Goal: Task Accomplishment & Management: Manage account settings

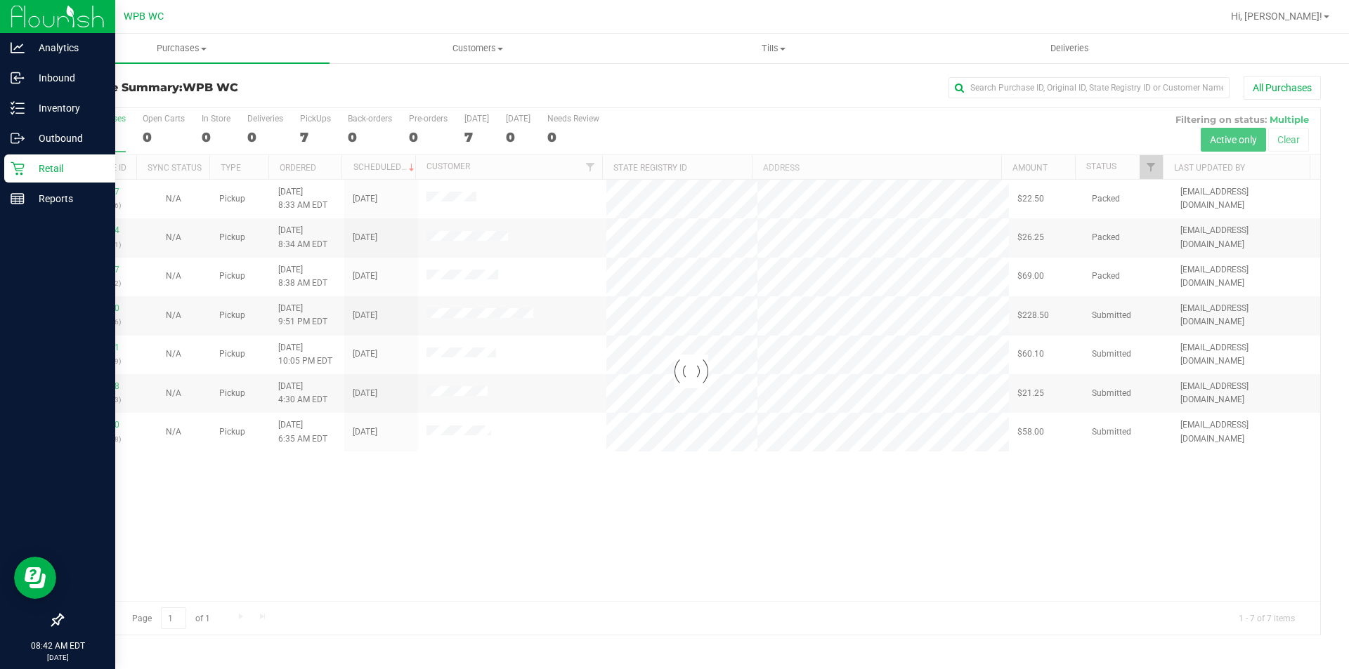
click at [18, 176] on div "Retail" at bounding box center [59, 169] width 111 height 28
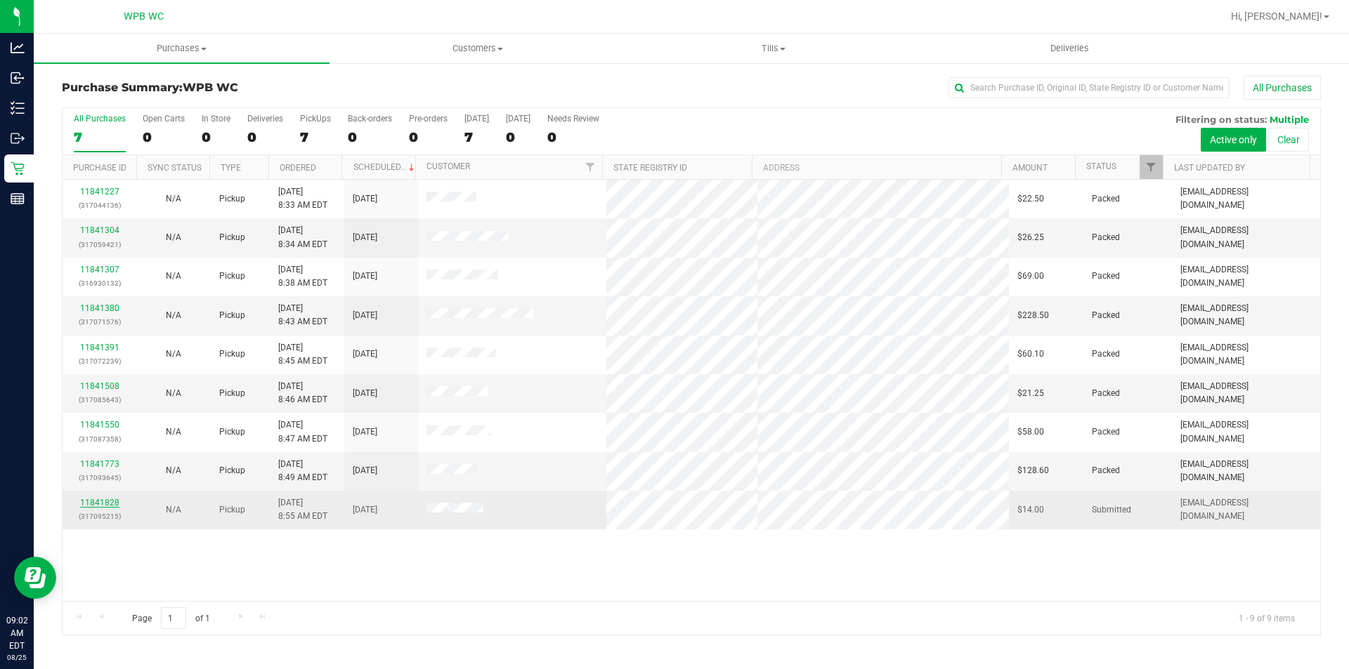
click at [100, 502] on link "11841828" at bounding box center [99, 503] width 39 height 10
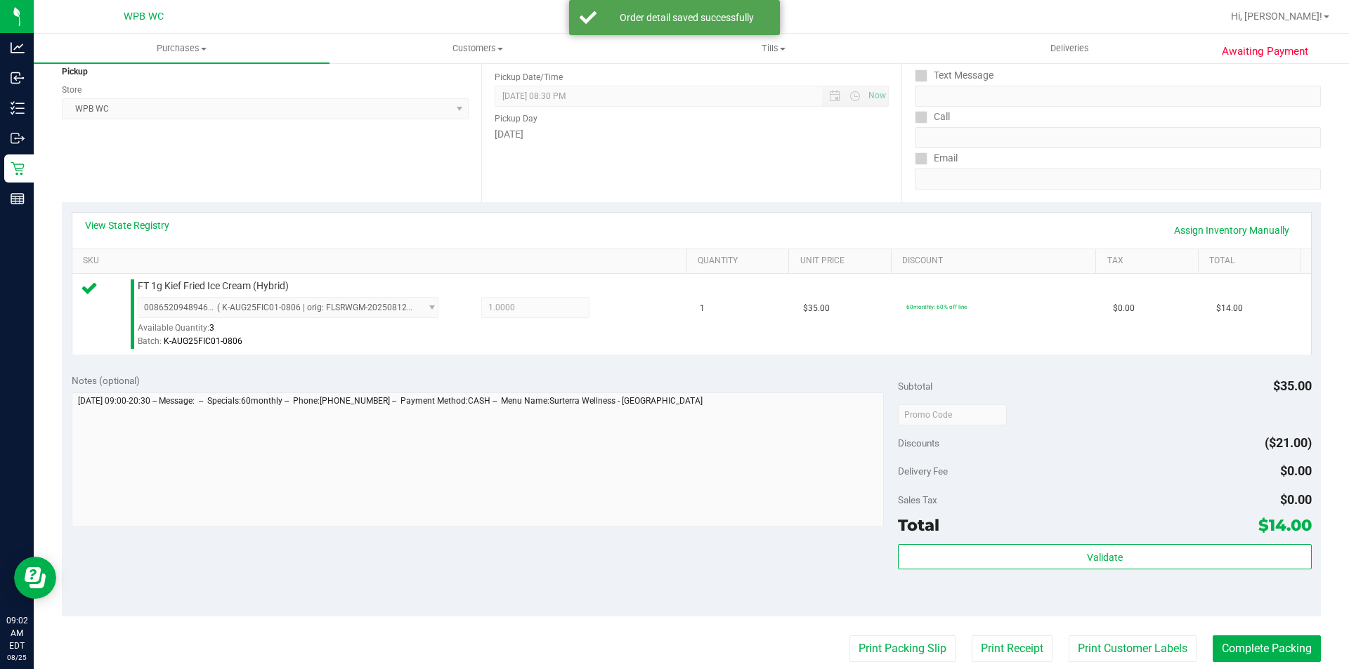
scroll to position [422, 0]
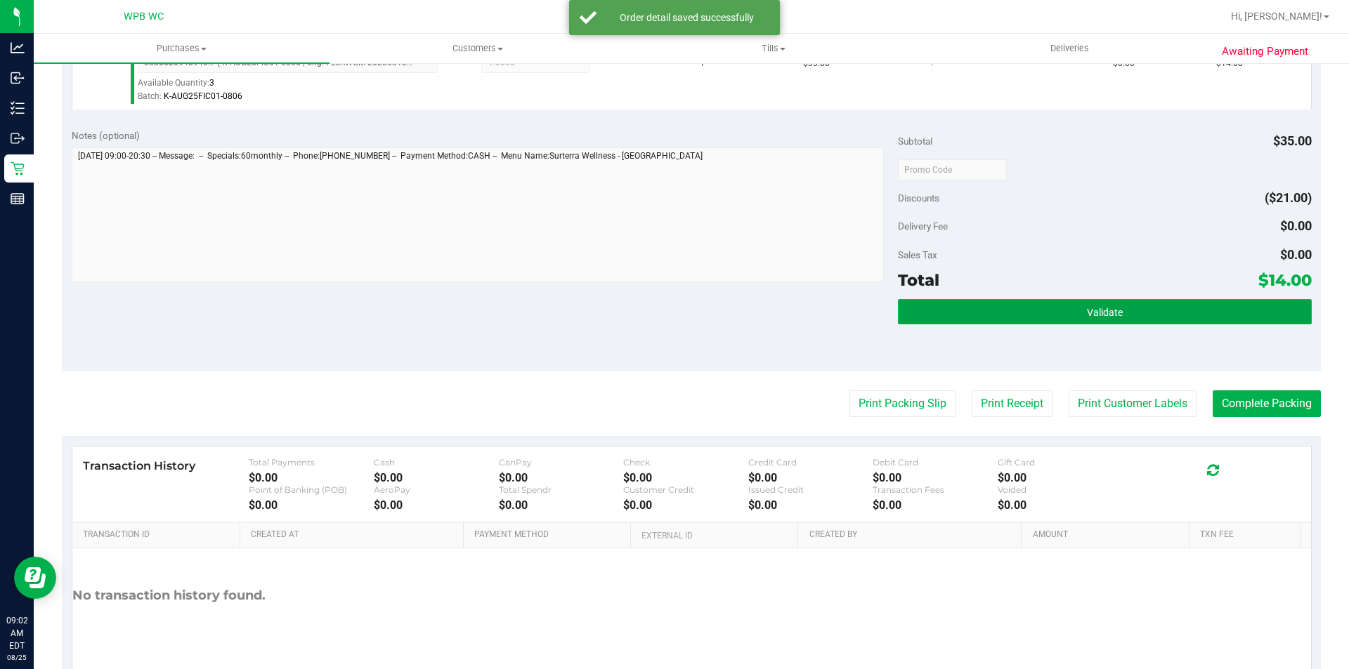
click at [934, 312] on button "Validate" at bounding box center [1104, 311] width 413 height 25
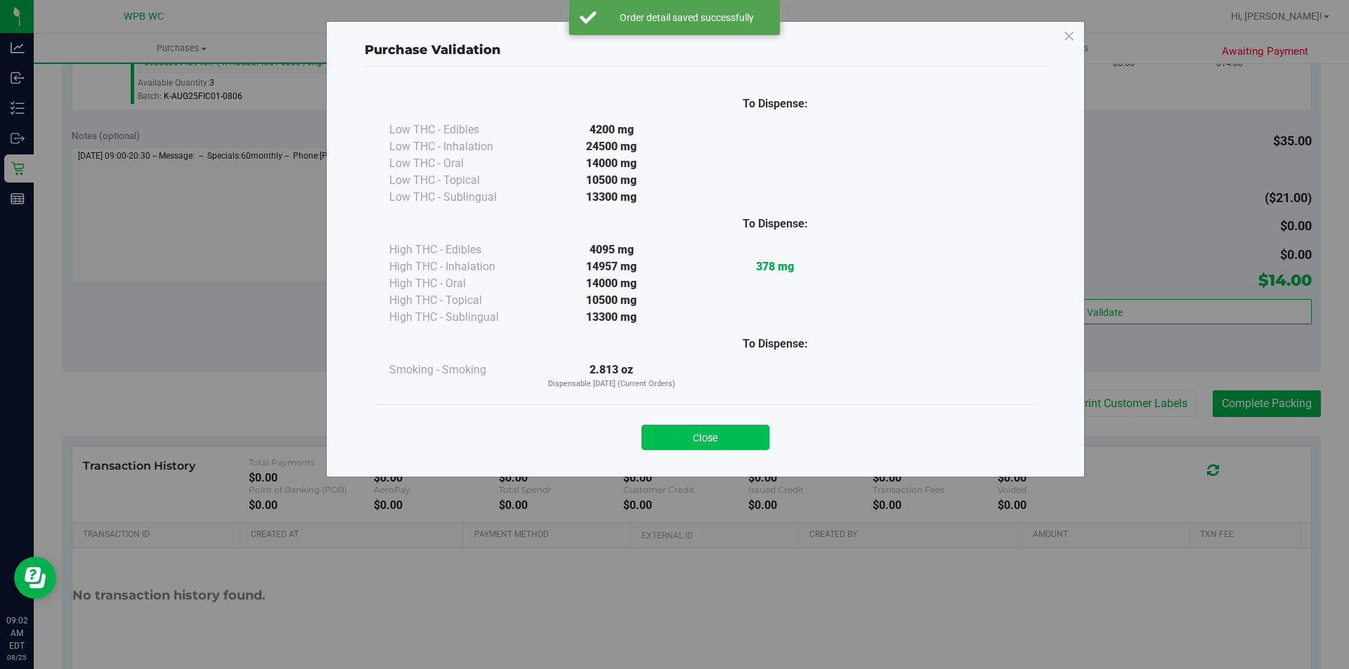
click at [689, 445] on button "Close" at bounding box center [705, 437] width 128 height 25
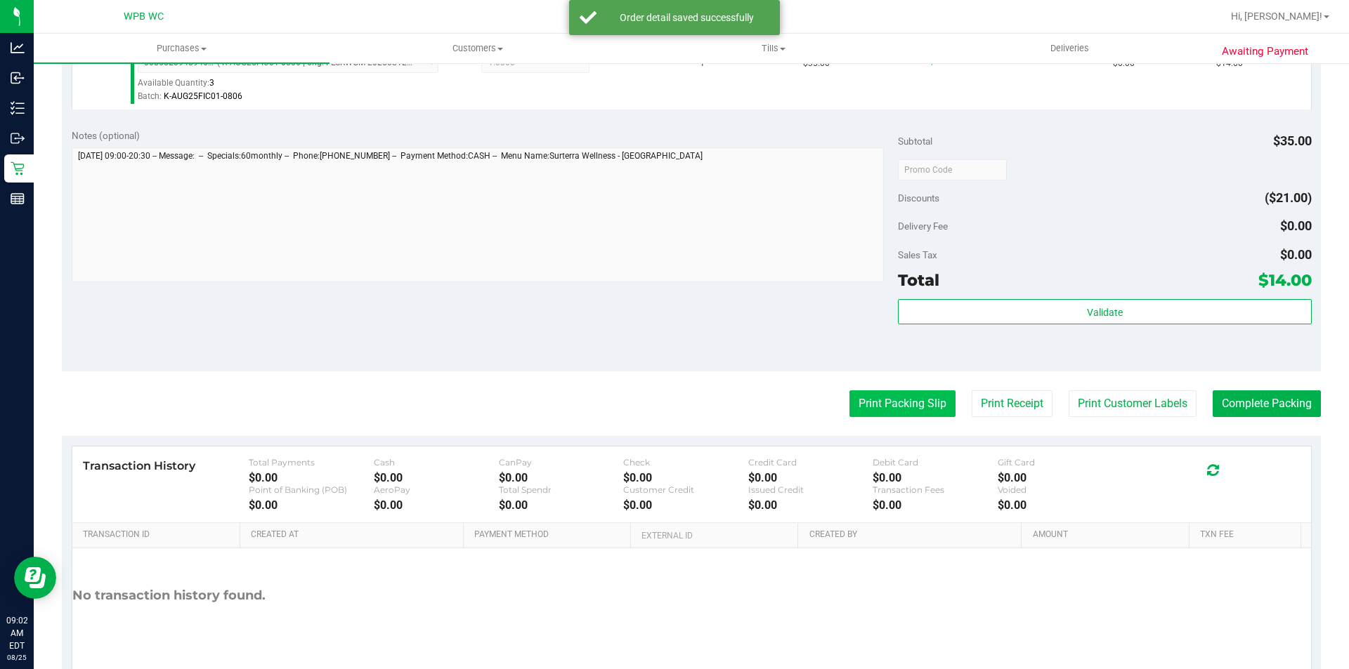
click at [856, 405] on button "Print Packing Slip" at bounding box center [902, 404] width 106 height 27
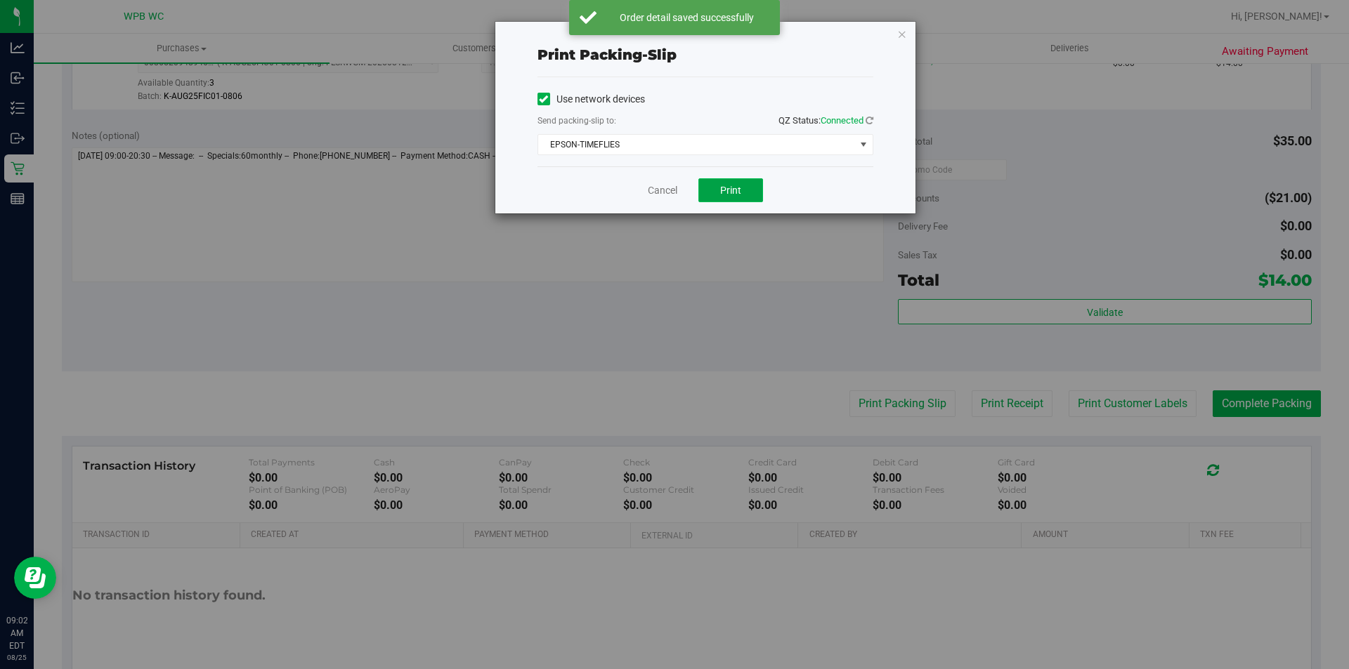
click at [732, 188] on span "Print" at bounding box center [730, 190] width 21 height 11
click at [667, 194] on link "Cancel" at bounding box center [663, 190] width 30 height 15
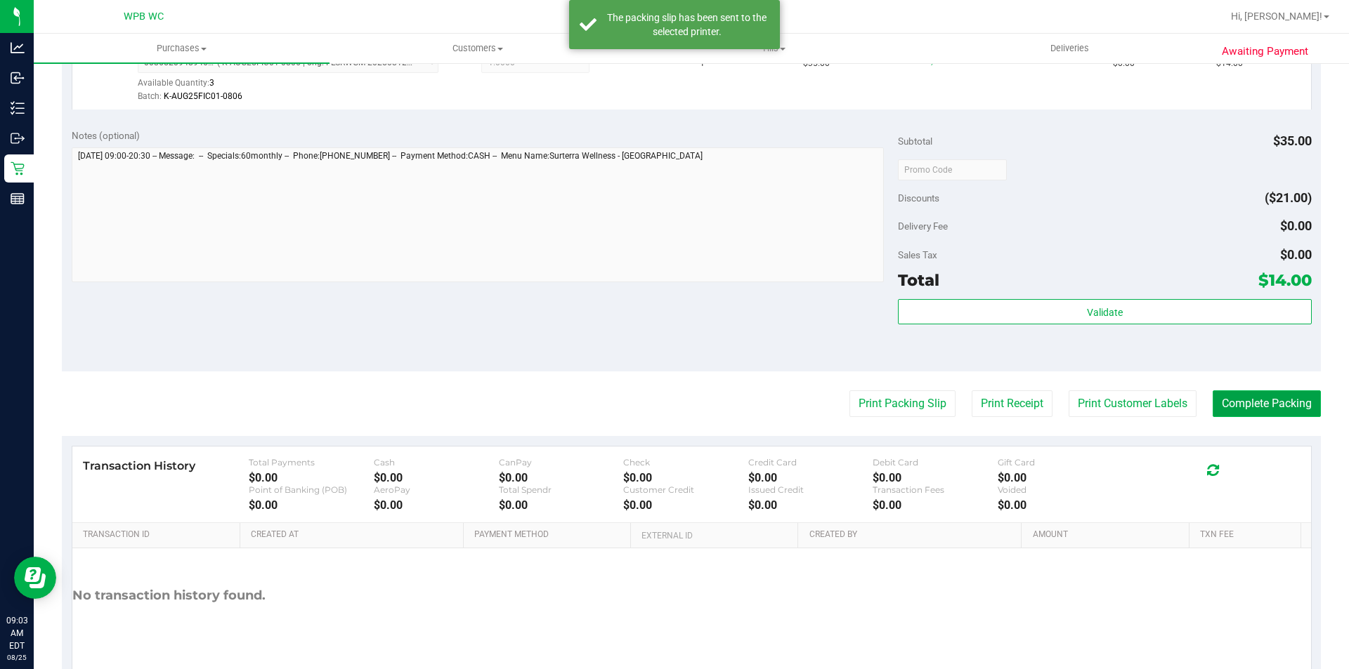
click at [1224, 393] on button "Complete Packing" at bounding box center [1267, 404] width 108 height 27
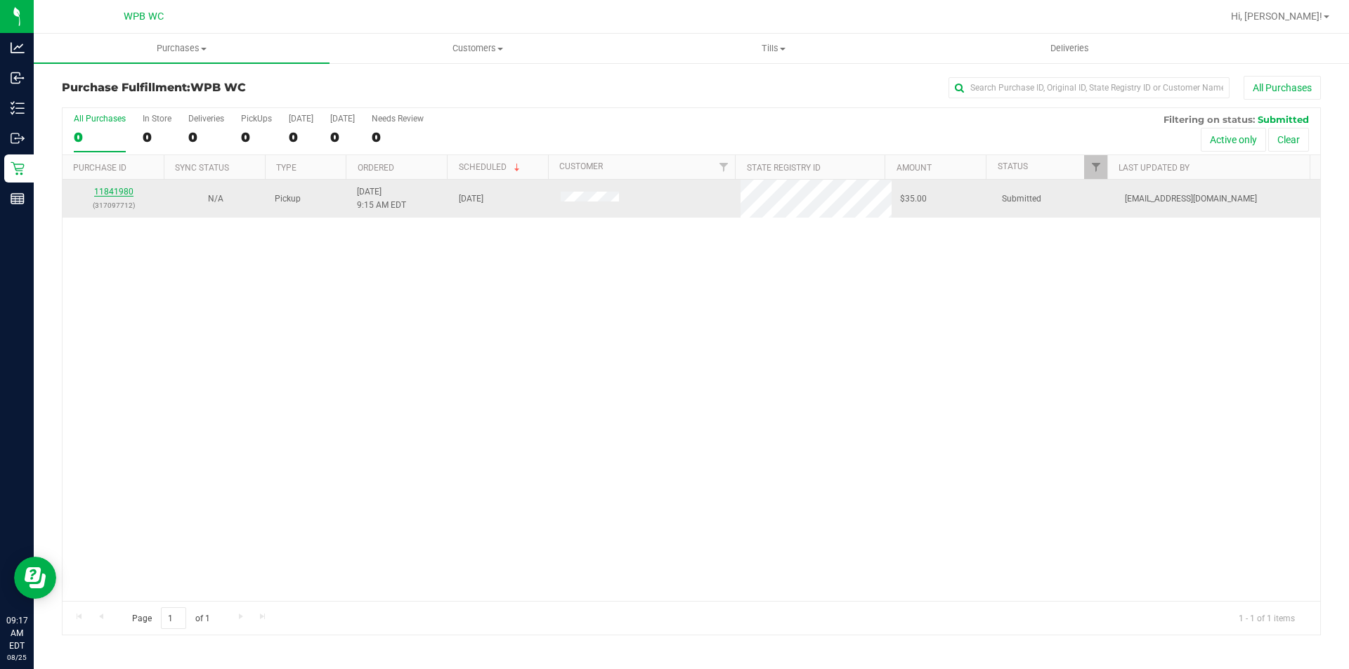
click at [118, 187] on link "11841980" at bounding box center [113, 192] width 39 height 10
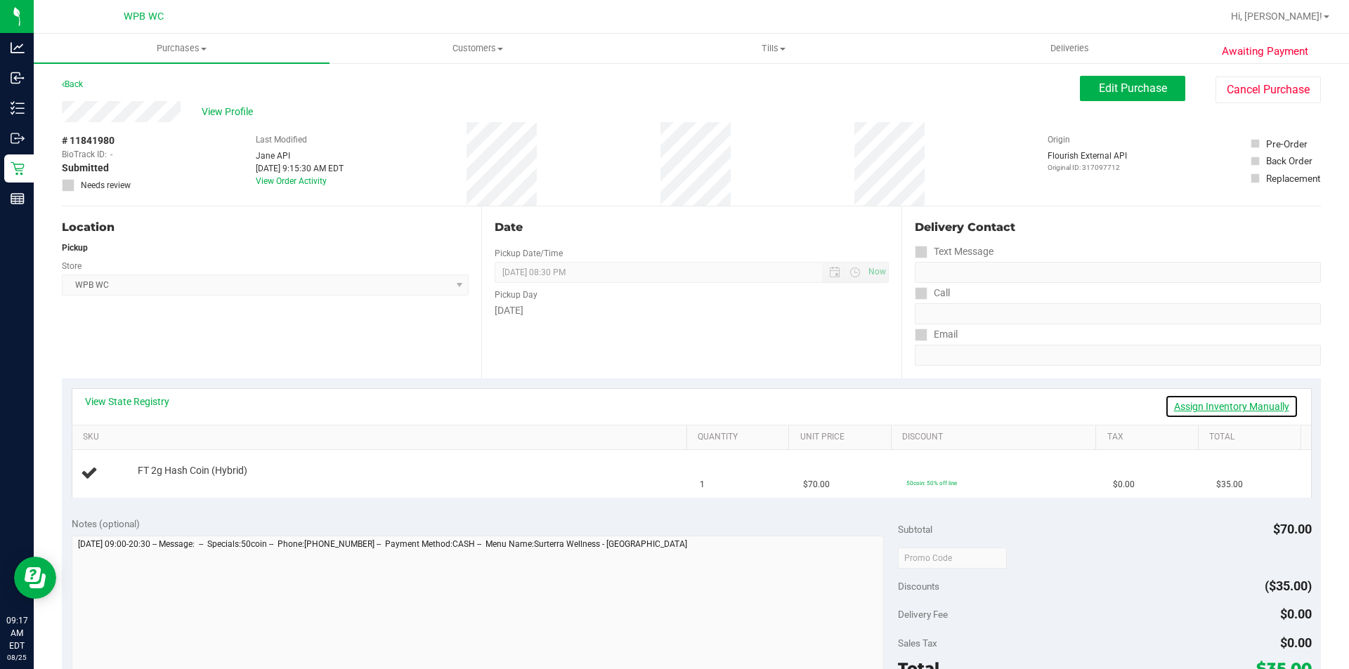
drag, startPoint x: 1203, startPoint y: 407, endPoint x: 1196, endPoint y: 402, distance: 8.0
click at [1203, 406] on link "Assign Inventory Manually" at bounding box center [1231, 407] width 133 height 24
click at [177, 485] on div "Add Package" at bounding box center [409, 480] width 542 height 13
click at [184, 478] on link "Add Package" at bounding box center [163, 481] width 51 height 10
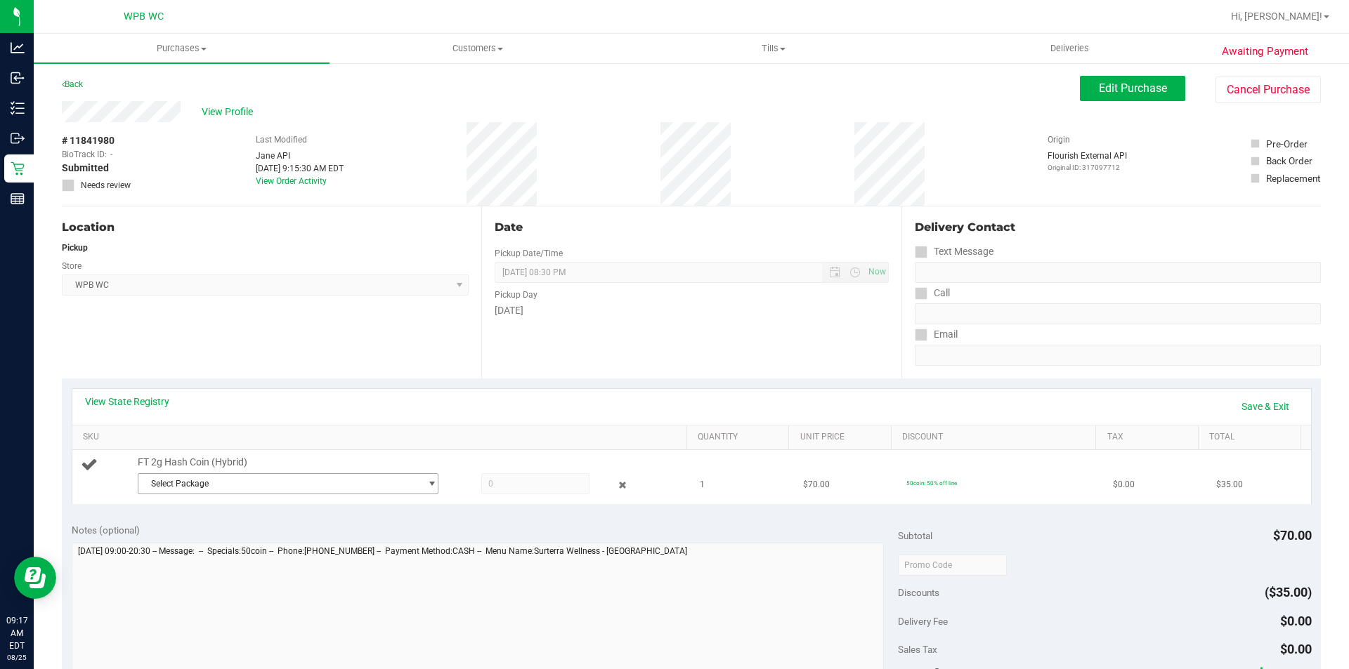
click at [342, 487] on span "Select Package" at bounding box center [279, 484] width 282 height 20
drag, startPoint x: 391, startPoint y: 544, endPoint x: 406, endPoint y: 524, distance: 25.6
click at [391, 544] on span "( HC-MAR25HYB02-0728 | orig: FLSRWGM-20250804-860 )" at bounding box center [338, 542] width 222 height 10
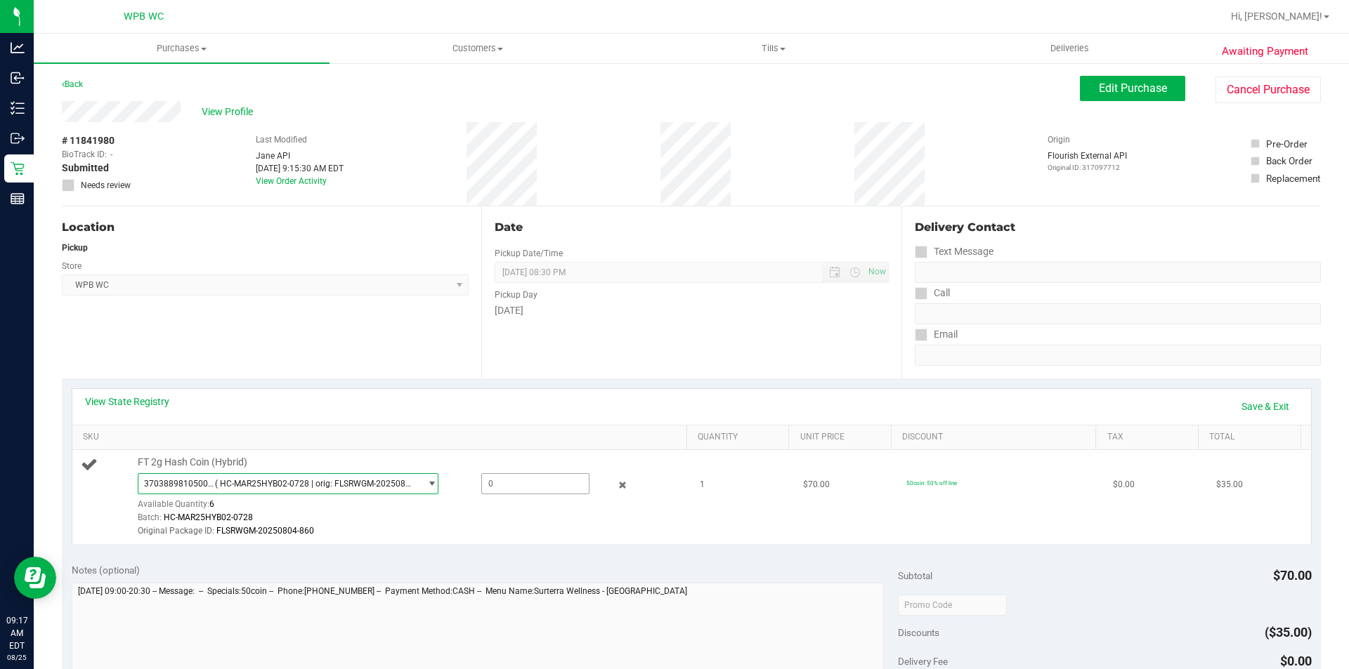
click at [510, 487] on span at bounding box center [535, 483] width 108 height 21
type input "1"
type input "1.0000"
click at [538, 521] on div "Batch: HC-MAR25HYB02-0728" at bounding box center [409, 517] width 542 height 13
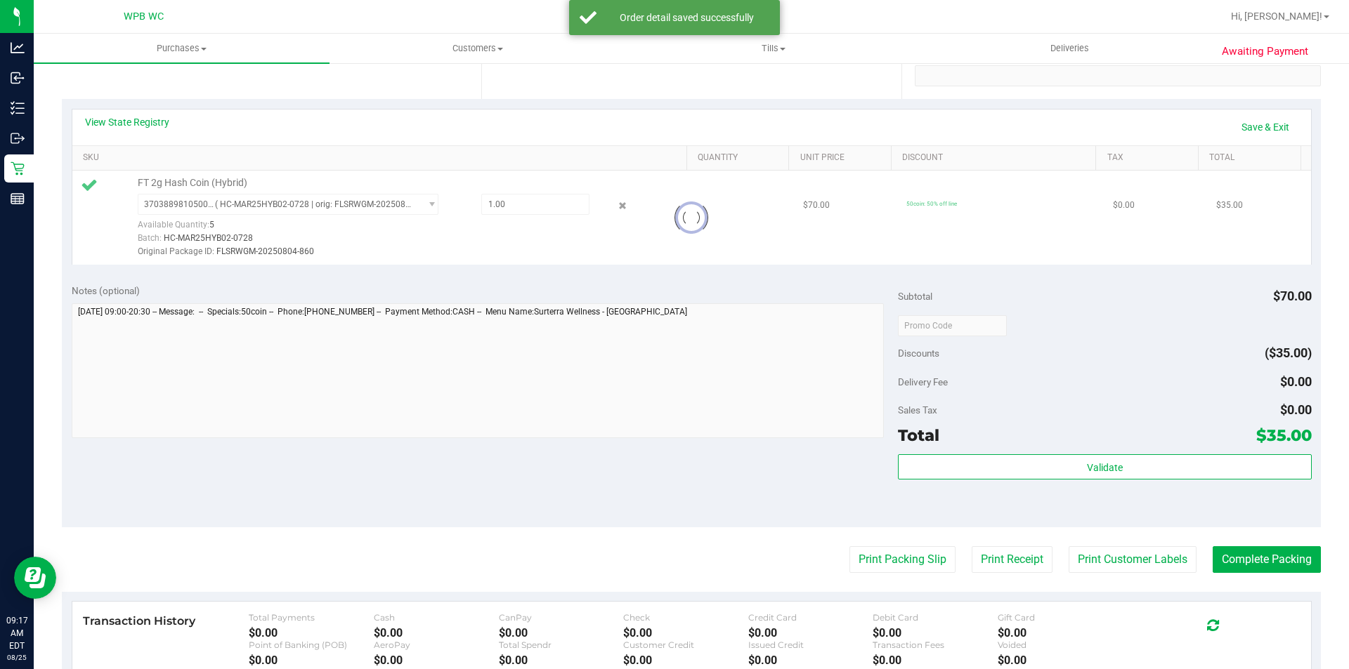
scroll to position [281, 0]
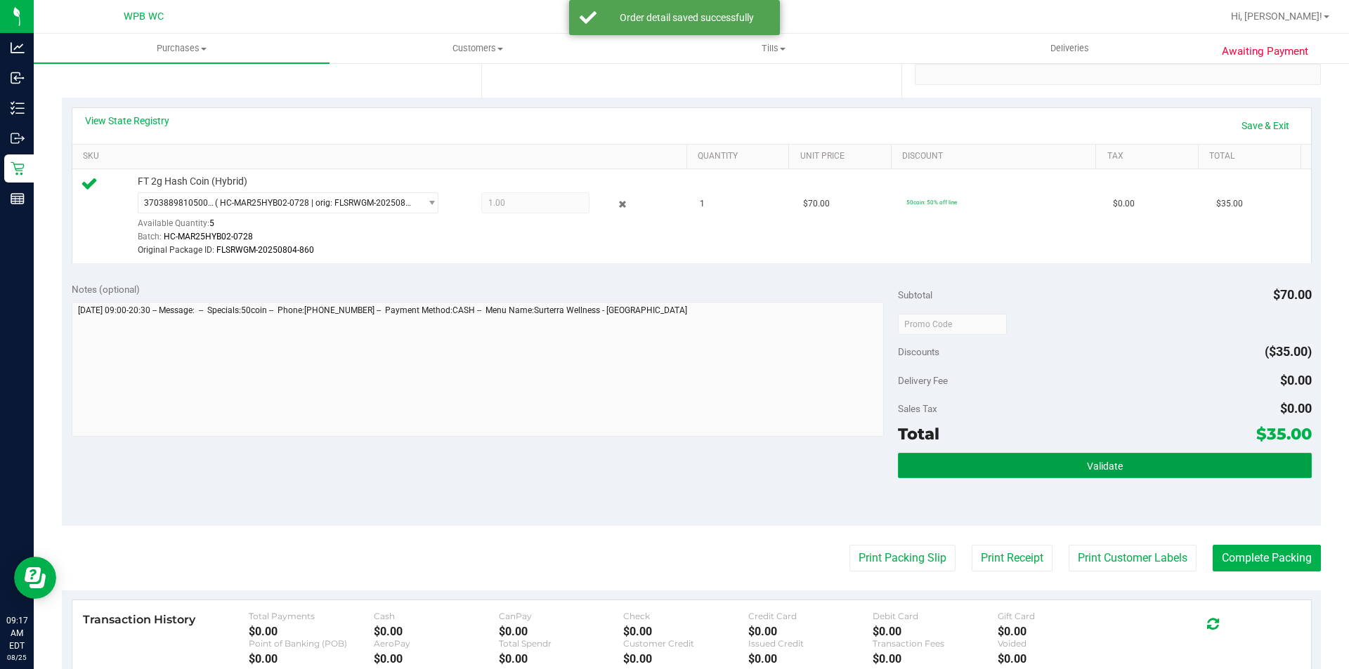
click at [1095, 471] on span "Validate" at bounding box center [1105, 466] width 36 height 11
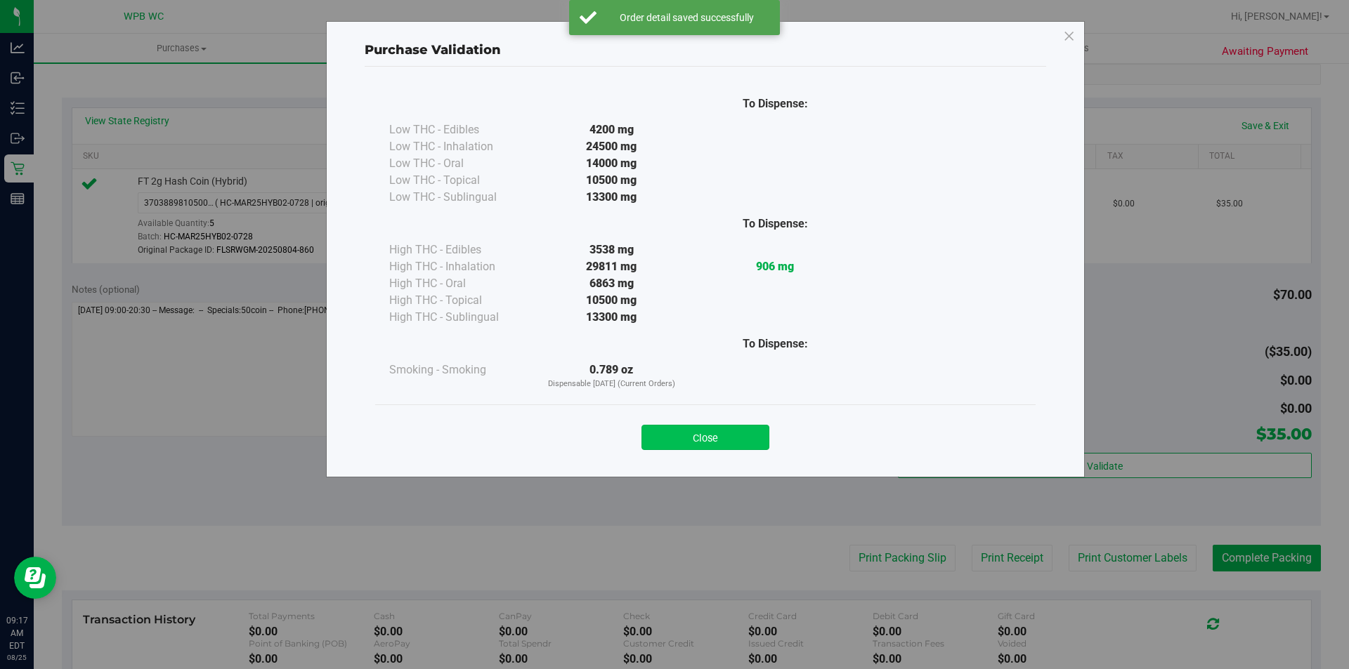
click at [695, 431] on button "Close" at bounding box center [705, 437] width 128 height 25
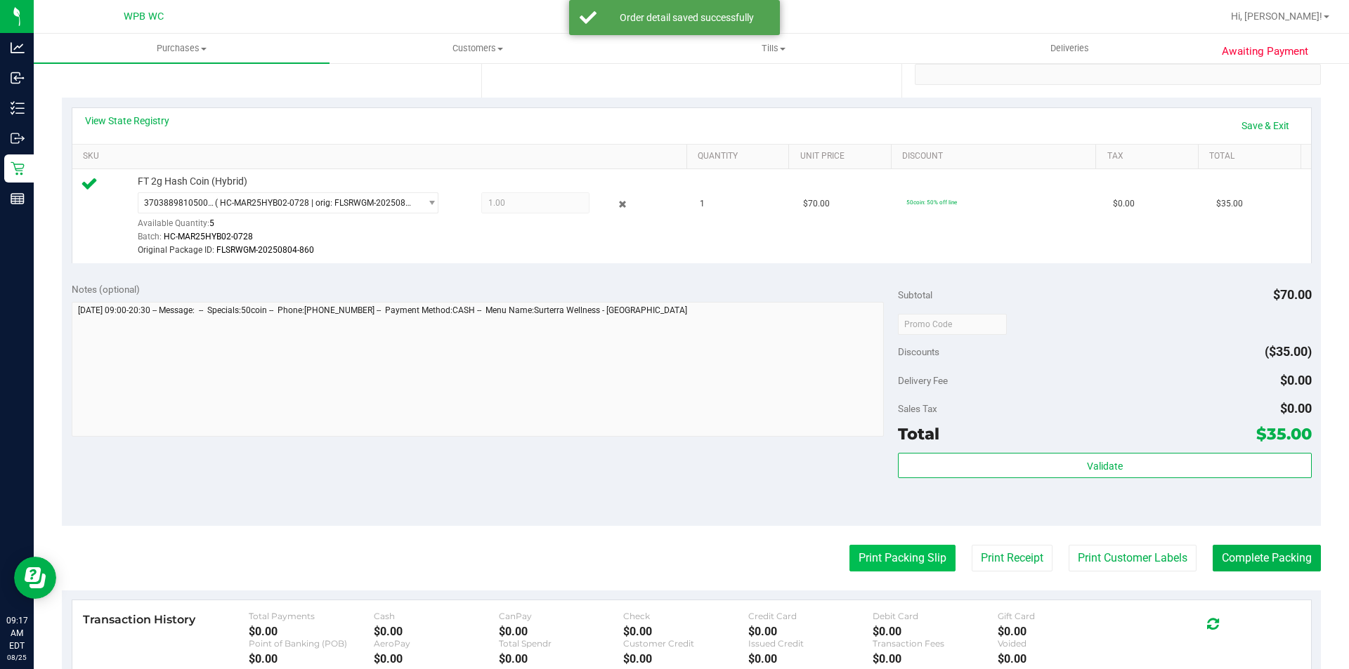
click at [892, 549] on button "Print Packing Slip" at bounding box center [902, 558] width 106 height 27
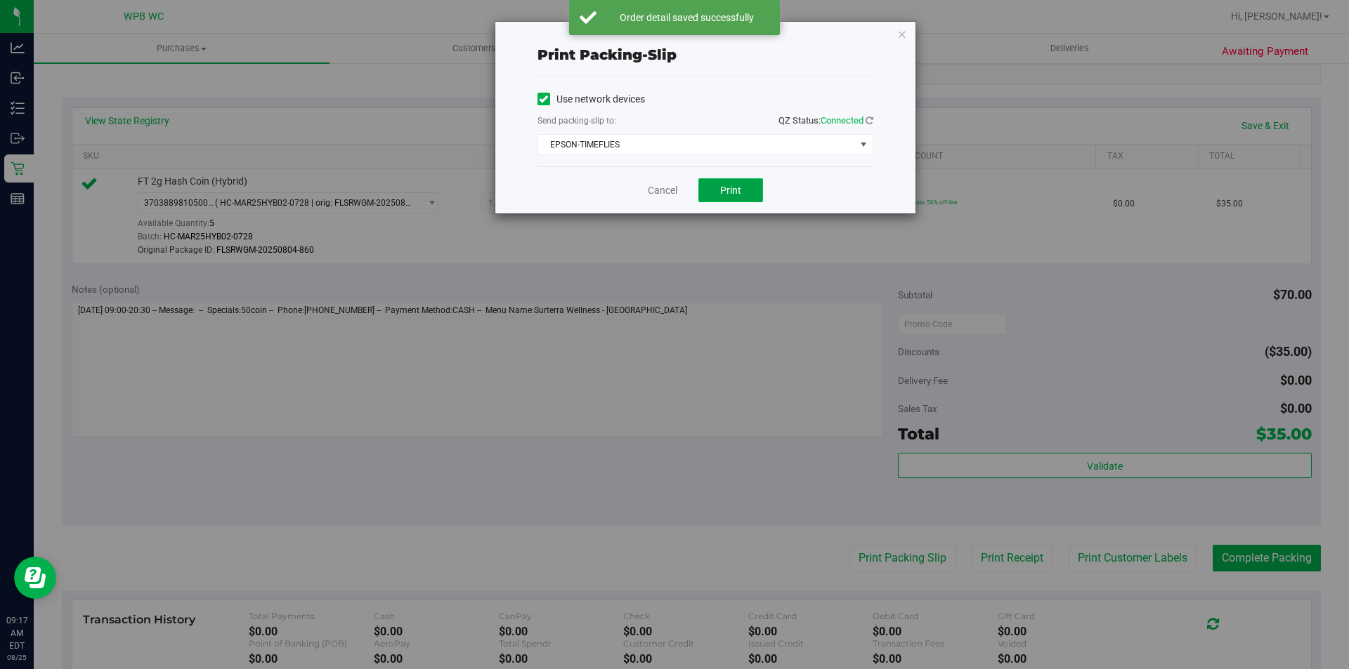
click at [740, 186] on span "Print" at bounding box center [730, 190] width 21 height 11
click at [660, 190] on link "Cancel" at bounding box center [663, 190] width 30 height 15
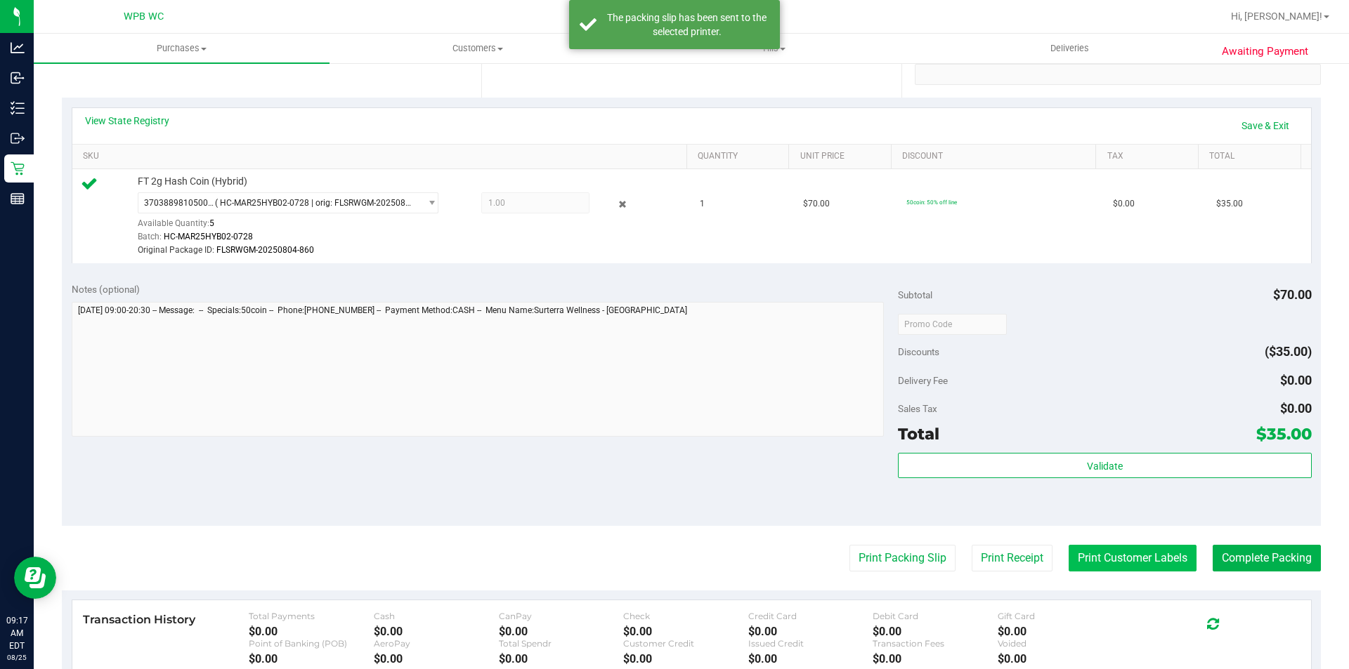
click at [1098, 563] on button "Print Customer Labels" at bounding box center [1133, 558] width 128 height 27
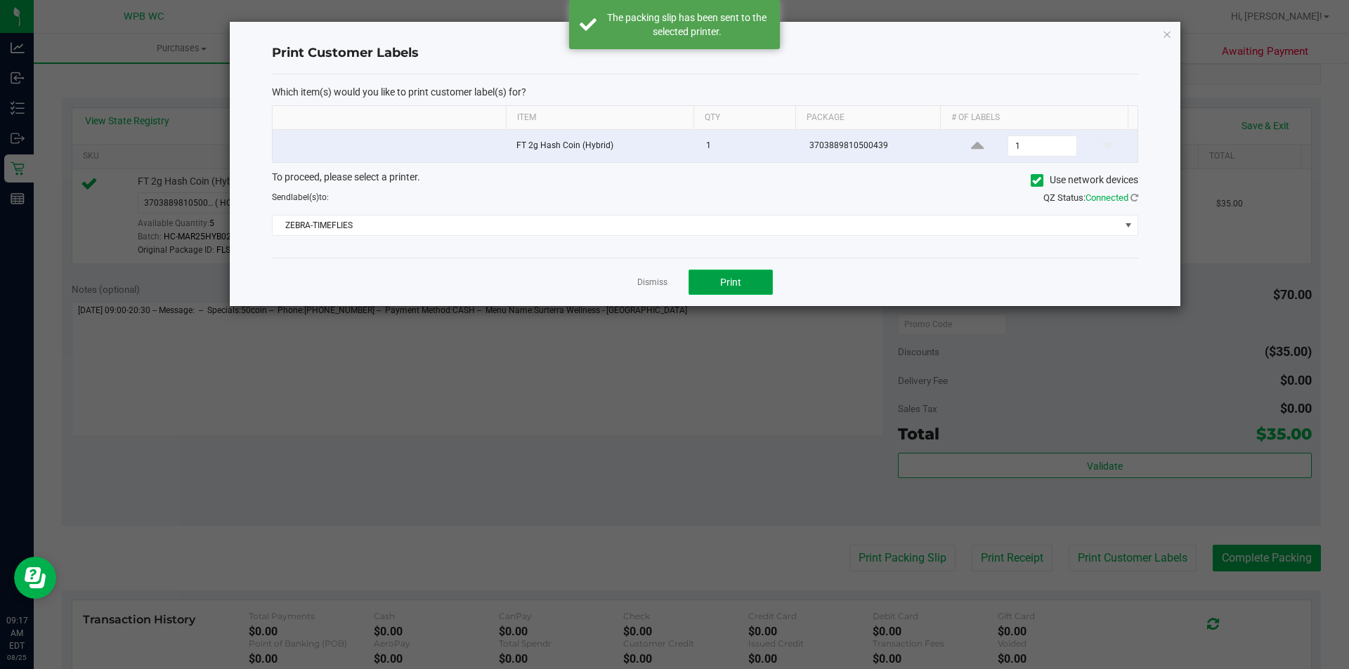
click at [742, 278] on button "Print" at bounding box center [730, 282] width 84 height 25
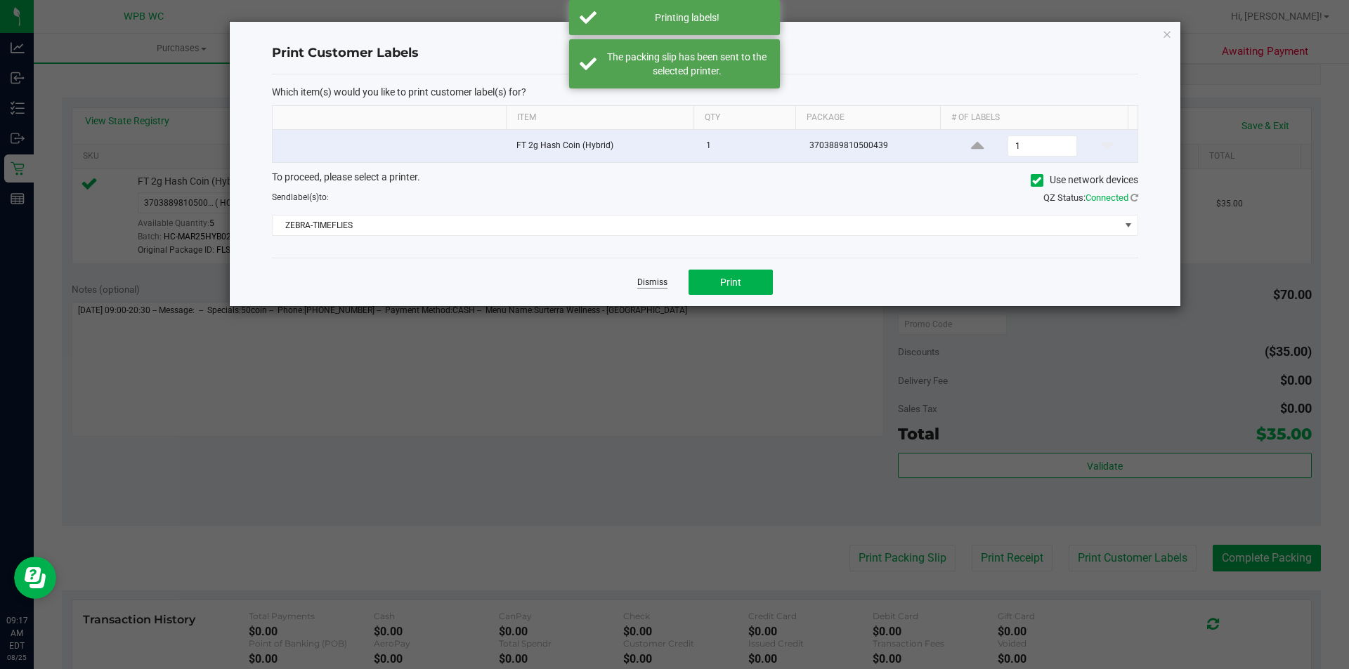
click at [653, 285] on link "Dismiss" at bounding box center [652, 283] width 30 height 12
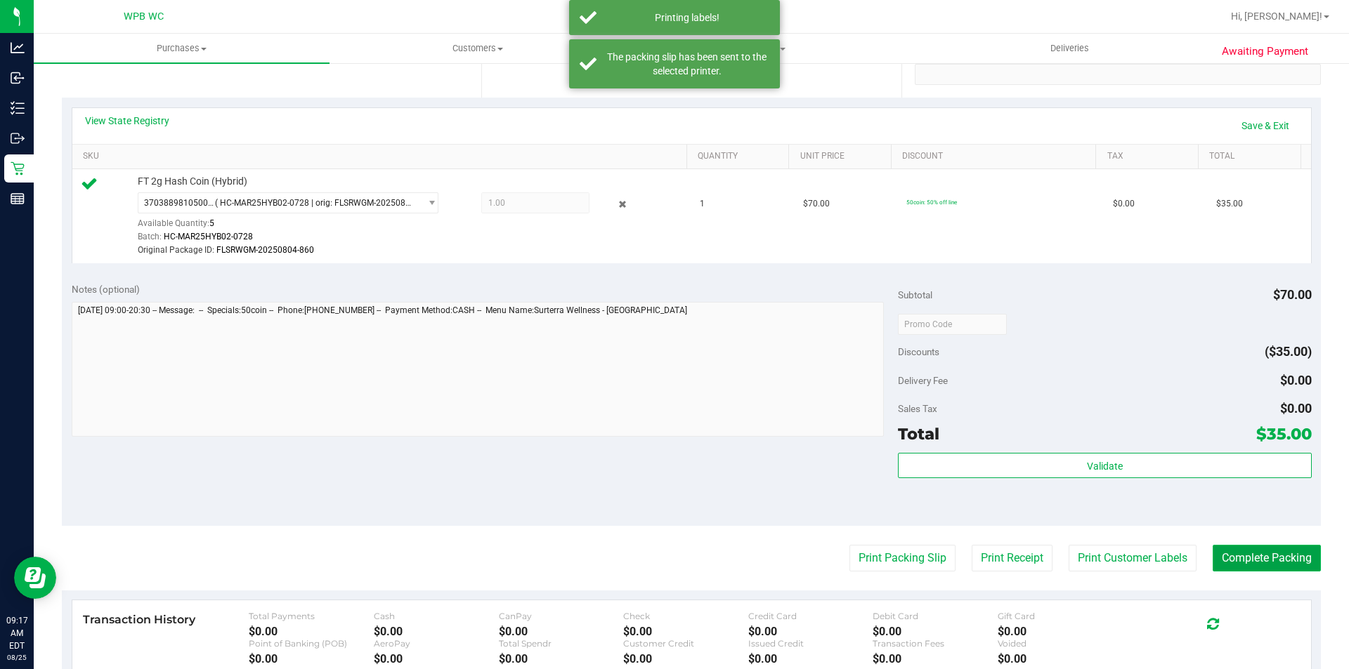
click at [1224, 554] on button "Complete Packing" at bounding box center [1267, 558] width 108 height 27
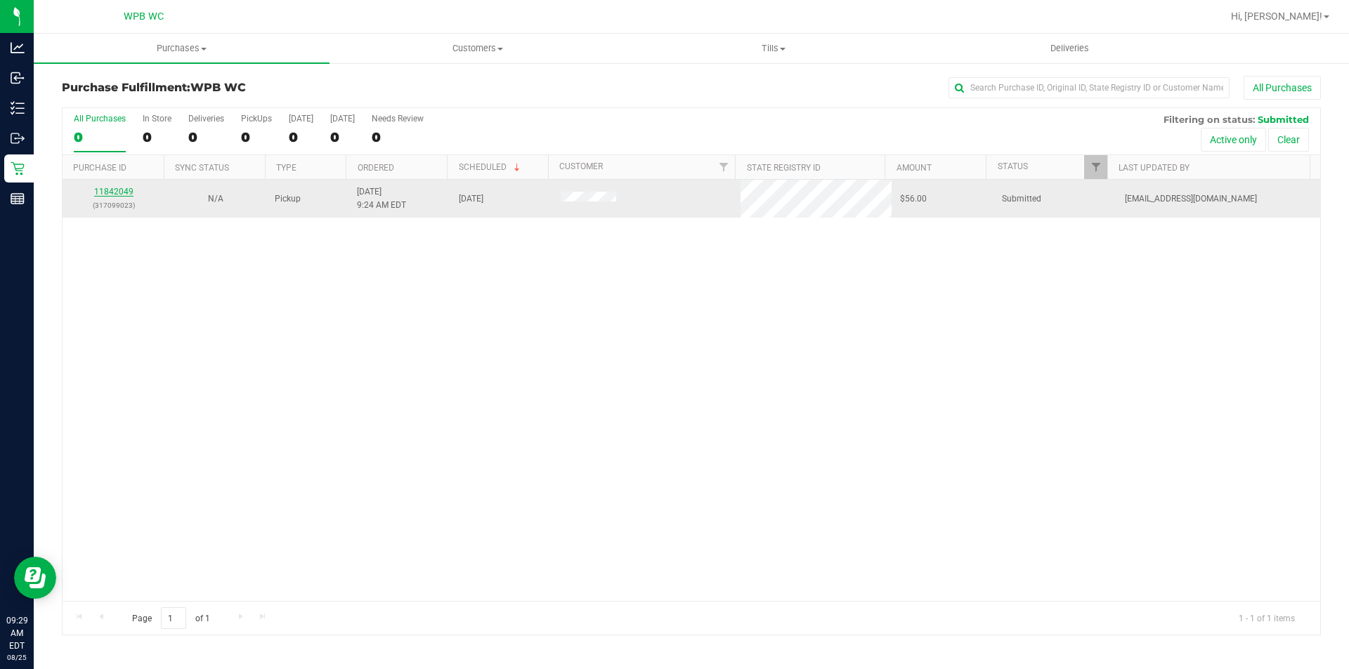
click at [122, 192] on link "11842049" at bounding box center [113, 192] width 39 height 10
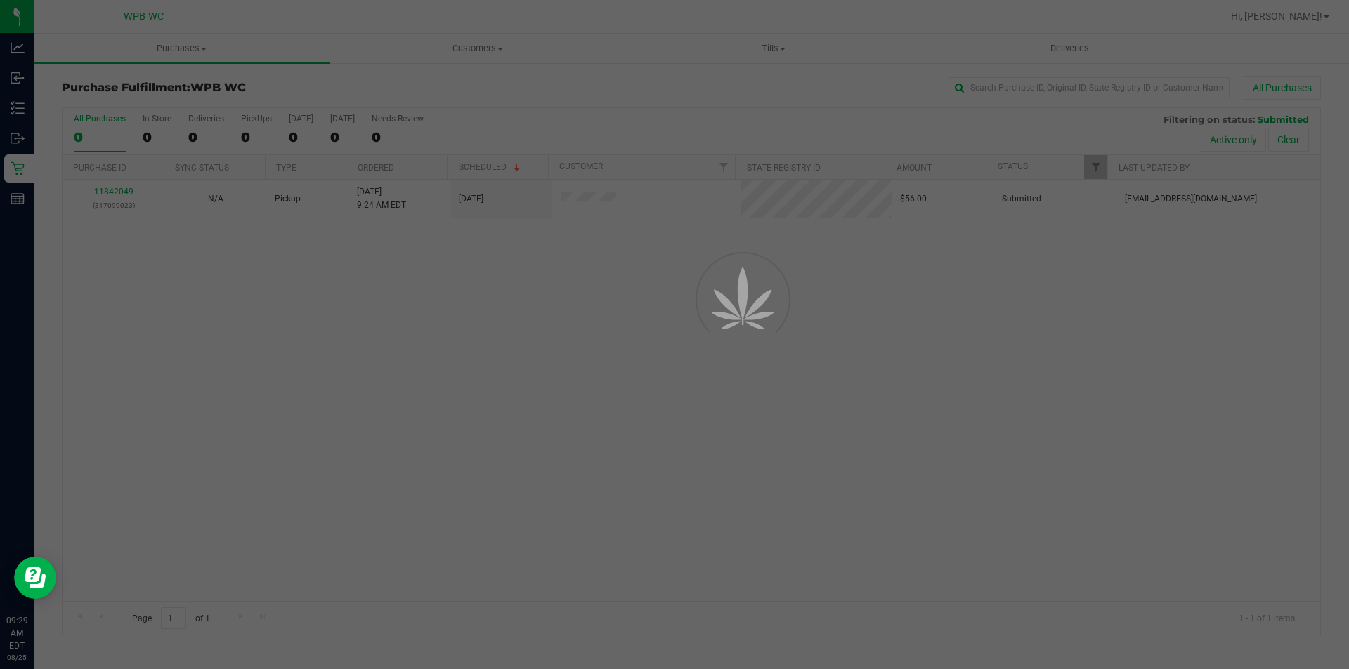
drag, startPoint x: 400, startPoint y: 340, endPoint x: 423, endPoint y: 341, distance: 22.5
click at [402, 341] on div at bounding box center [674, 334] width 1349 height 669
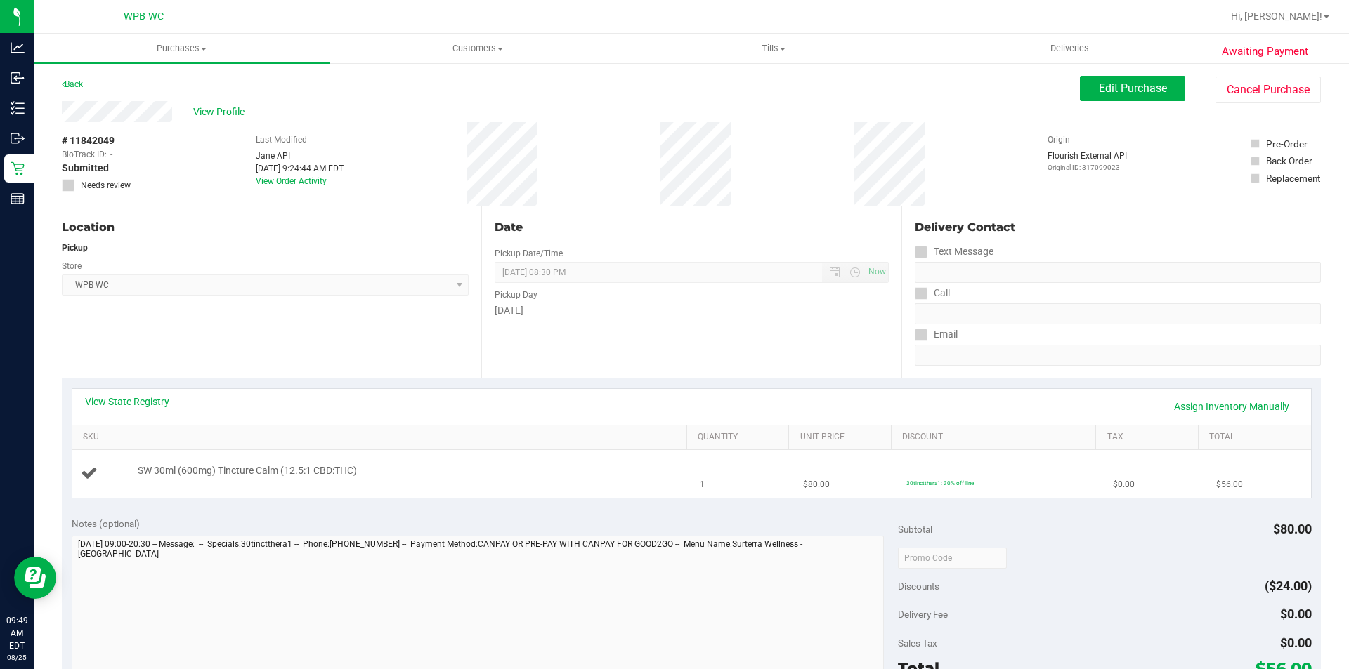
click at [582, 486] on td "SW 30ml (600mg) Tincture Calm (12.5:1 CBD:THC)" at bounding box center [382, 473] width 620 height 47
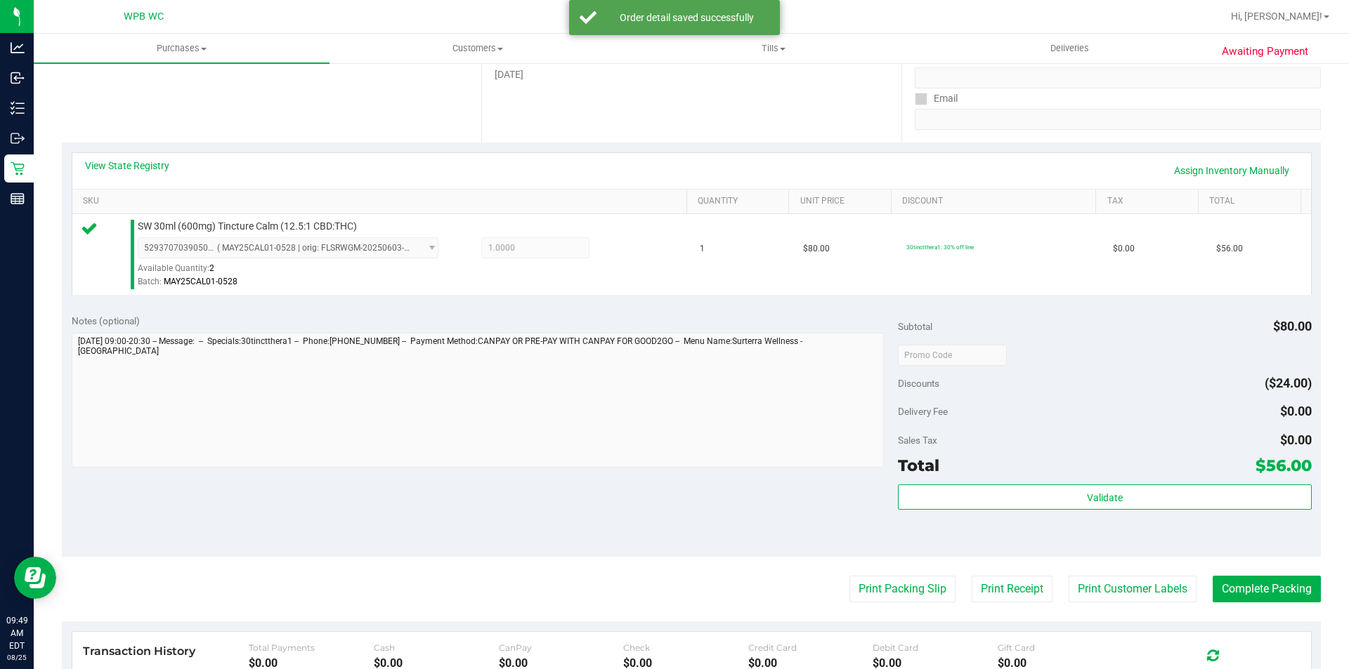
scroll to position [422, 0]
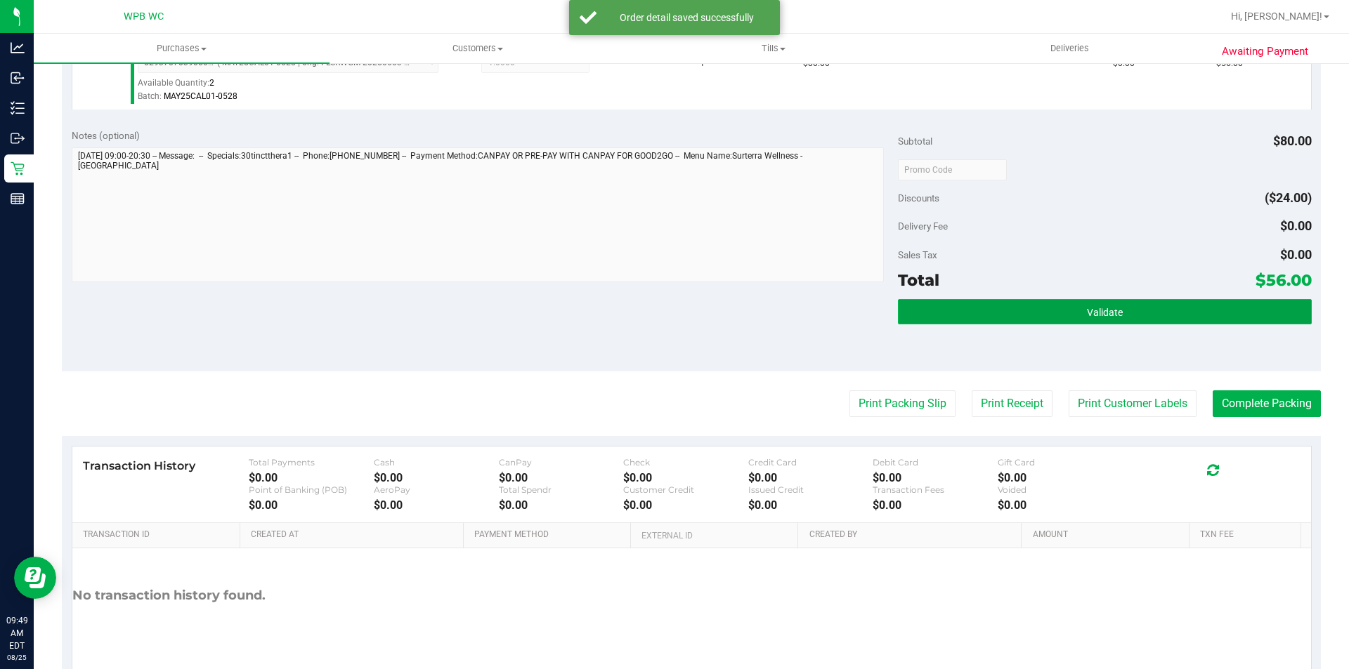
click at [1144, 315] on button "Validate" at bounding box center [1104, 311] width 413 height 25
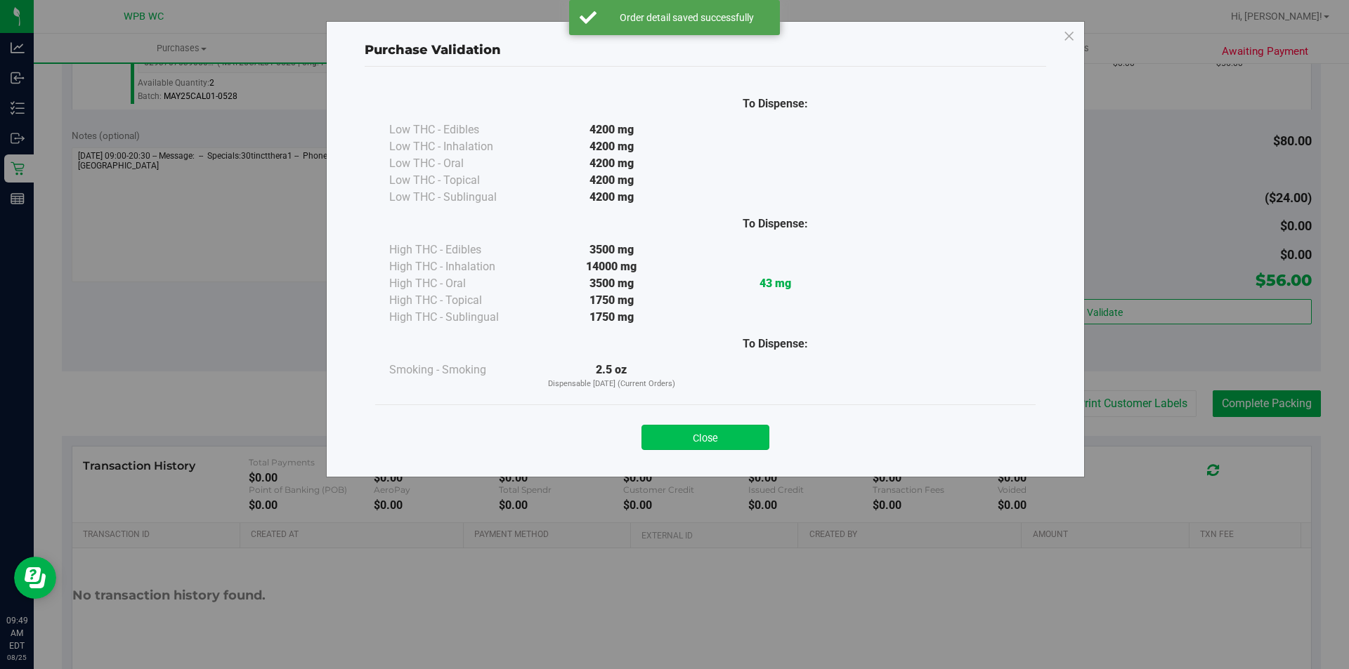
click at [721, 440] on button "Close" at bounding box center [705, 437] width 128 height 25
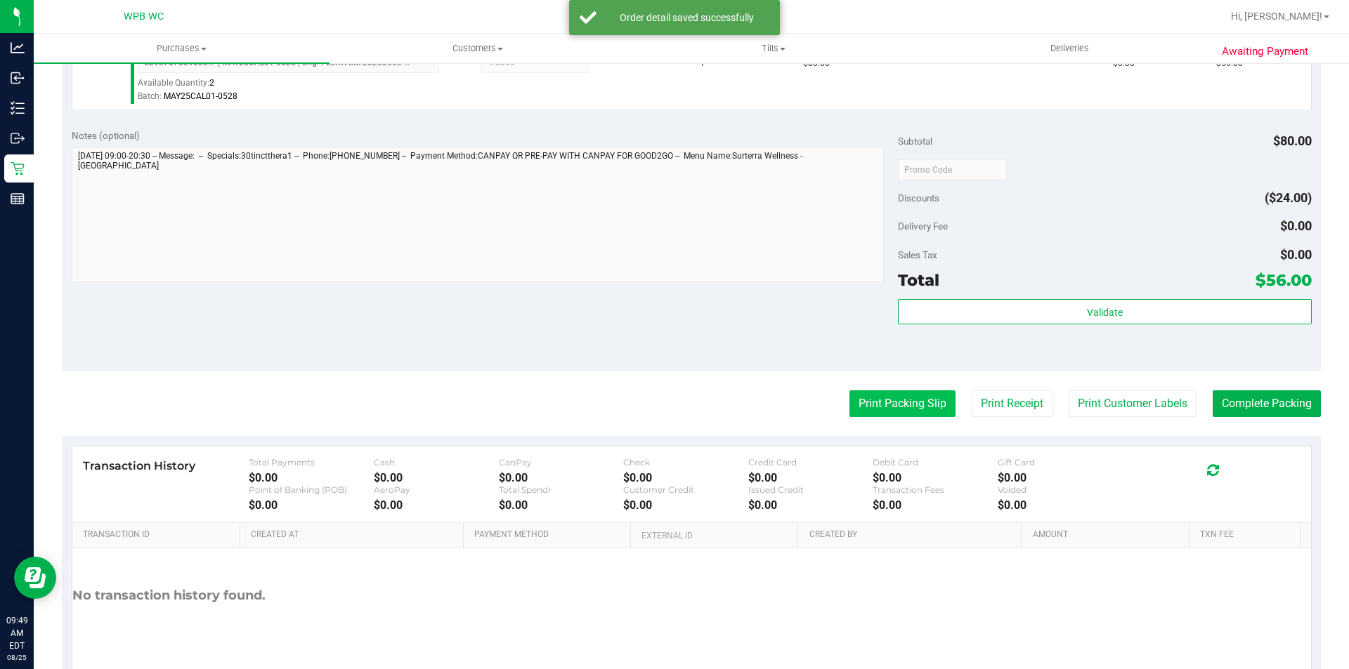
click at [894, 396] on button "Print Packing Slip" at bounding box center [902, 404] width 106 height 27
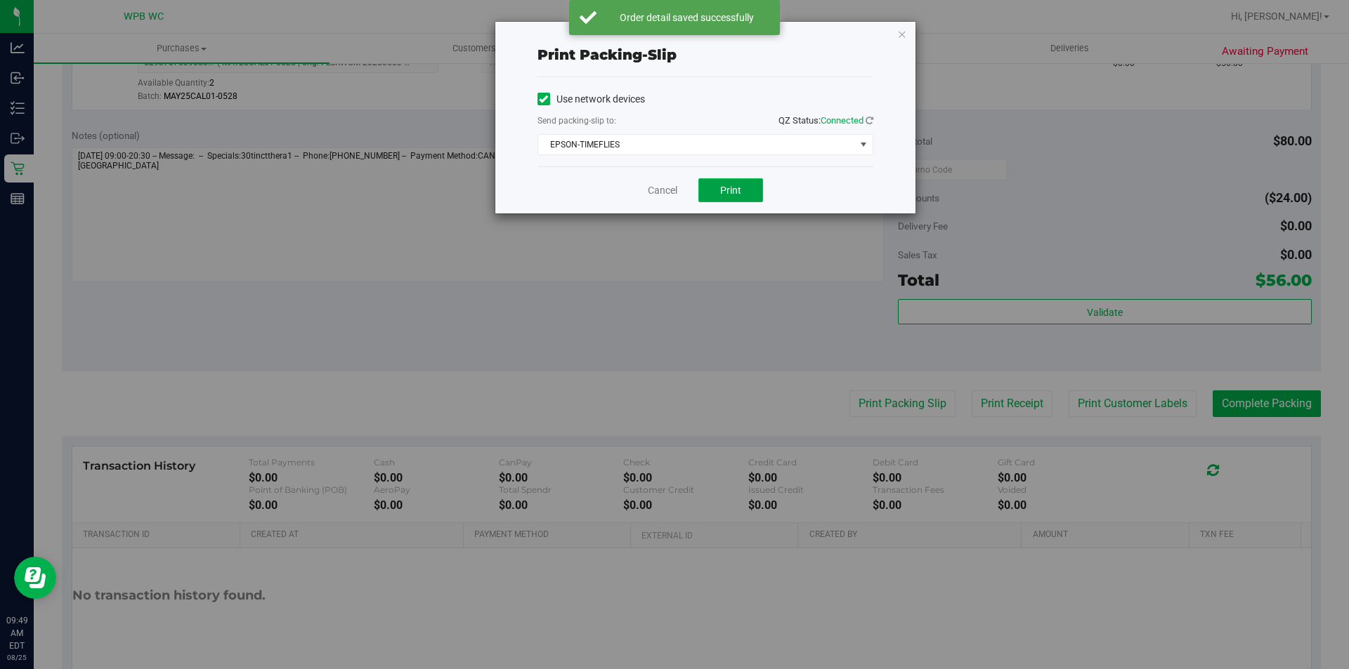
click at [736, 197] on button "Print" at bounding box center [730, 190] width 65 height 24
click at [674, 192] on link "Cancel" at bounding box center [663, 190] width 30 height 15
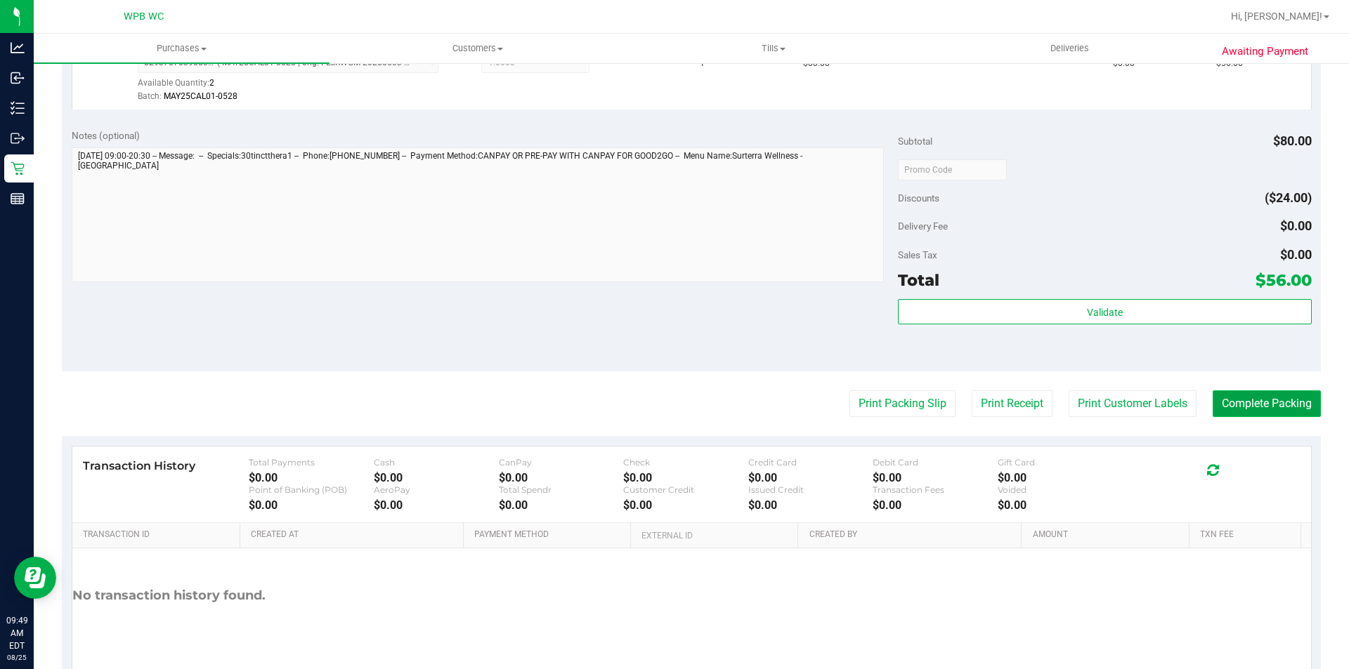
click at [1305, 403] on button "Complete Packing" at bounding box center [1267, 404] width 108 height 27
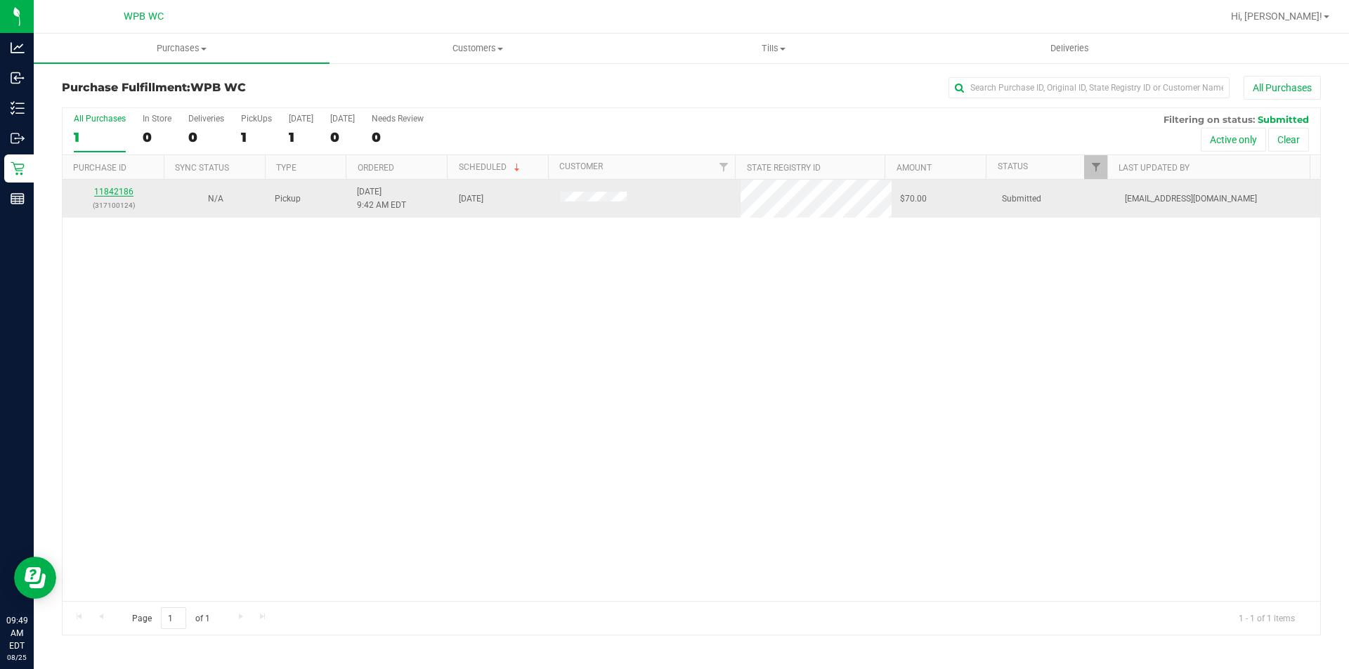
click at [130, 195] on link "11842186" at bounding box center [113, 192] width 39 height 10
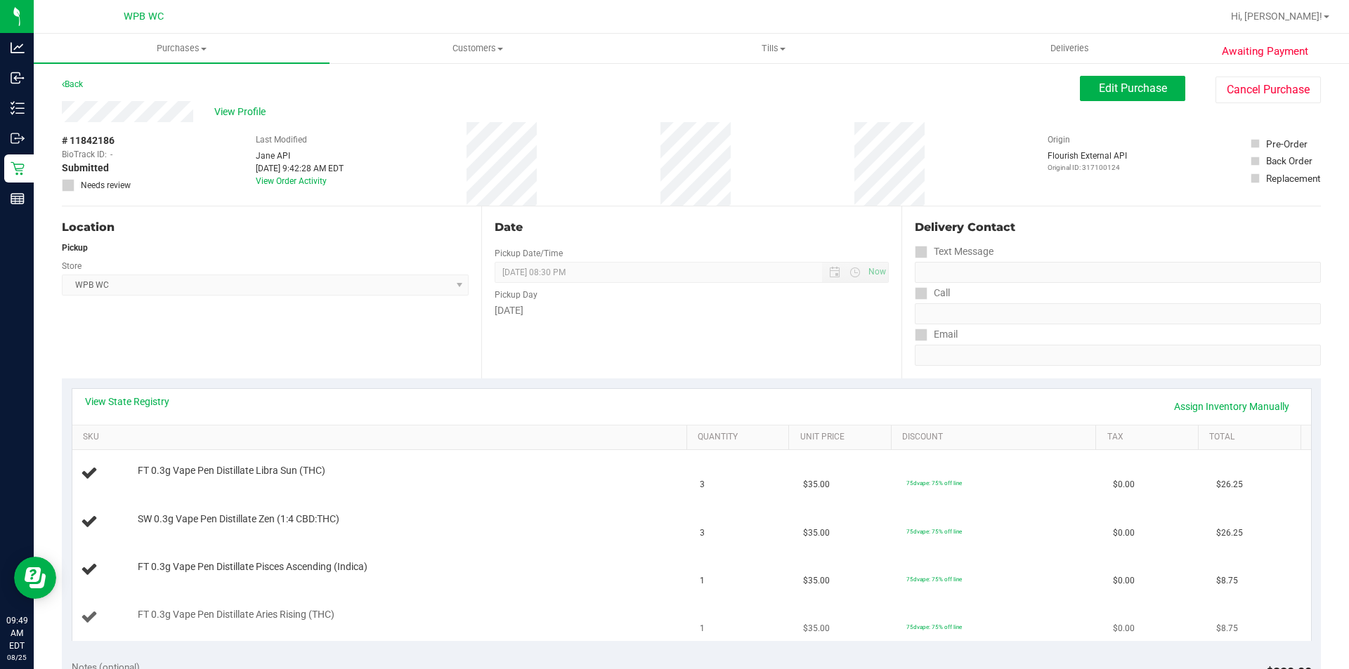
scroll to position [70, 0]
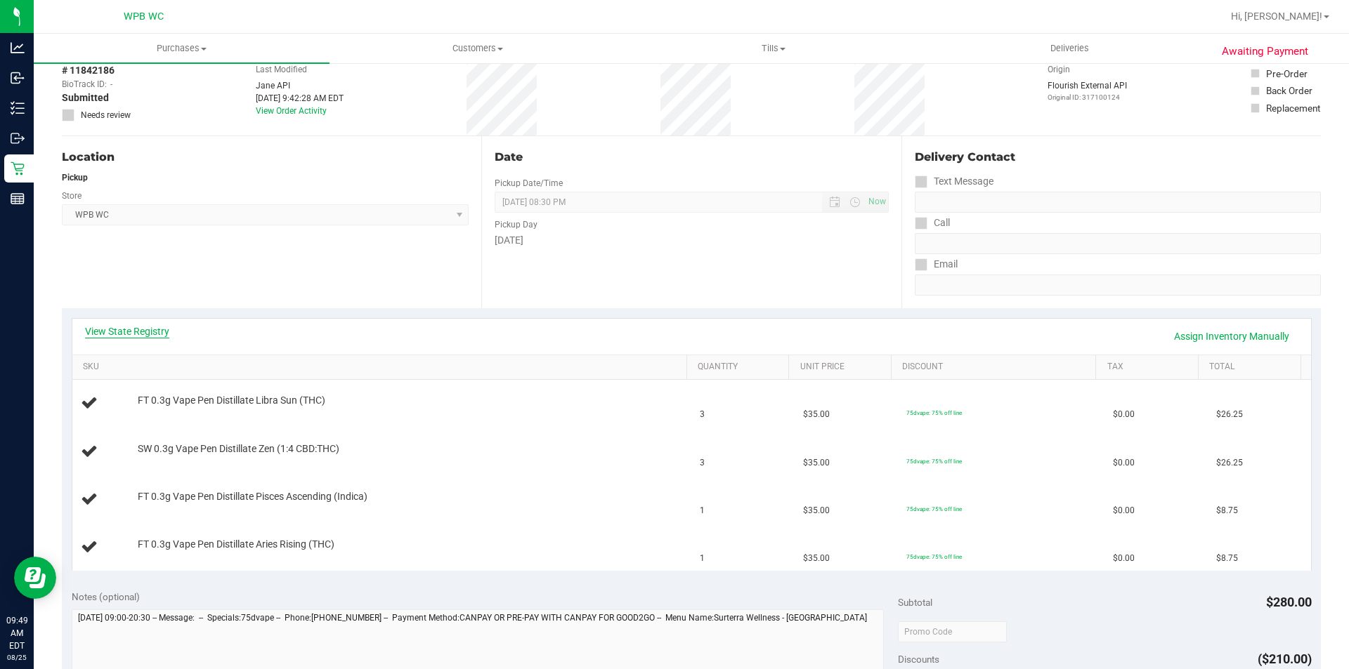
click at [133, 328] on link "View State Registry" at bounding box center [127, 332] width 84 height 14
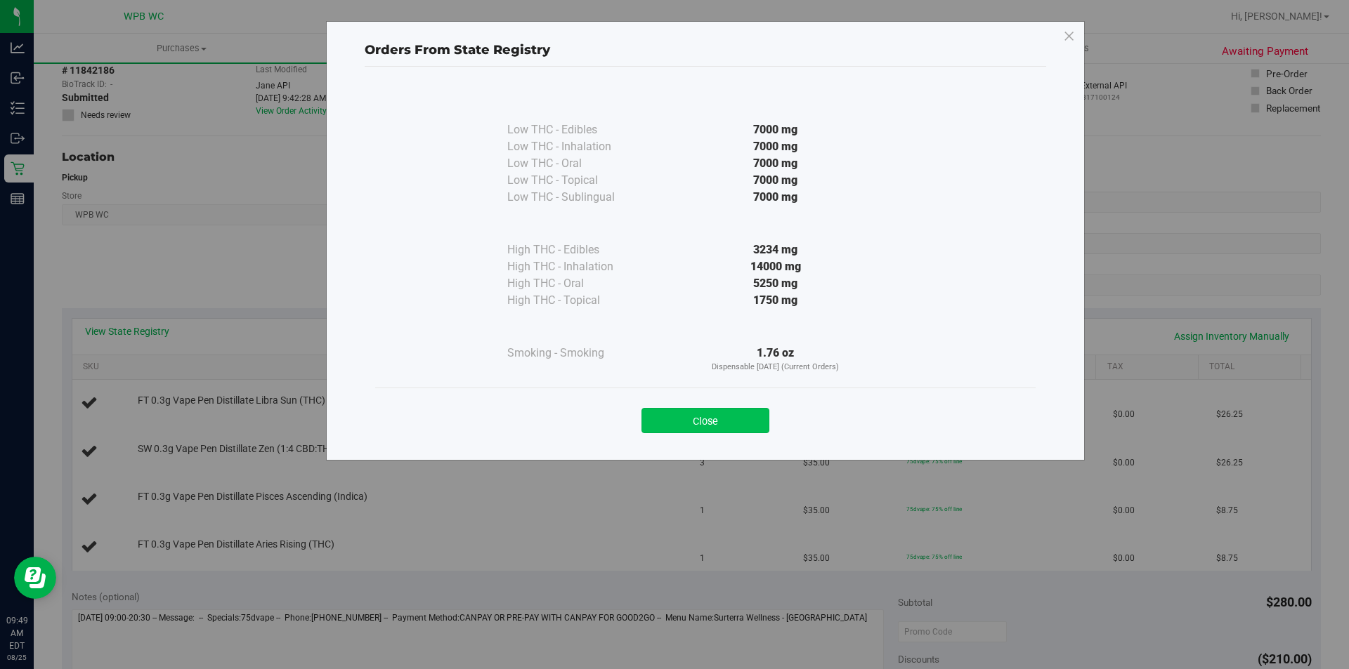
click at [687, 424] on button "Close" at bounding box center [705, 420] width 128 height 25
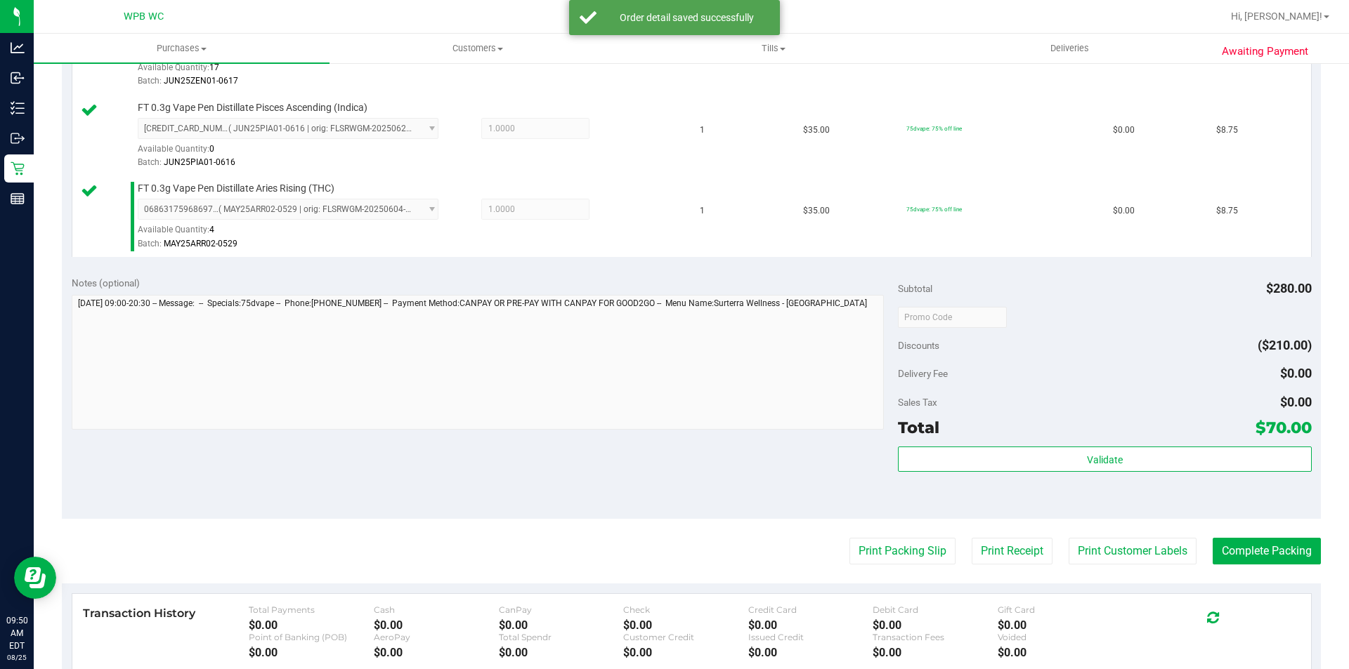
scroll to position [562, 0]
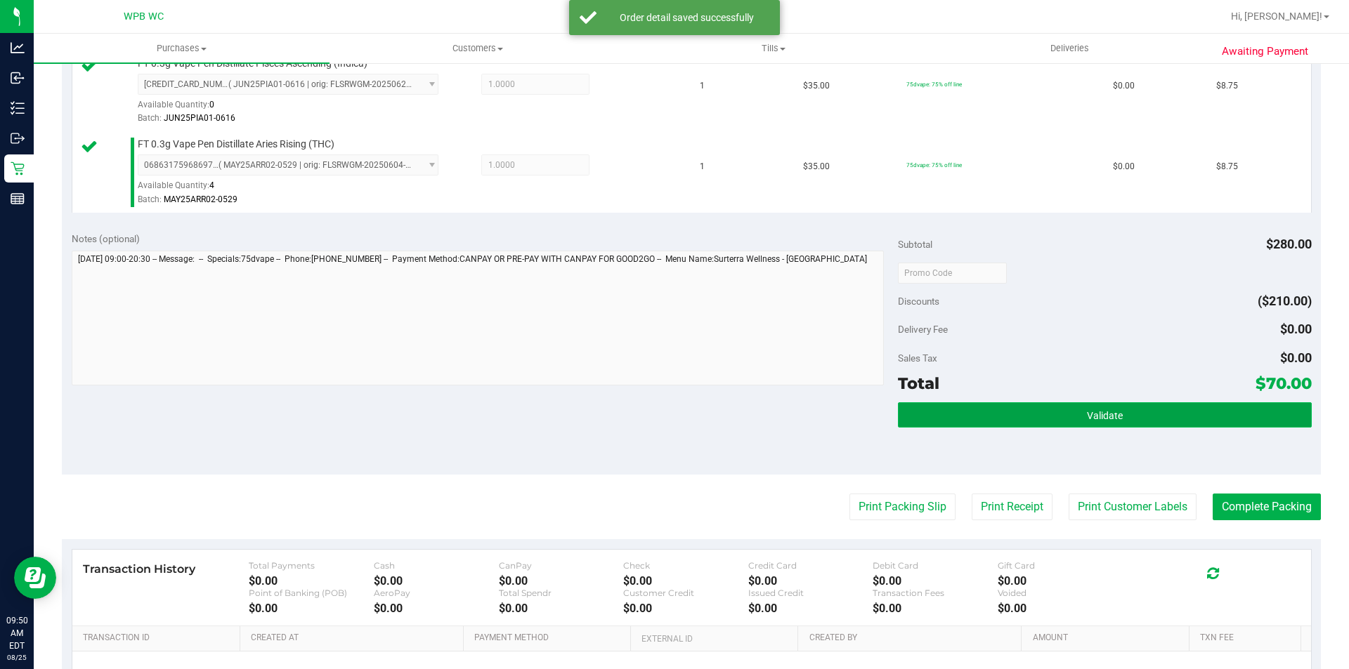
click at [1035, 418] on button "Validate" at bounding box center [1104, 415] width 413 height 25
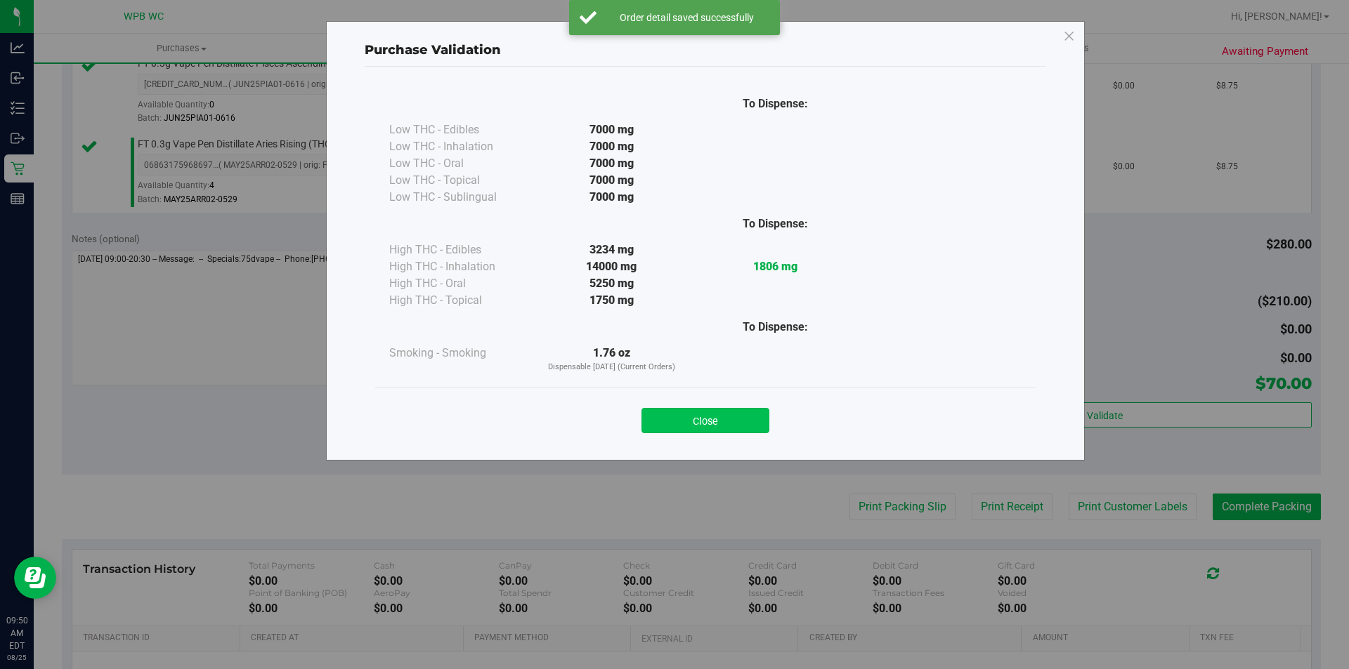
click at [713, 425] on button "Close" at bounding box center [705, 420] width 128 height 25
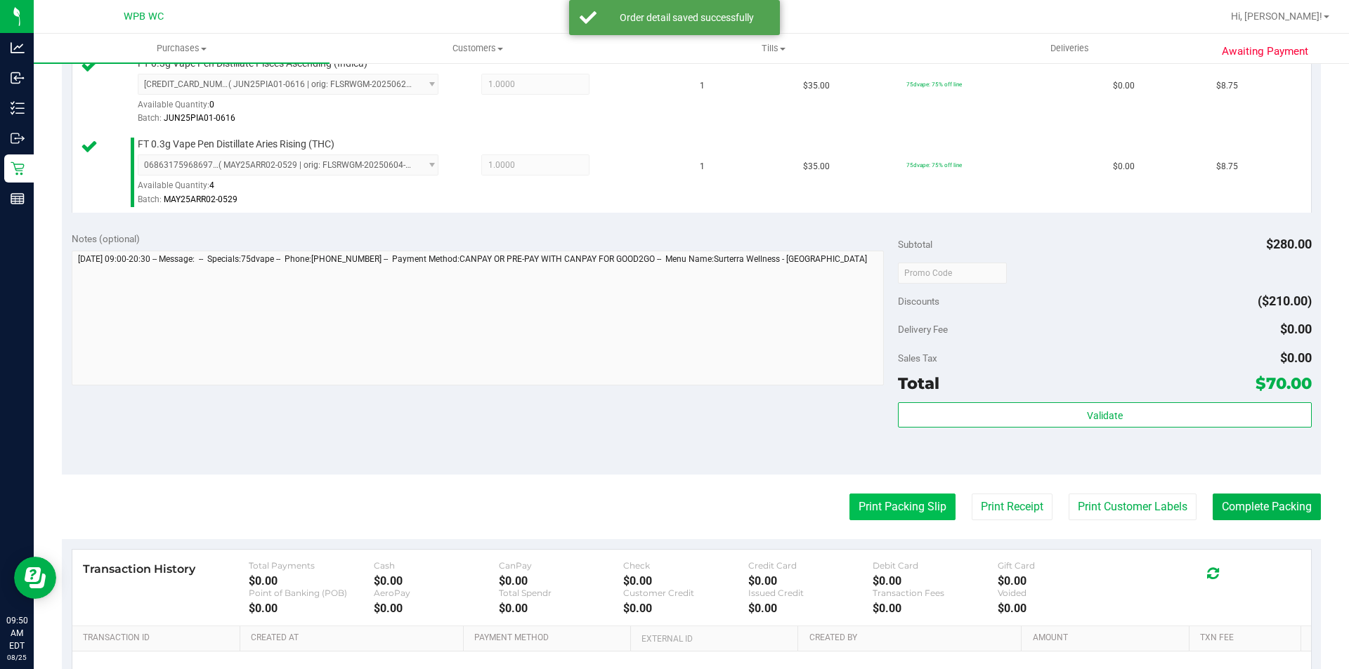
click at [933, 513] on button "Print Packing Slip" at bounding box center [902, 507] width 106 height 27
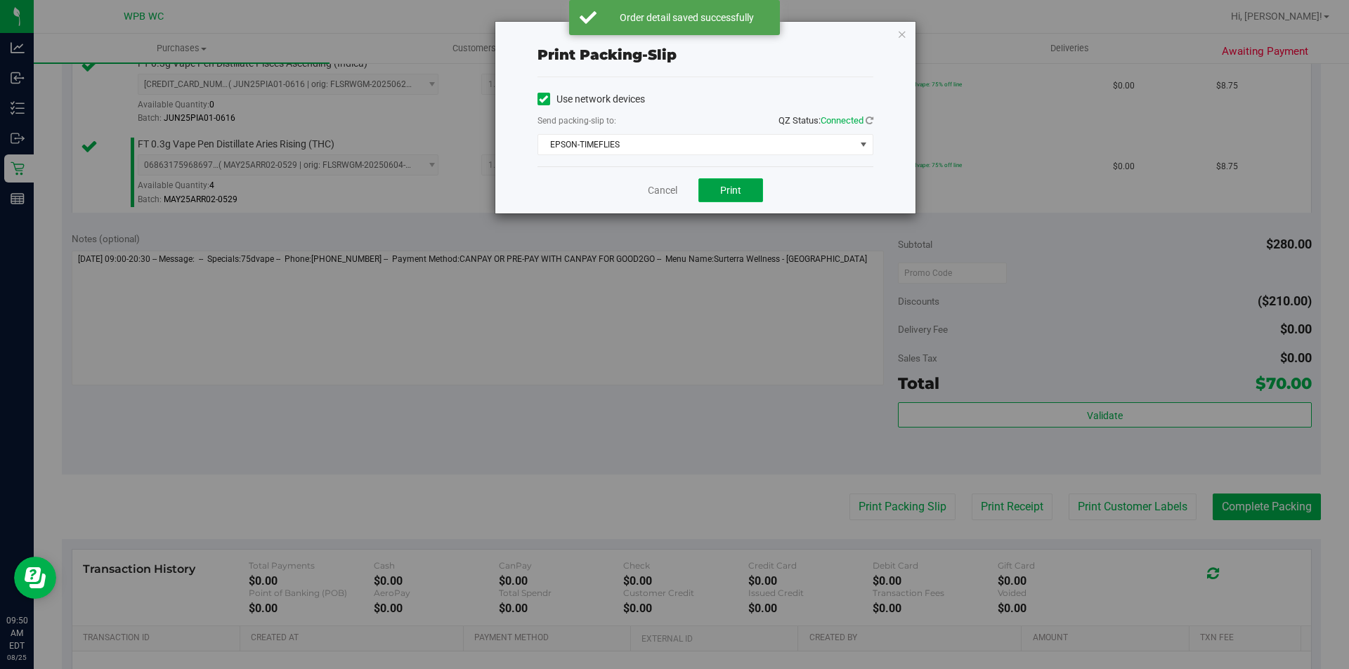
click at [722, 193] on span "Print" at bounding box center [730, 190] width 21 height 11
click at [668, 192] on link "Cancel" at bounding box center [663, 190] width 30 height 15
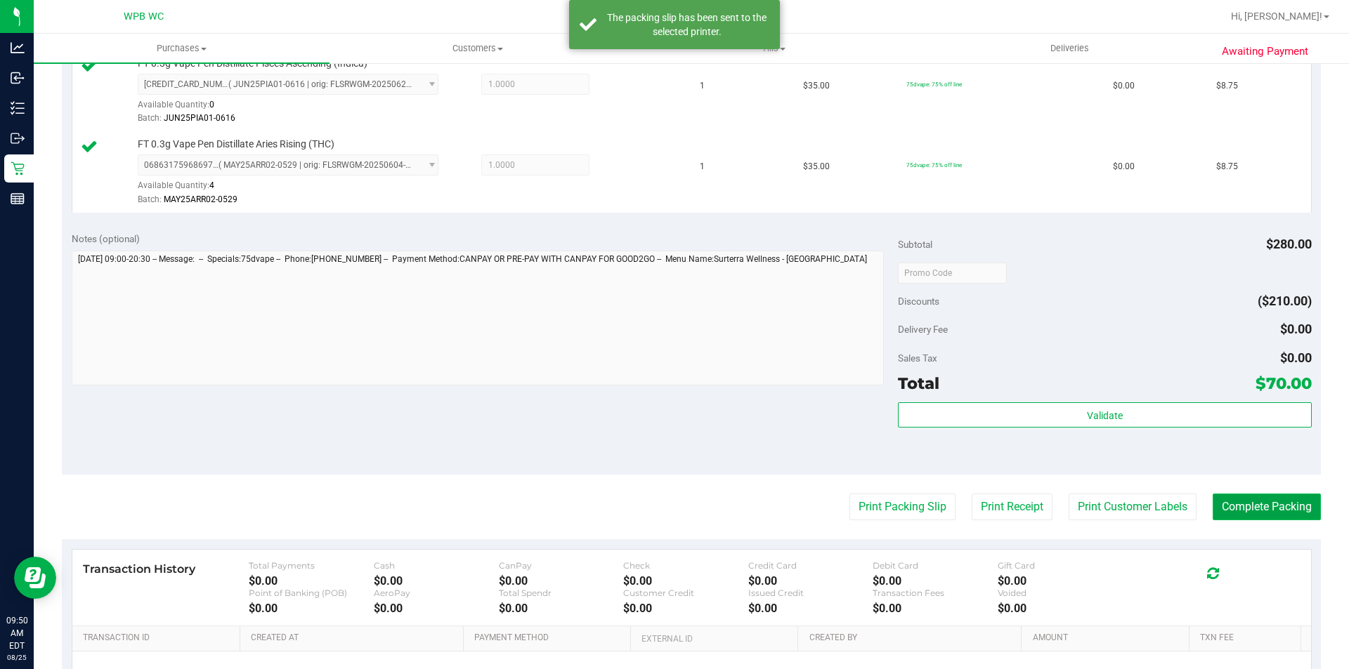
click at [1229, 499] on button "Complete Packing" at bounding box center [1267, 507] width 108 height 27
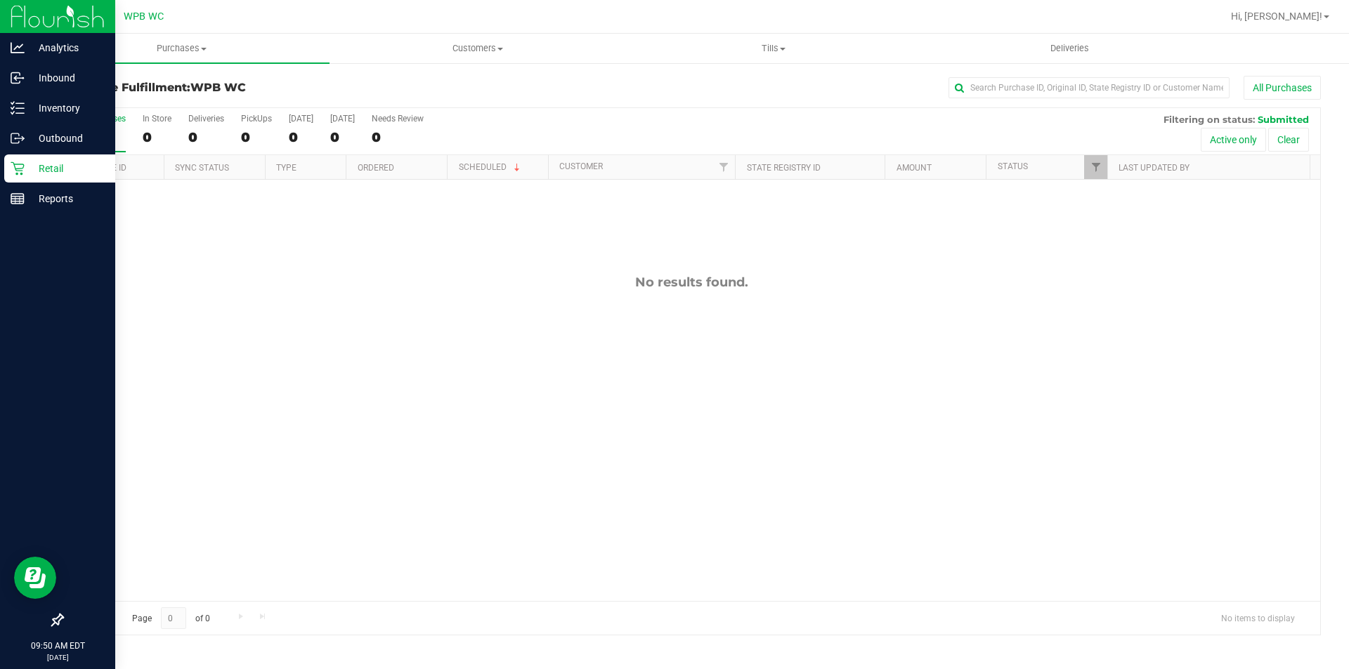
click at [29, 162] on p "Retail" at bounding box center [67, 168] width 84 height 17
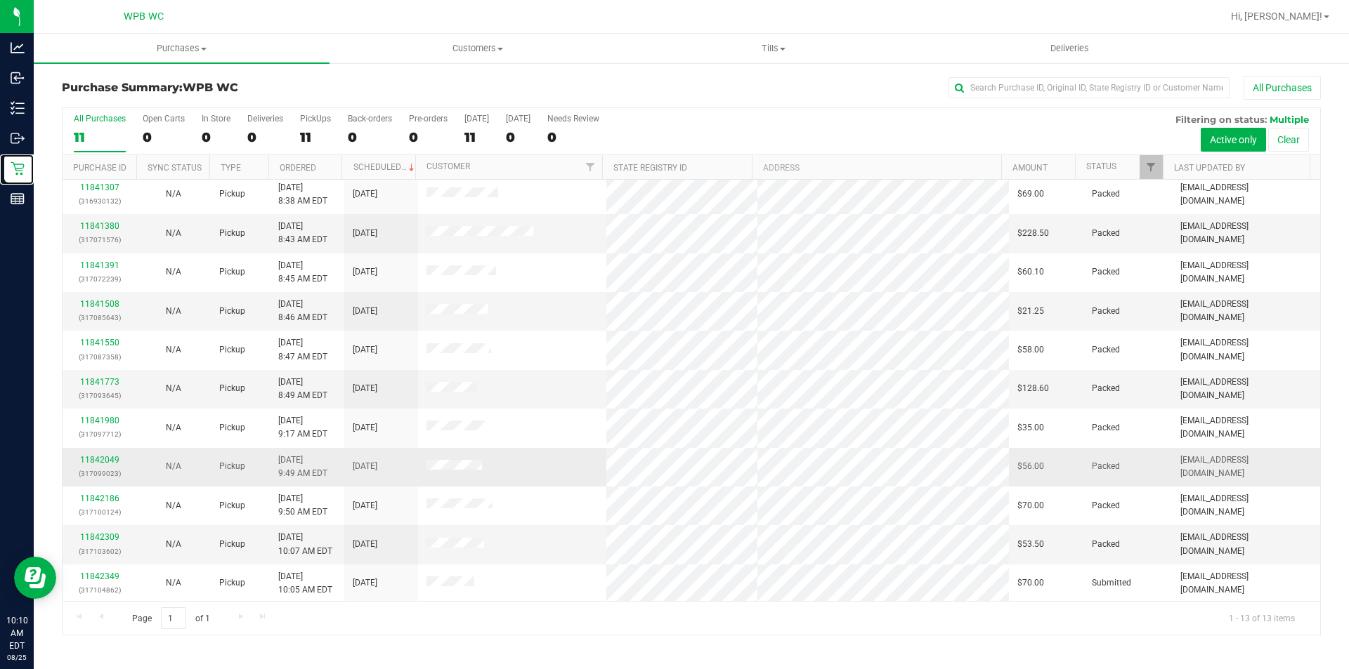
scroll to position [84, 0]
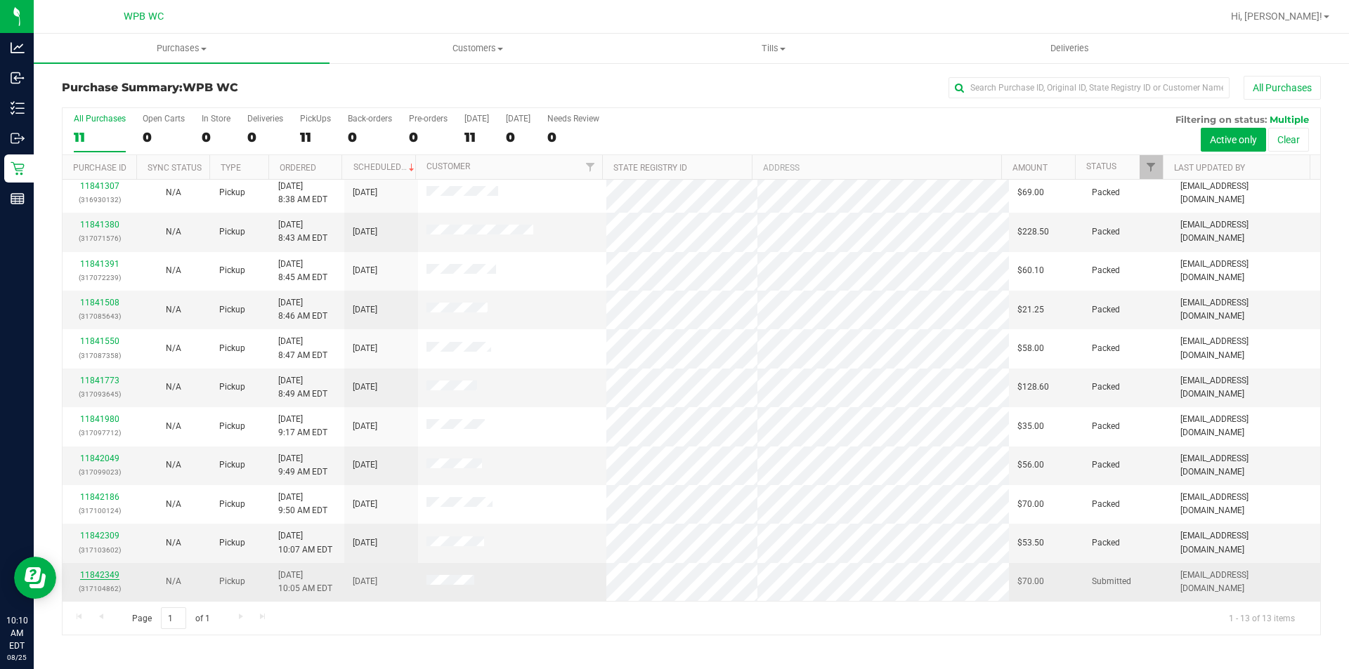
click at [89, 572] on link "11842349" at bounding box center [99, 575] width 39 height 10
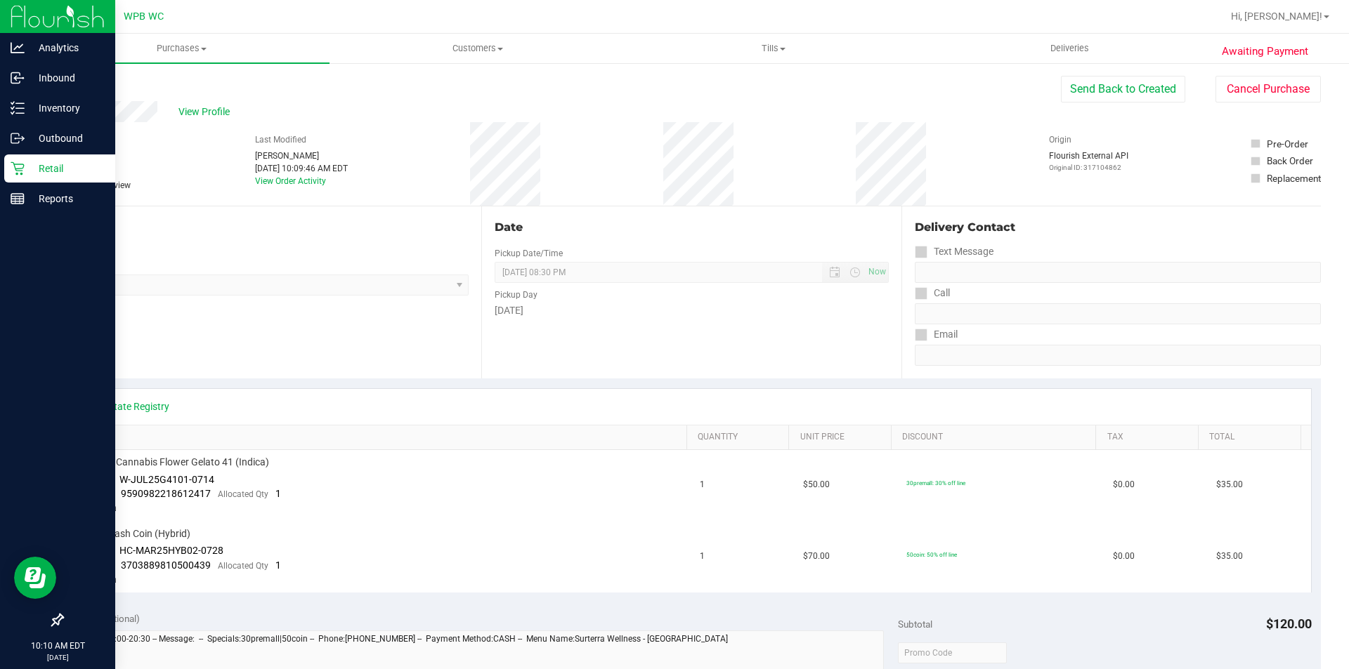
click at [56, 170] on p "Retail" at bounding box center [67, 168] width 84 height 17
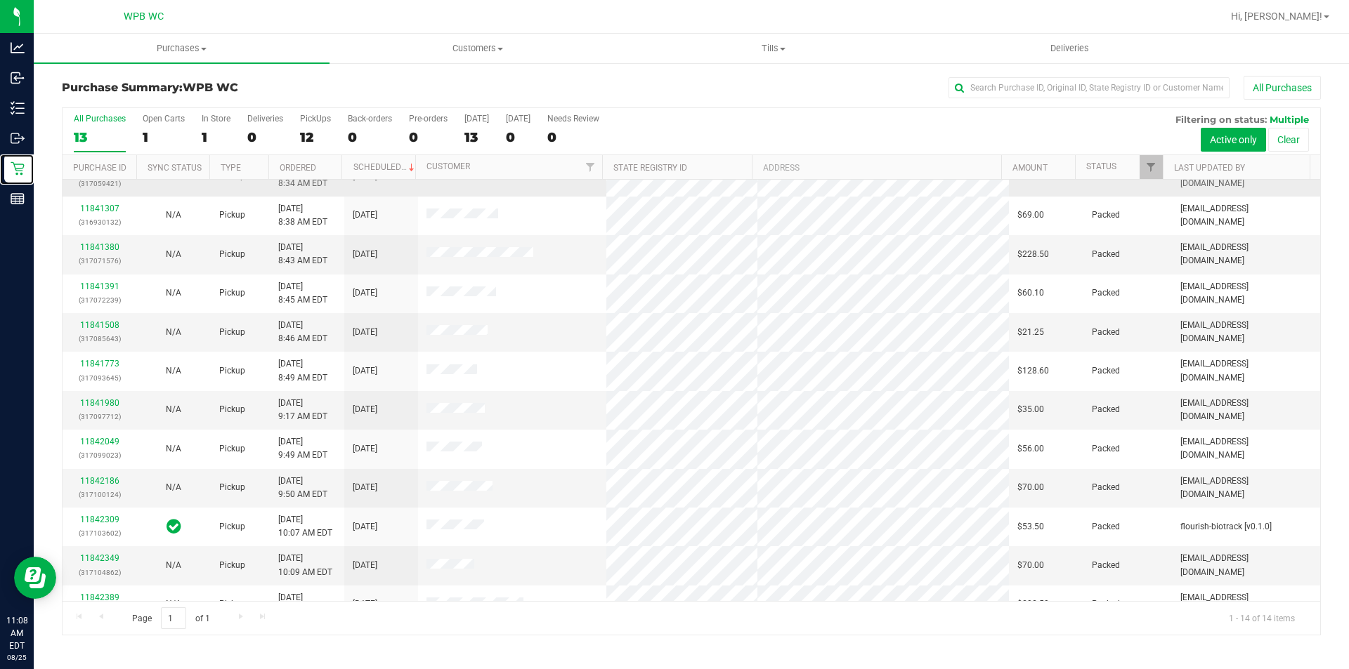
scroll to position [123, 0]
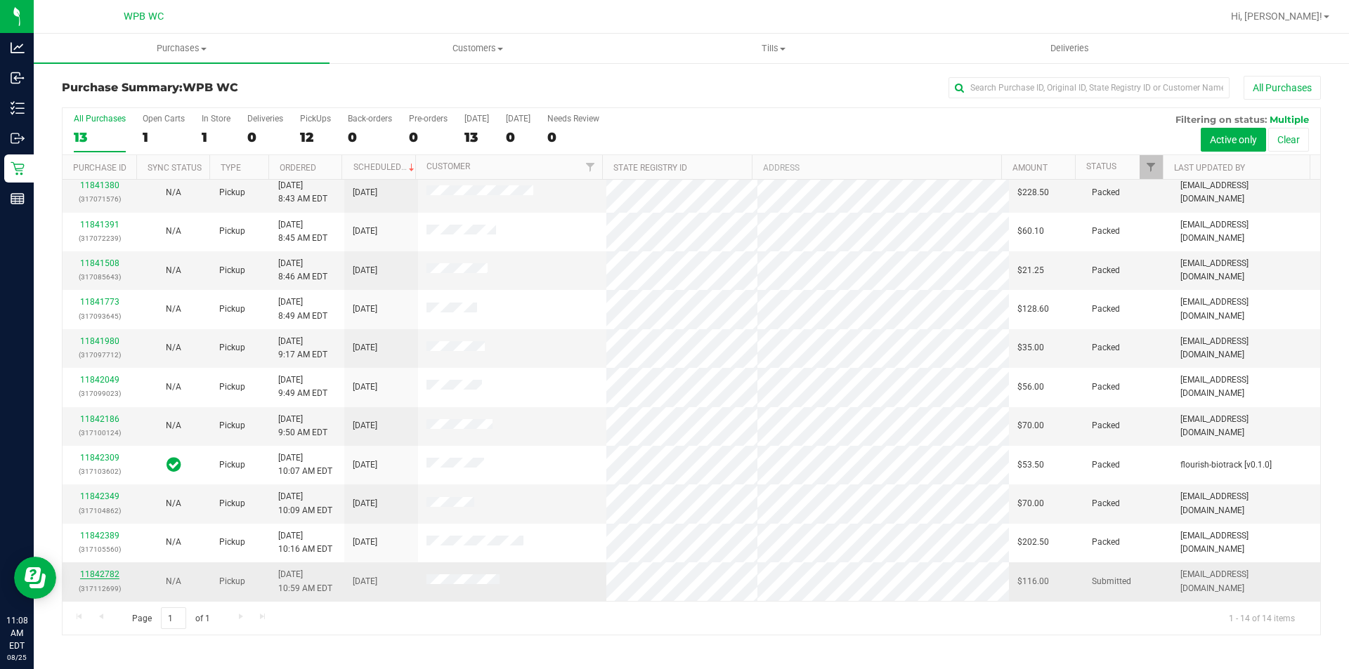
click at [109, 570] on link "11842782" at bounding box center [99, 575] width 39 height 10
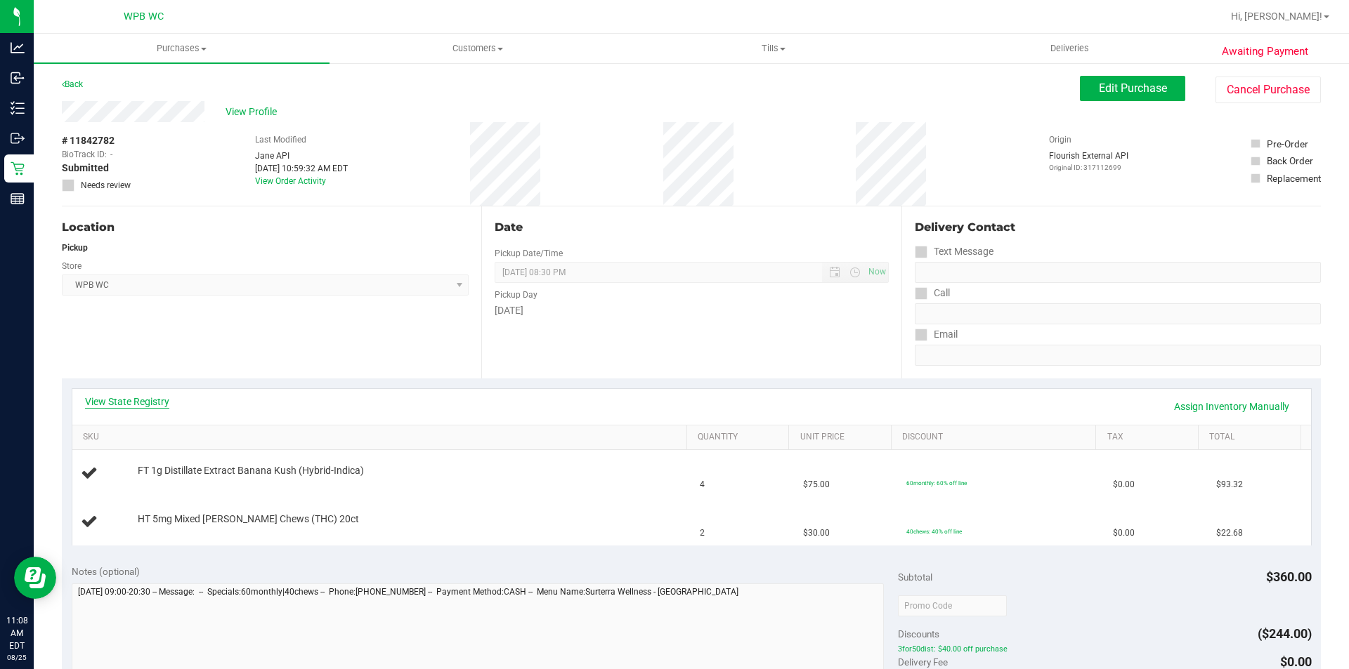
click at [119, 399] on link "View State Registry" at bounding box center [127, 402] width 84 height 14
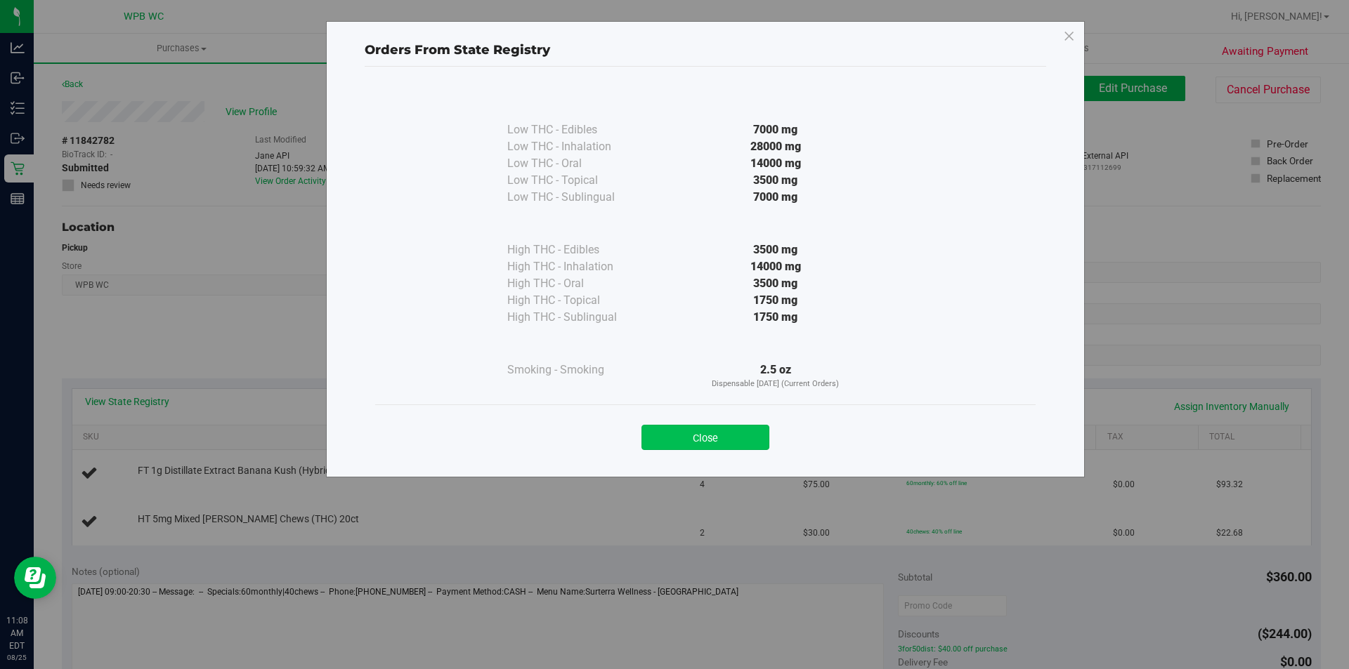
click at [662, 437] on button "Close" at bounding box center [705, 437] width 128 height 25
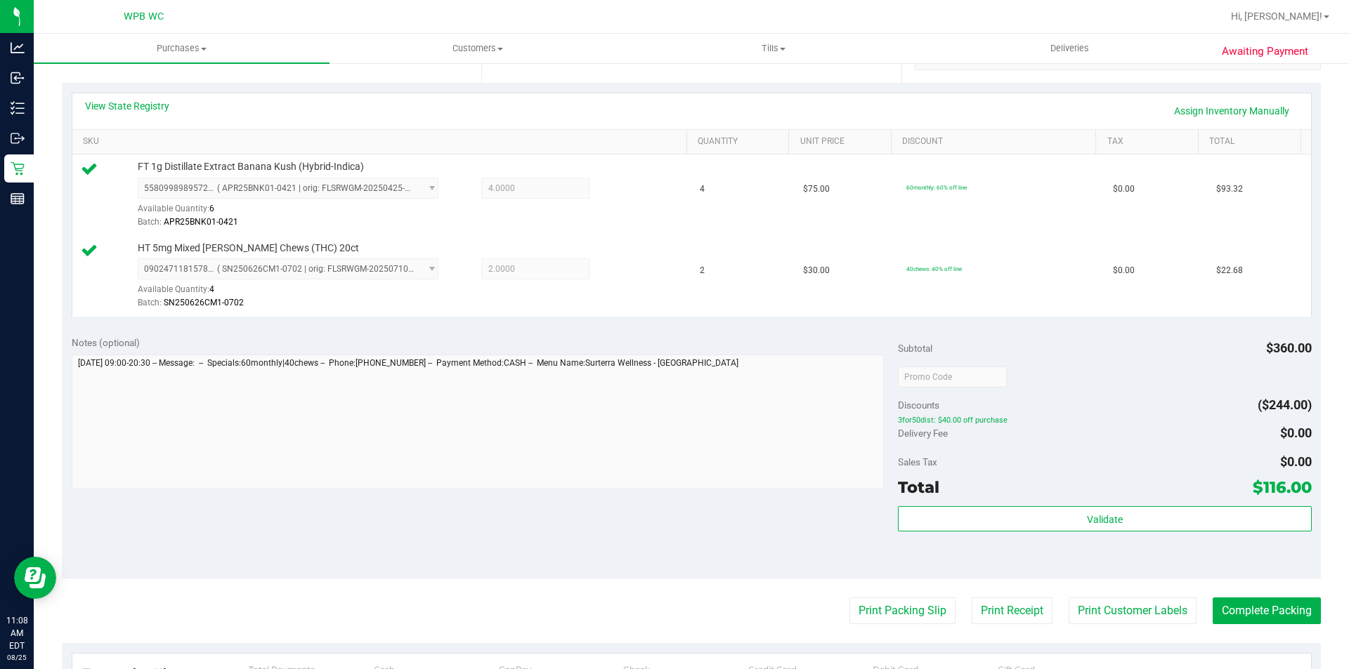
scroll to position [492, 0]
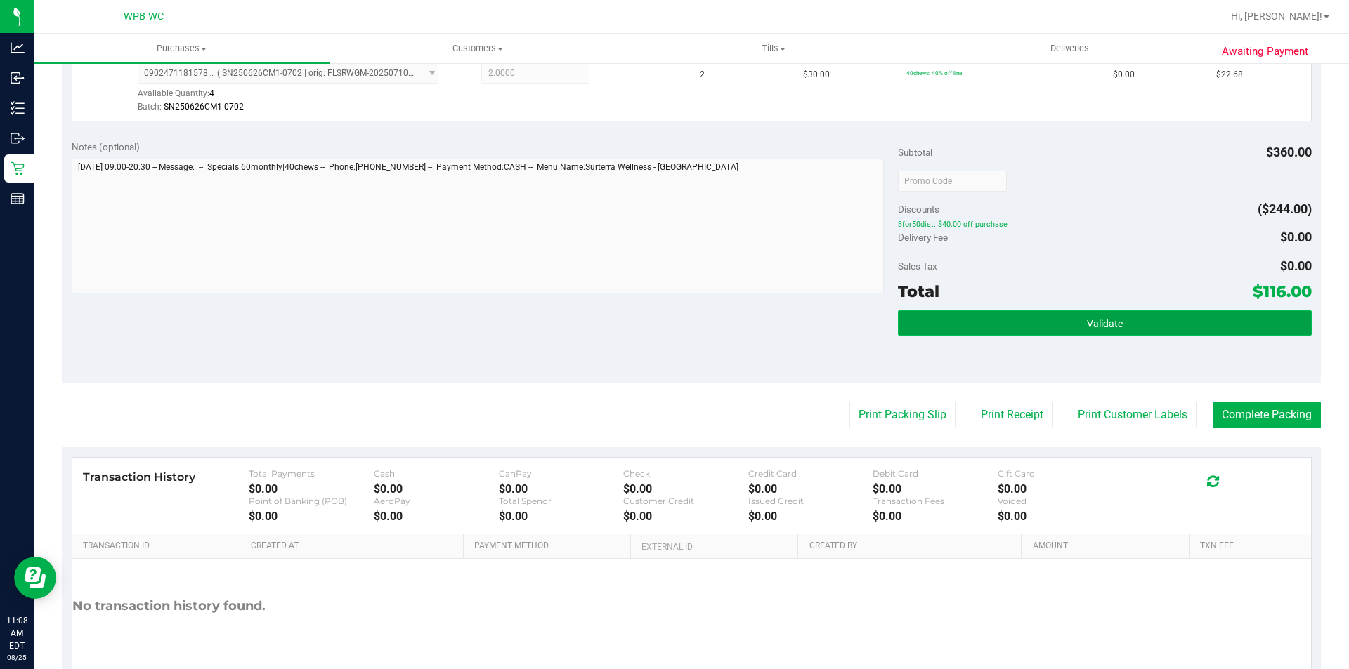
click at [1006, 311] on button "Validate" at bounding box center [1104, 323] width 413 height 25
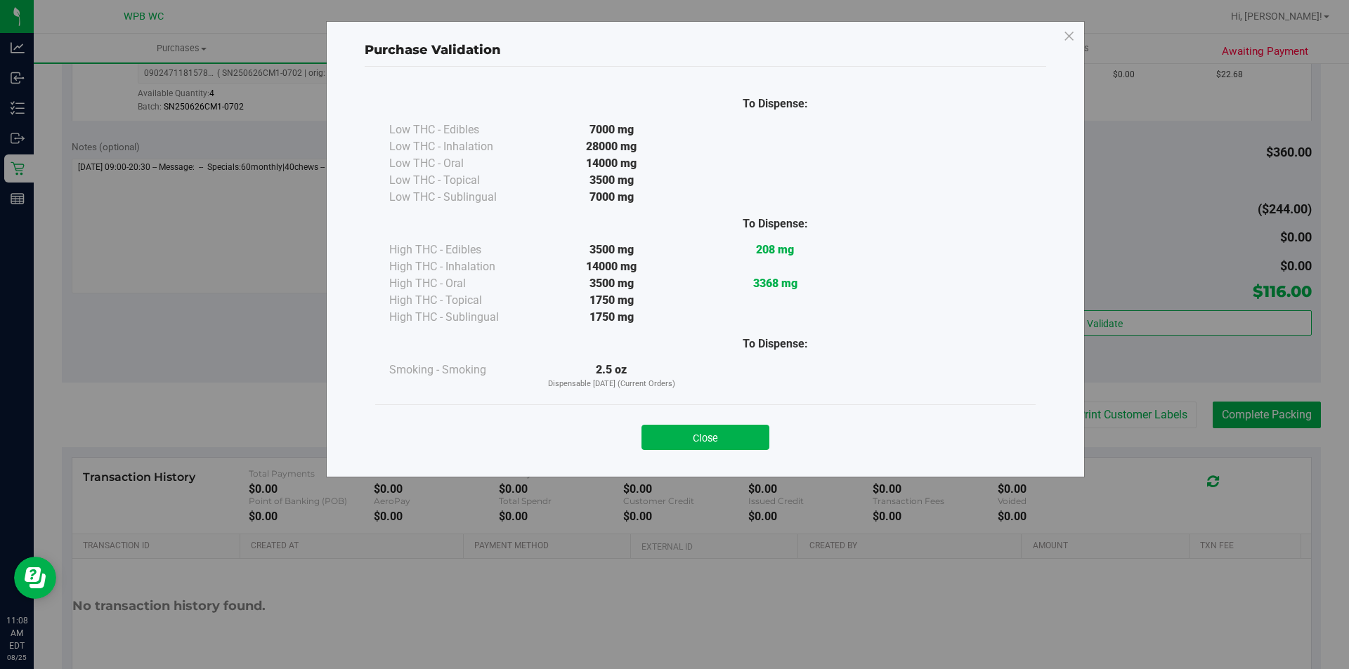
drag, startPoint x: 680, startPoint y: 431, endPoint x: 730, endPoint y: 450, distance: 53.6
click at [680, 431] on button "Close" at bounding box center [705, 437] width 128 height 25
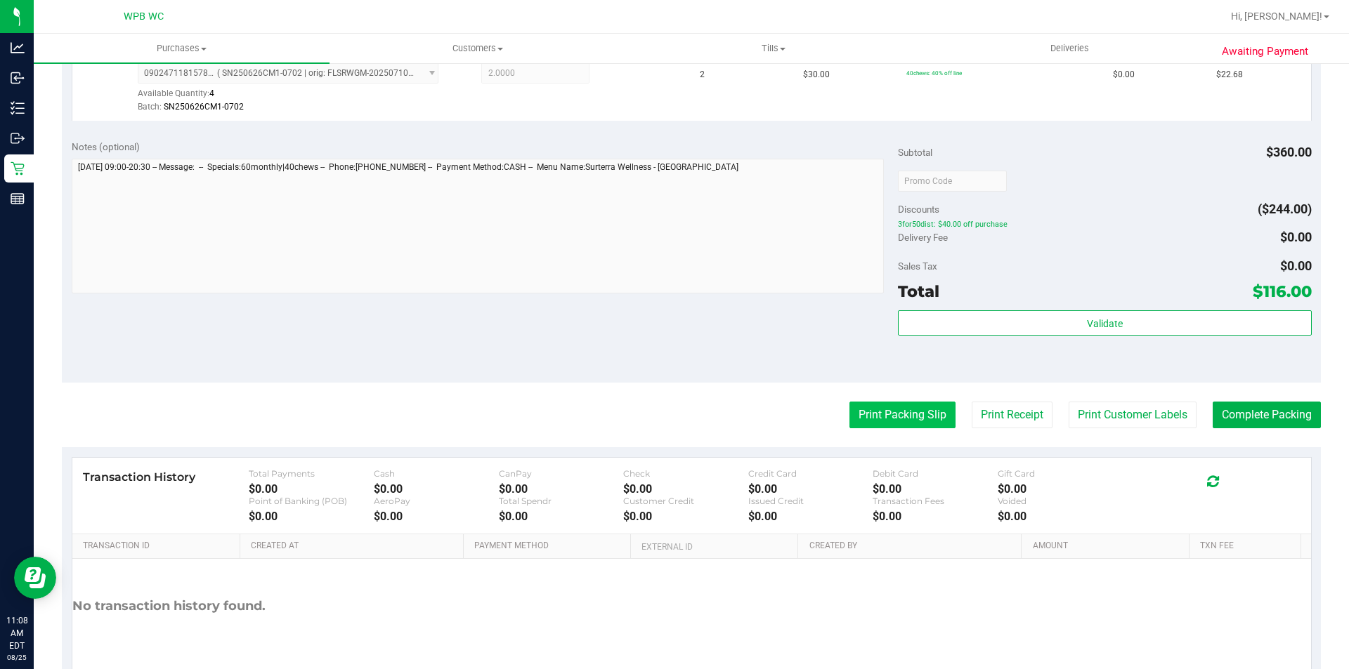
click at [909, 419] on button "Print Packing Slip" at bounding box center [902, 415] width 106 height 27
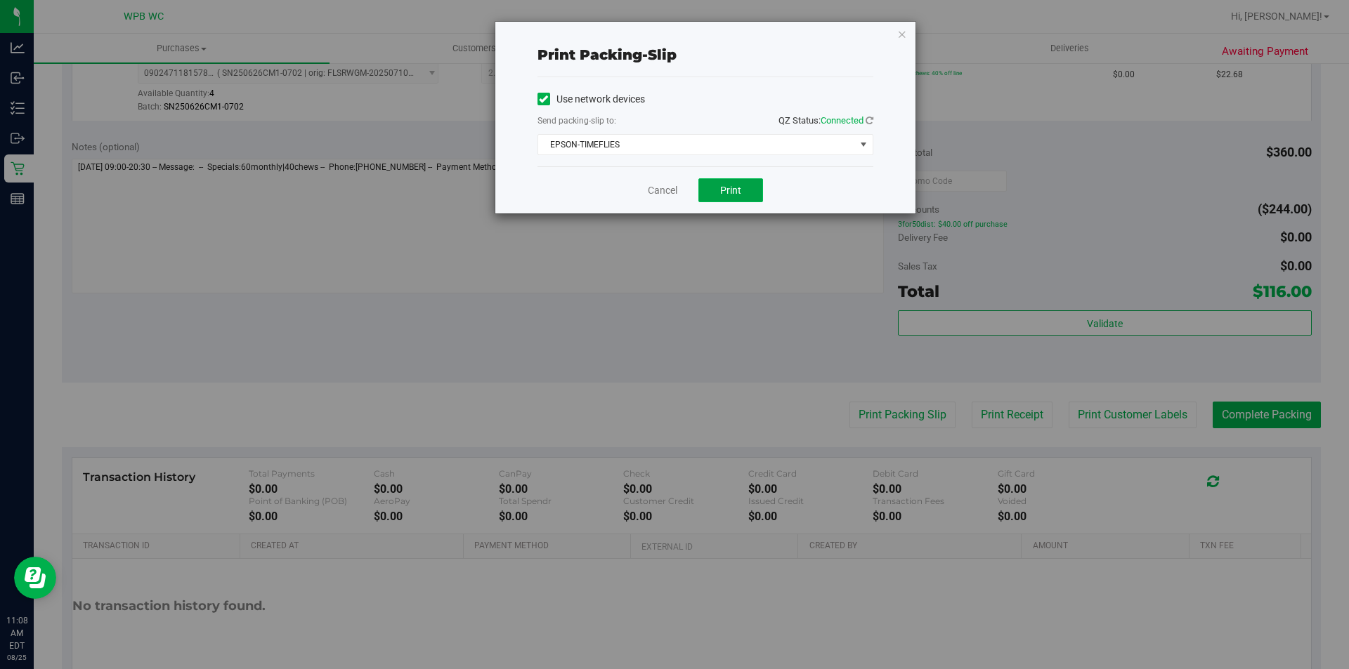
click at [762, 183] on button "Print" at bounding box center [730, 190] width 65 height 24
click at [646, 195] on div "Cancel Print" at bounding box center [705, 189] width 336 height 47
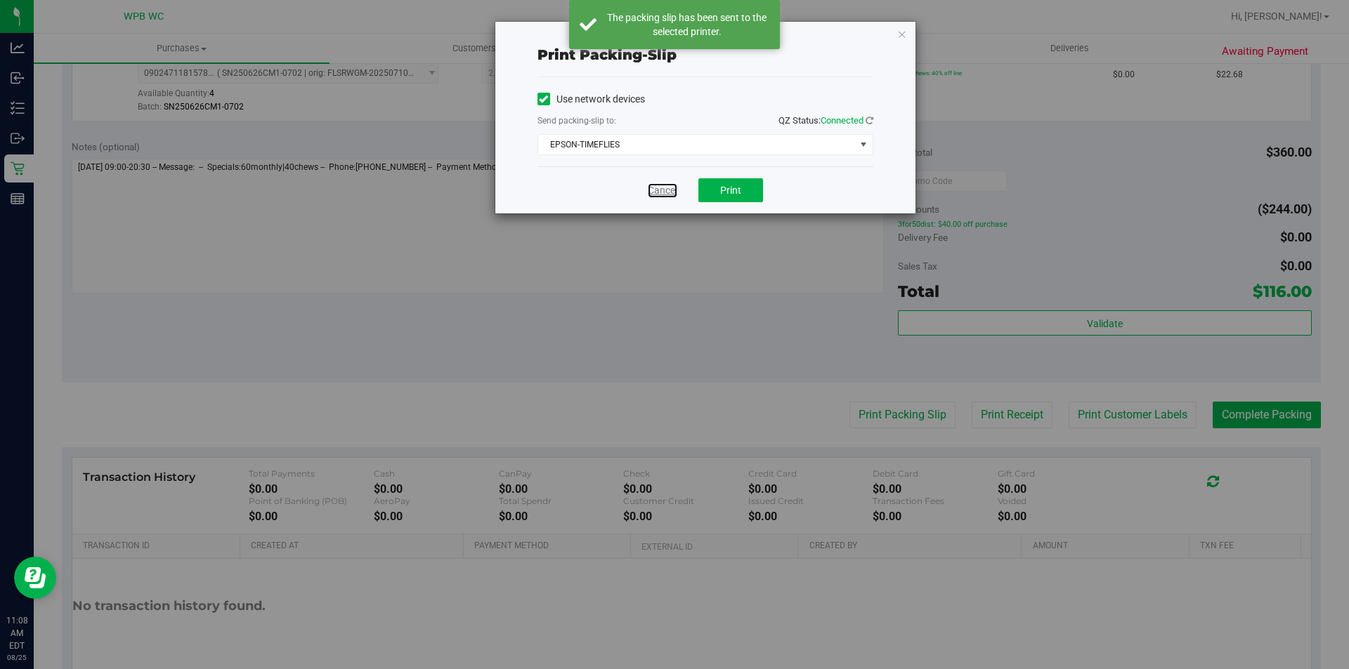
click at [654, 192] on link "Cancel" at bounding box center [663, 190] width 30 height 15
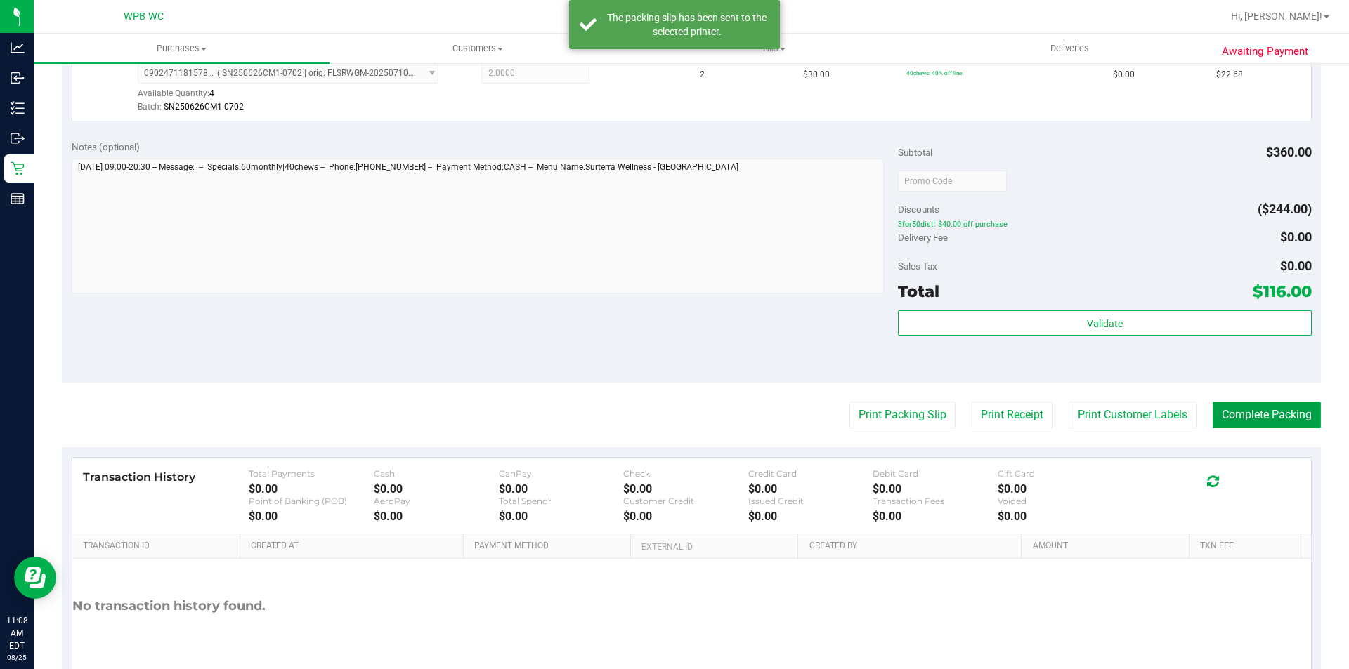
click at [1251, 416] on button "Complete Packing" at bounding box center [1267, 415] width 108 height 27
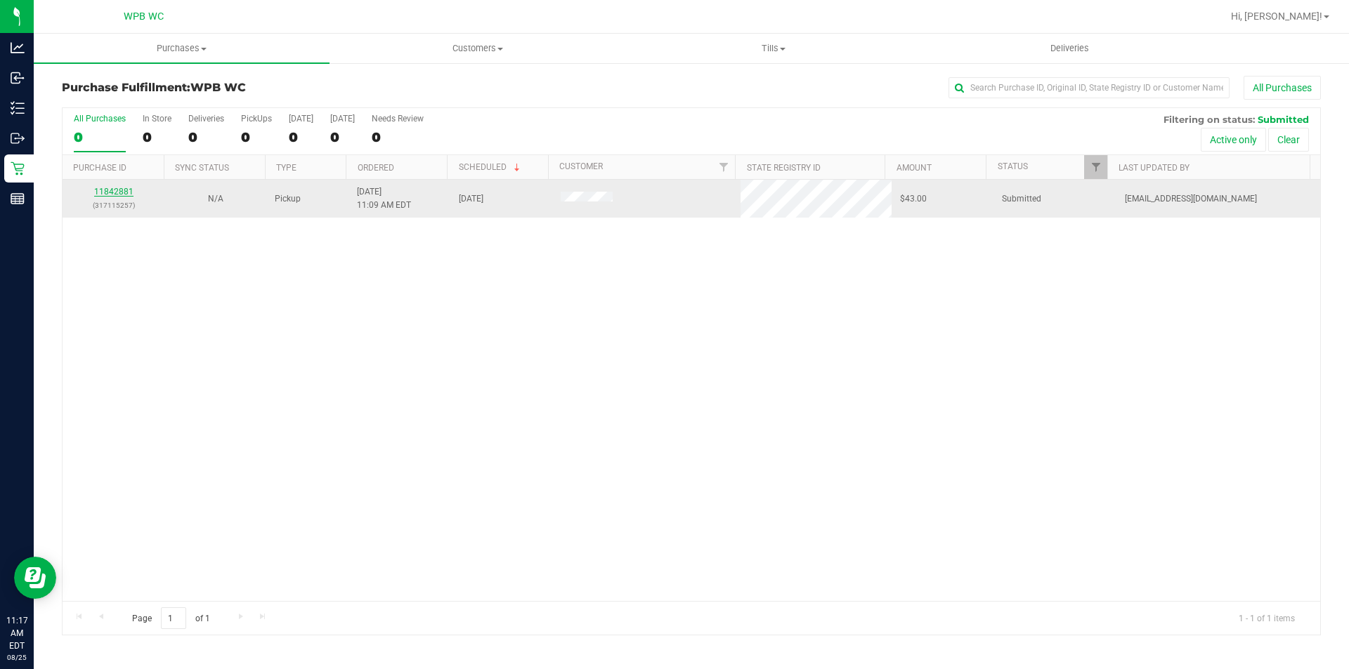
click at [112, 188] on link "11842881" at bounding box center [113, 192] width 39 height 10
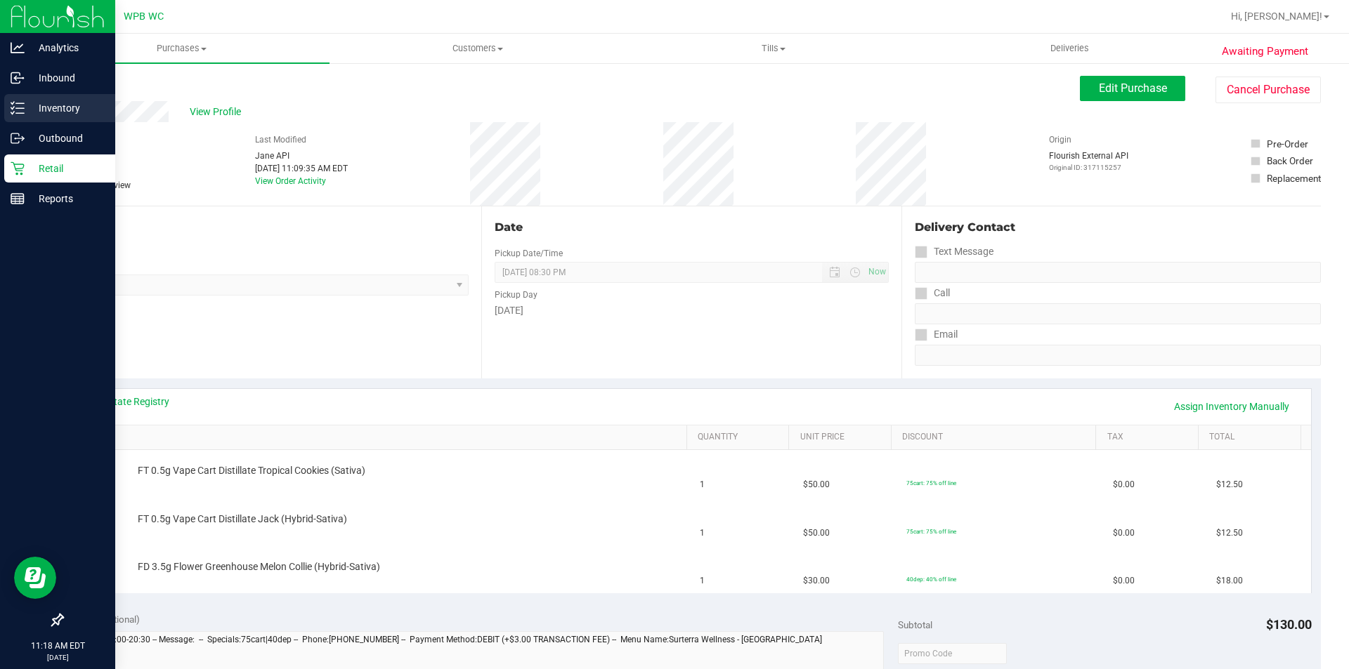
click at [63, 96] on div "Inventory" at bounding box center [59, 108] width 111 height 28
click at [62, 97] on div "Inventory" at bounding box center [59, 108] width 111 height 28
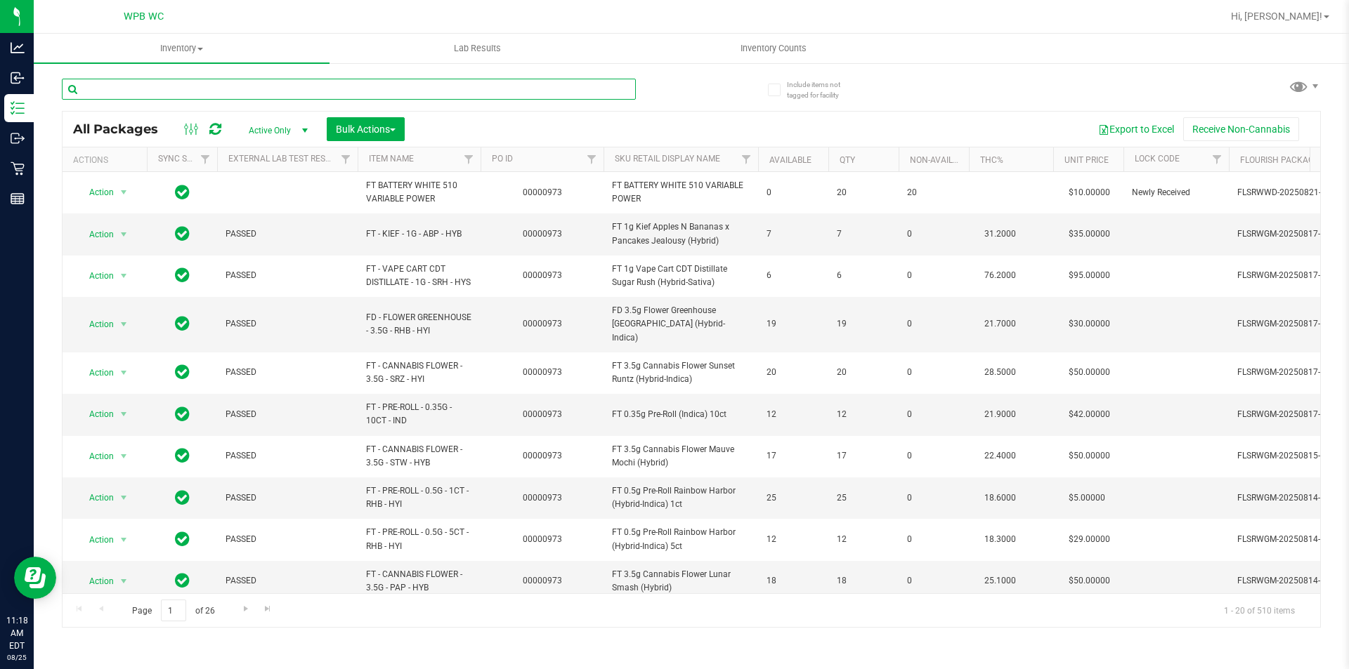
click at [137, 86] on input "text" at bounding box center [349, 89] width 574 height 21
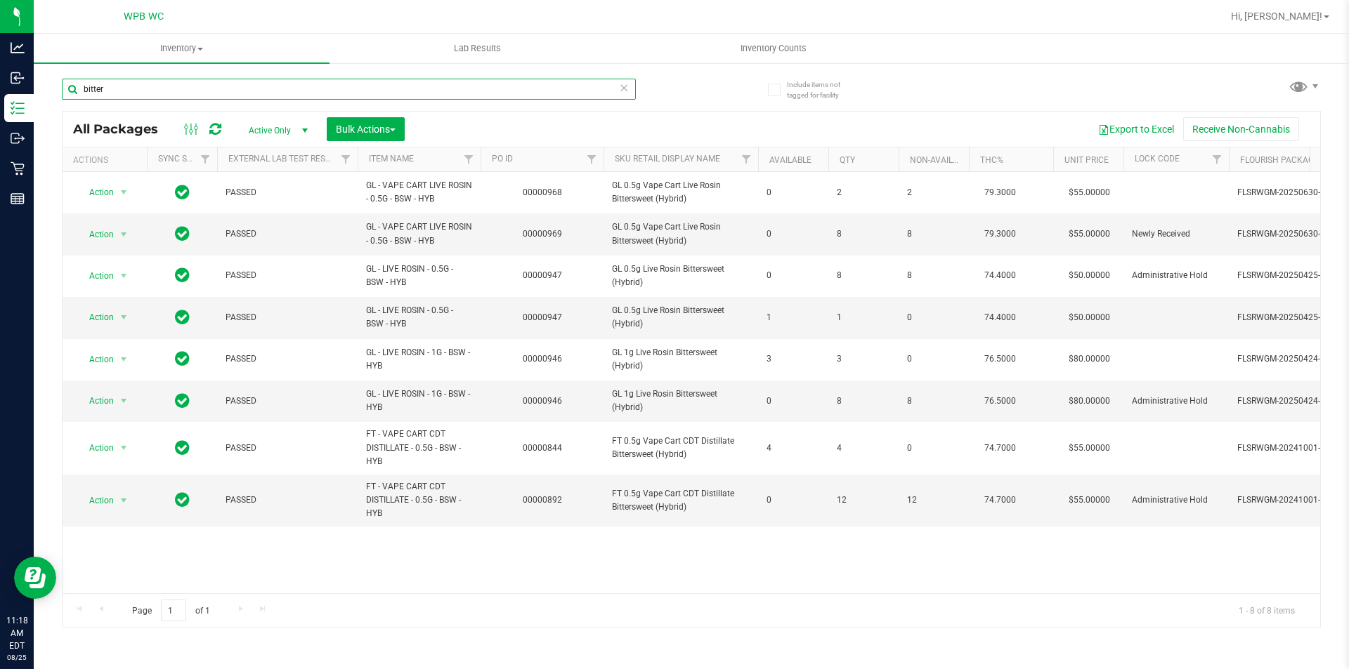
type input "bitter"
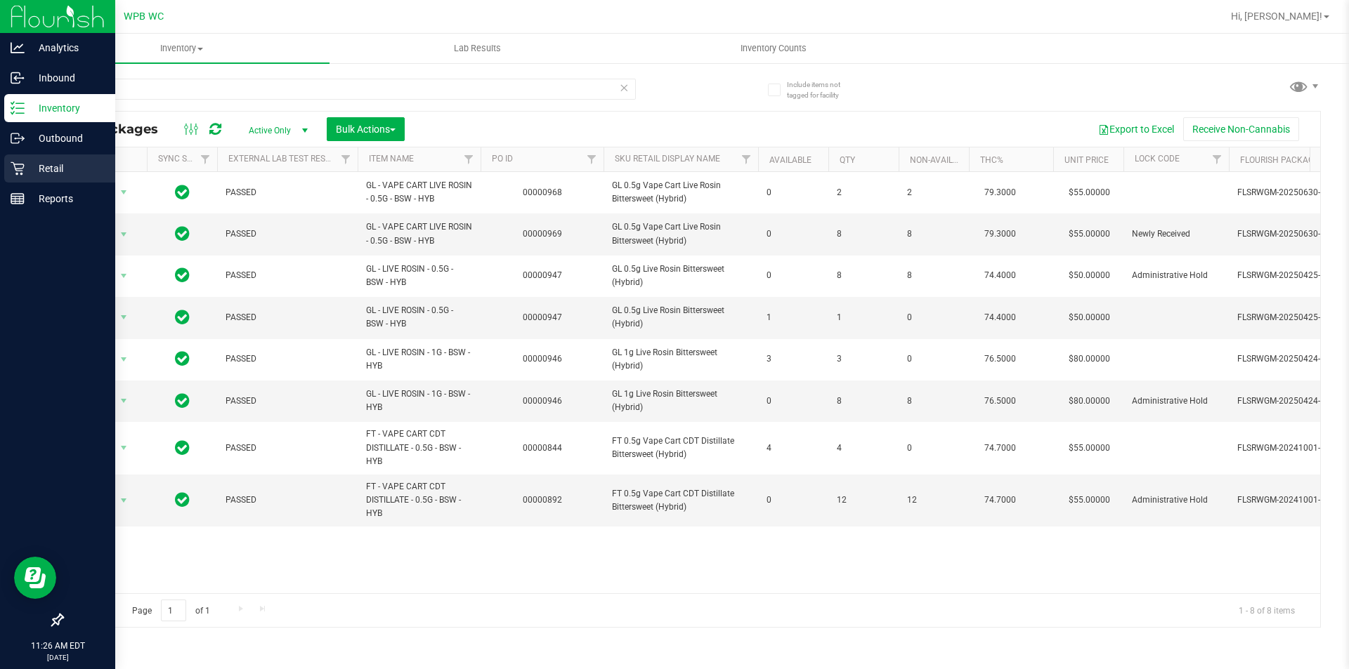
click at [54, 175] on p "Retail" at bounding box center [67, 168] width 84 height 17
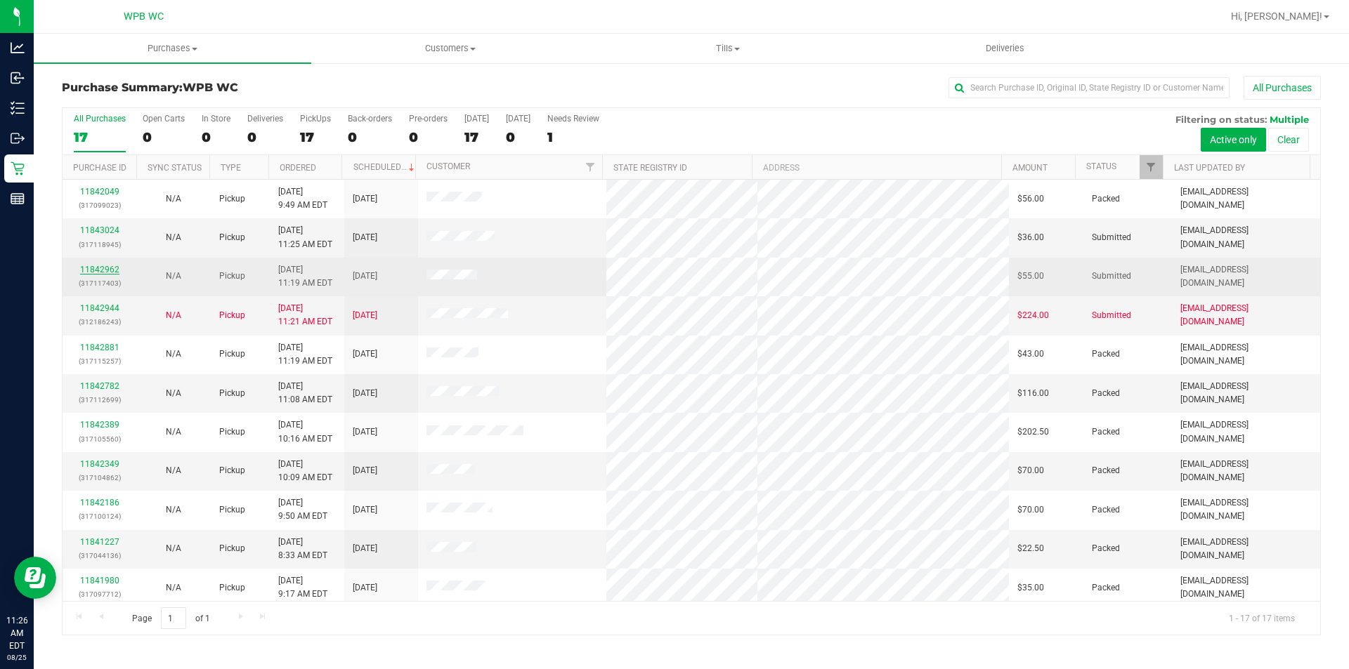
click at [103, 266] on link "11842962" at bounding box center [99, 270] width 39 height 10
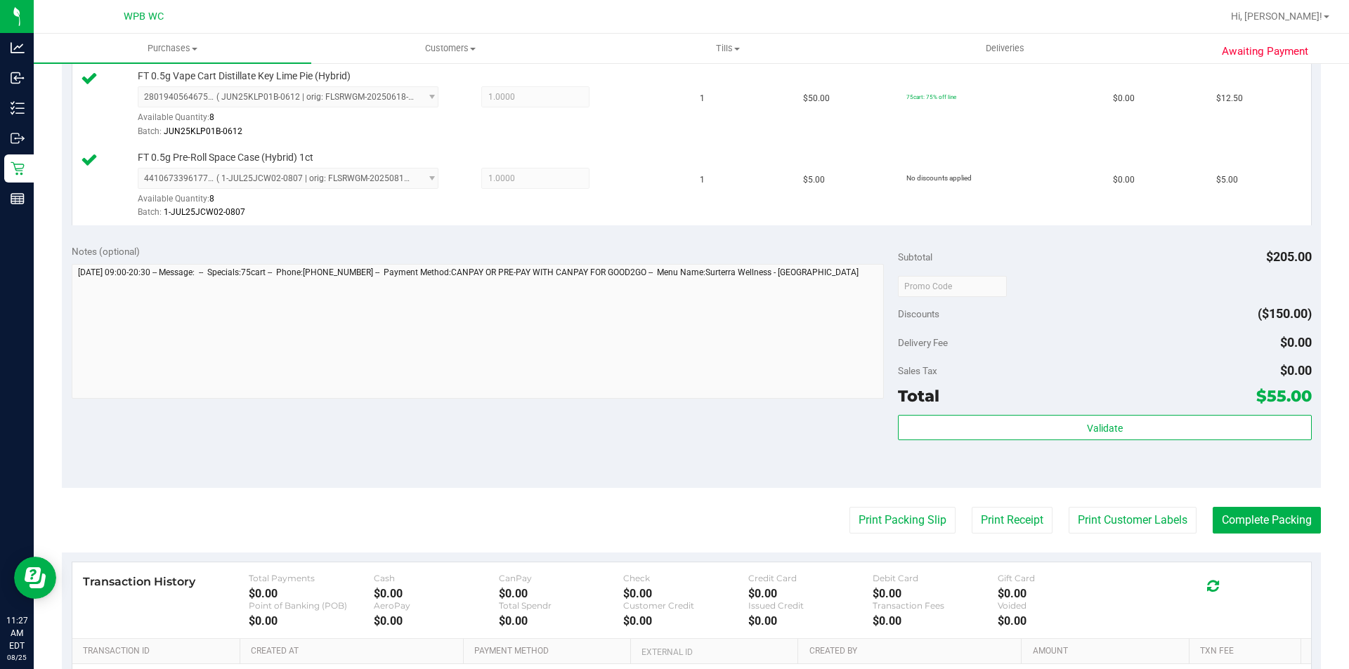
scroll to position [632, 0]
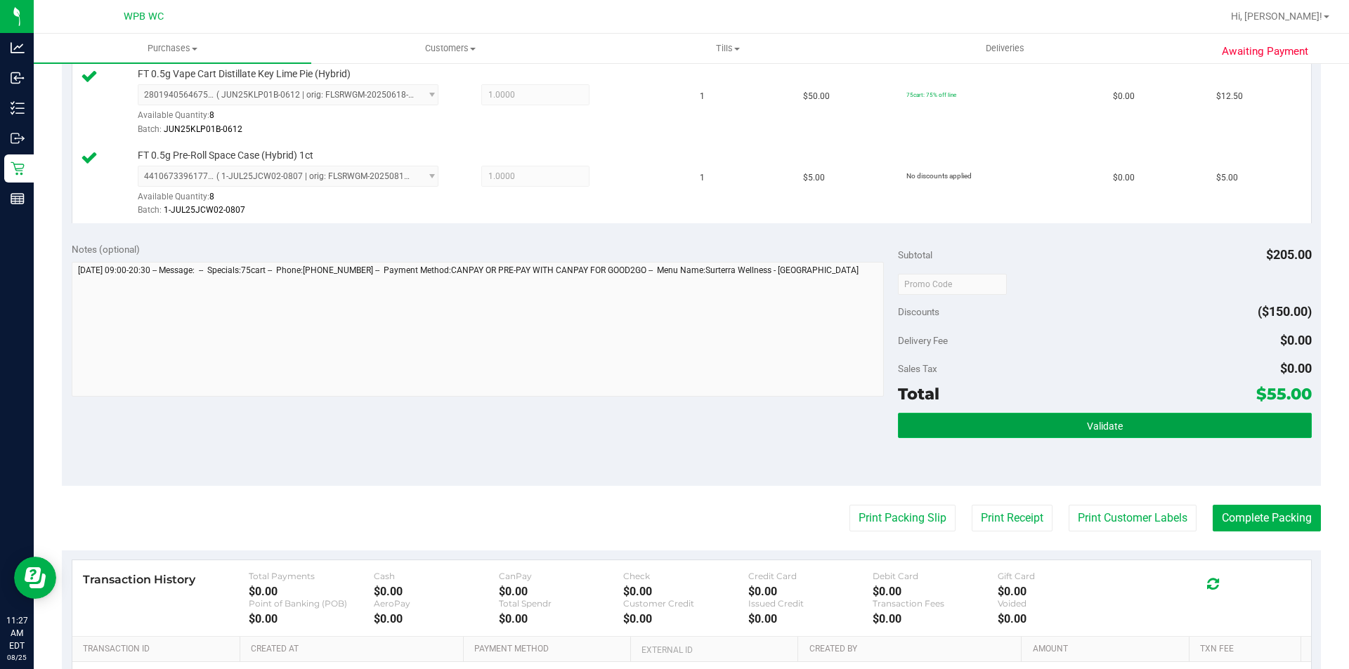
click at [1031, 419] on button "Validate" at bounding box center [1104, 425] width 413 height 25
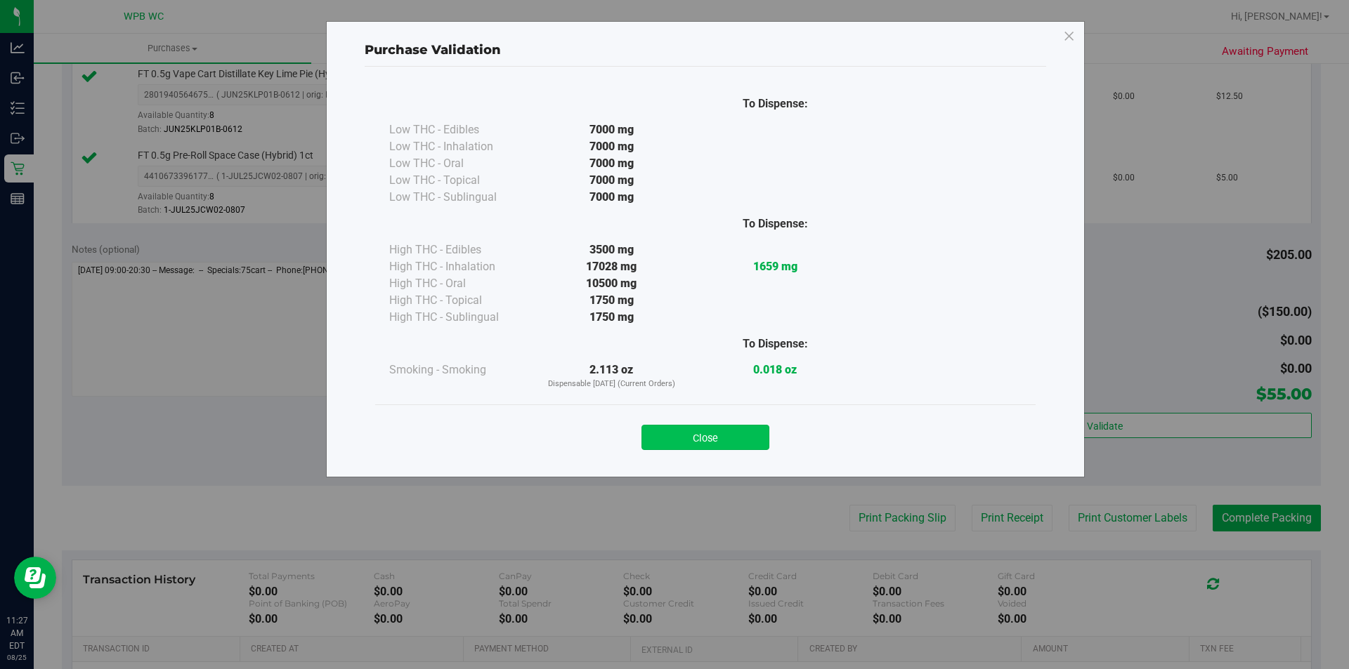
click at [754, 446] on button "Close" at bounding box center [705, 437] width 128 height 25
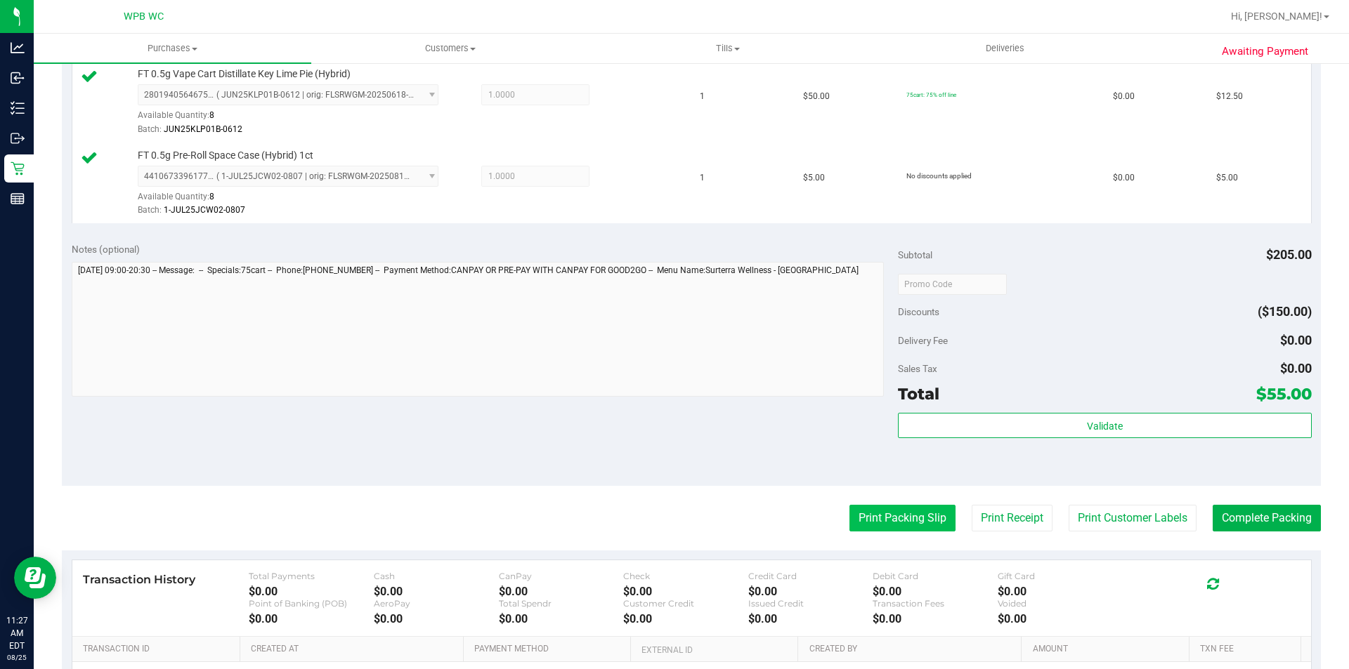
click at [908, 529] on button "Print Packing Slip" at bounding box center [902, 518] width 106 height 27
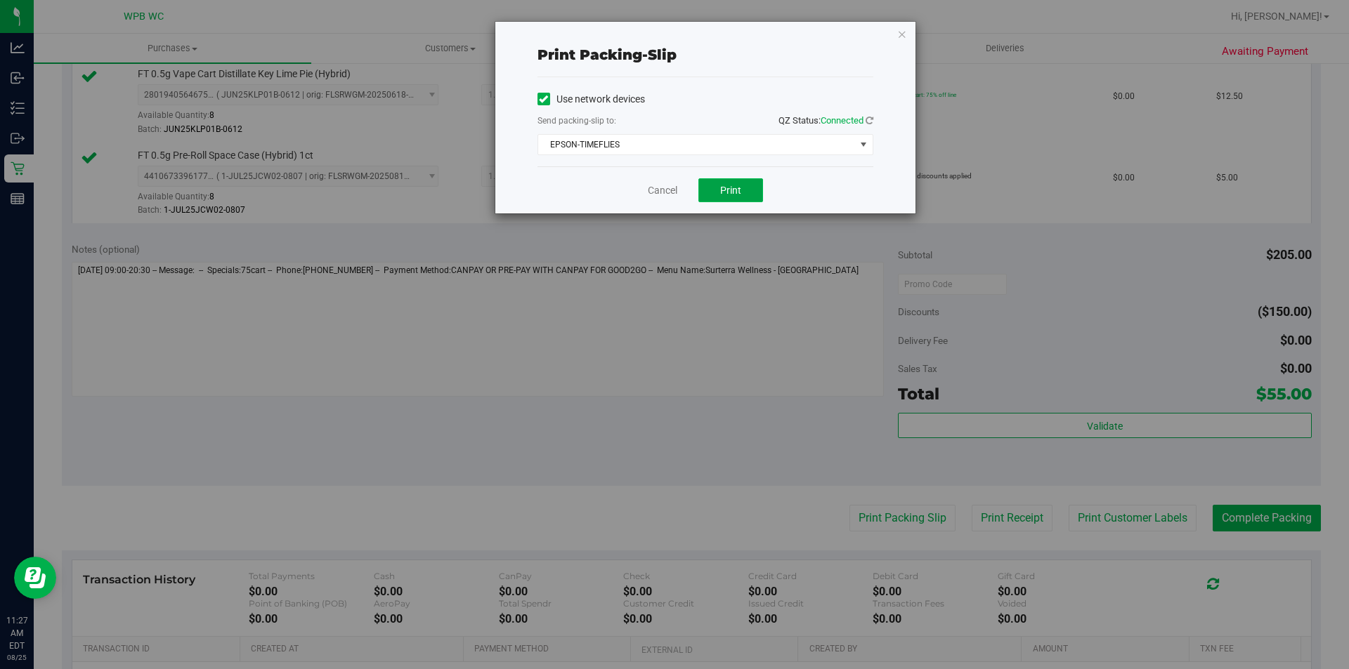
click at [738, 198] on button "Print" at bounding box center [730, 190] width 65 height 24
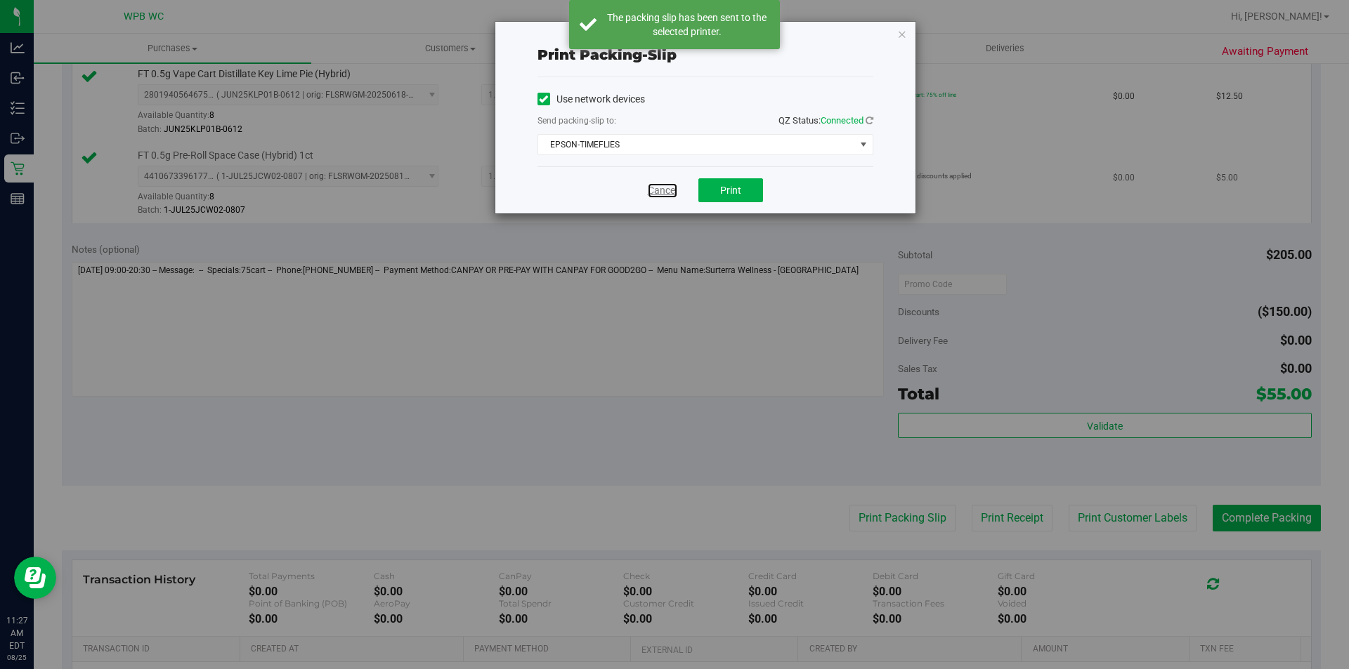
drag, startPoint x: 650, startPoint y: 192, endPoint x: 660, endPoint y: 188, distance: 10.4
click at [652, 191] on link "Cancel" at bounding box center [663, 190] width 30 height 15
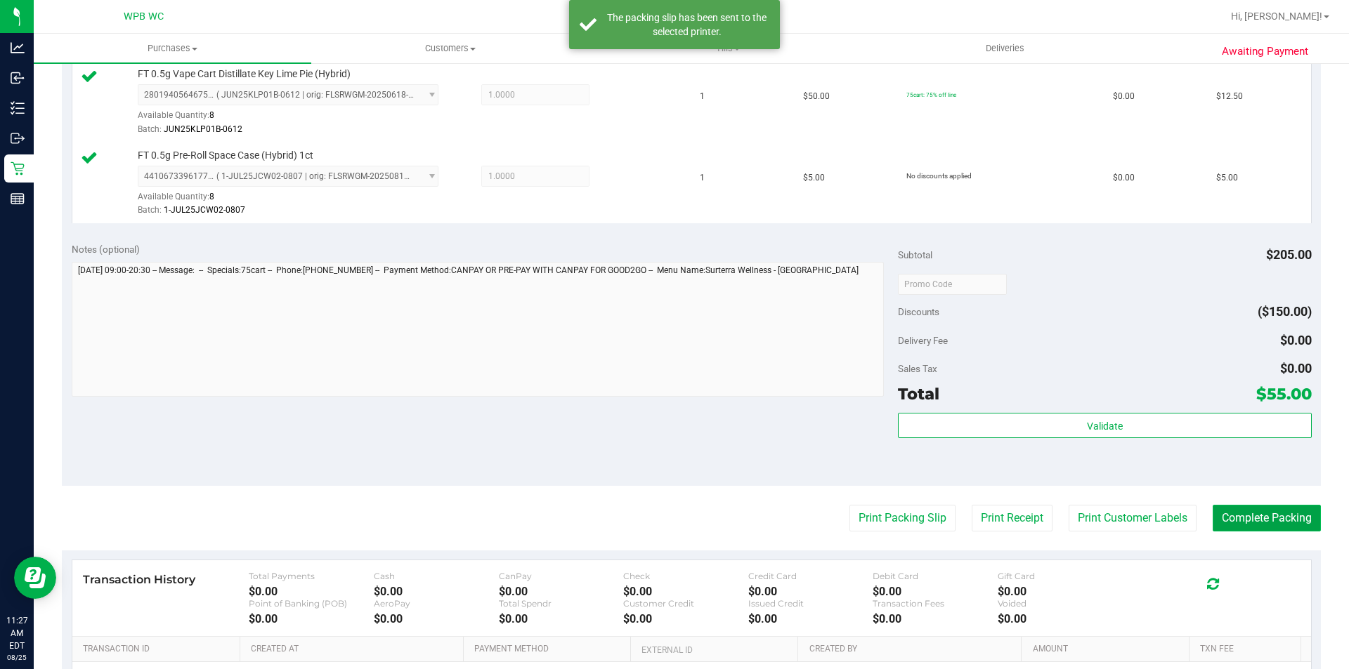
click at [1287, 520] on button "Complete Packing" at bounding box center [1267, 518] width 108 height 27
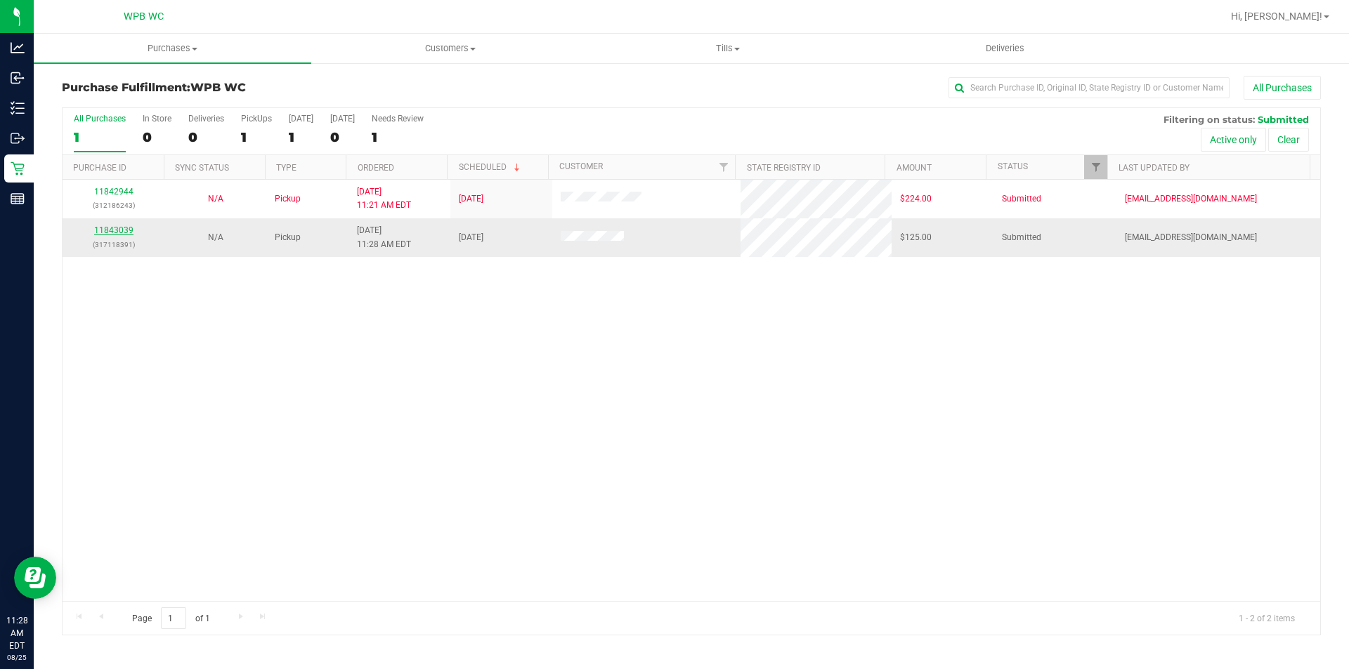
click at [112, 230] on link "11843039" at bounding box center [113, 231] width 39 height 10
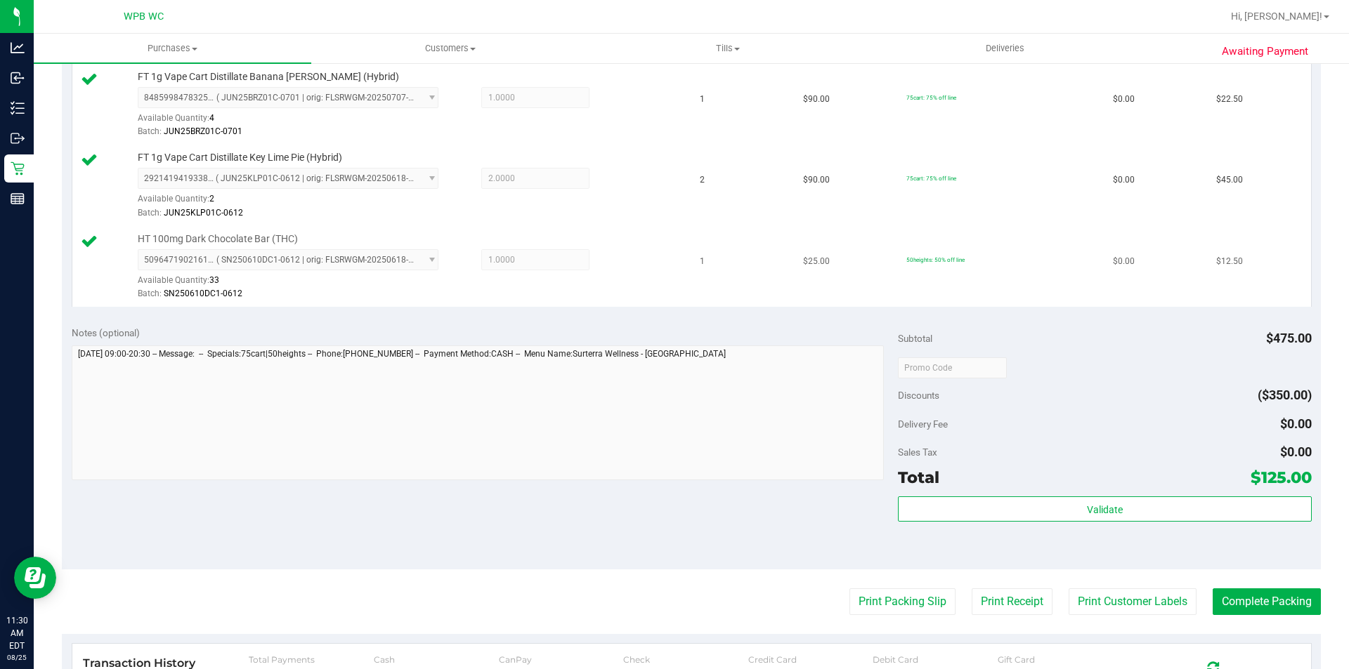
scroll to position [562, 0]
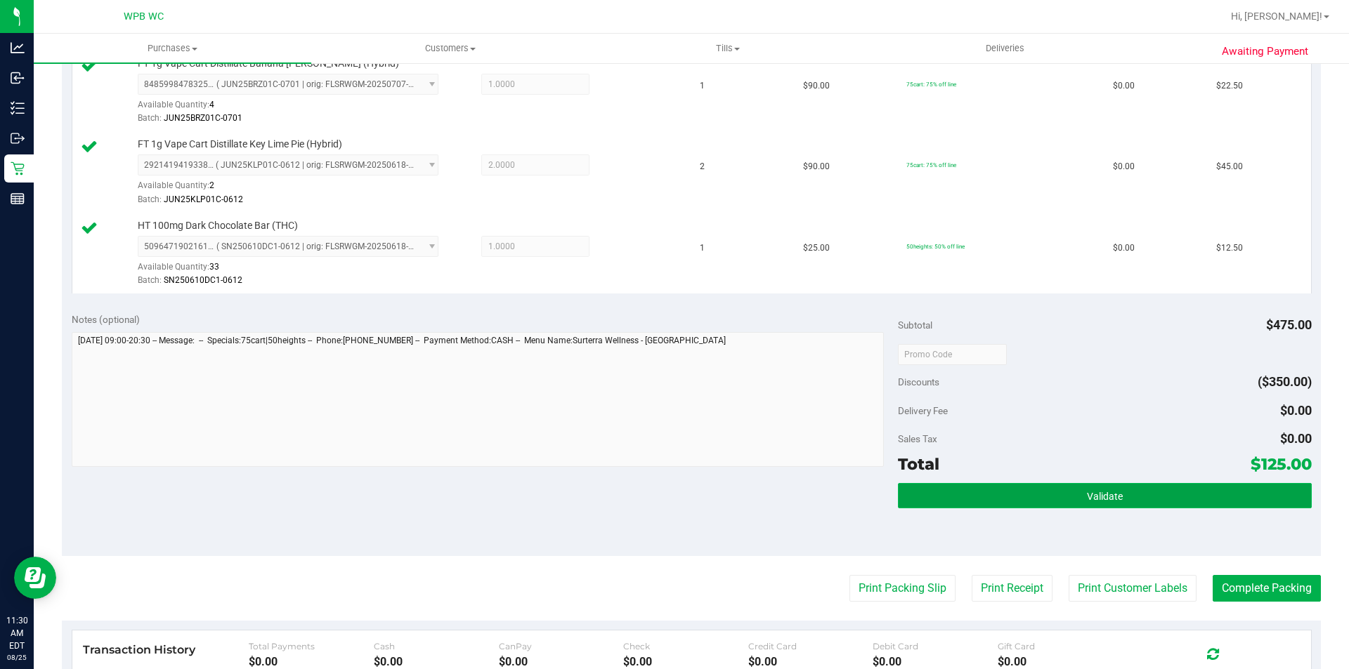
click at [1134, 490] on button "Validate" at bounding box center [1104, 495] width 413 height 25
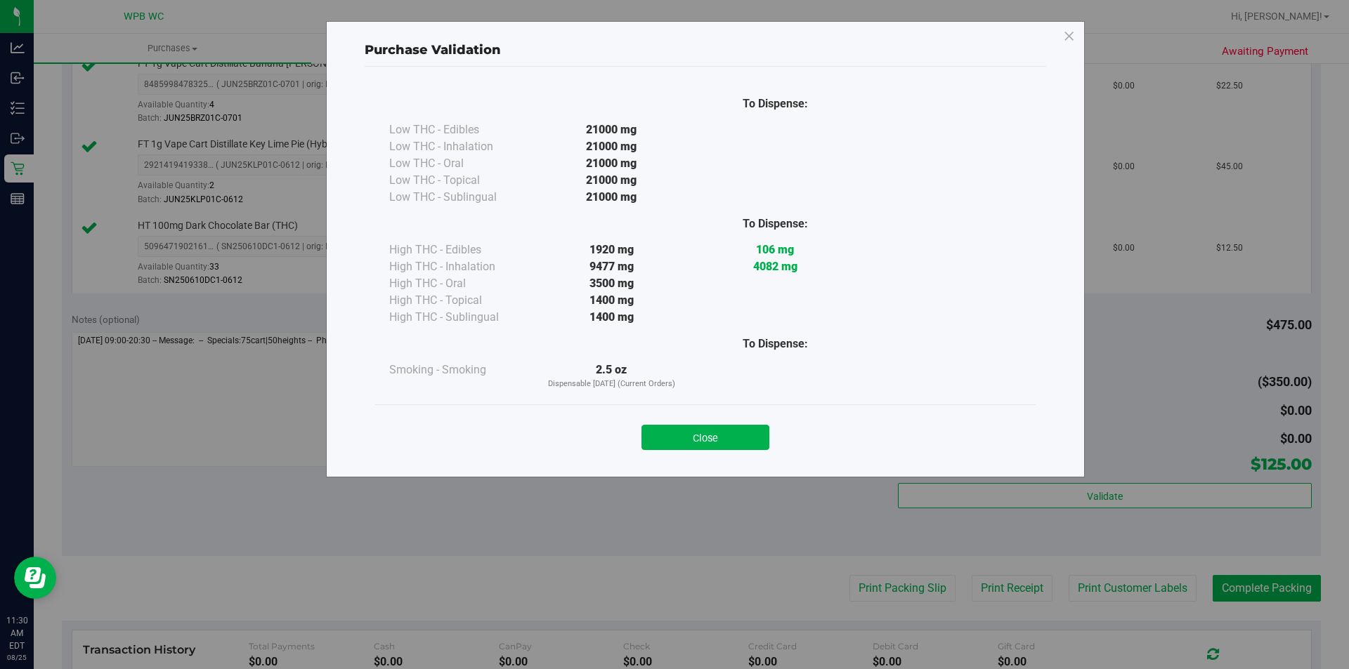
drag, startPoint x: 695, startPoint y: 428, endPoint x: 730, endPoint y: 457, distance: 45.3
click at [696, 428] on button "Close" at bounding box center [705, 437] width 128 height 25
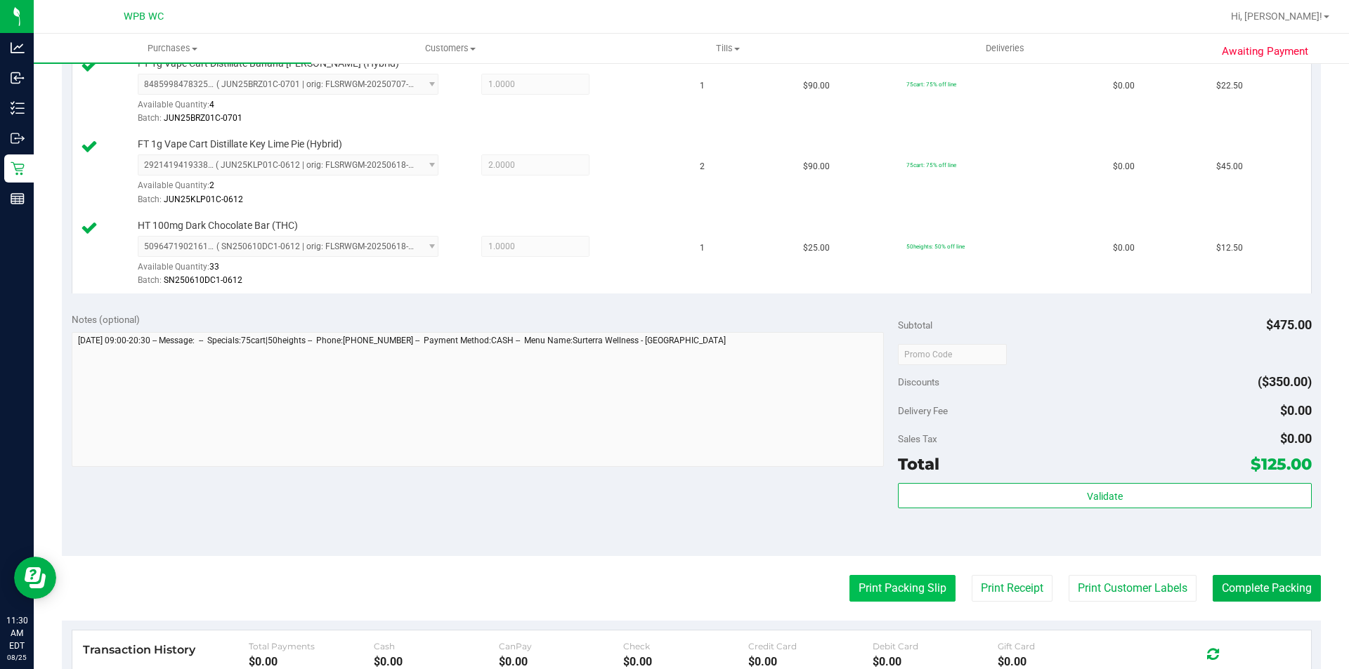
click at [875, 583] on button "Print Packing Slip" at bounding box center [902, 588] width 106 height 27
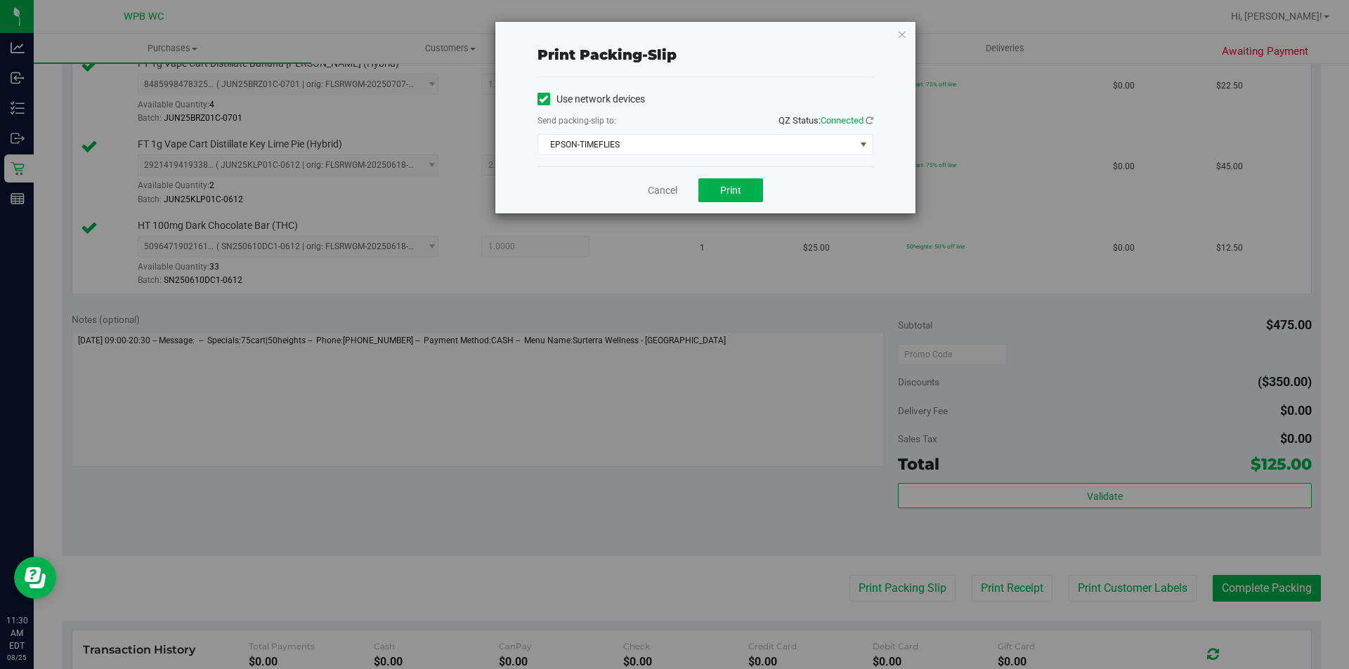
click at [751, 178] on div "Cancel Print" at bounding box center [705, 189] width 336 height 47
click at [739, 182] on button "Print" at bounding box center [730, 190] width 65 height 24
click at [666, 192] on link "Cancel" at bounding box center [663, 190] width 30 height 15
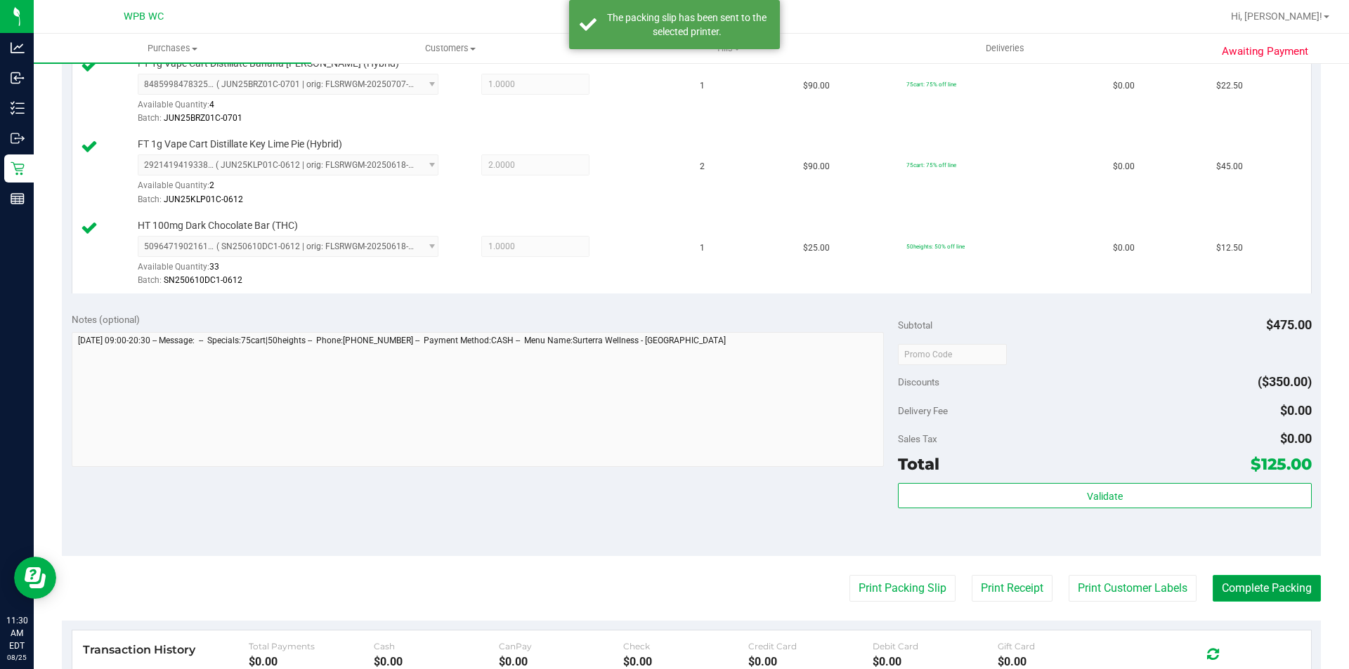
click at [1238, 589] on button "Complete Packing" at bounding box center [1267, 588] width 108 height 27
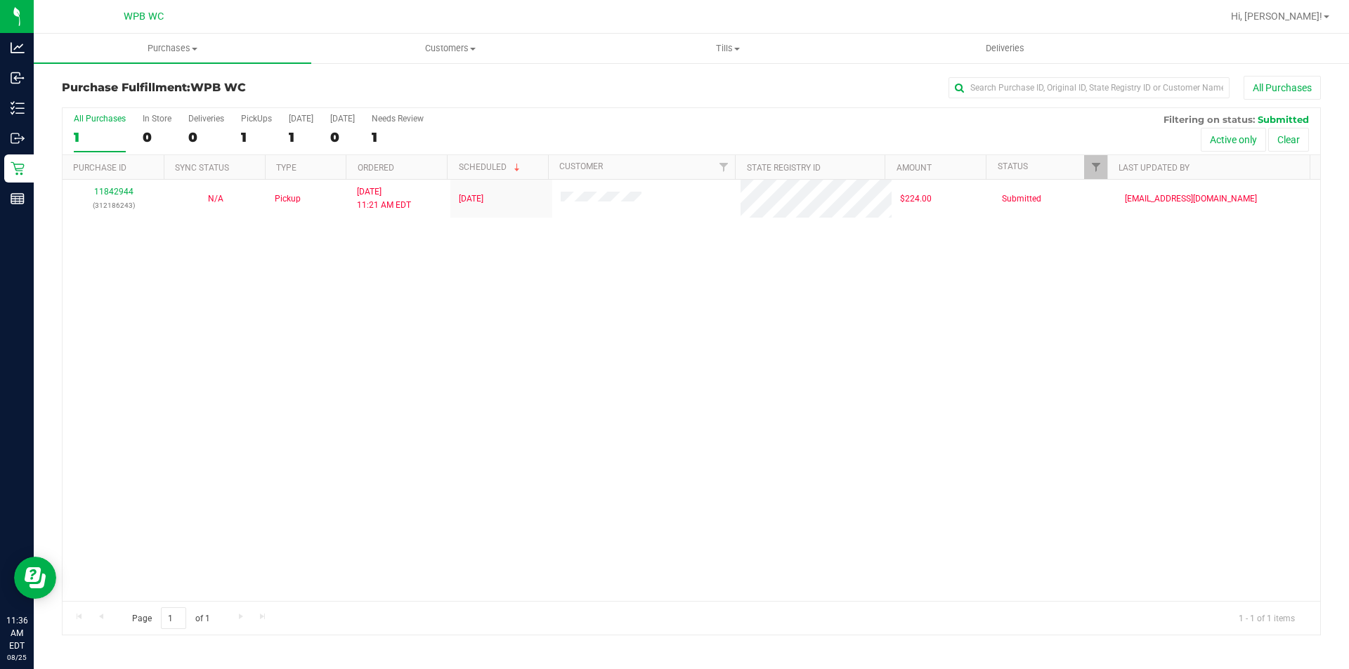
click at [582, 325] on div "11842944 (312186243) N/A Pickup [DATE] 11:21 AM EDT 8/25/2025 $224.00 Submitted…" at bounding box center [691, 391] width 1257 height 422
click at [664, 306] on div "11842944 (312186243) N/A Pickup [DATE] 11:21 AM EDT 8/25/2025 $224.00 Submitted…" at bounding box center [691, 391] width 1257 height 422
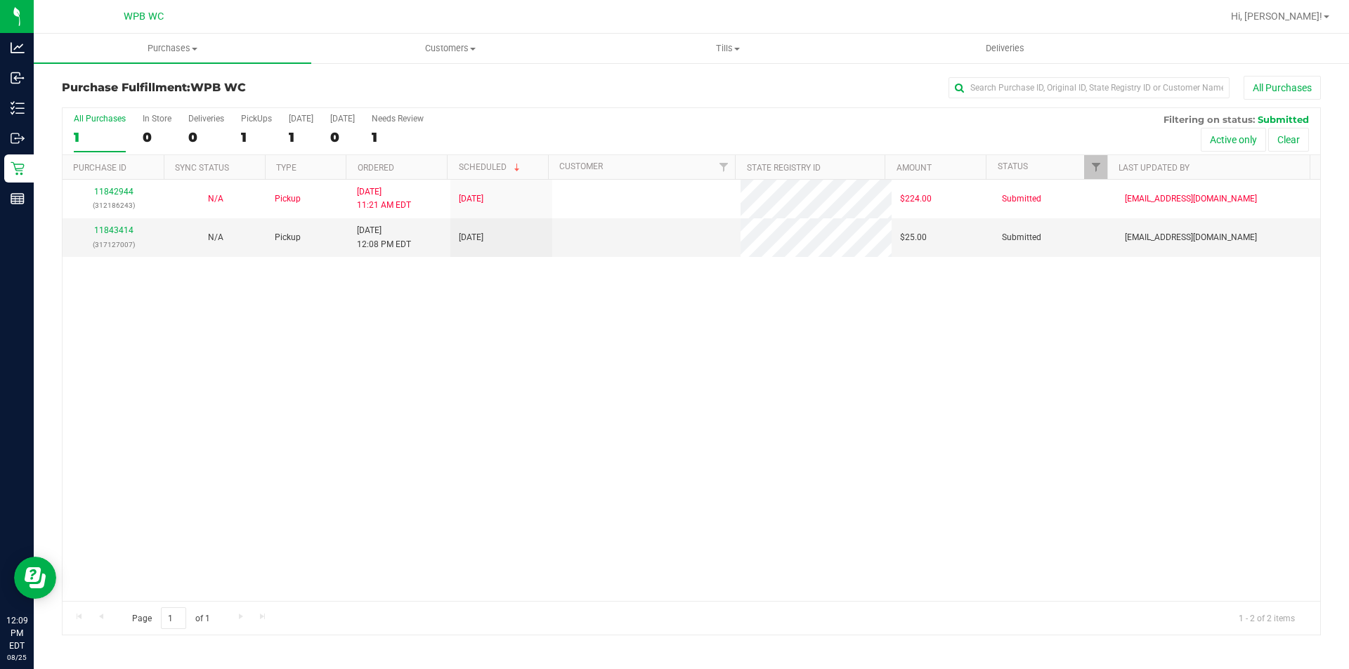
click at [682, 372] on div "11842944 (312186243) N/A Pickup [DATE] 11:21 AM EDT 8/25/2025 $224.00 Submitted…" at bounding box center [691, 391] width 1257 height 422
click at [108, 228] on link "11843414" at bounding box center [113, 231] width 39 height 10
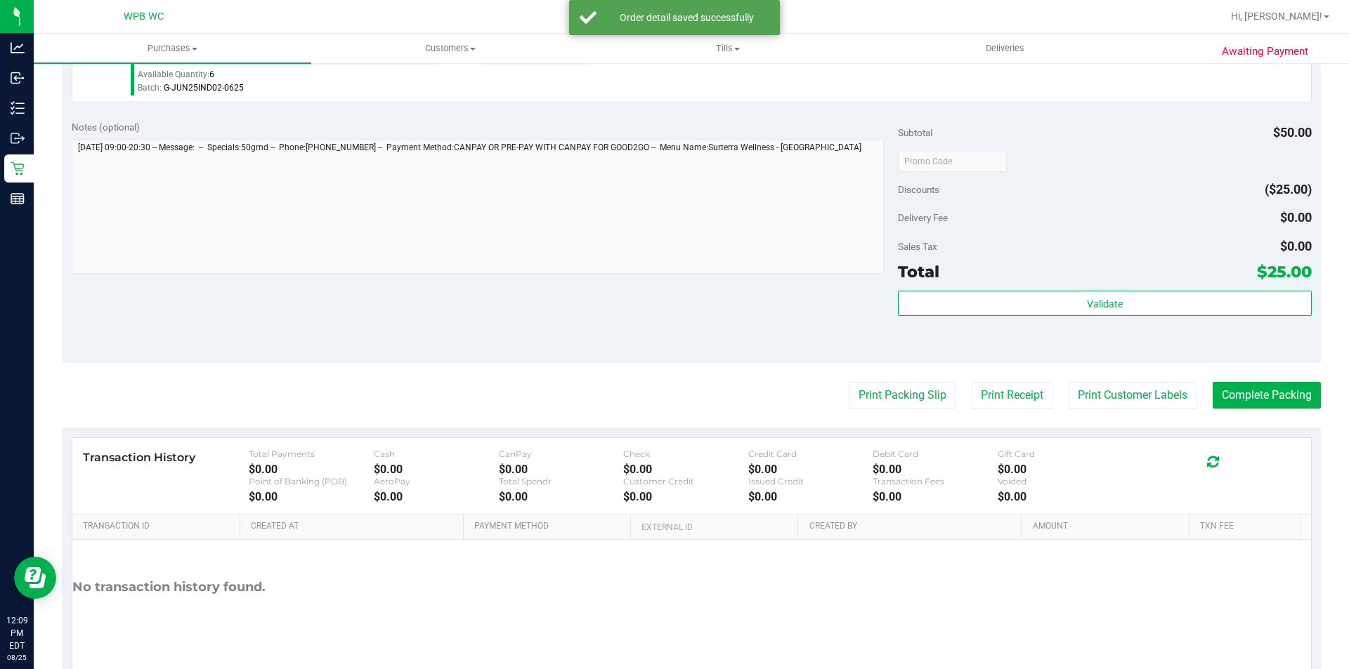
scroll to position [479, 0]
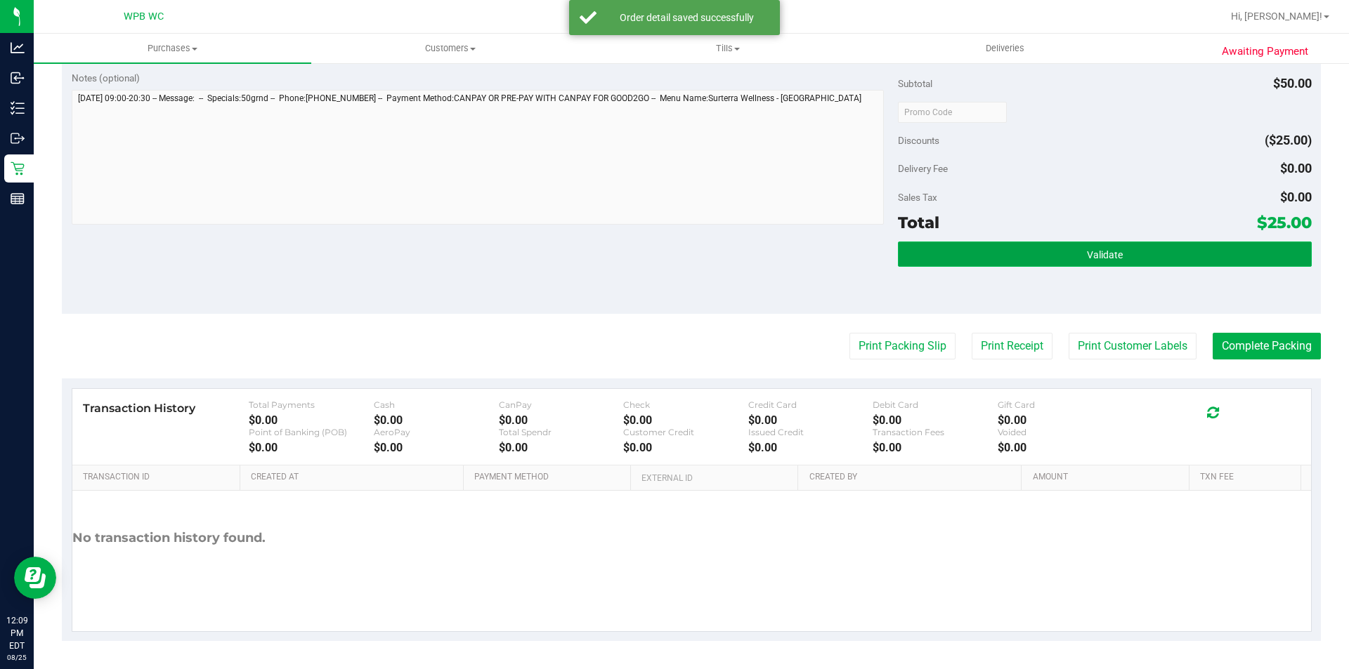
click at [1052, 244] on button "Validate" at bounding box center [1104, 254] width 413 height 25
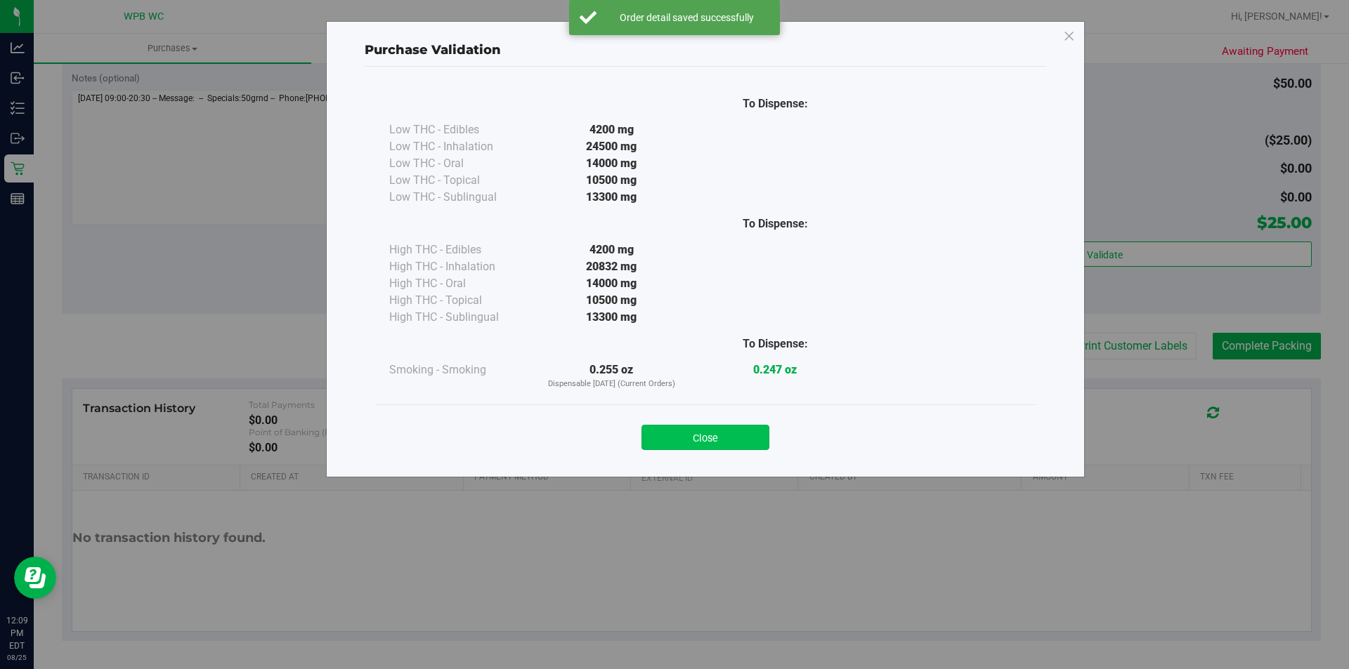
click at [736, 443] on button "Close" at bounding box center [705, 437] width 128 height 25
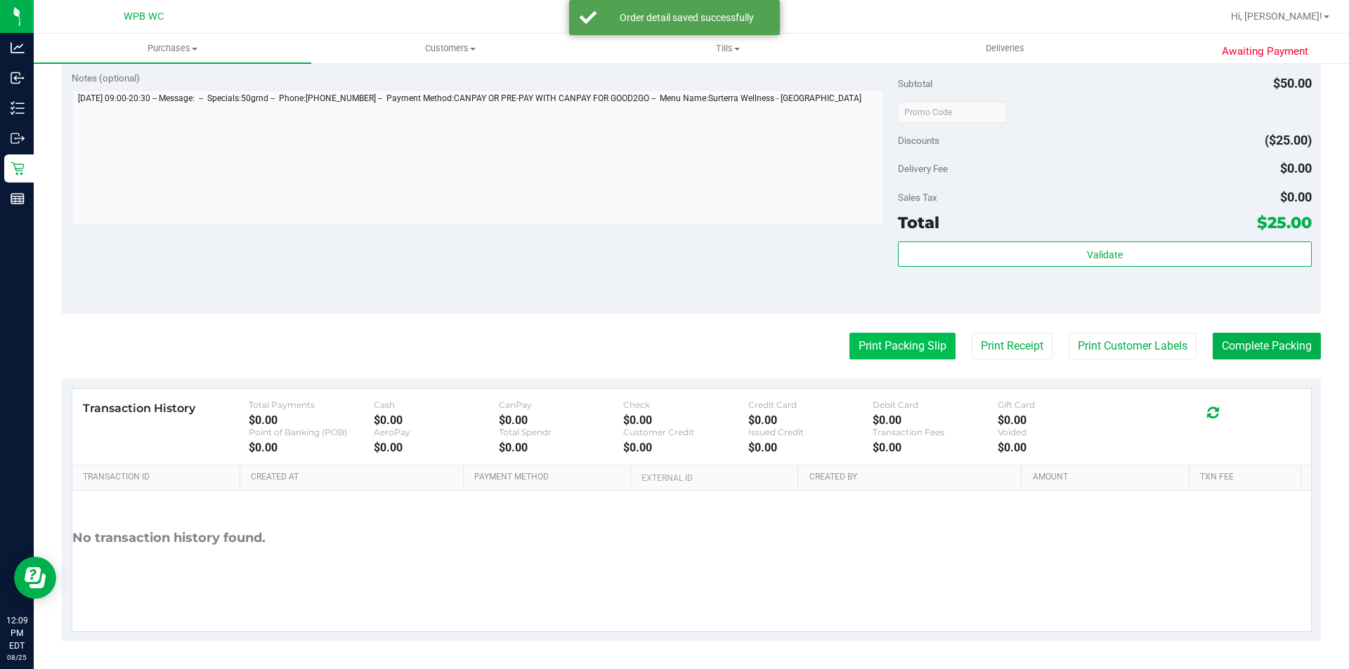
click at [873, 348] on button "Print Packing Slip" at bounding box center [902, 346] width 106 height 27
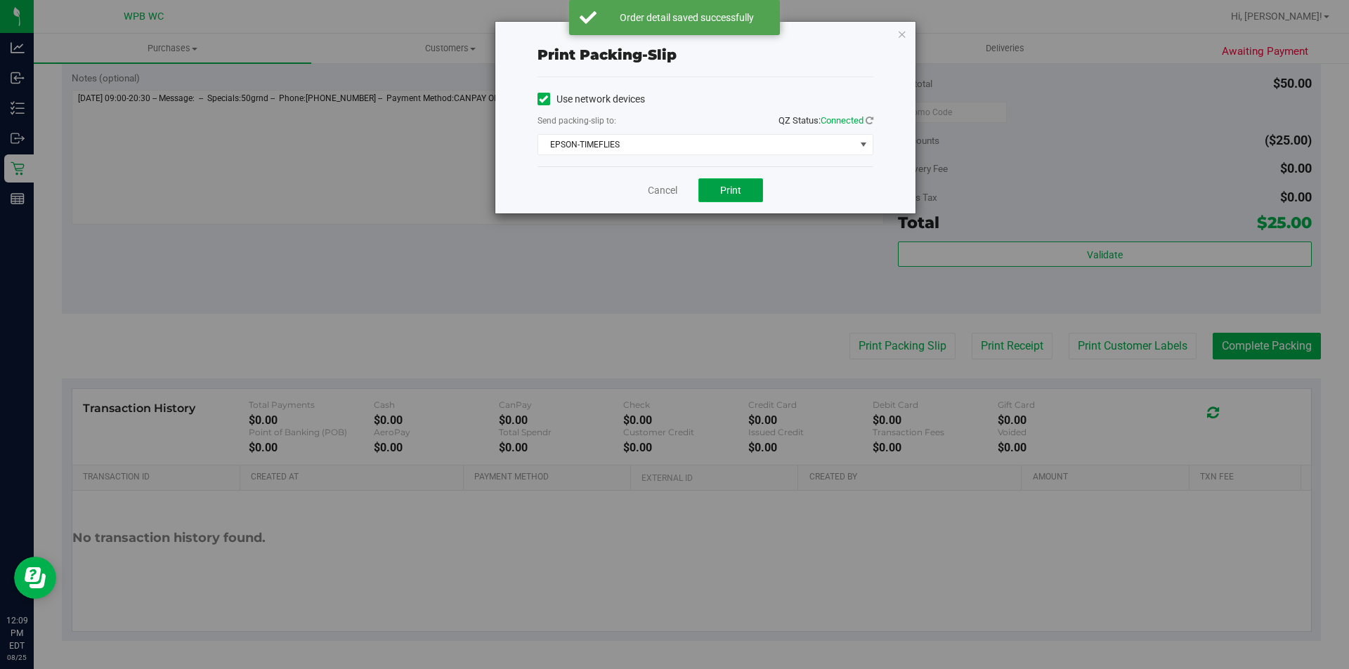
click at [709, 189] on button "Print" at bounding box center [730, 190] width 65 height 24
click at [669, 183] on link "Cancel" at bounding box center [663, 190] width 30 height 15
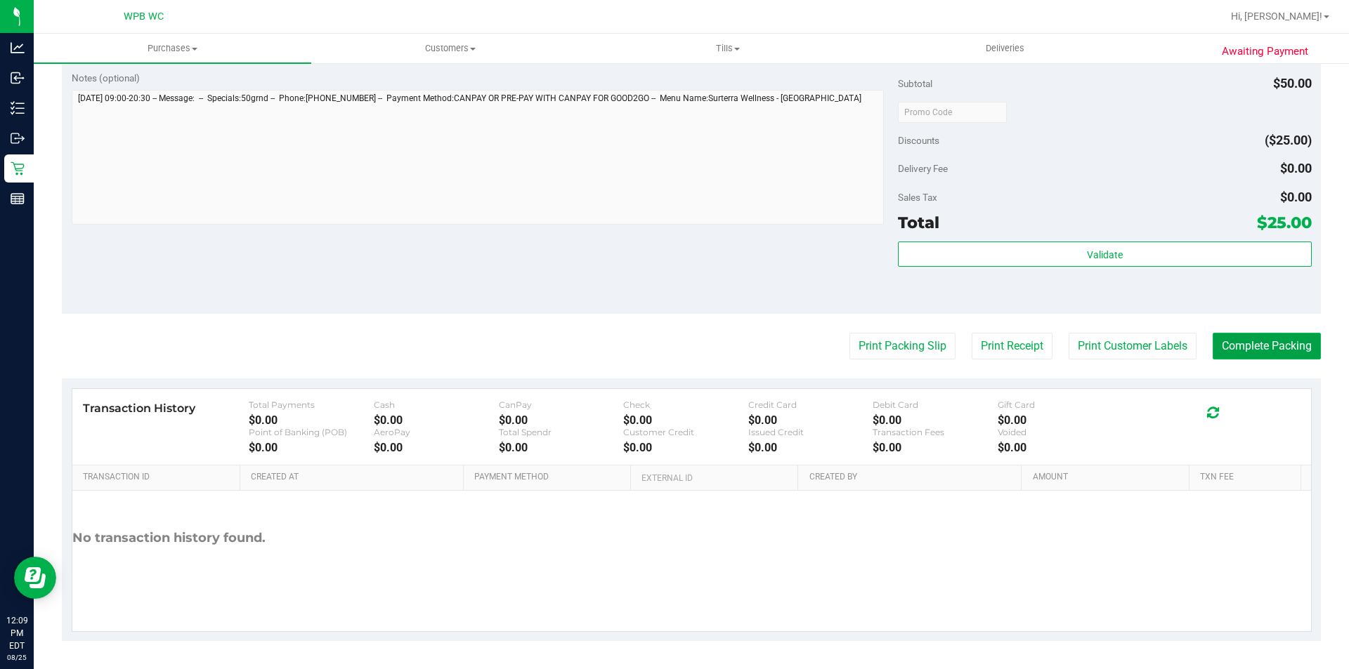
drag, startPoint x: 1283, startPoint y: 347, endPoint x: 1274, endPoint y: 320, distance: 28.2
click at [1283, 348] on button "Complete Packing" at bounding box center [1267, 346] width 108 height 27
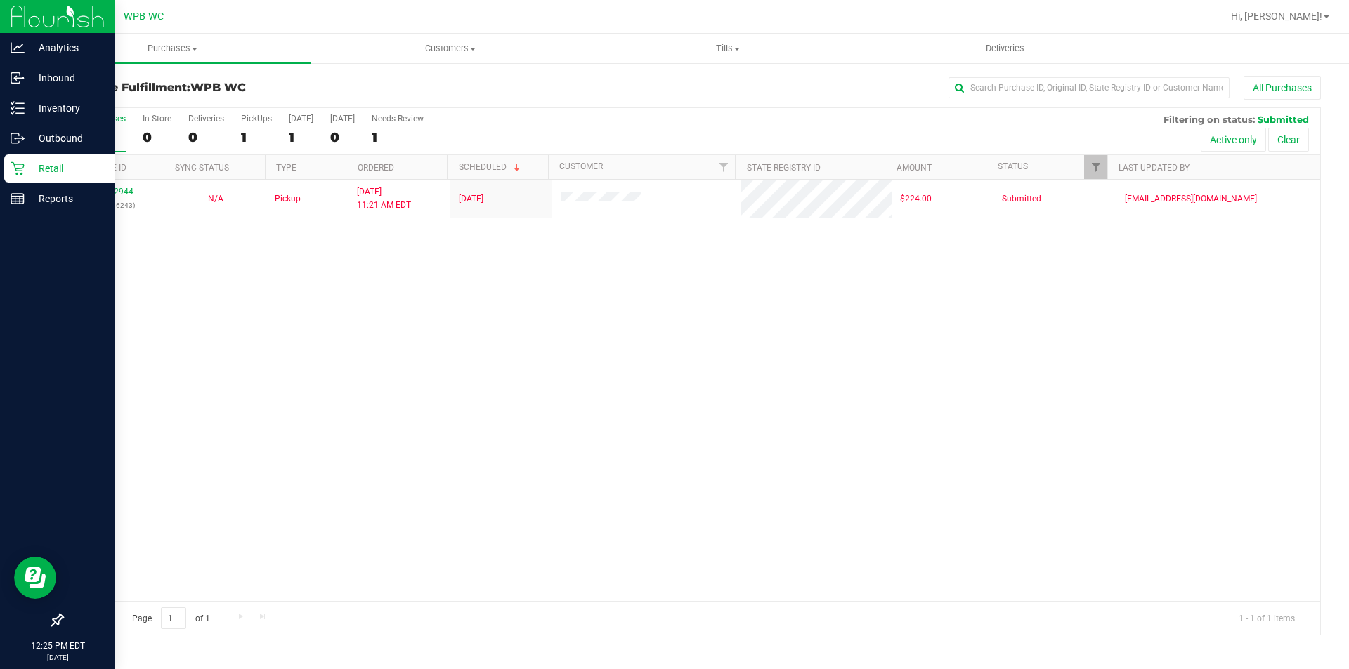
click at [4, 175] on div "Retail" at bounding box center [59, 169] width 111 height 28
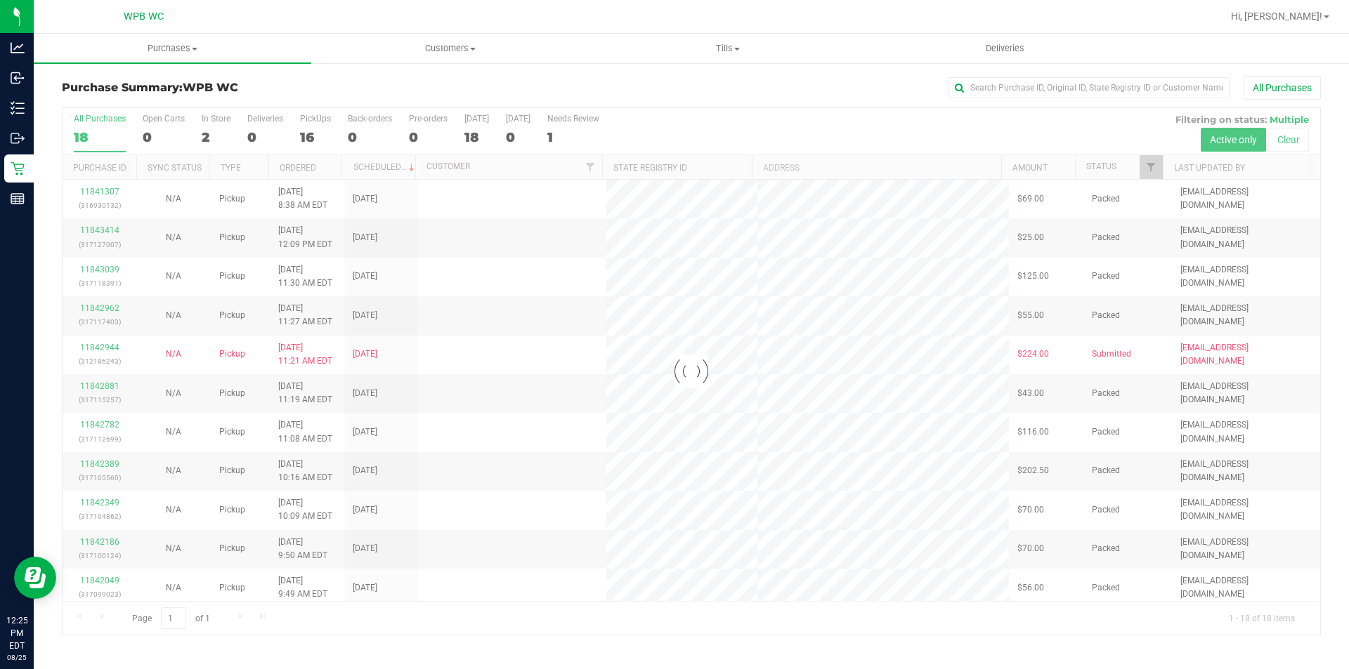
click at [209, 135] on div at bounding box center [691, 371] width 1257 height 527
click at [204, 134] on div at bounding box center [691, 371] width 1257 height 527
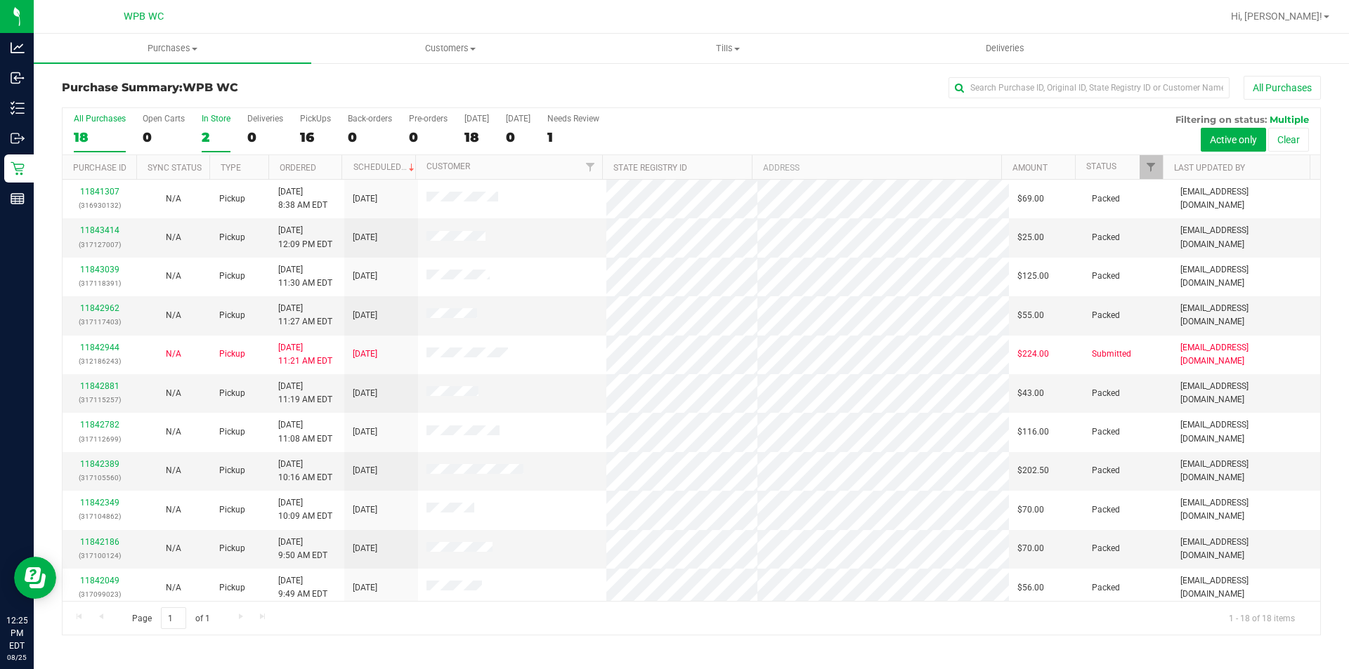
click at [207, 137] on div "2" at bounding box center [216, 137] width 29 height 16
click at [0, 0] on input "In Store 2" at bounding box center [0, 0] width 0 height 0
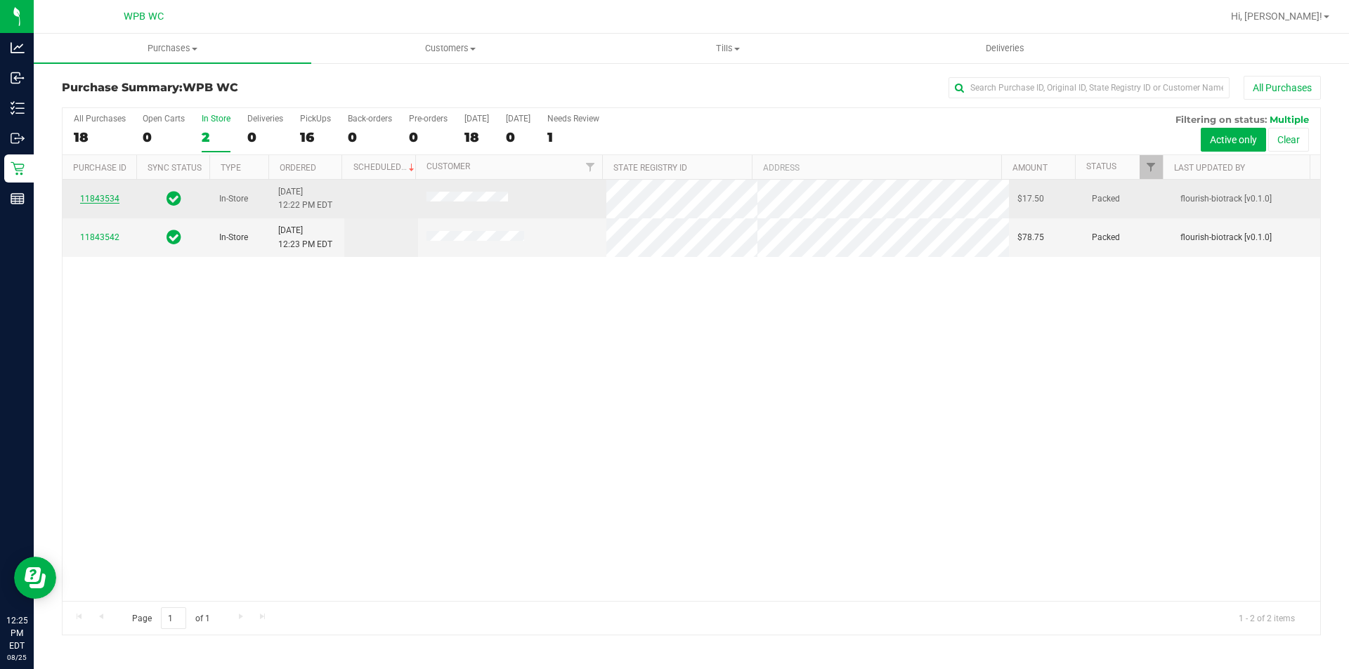
click at [97, 198] on link "11843534" at bounding box center [99, 199] width 39 height 10
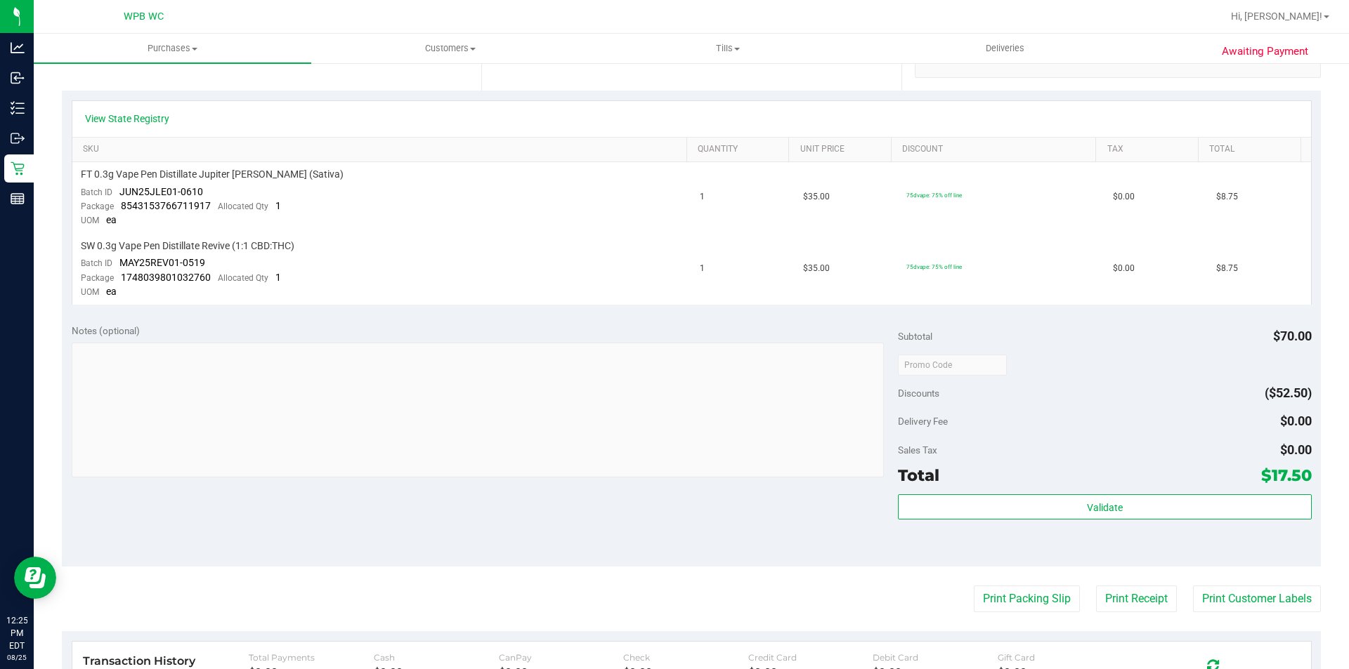
scroll to position [492, 0]
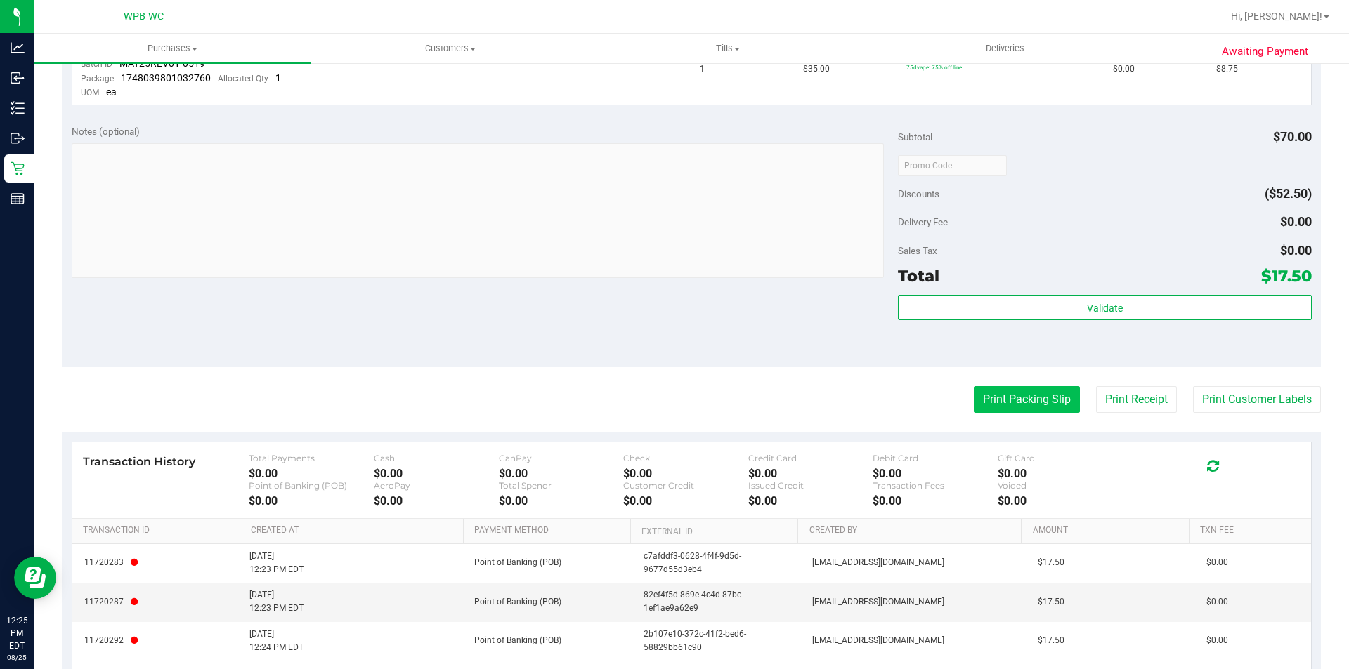
click at [1040, 398] on button "Print Packing Slip" at bounding box center [1027, 399] width 106 height 27
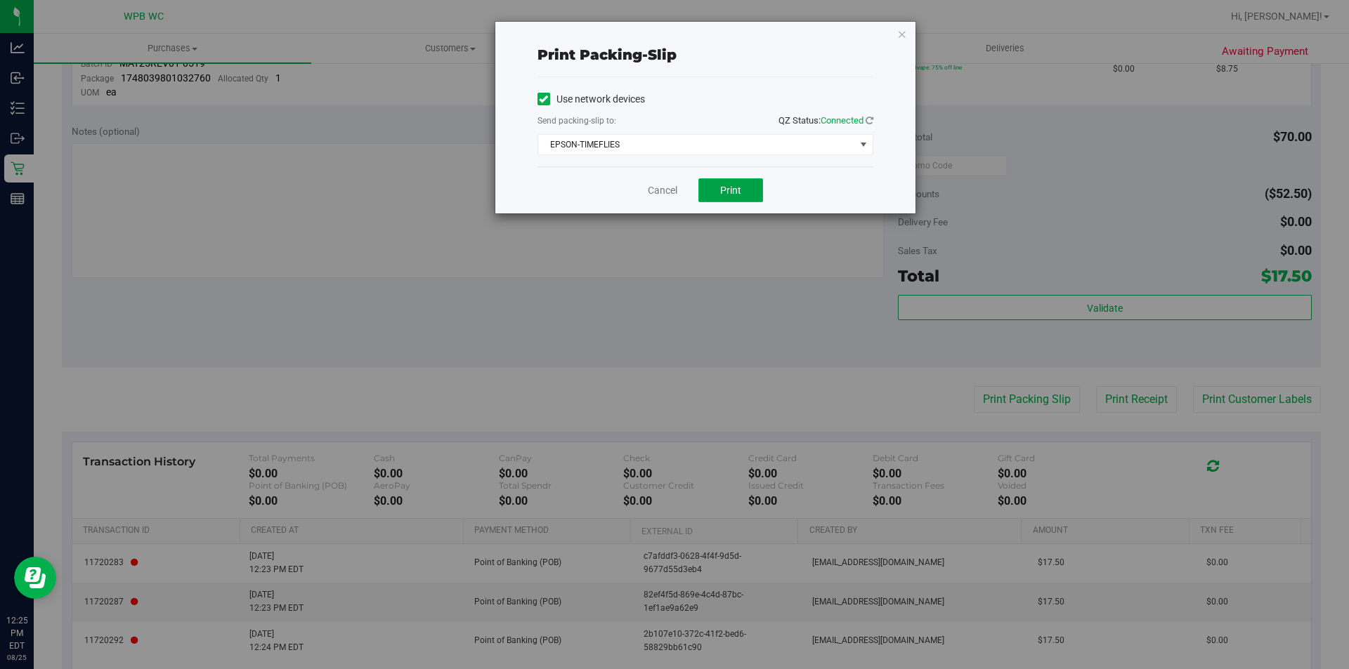
click at [729, 188] on span "Print" at bounding box center [730, 190] width 21 height 11
click at [653, 190] on link "Cancel" at bounding box center [663, 190] width 30 height 15
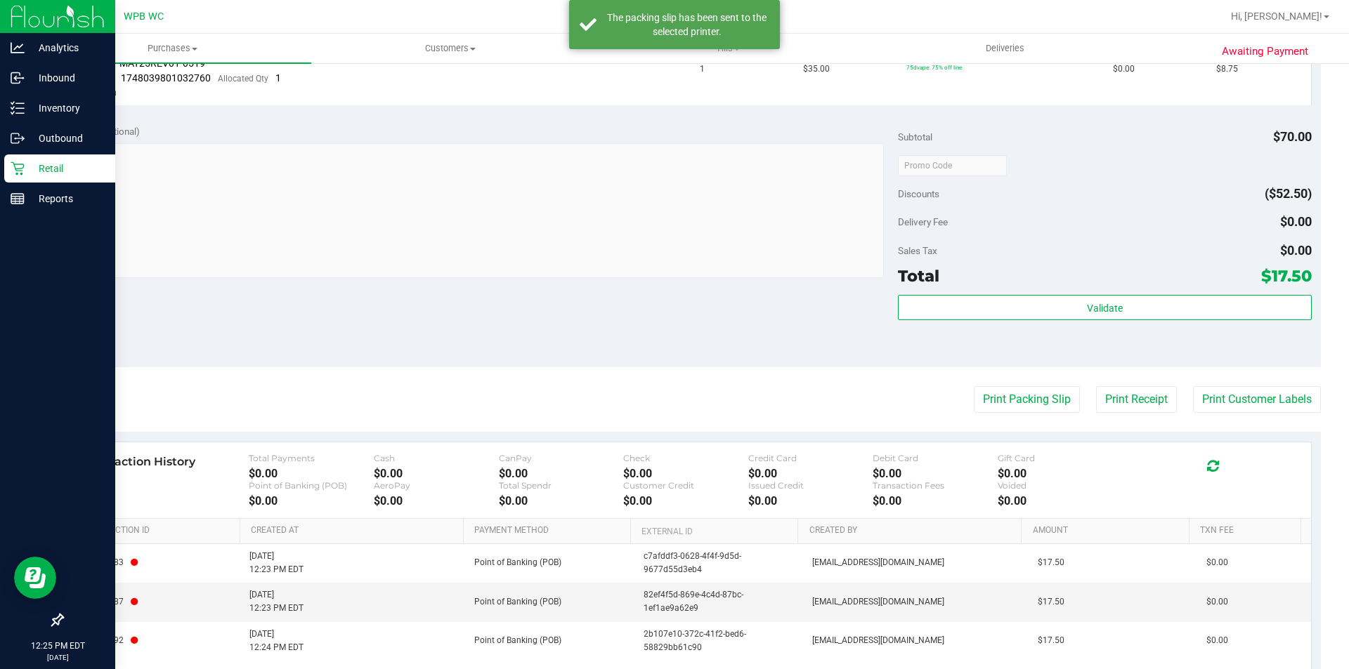
click at [34, 162] on p "Retail" at bounding box center [67, 168] width 84 height 17
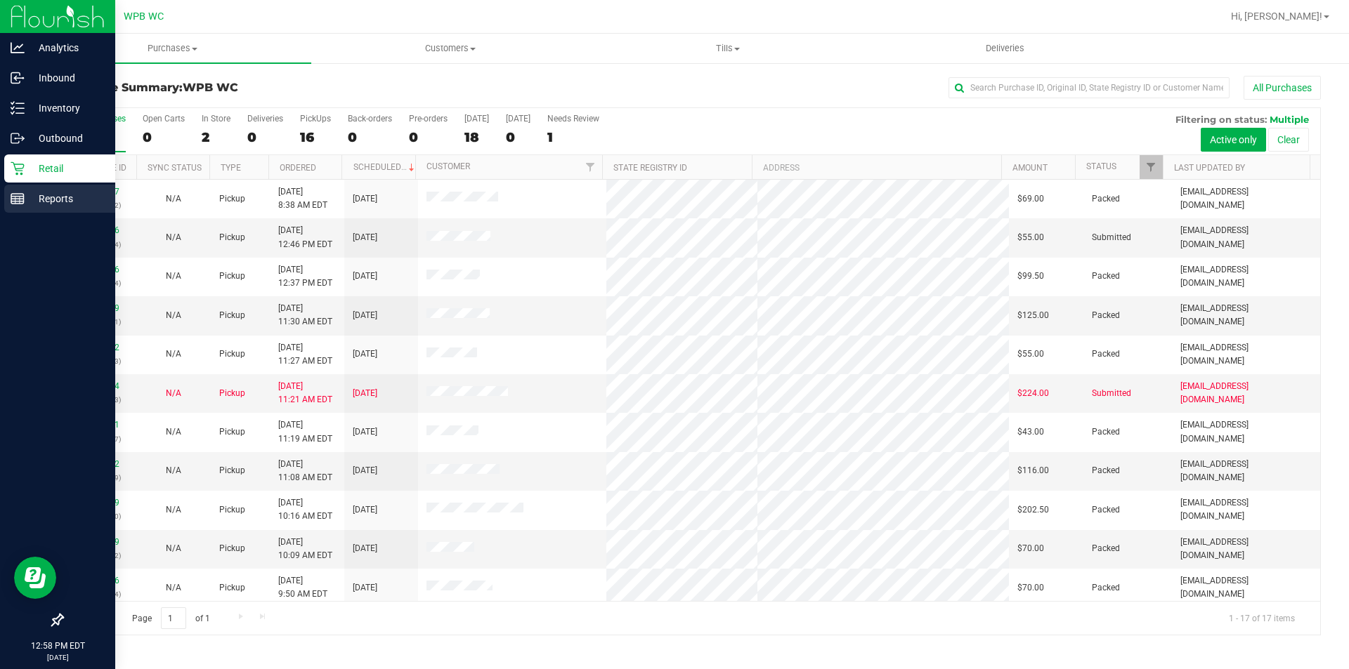
click at [40, 200] on p "Reports" at bounding box center [67, 198] width 84 height 17
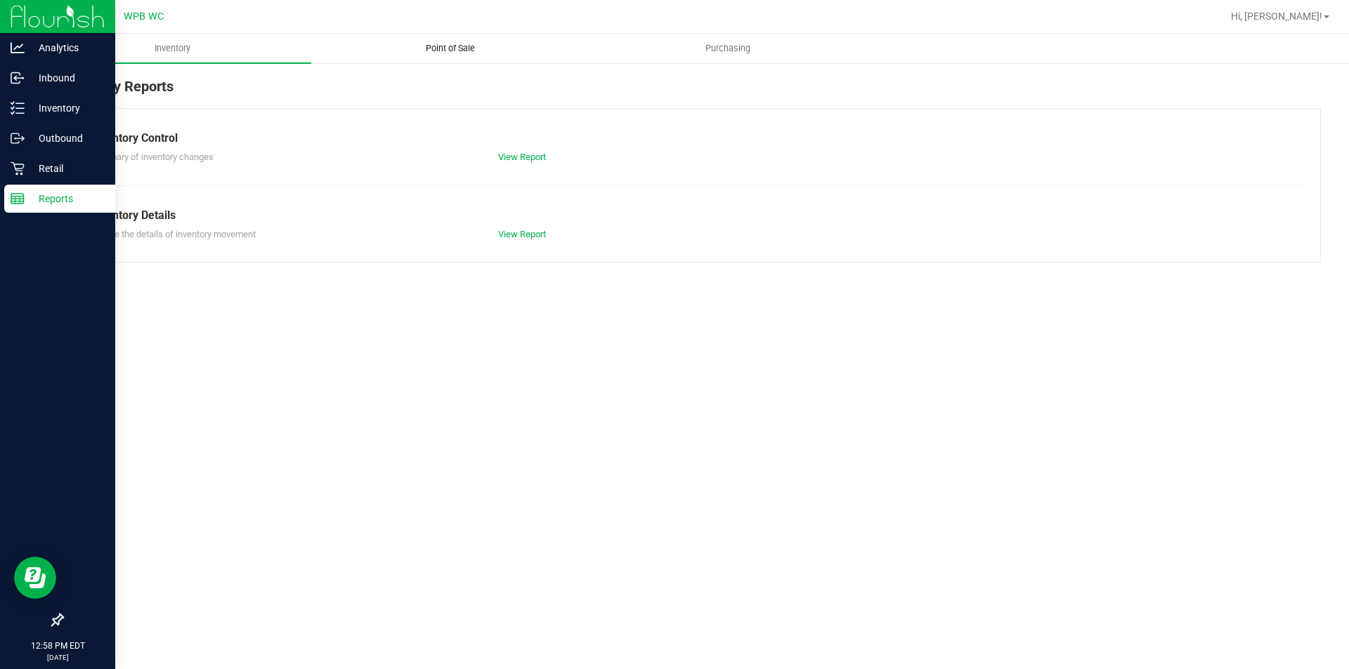
click at [434, 46] on span "Point of Sale" at bounding box center [450, 48] width 87 height 13
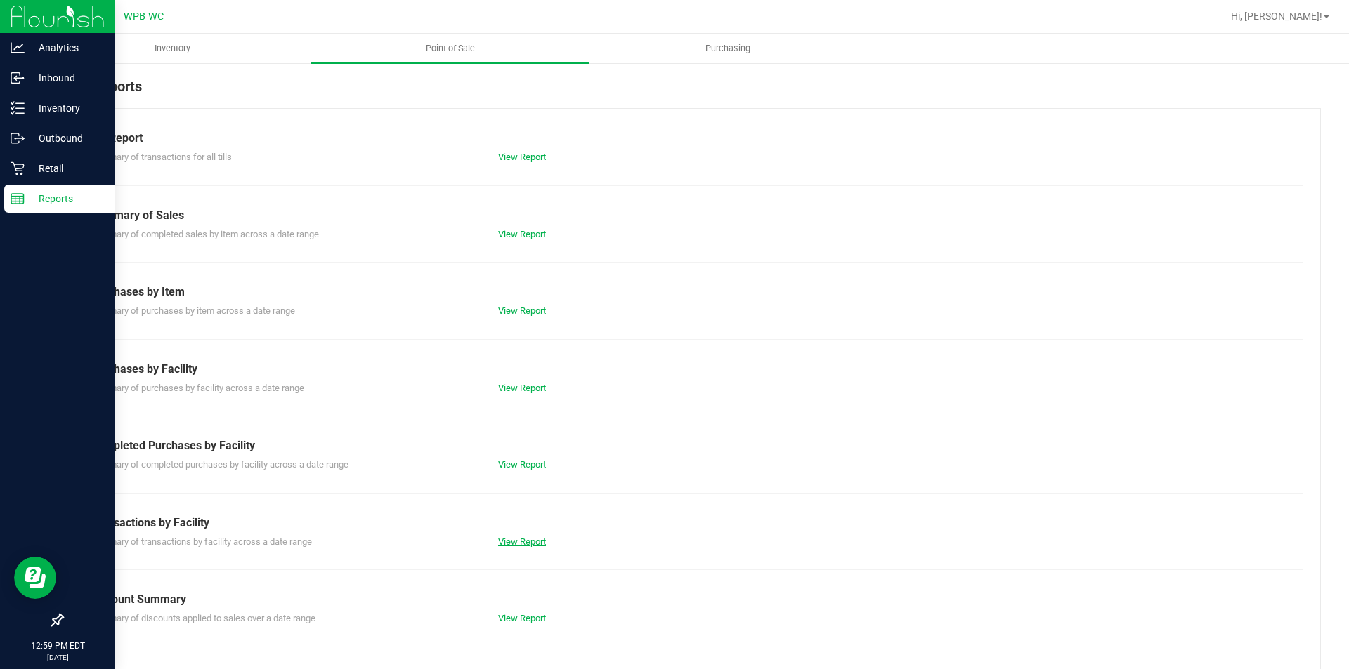
click at [509, 540] on link "View Report" at bounding box center [522, 542] width 48 height 11
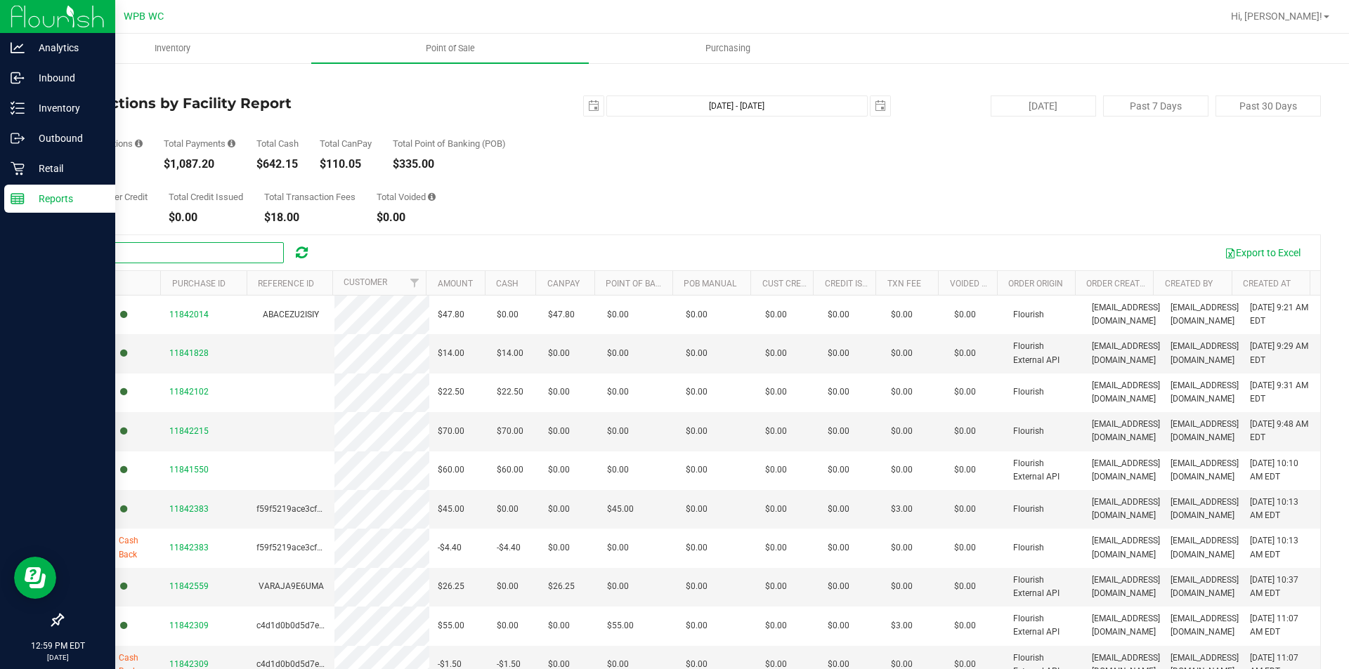
drag, startPoint x: 144, startPoint y: 259, endPoint x: 163, endPoint y: 250, distance: 21.1
click at [144, 259] on input "text" at bounding box center [178, 252] width 211 height 21
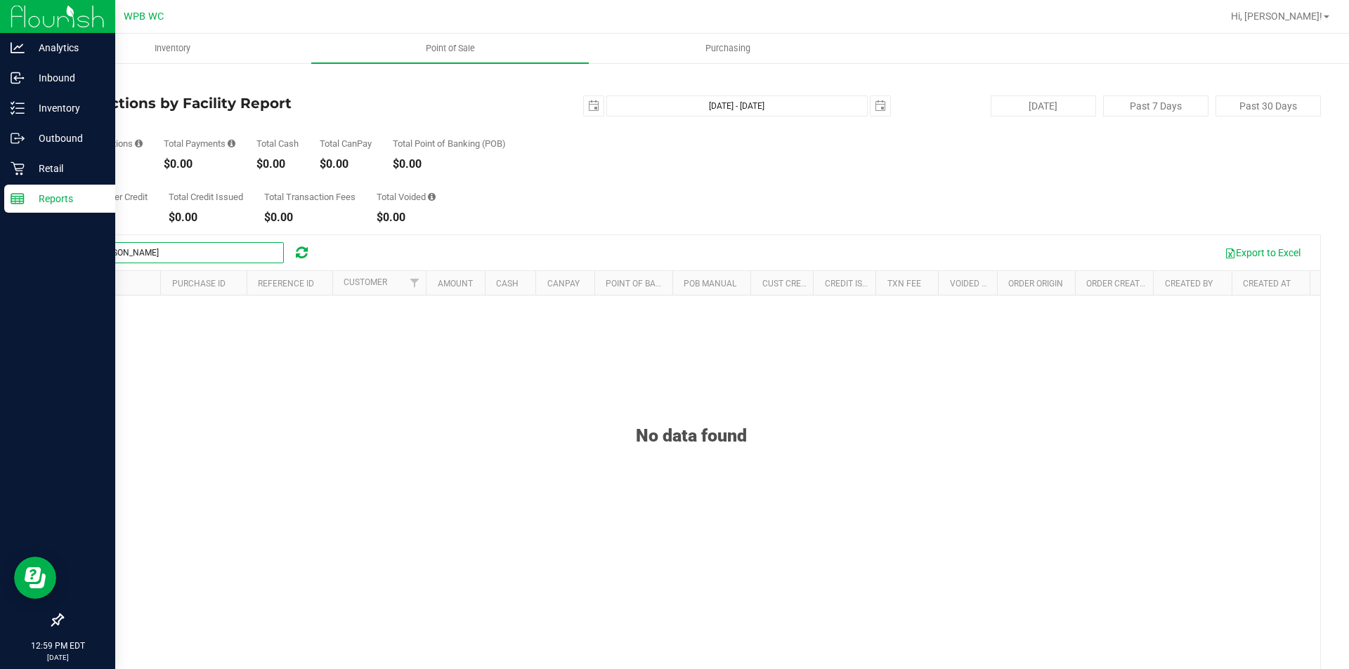
click at [212, 256] on input "[PERSON_NAME]" at bounding box center [178, 252] width 211 height 21
type input "[PERSON_NAME]"
drag, startPoint x: 230, startPoint y: 251, endPoint x: 4, endPoint y: 249, distance: 225.5
click at [4, 249] on div "Analytics Inbound Inventory Outbound Retail Reports 12:59 PM EDT [DATE] 08/25 W…" at bounding box center [674, 334] width 1349 height 669
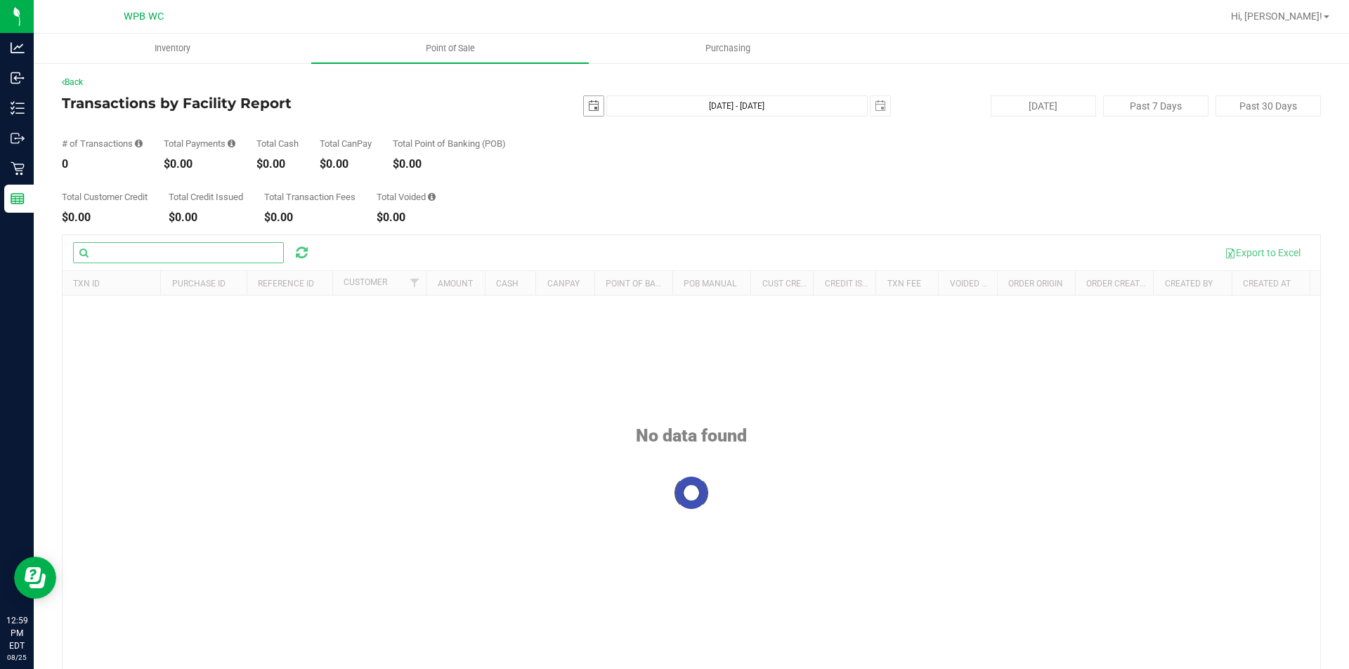
click at [591, 110] on span "select" at bounding box center [593, 105] width 11 height 11
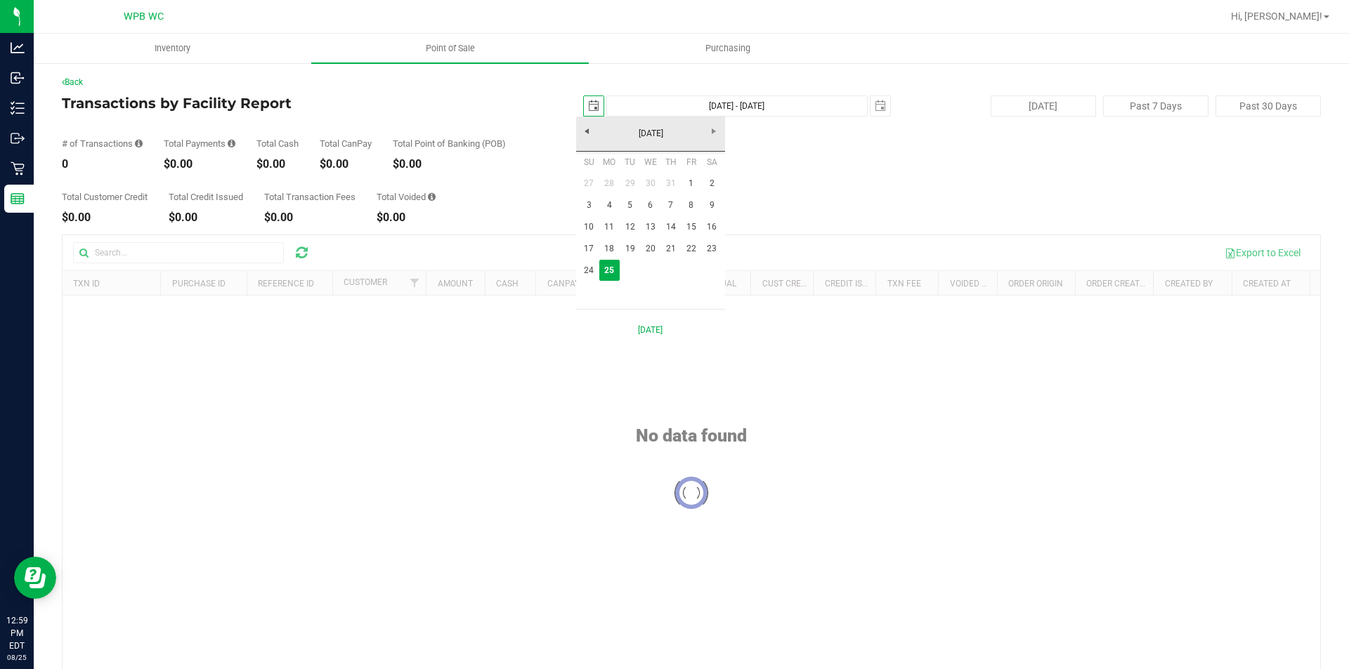
scroll to position [0, 35]
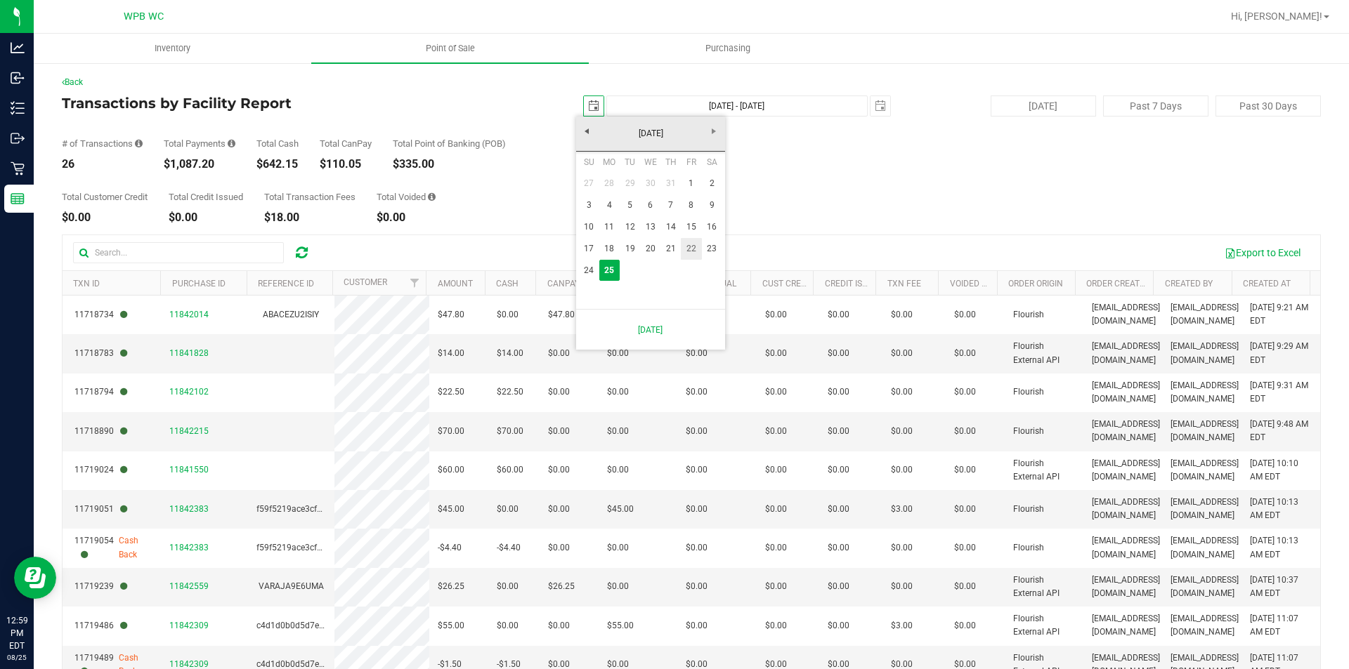
click at [688, 251] on link "22" at bounding box center [691, 249] width 20 height 22
type input "[DATE]"
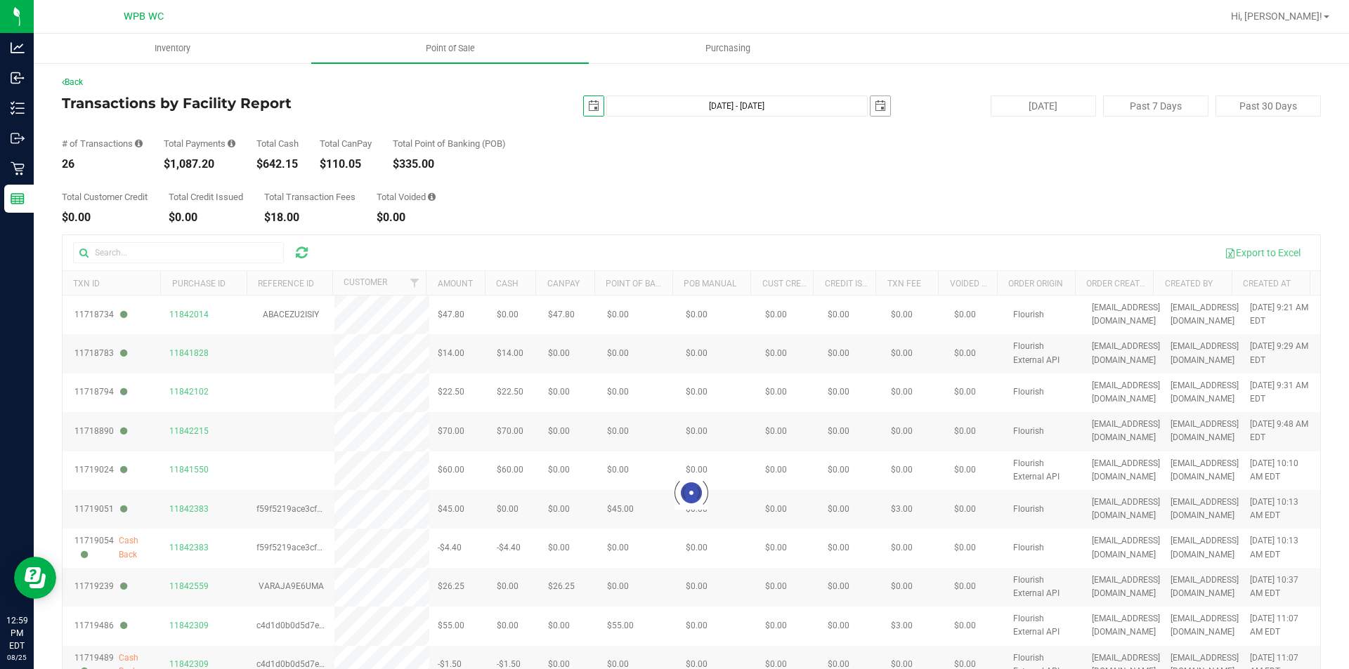
click at [875, 107] on span "select" at bounding box center [880, 105] width 11 height 11
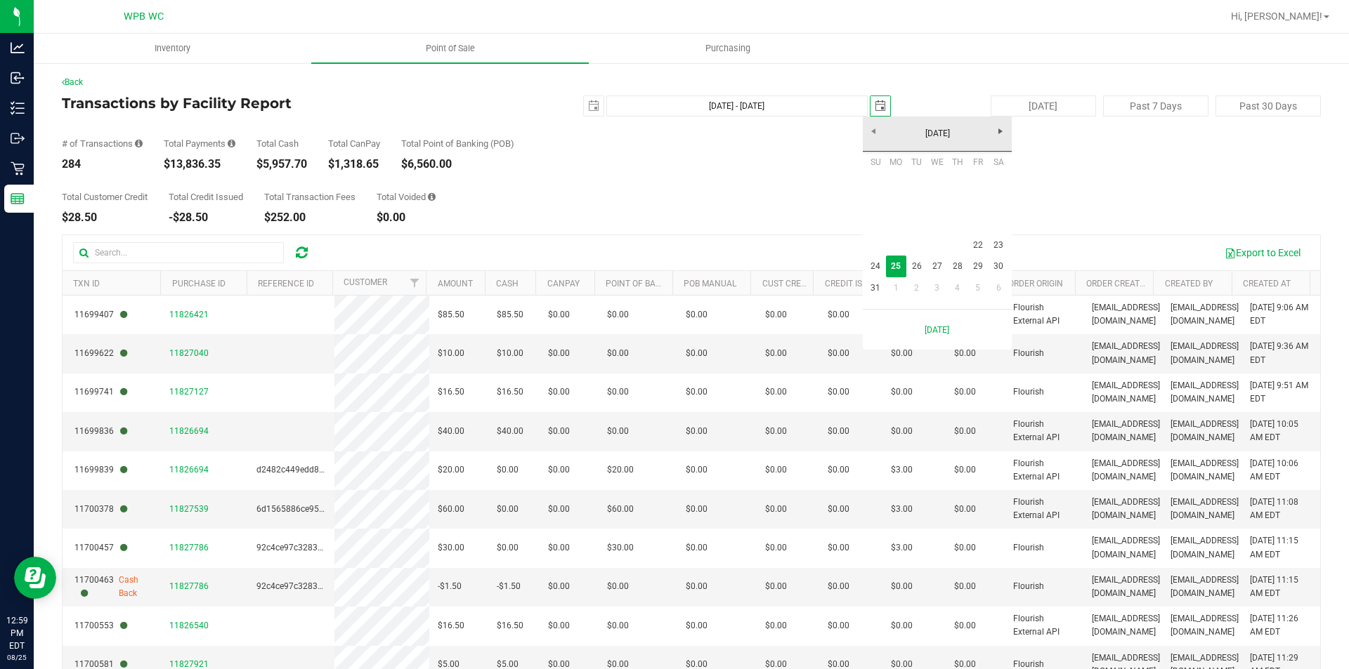
scroll to position [0, 35]
click at [979, 244] on link "22" at bounding box center [977, 246] width 20 height 22
type input "[DATE] - [DATE]"
type input "[DATE]"
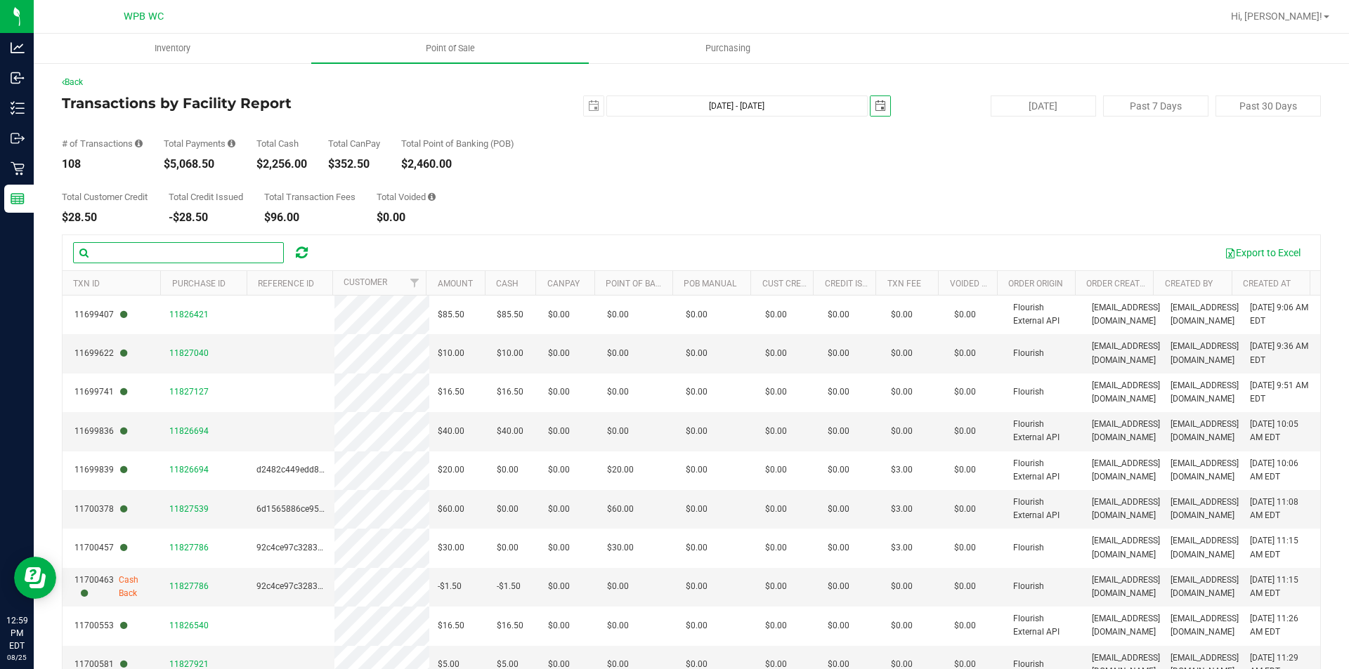
click at [190, 248] on input "text" at bounding box center [178, 252] width 211 height 21
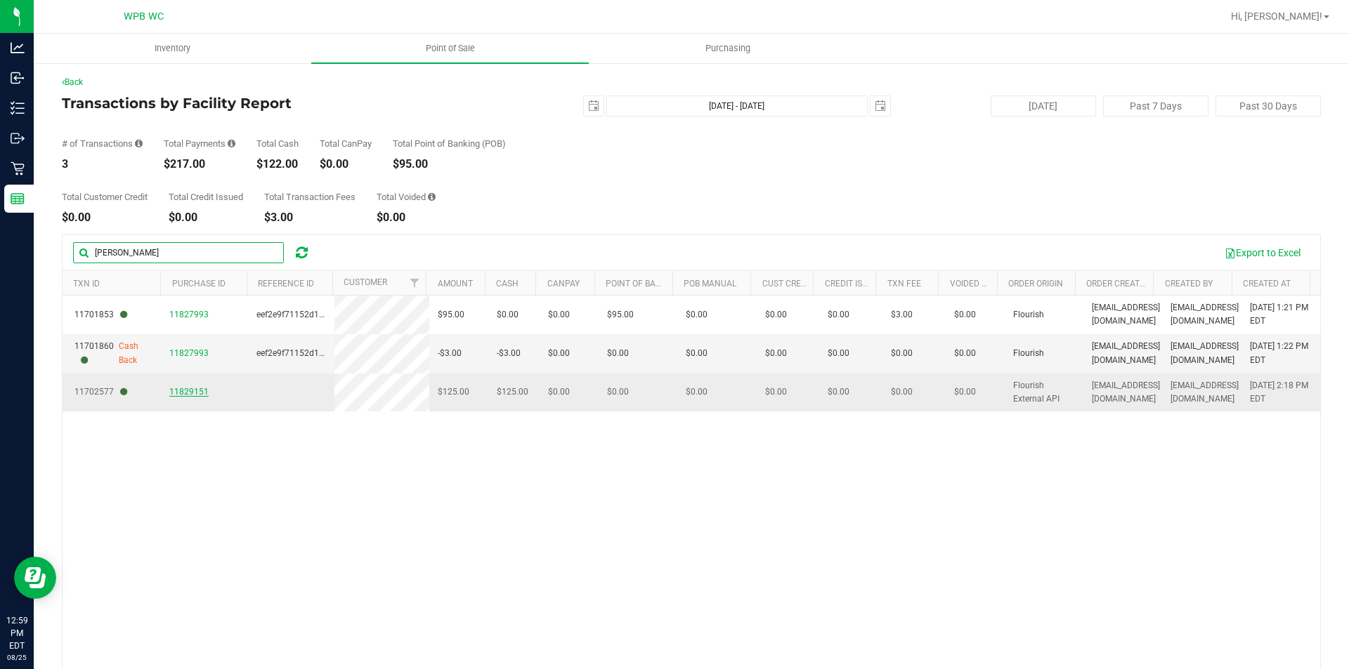
type input "[PERSON_NAME]"
click at [182, 395] on span "11829151" at bounding box center [188, 392] width 39 height 10
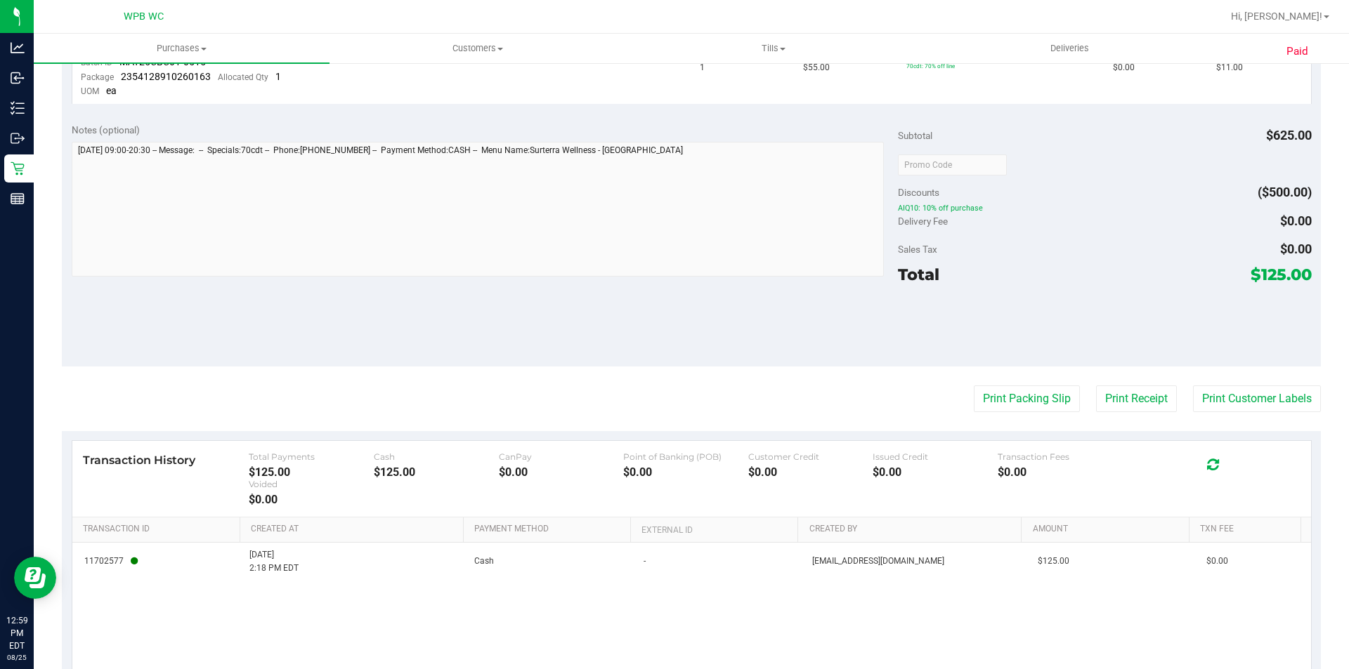
scroll to position [913, 0]
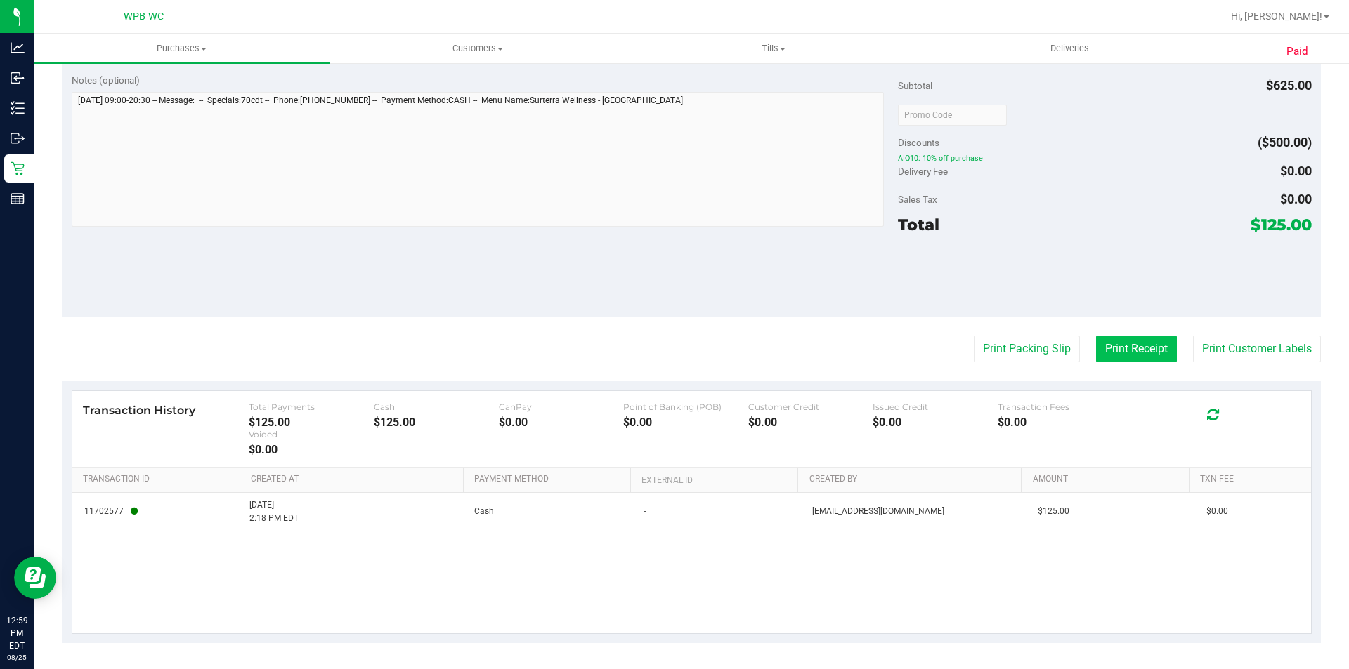
click at [1115, 355] on button "Print Receipt" at bounding box center [1136, 349] width 81 height 27
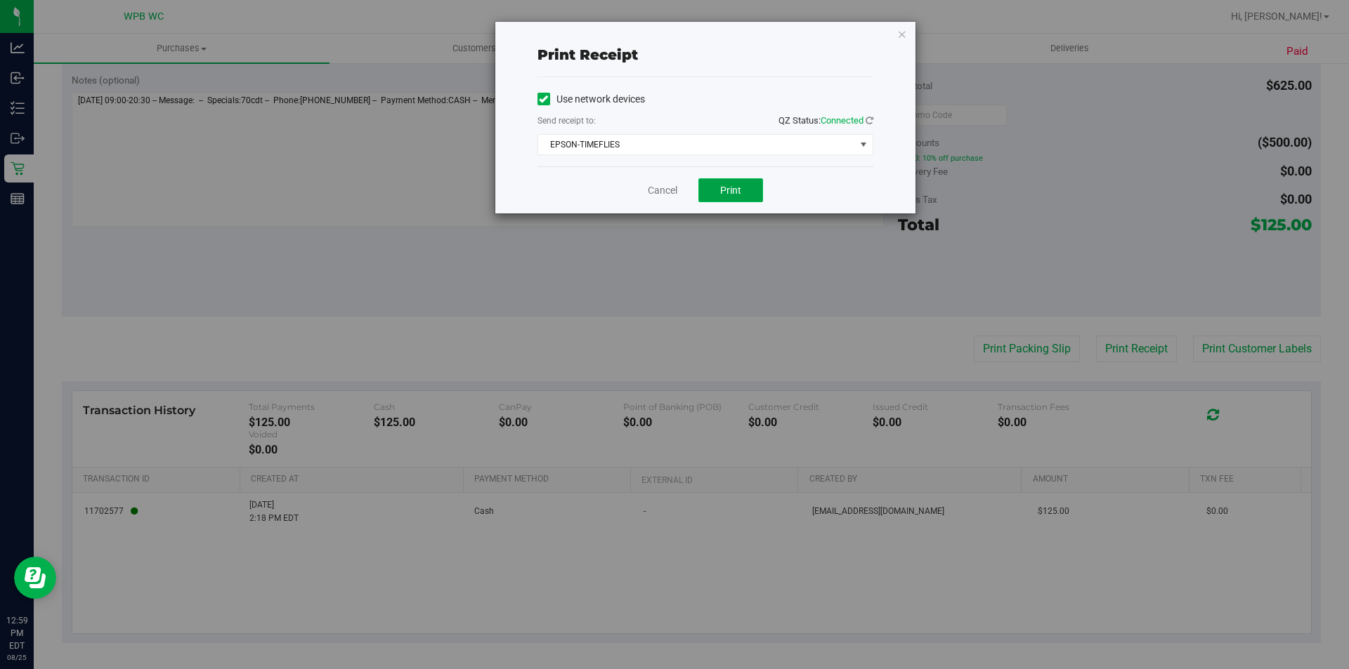
click at [726, 188] on span "Print" at bounding box center [730, 190] width 21 height 11
click at [667, 192] on link "Cancel" at bounding box center [663, 190] width 30 height 15
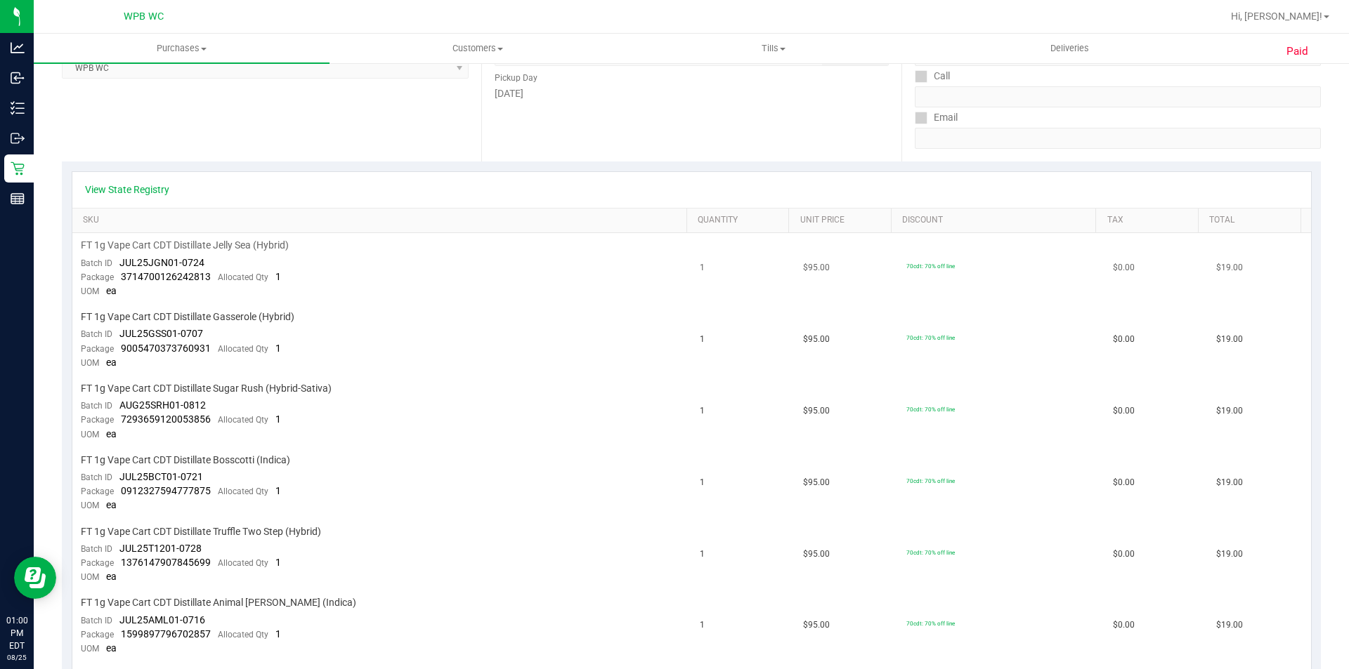
scroll to position [211, 0]
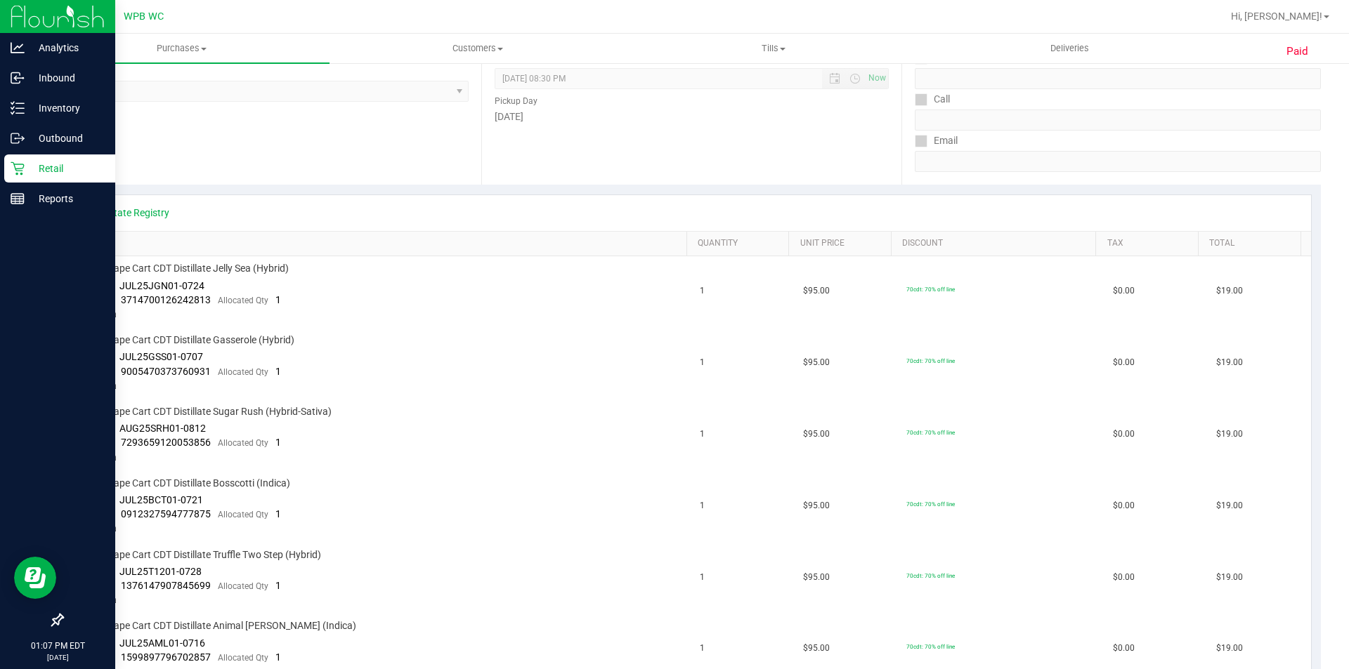
click at [35, 167] on p "Retail" at bounding box center [67, 168] width 84 height 17
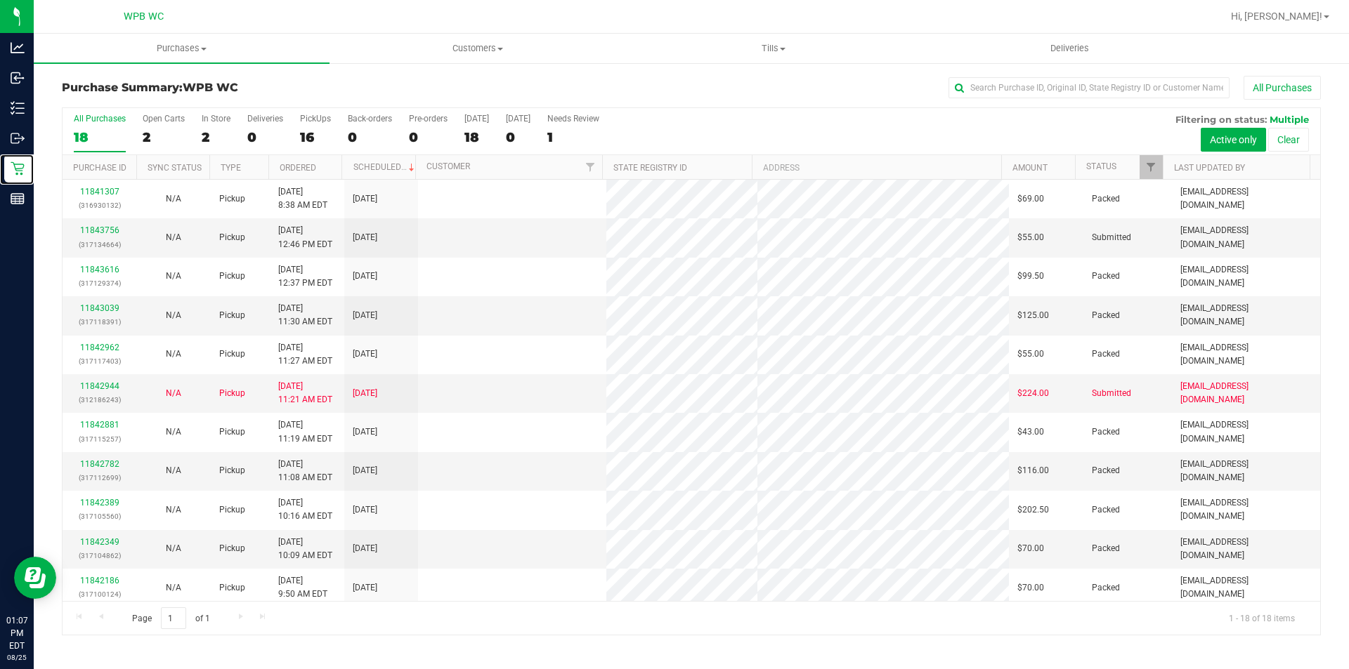
scroll to position [278, 0]
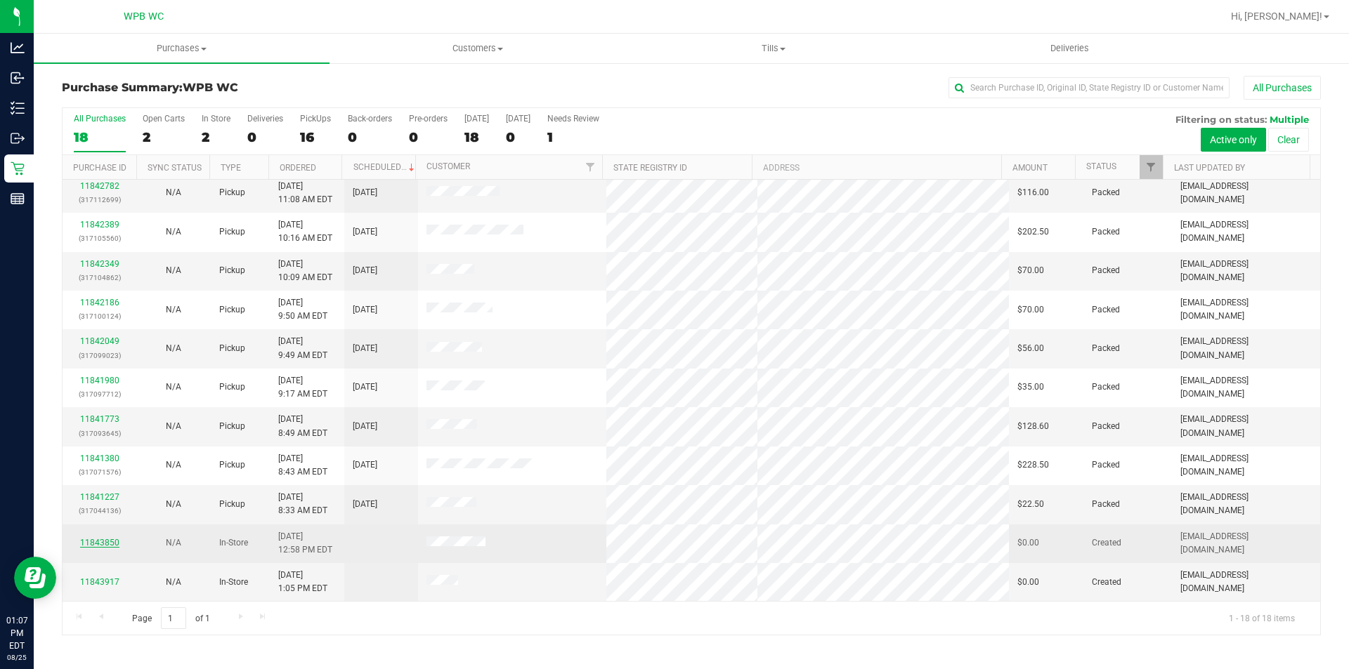
click at [112, 544] on link "11843850" at bounding box center [99, 543] width 39 height 10
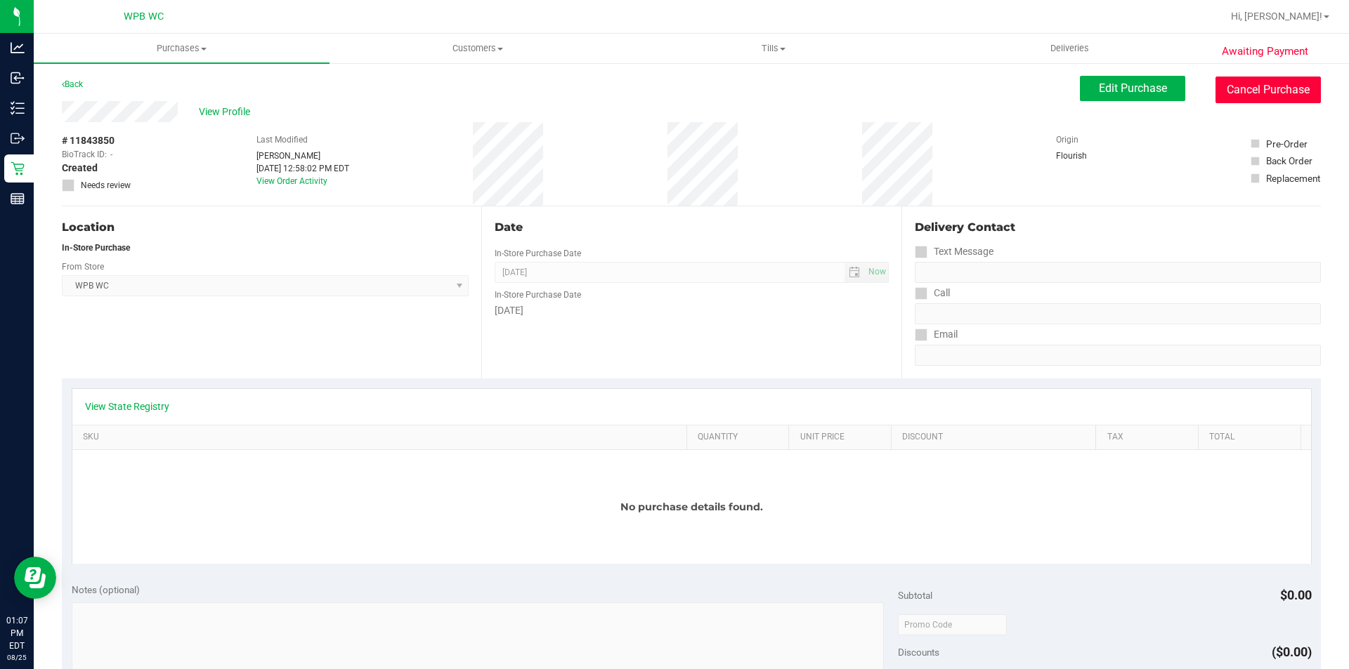
click at [1262, 91] on button "Cancel Purchase" at bounding box center [1267, 90] width 105 height 27
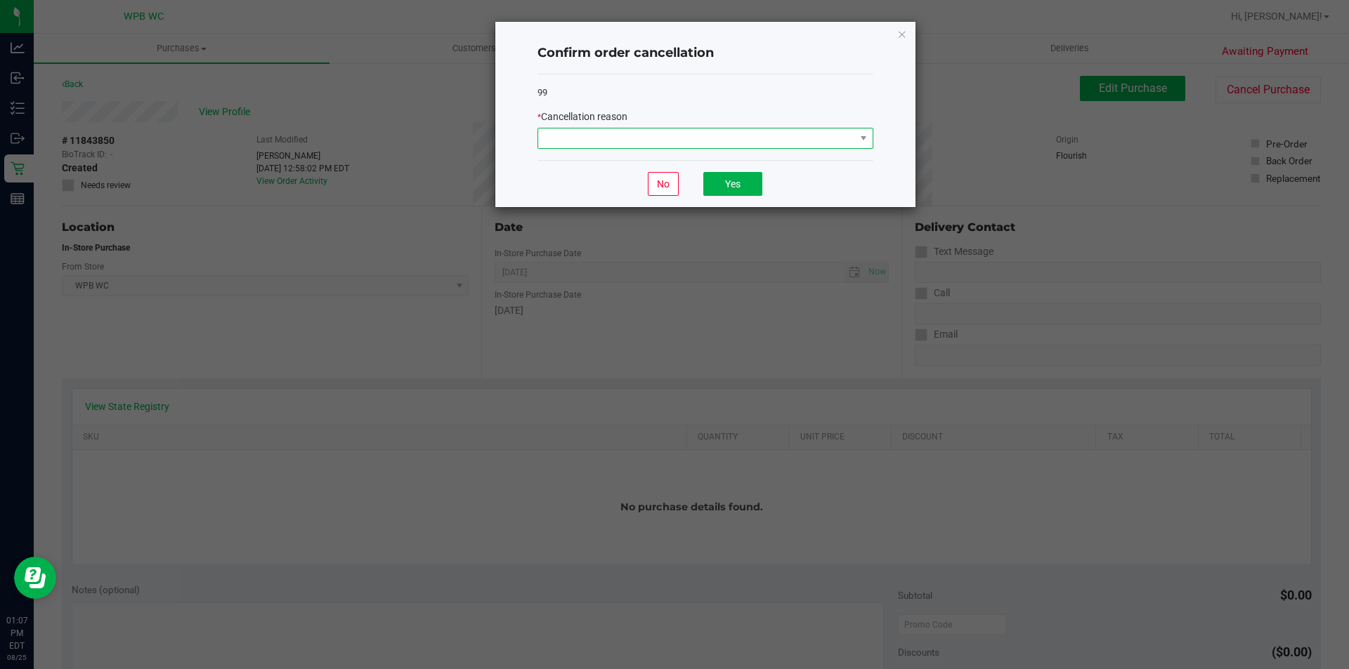
click at [790, 141] on span at bounding box center [696, 139] width 317 height 20
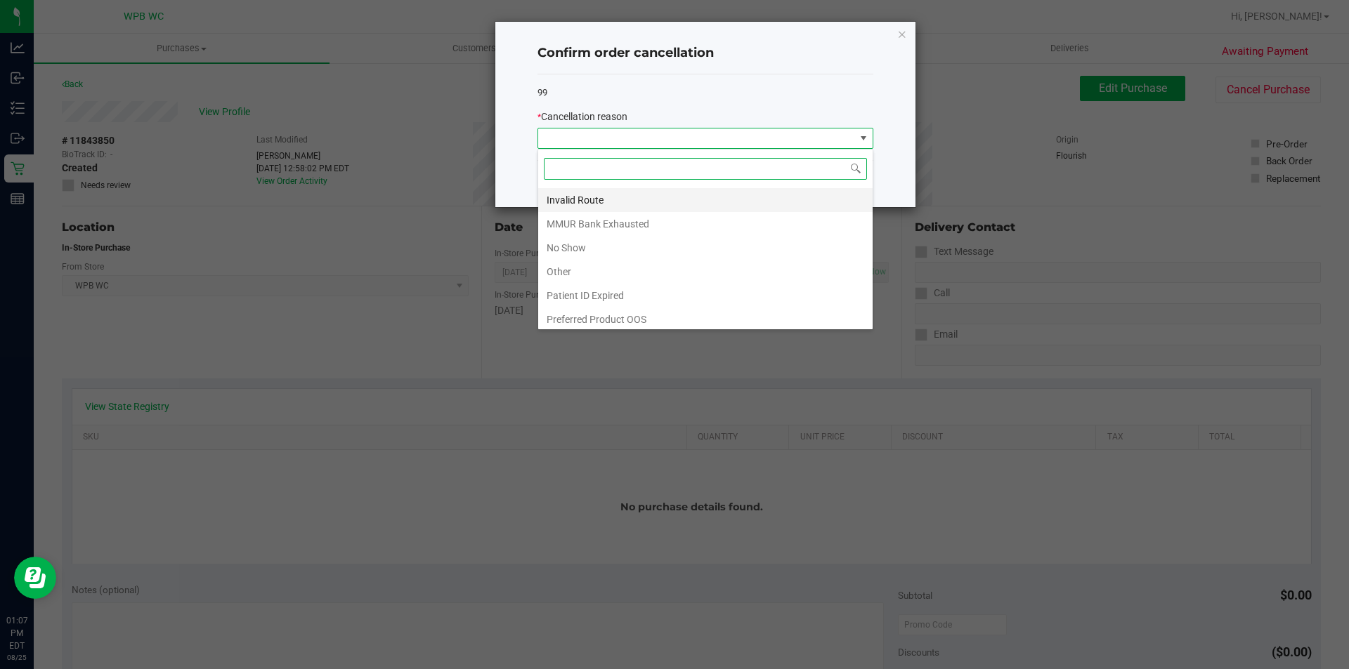
scroll to position [74, 0]
click at [604, 268] on li "Other" at bounding box center [705, 268] width 334 height 24
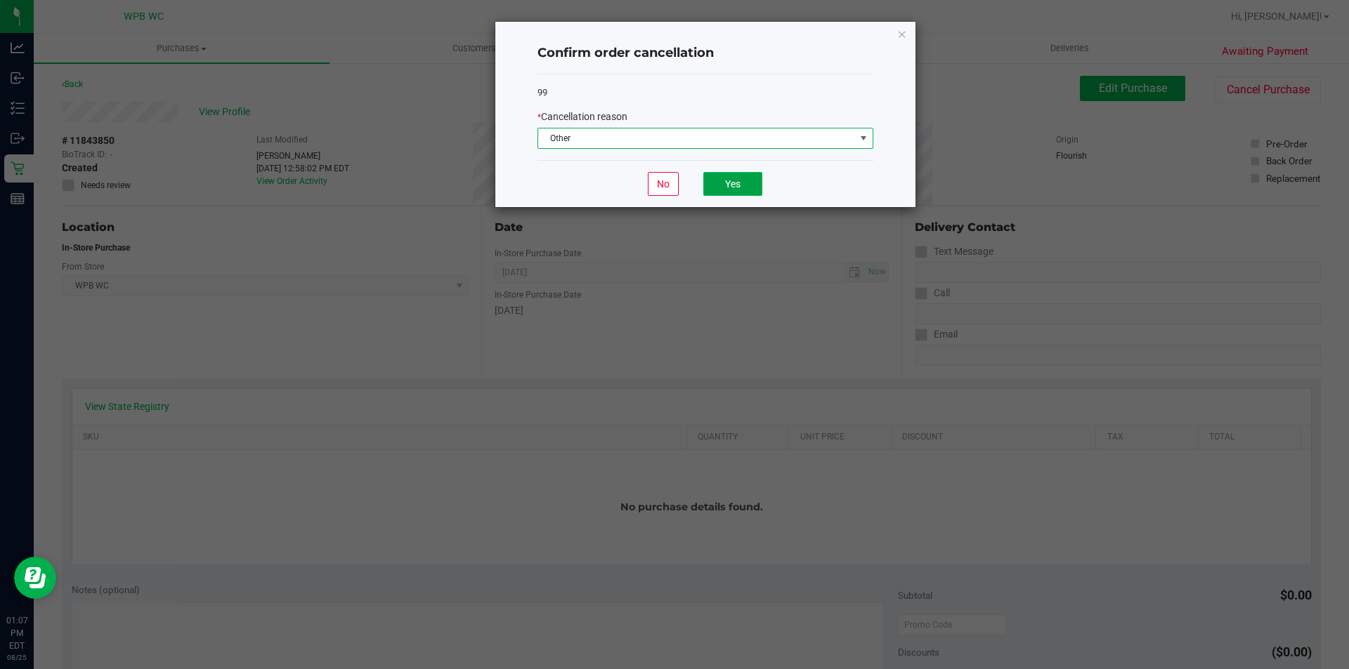
click at [731, 173] on button "Yes" at bounding box center [732, 184] width 59 height 24
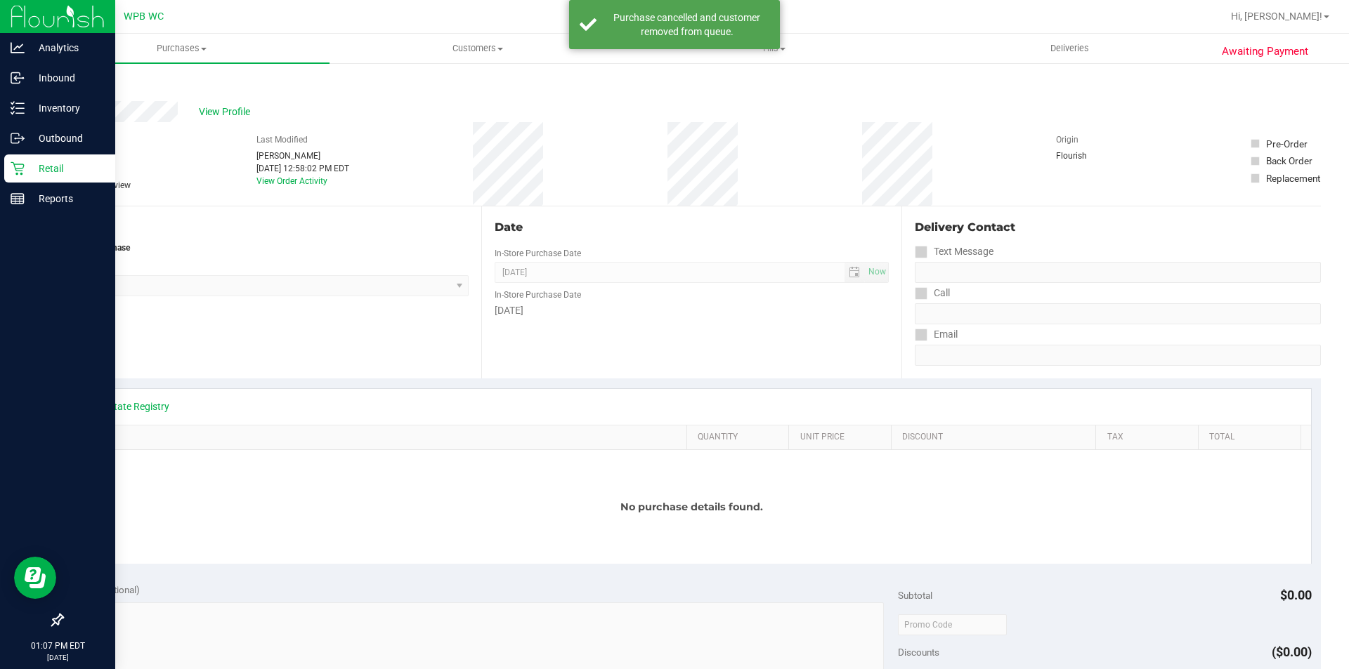
click at [20, 170] on icon at bounding box center [18, 169] width 14 height 14
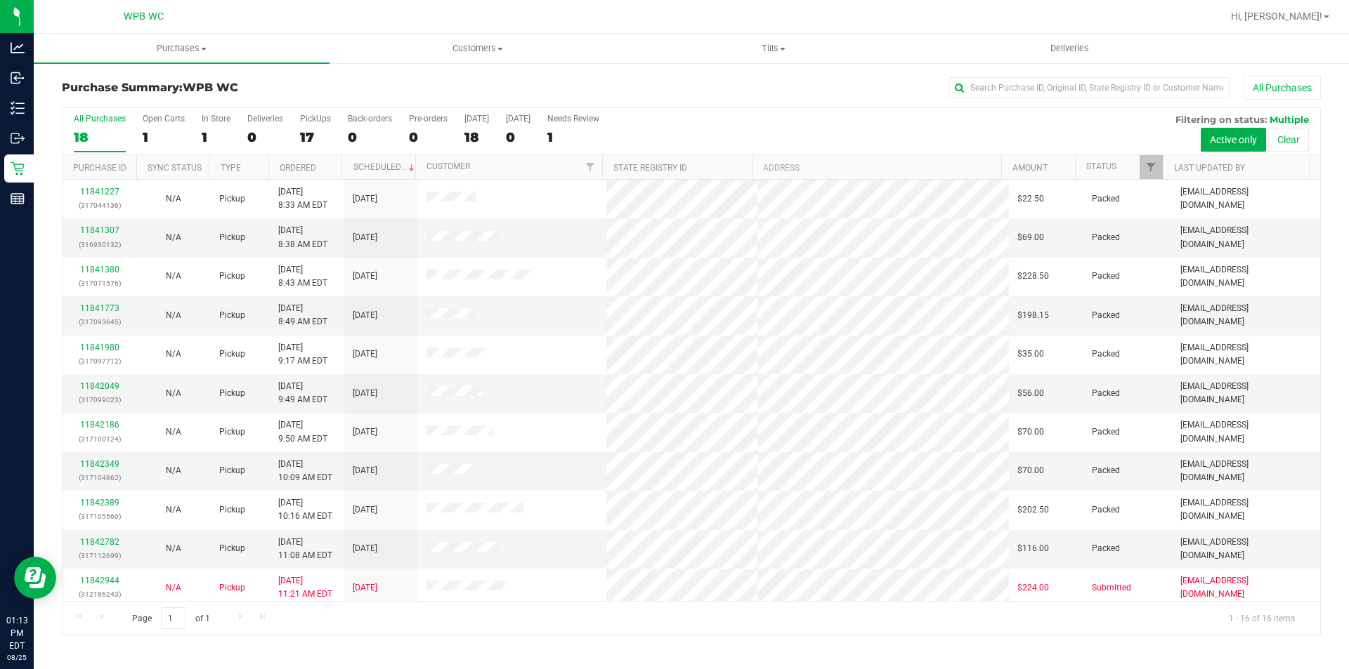
click at [98, 132] on div "18" at bounding box center [100, 137] width 52 height 16
click at [0, 0] on input "All Purchases 18" at bounding box center [0, 0] width 0 height 0
click at [116, 311] on link "11841773" at bounding box center [99, 308] width 39 height 10
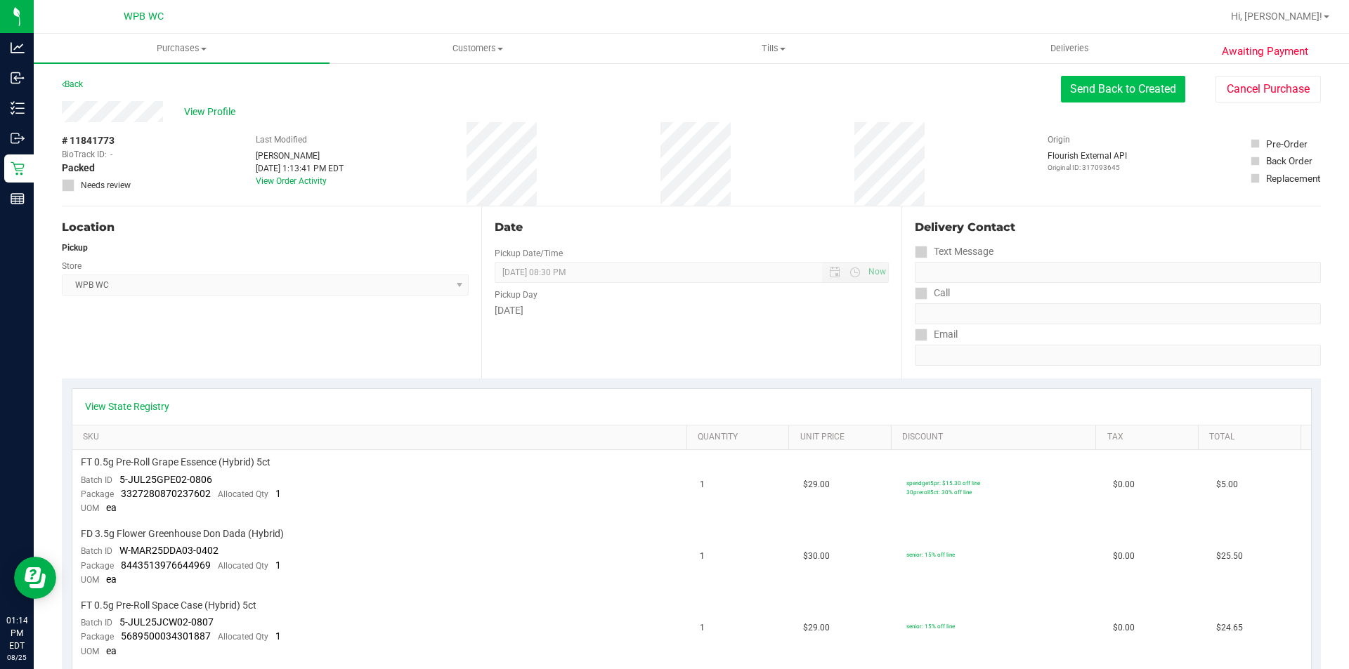
click at [1098, 88] on button "Send Back to Created" at bounding box center [1123, 89] width 124 height 27
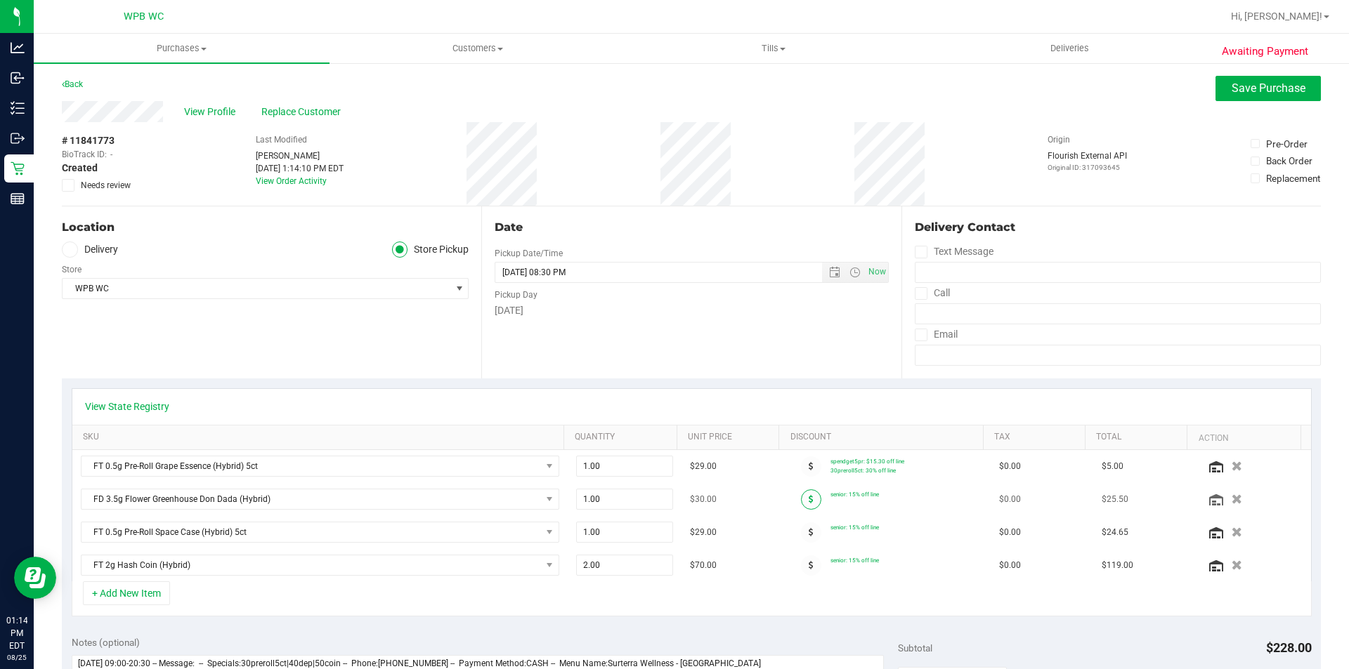
click at [801, 502] on span at bounding box center [811, 500] width 20 height 20
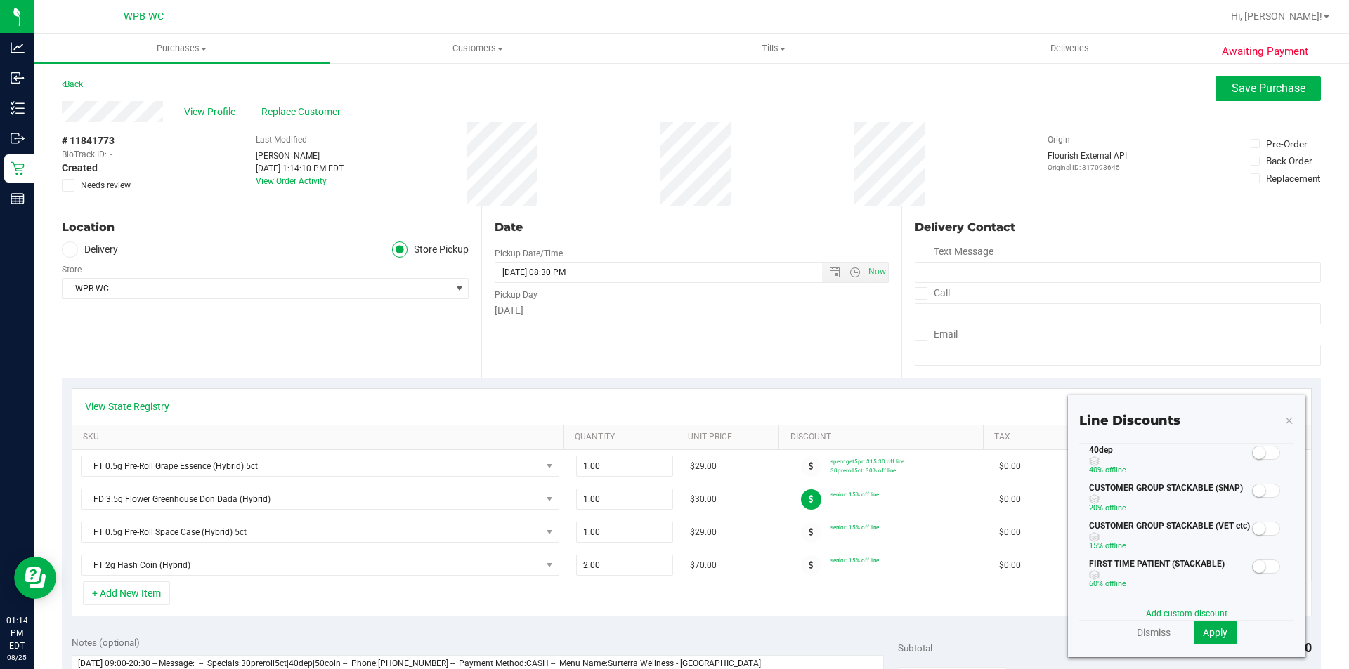
click at [1252, 450] on div at bounding box center [1266, 453] width 29 height 18
click at [1253, 449] on small at bounding box center [1259, 453] width 13 height 13
click at [1213, 632] on span "Apply" at bounding box center [1215, 632] width 25 height 11
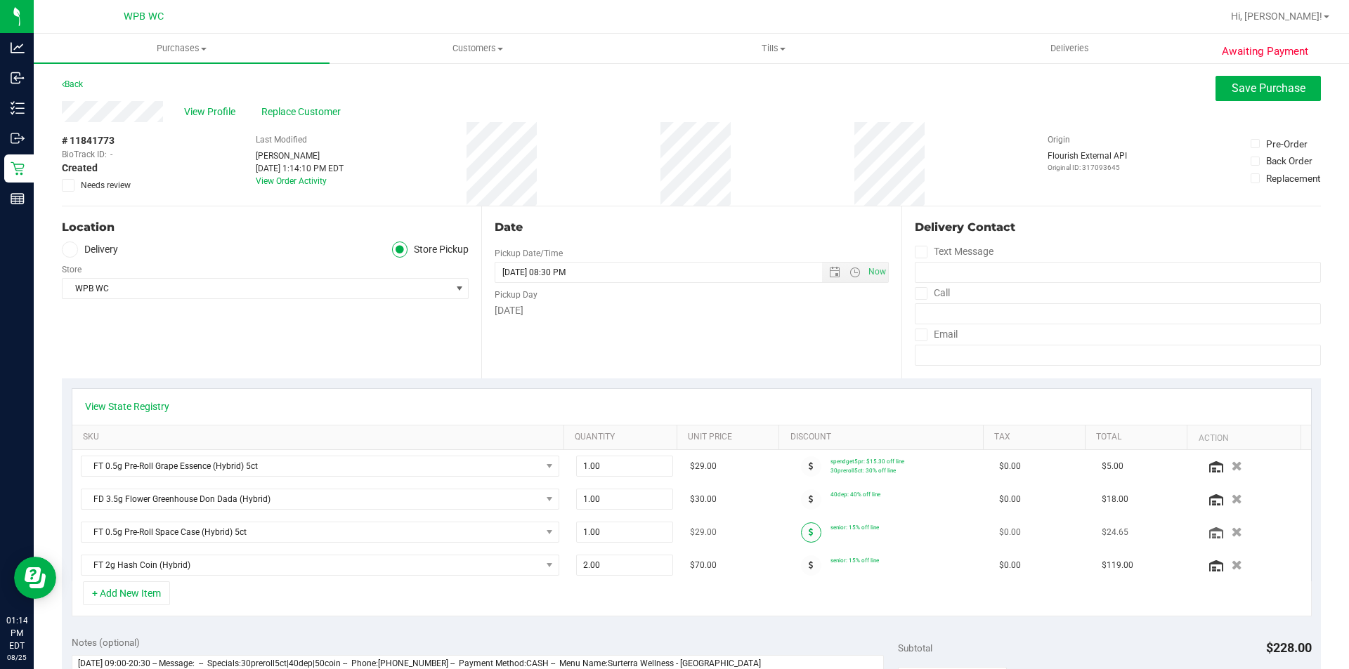
click at [809, 530] on icon at bounding box center [811, 532] width 5 height 8
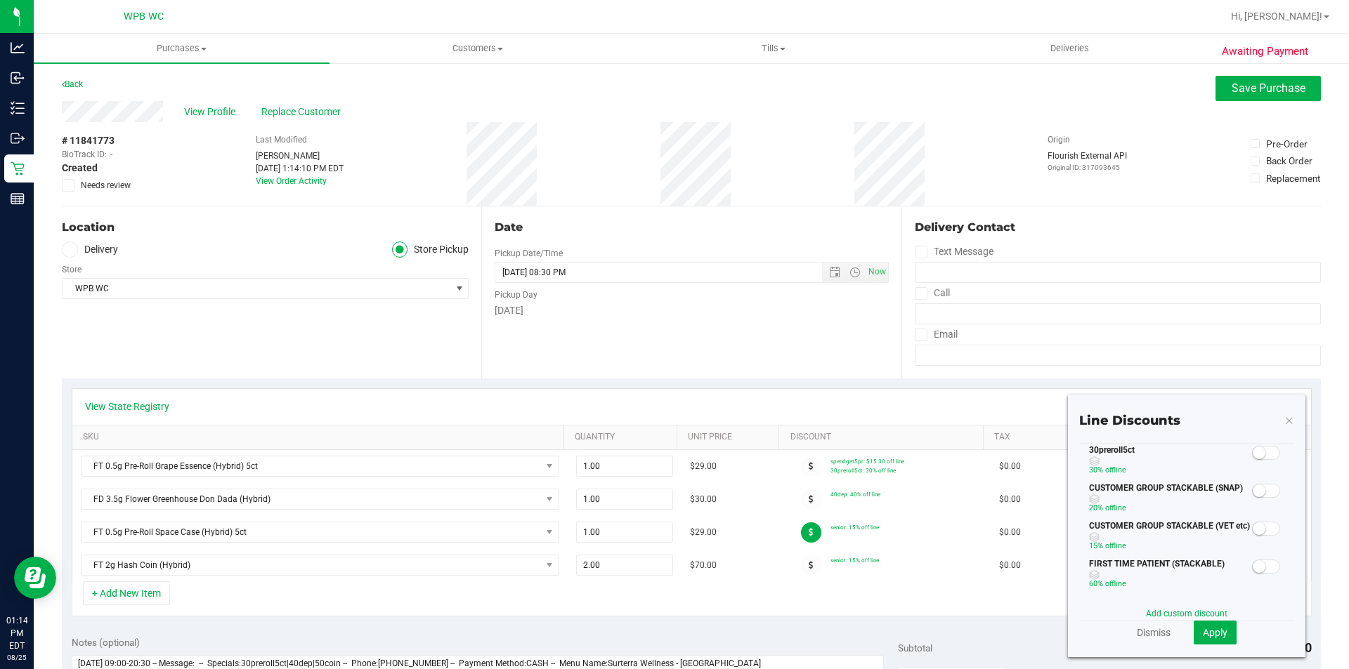
click at [1253, 447] on small at bounding box center [1259, 453] width 13 height 13
click at [1203, 627] on span "Apply" at bounding box center [1215, 632] width 25 height 11
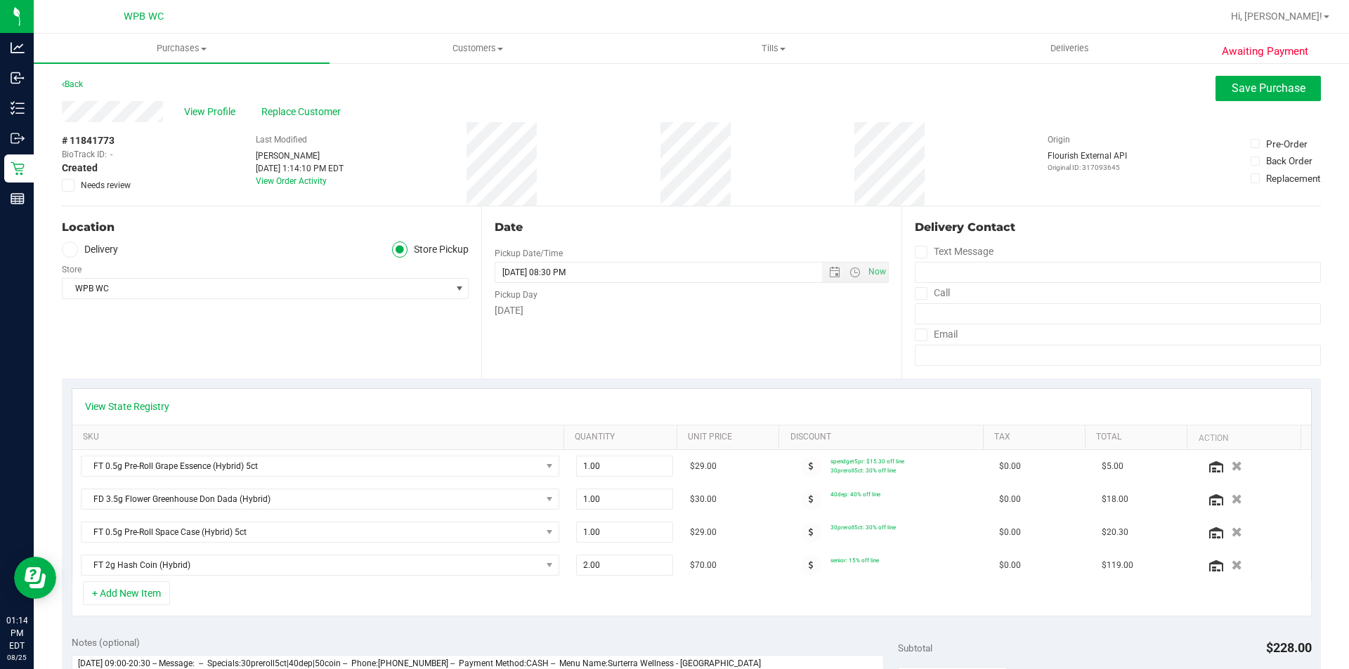
click at [801, 567] on span at bounding box center [811, 566] width 20 height 20
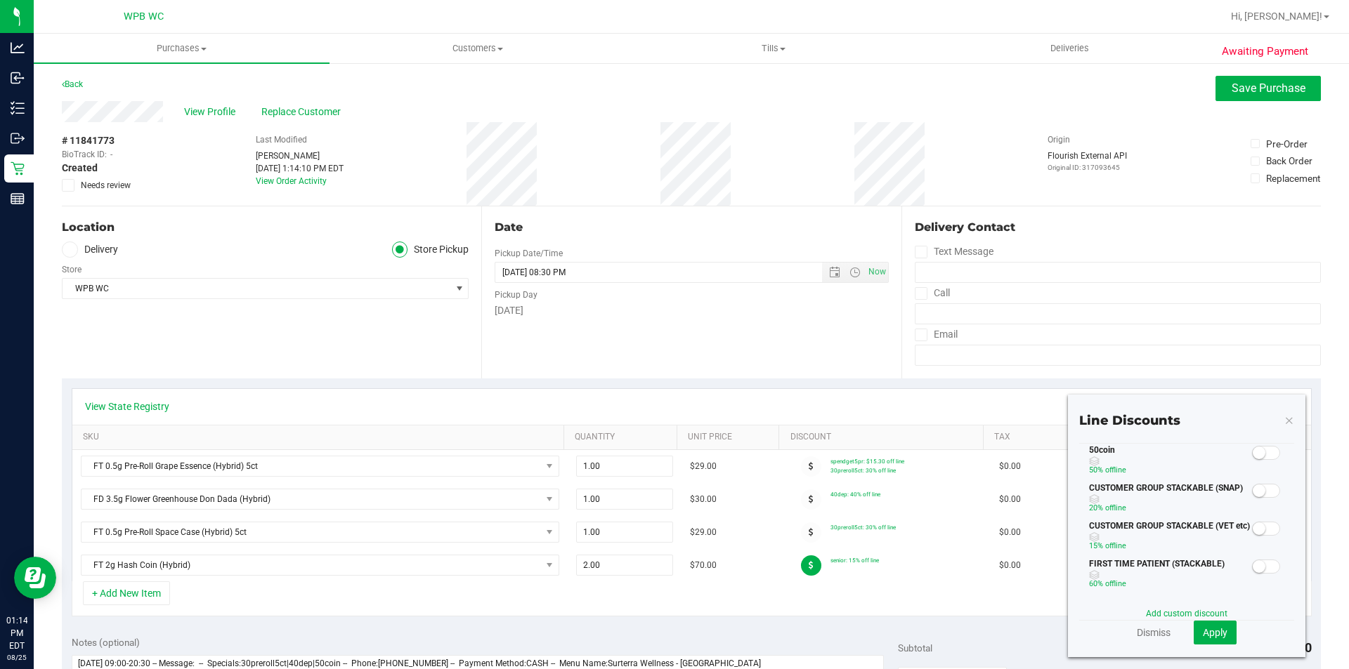
click at [1262, 453] on span at bounding box center [1266, 453] width 28 height 14
click at [1206, 629] on span "Apply" at bounding box center [1215, 632] width 25 height 11
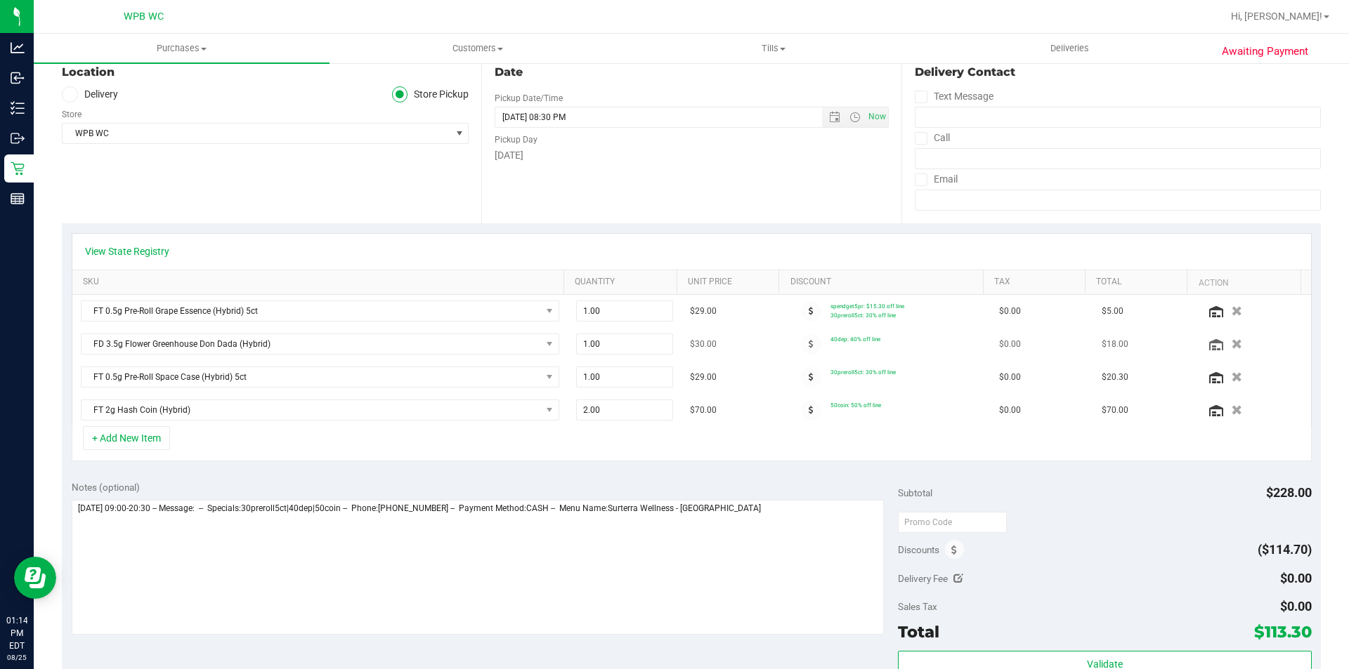
scroll to position [351, 0]
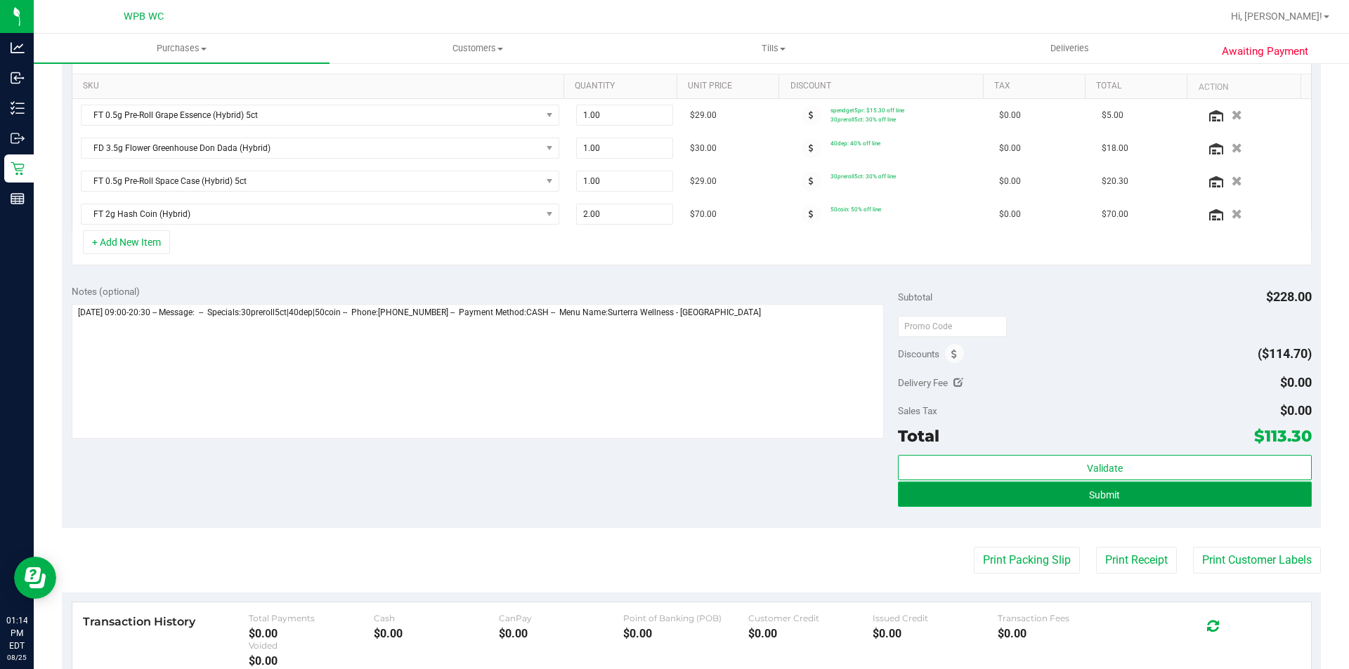
click at [1213, 502] on button "Submit" at bounding box center [1104, 494] width 413 height 25
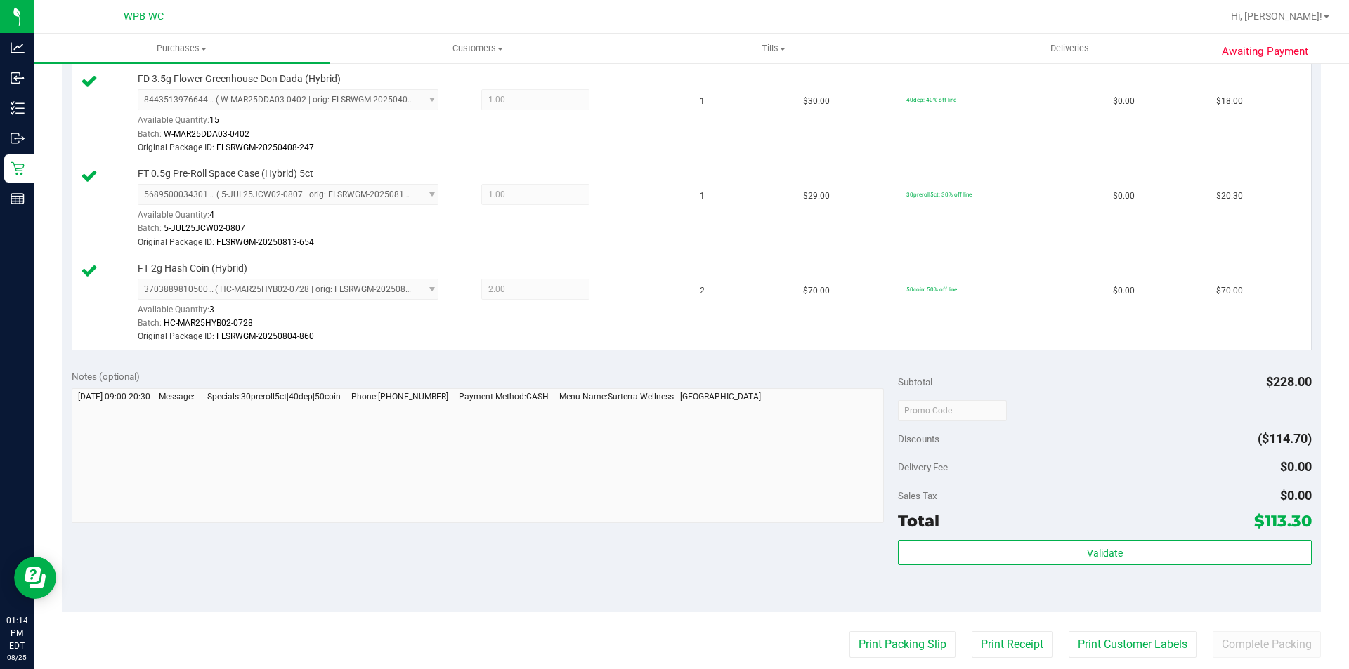
scroll to position [703, 0]
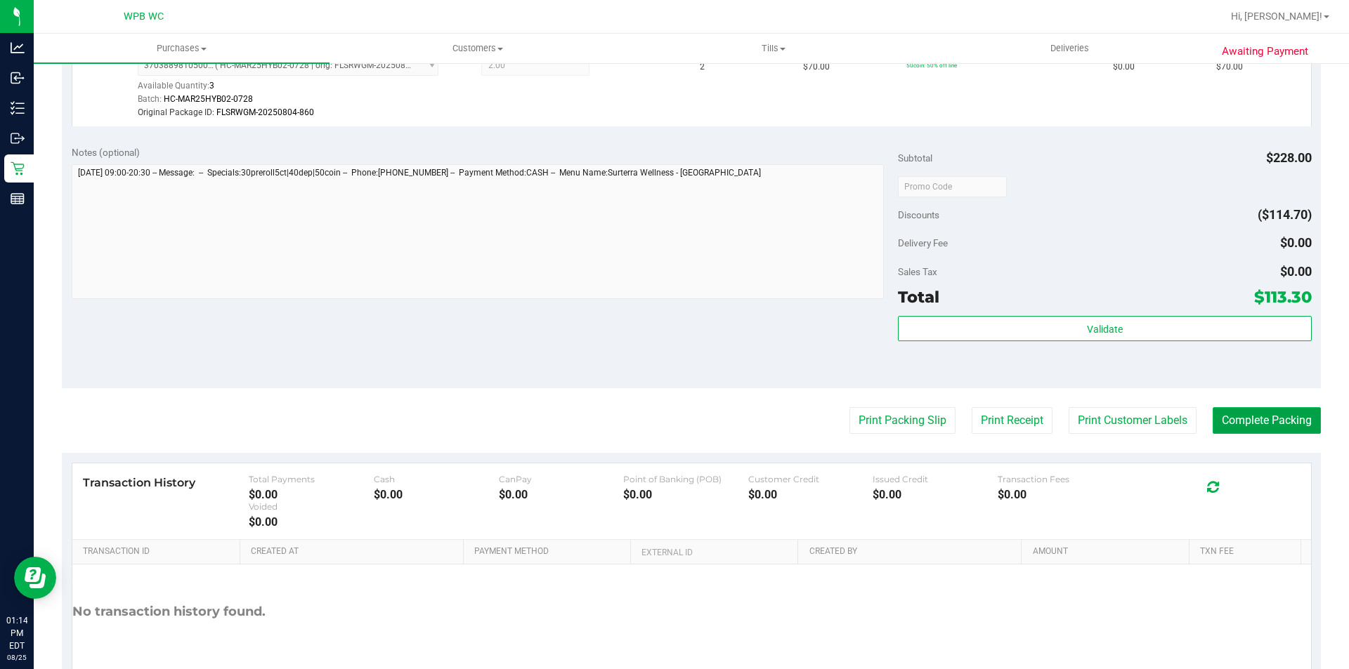
click at [1253, 432] on button "Complete Packing" at bounding box center [1267, 420] width 108 height 27
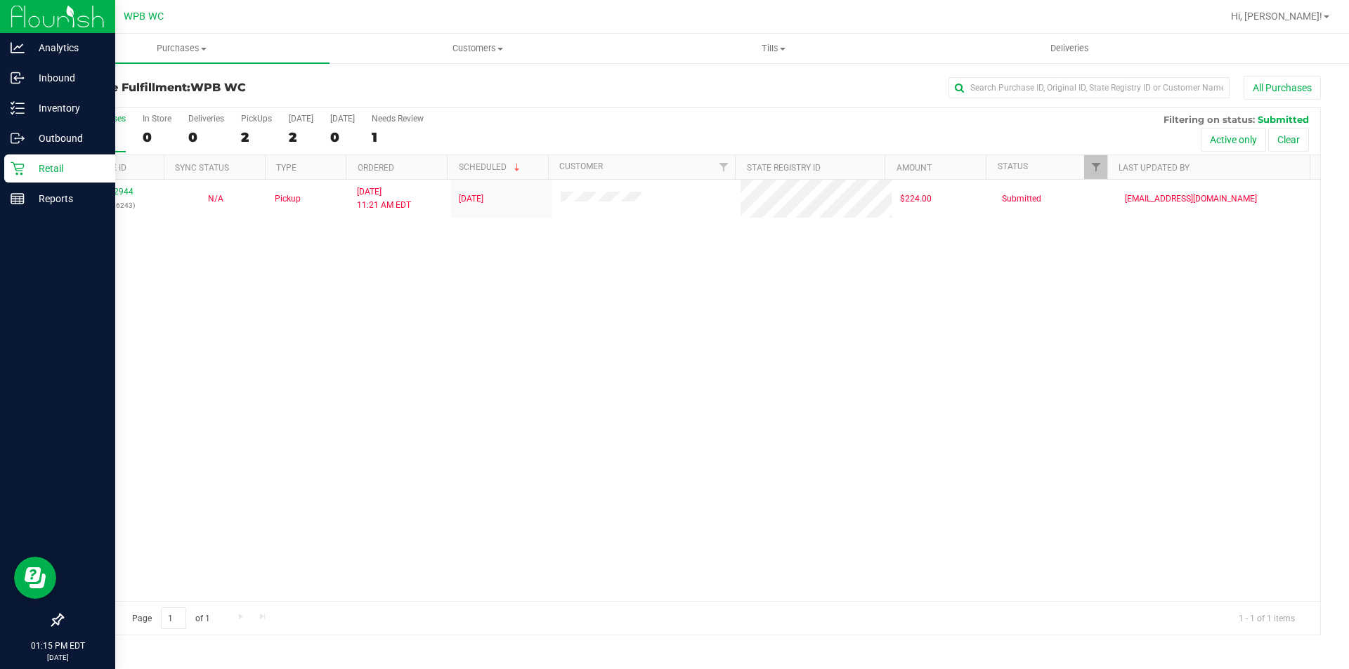
click at [46, 166] on p "Retail" at bounding box center [67, 168] width 84 height 17
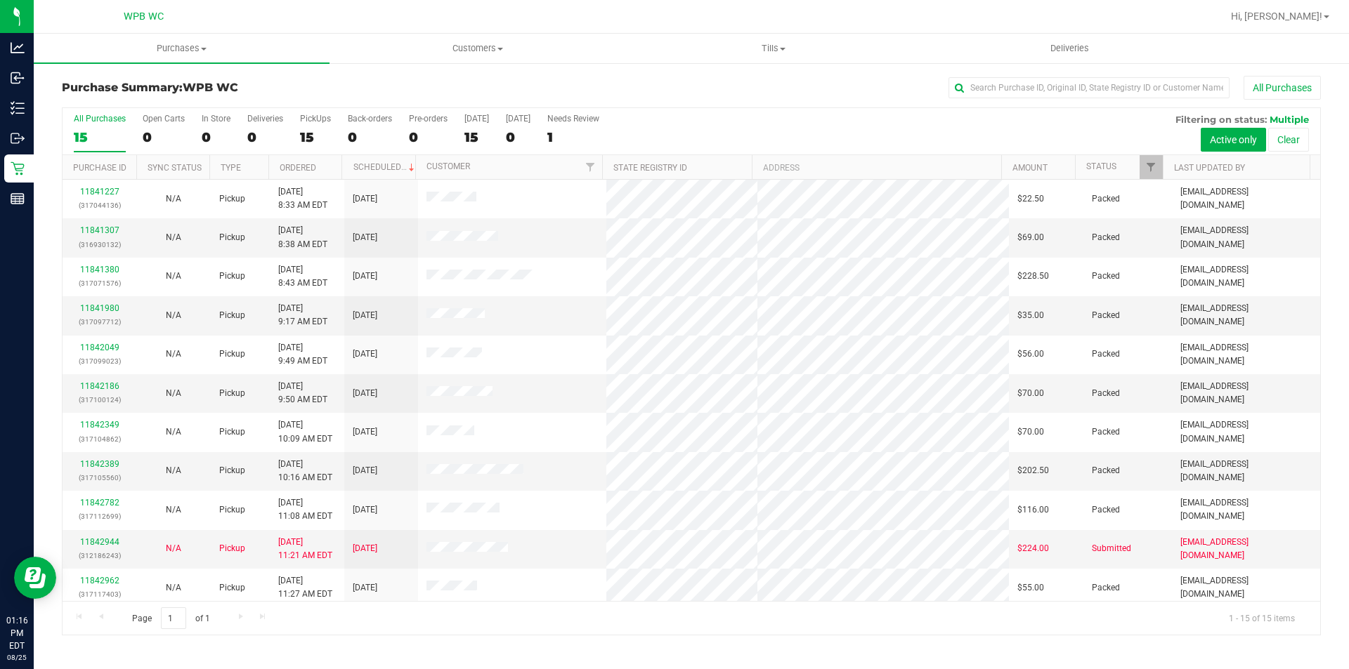
click at [93, 131] on div "15" at bounding box center [100, 137] width 52 height 16
click at [0, 0] on input "All Purchases 15" at bounding box center [0, 0] width 0 height 0
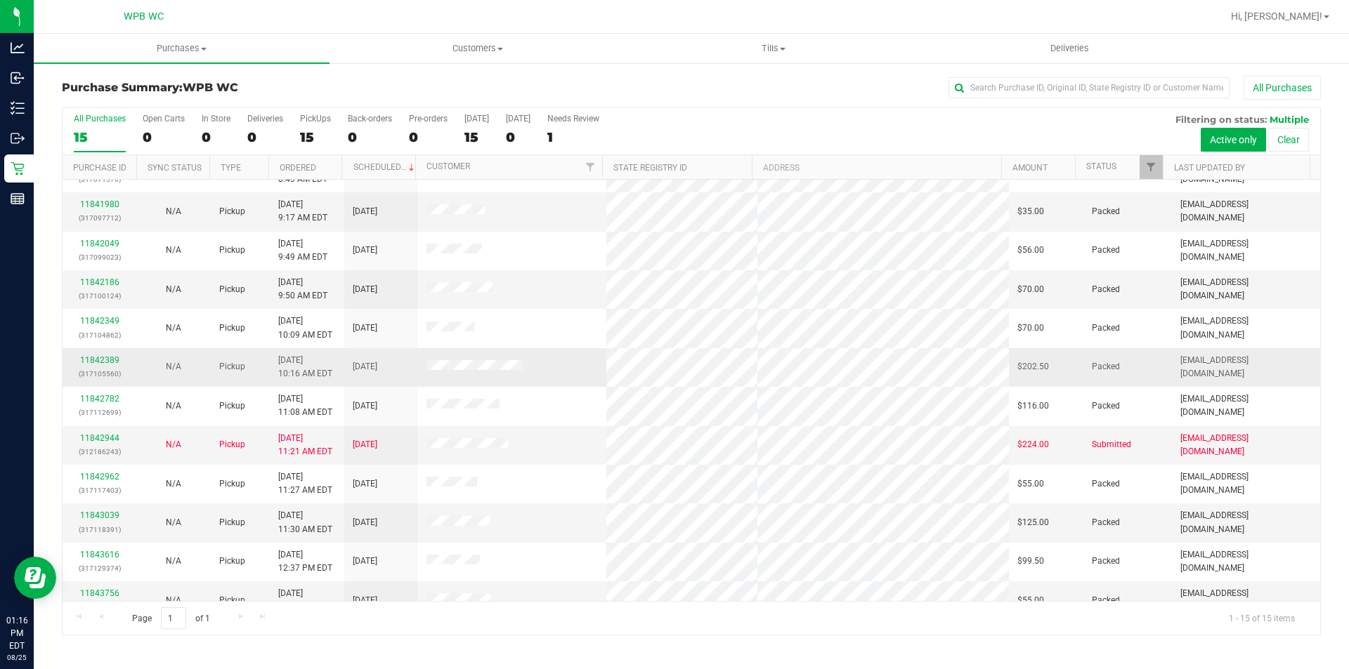
scroll to position [141, 0]
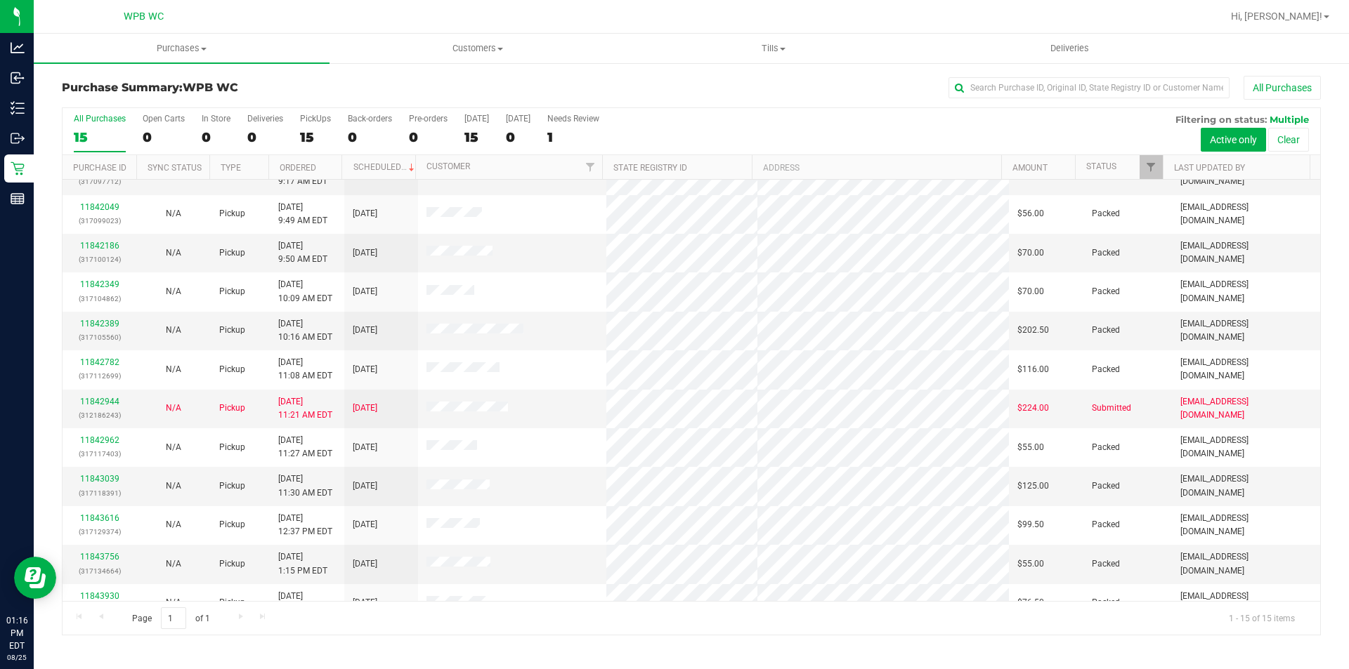
click at [117, 133] on div "15" at bounding box center [100, 137] width 52 height 16
click at [0, 0] on input "All Purchases 15" at bounding box center [0, 0] width 0 height 0
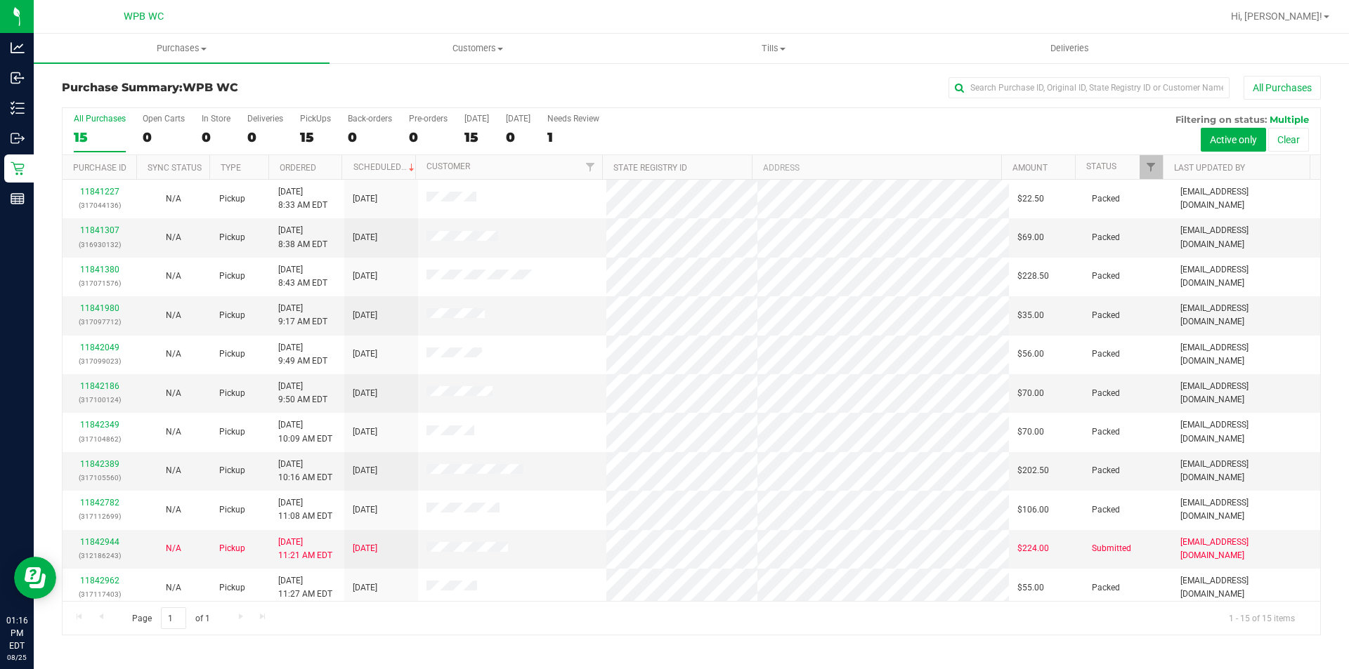
click at [98, 136] on div "15" at bounding box center [100, 137] width 52 height 16
click at [0, 0] on input "All Purchases 15" at bounding box center [0, 0] width 0 height 0
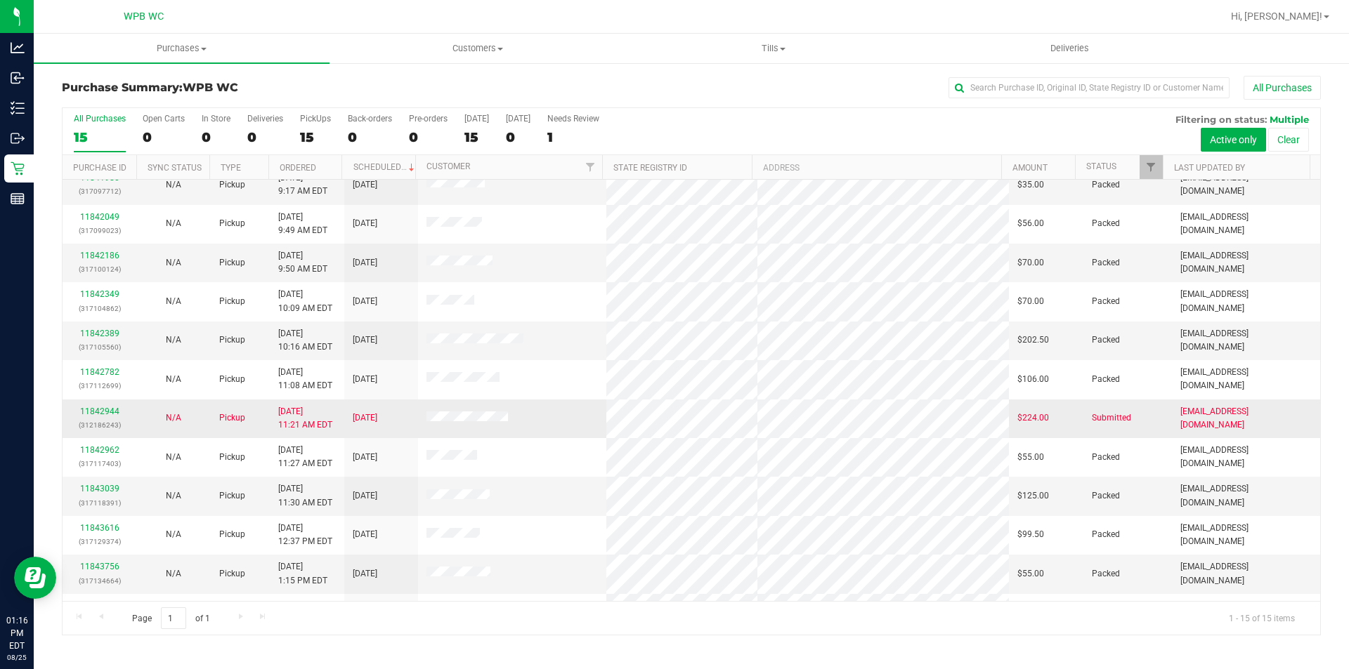
scroll to position [162, 0]
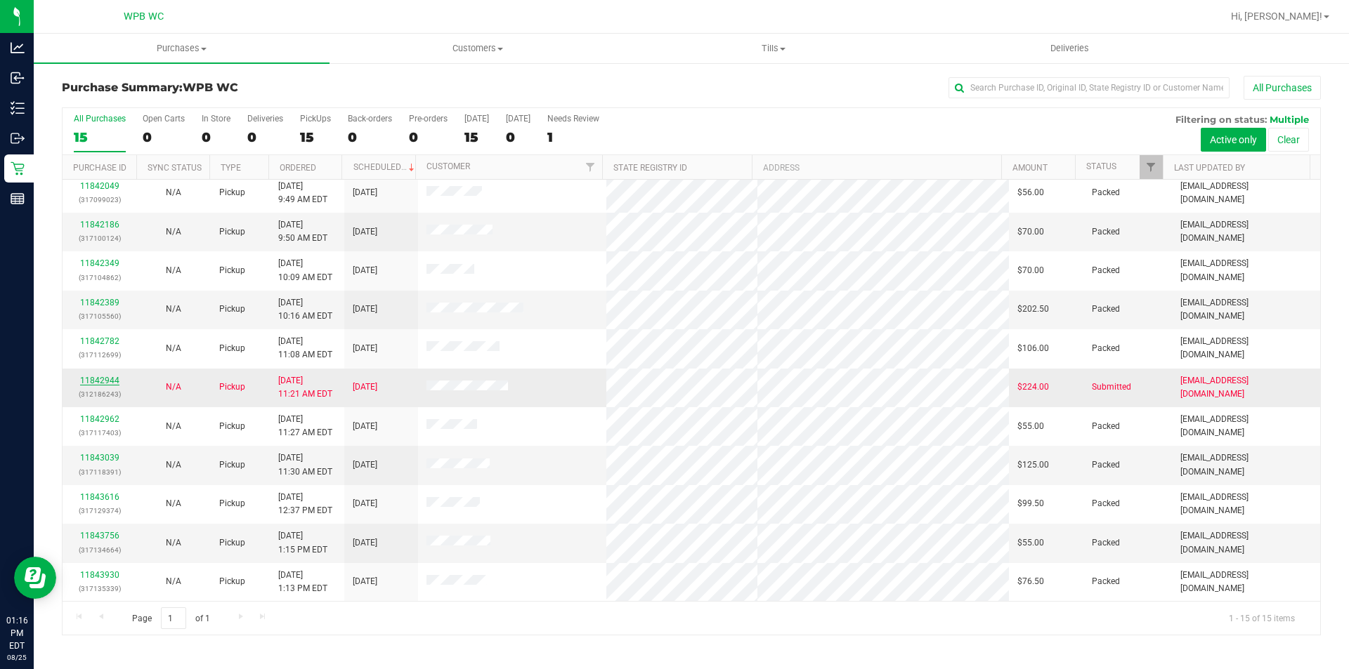
click at [98, 382] on link "11842944" at bounding box center [99, 381] width 39 height 10
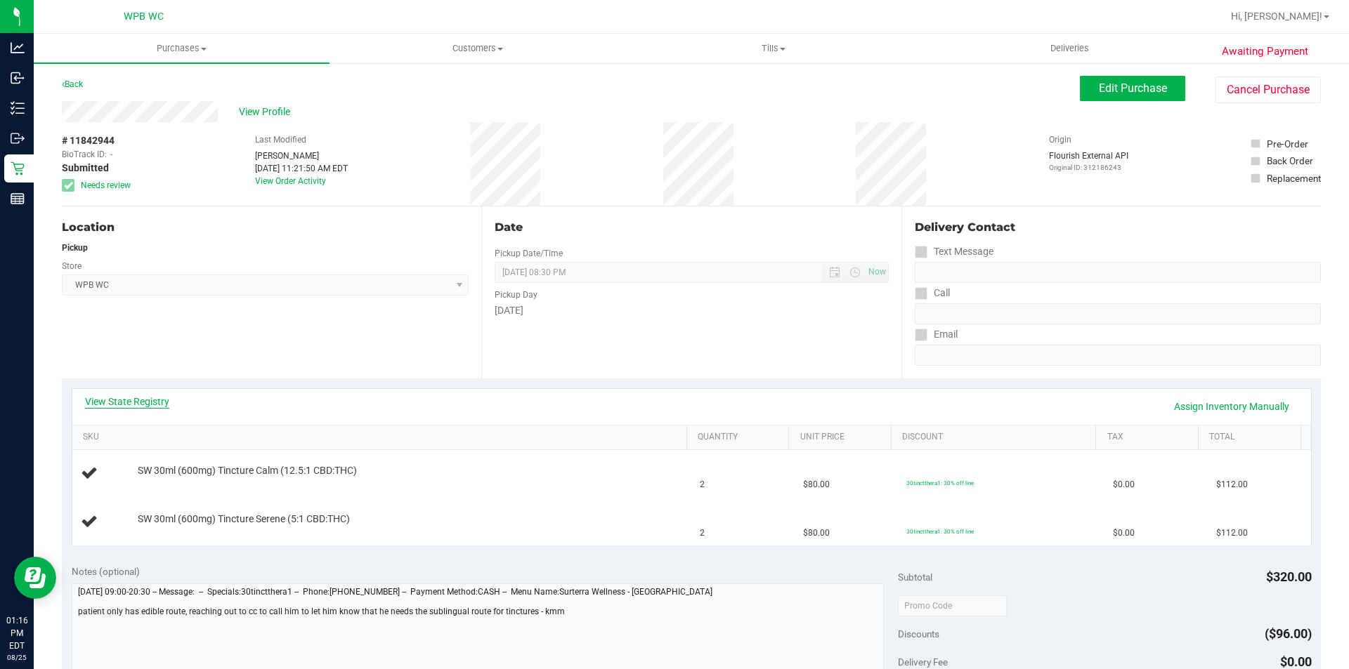
click at [168, 406] on link "View State Registry" at bounding box center [127, 402] width 84 height 14
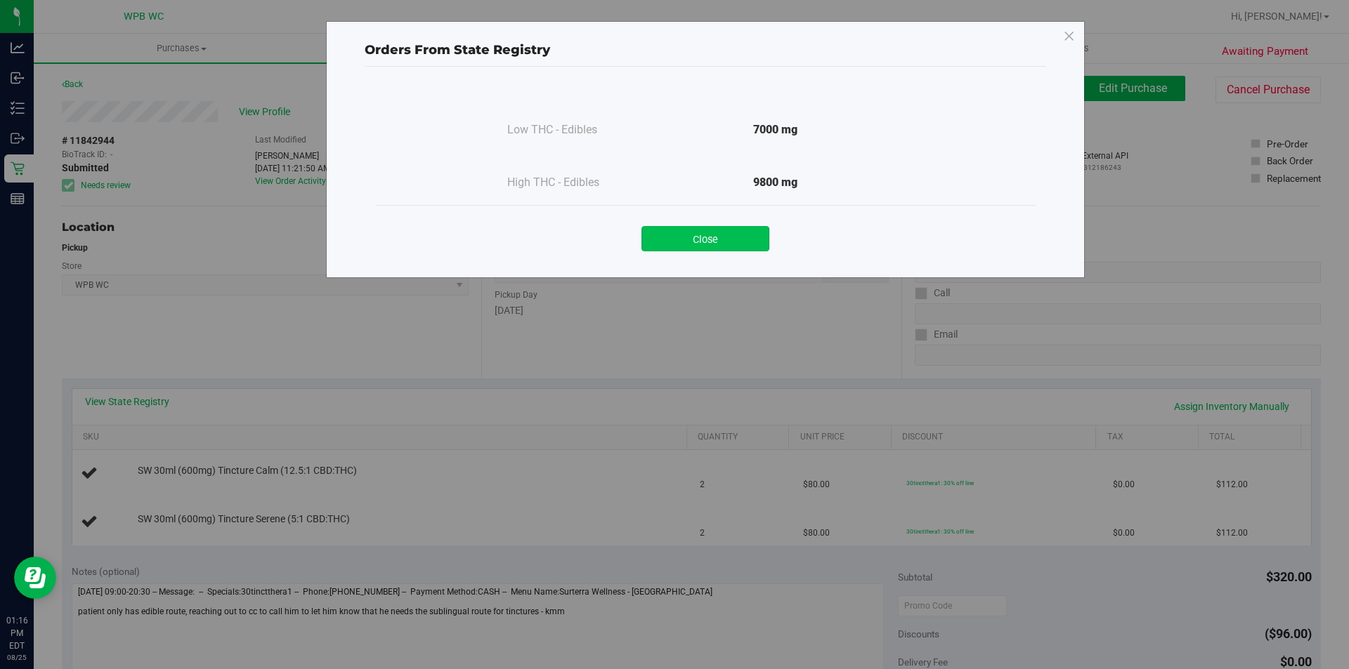
click at [708, 250] on button "Close" at bounding box center [705, 238] width 128 height 25
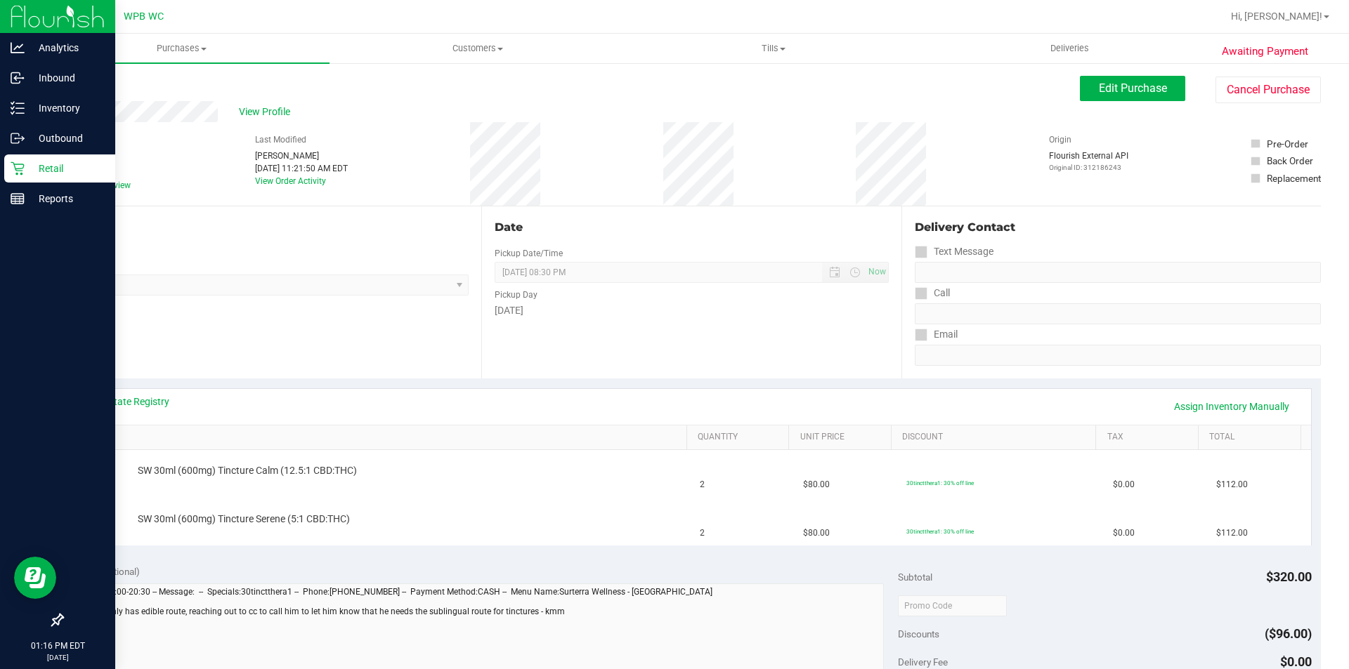
click at [41, 168] on p "Retail" at bounding box center [67, 168] width 84 height 17
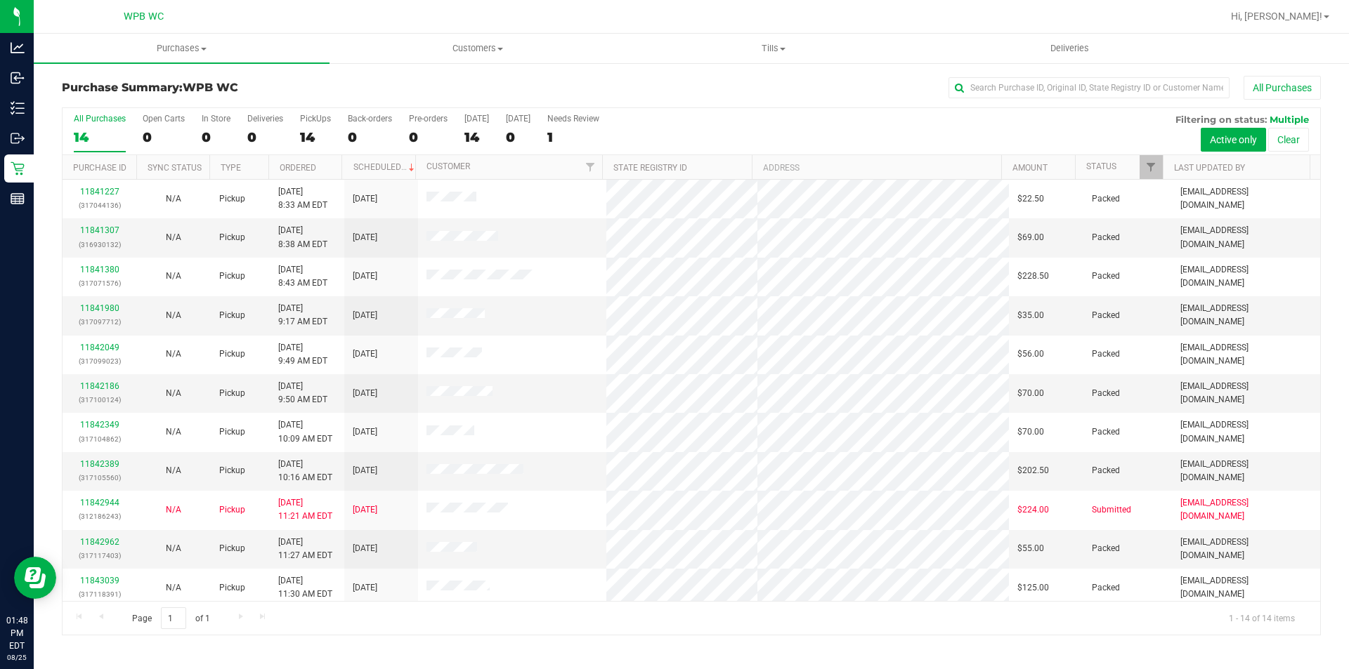
click at [788, 128] on div "All Purchases 14 Open Carts 0 In Store 0 Deliveries 0 PickUps 14 Back-orders 0 …" at bounding box center [691, 131] width 1257 height 47
click at [789, 127] on div "All Purchases 14 Open Carts 0 In Store 0 Deliveries 0 PickUps 14 Back-orders 0 …" at bounding box center [691, 131] width 1257 height 47
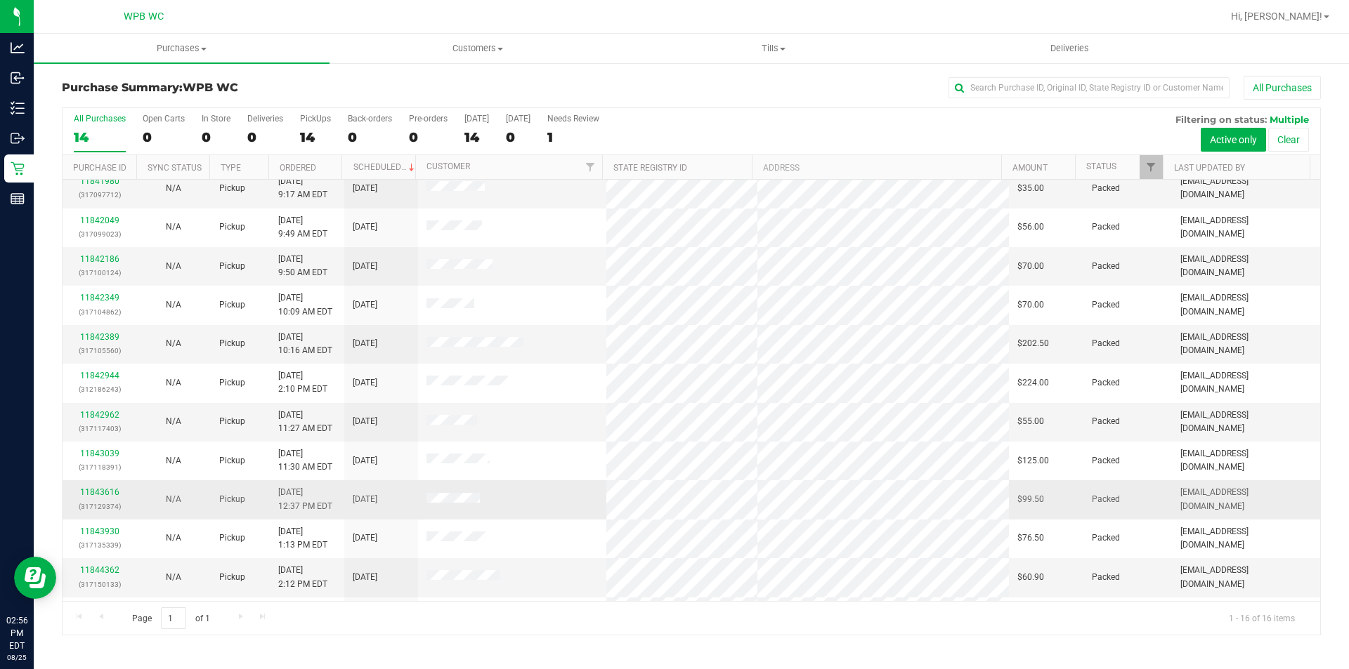
scroll to position [201, 0]
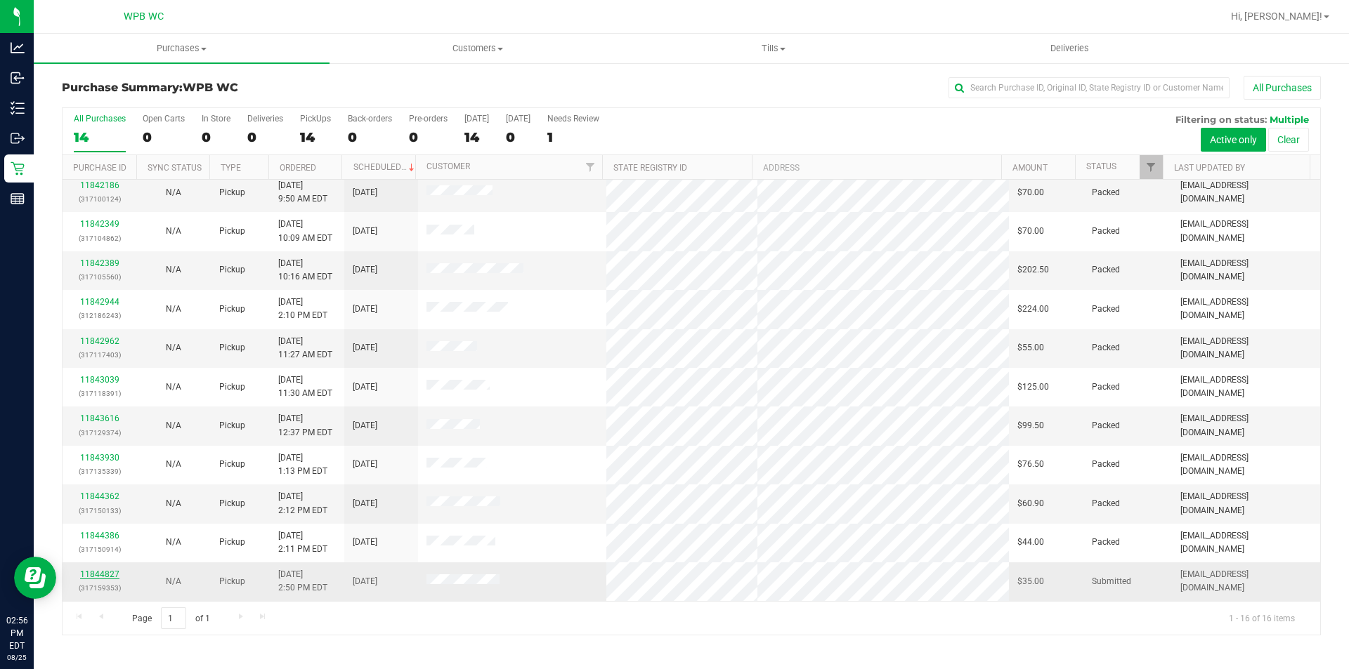
click at [99, 570] on link "11844827" at bounding box center [99, 575] width 39 height 10
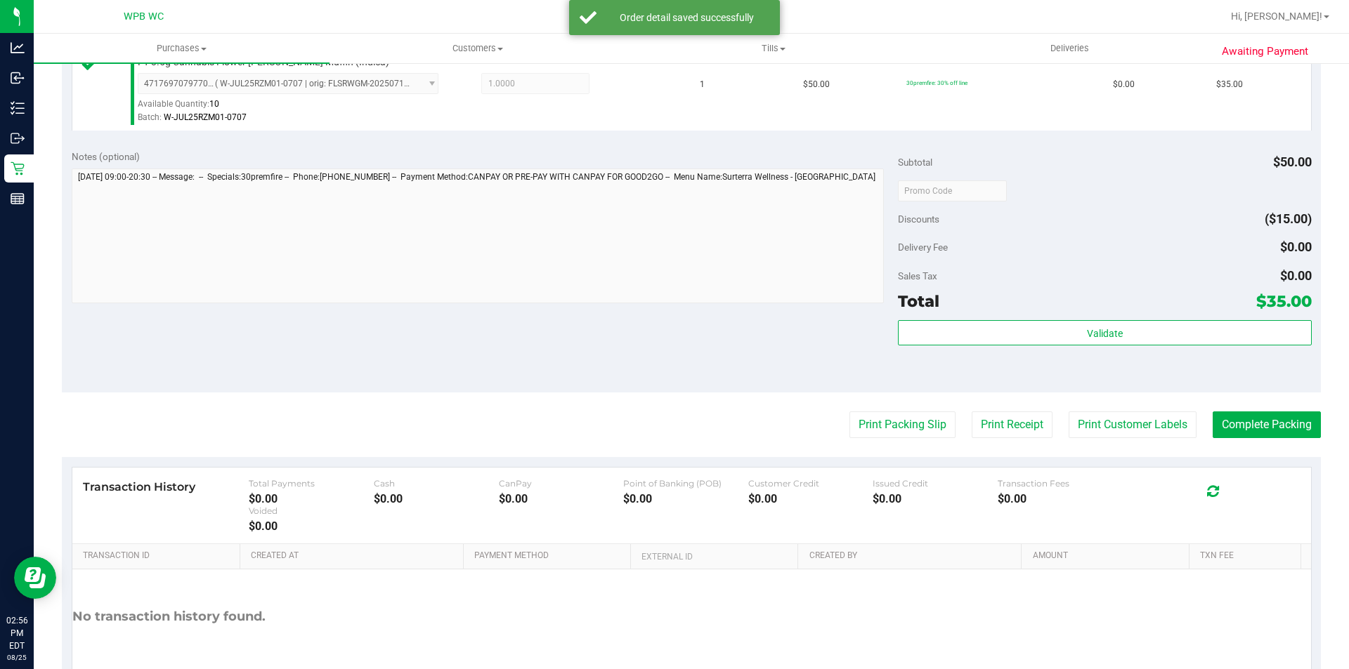
scroll to position [479, 0]
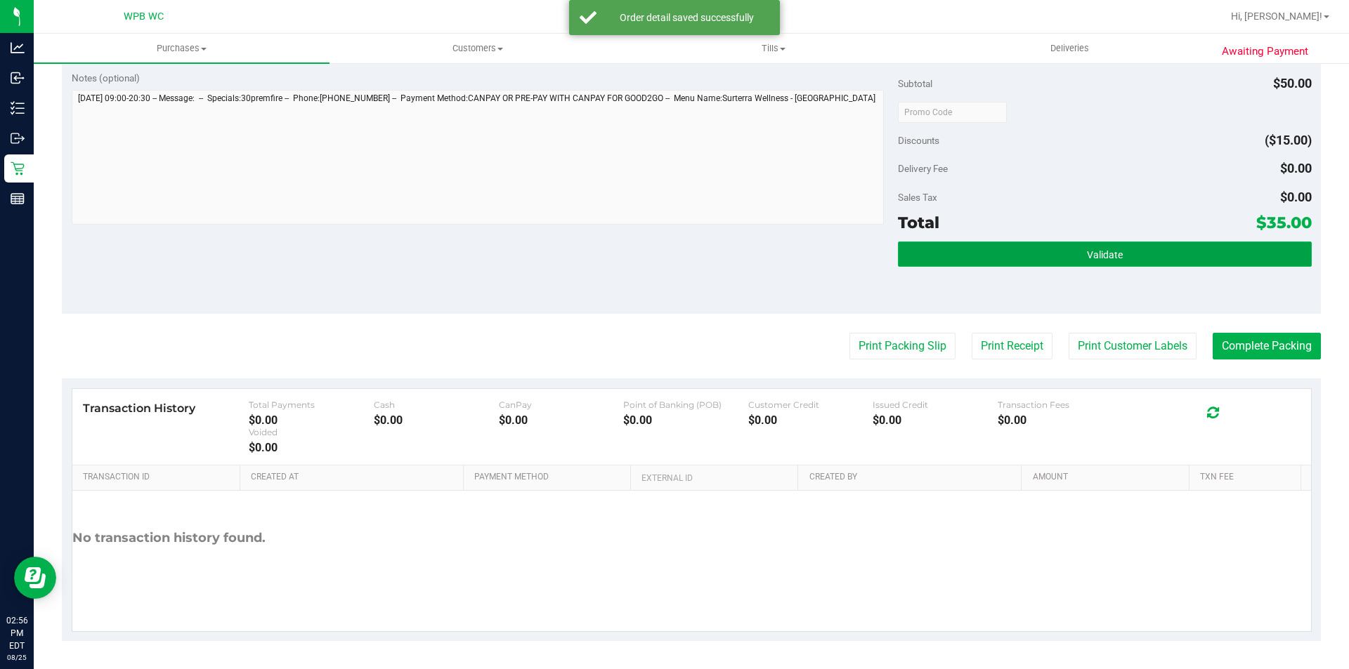
drag, startPoint x: 1039, startPoint y: 249, endPoint x: 1028, endPoint y: 256, distance: 13.3
click at [1038, 249] on button "Validate" at bounding box center [1104, 254] width 413 height 25
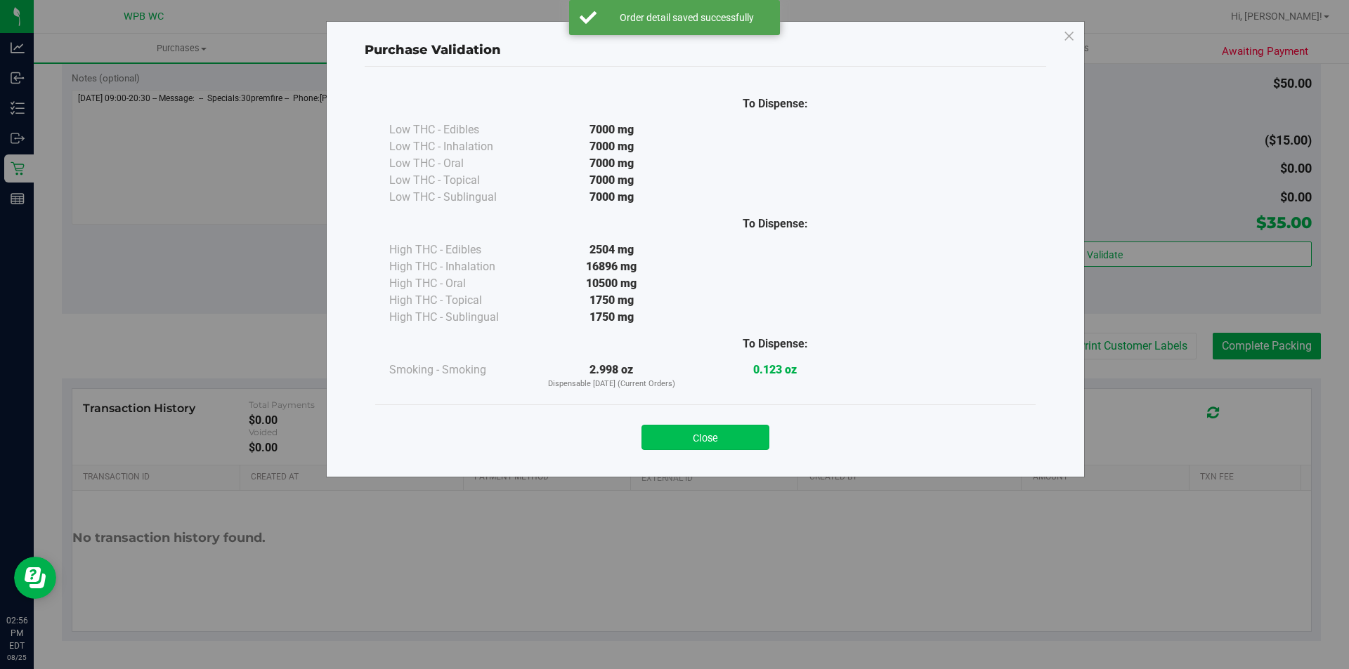
click at [703, 435] on button "Close" at bounding box center [705, 437] width 128 height 25
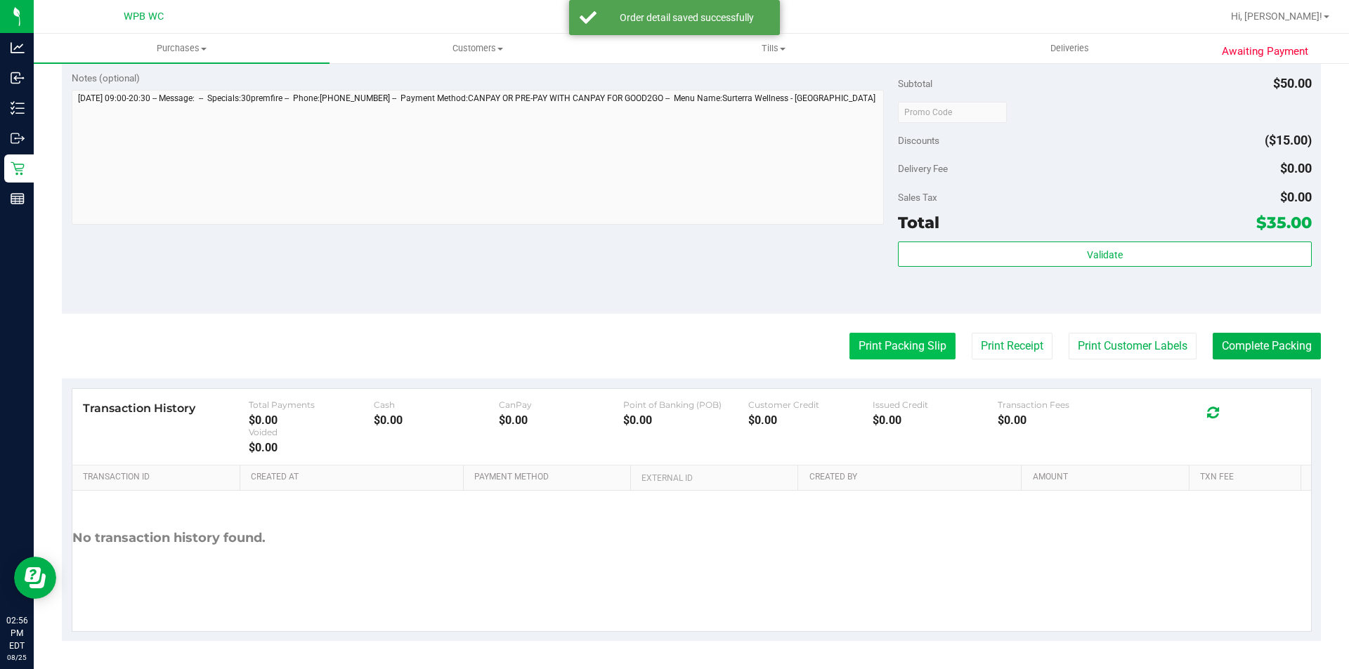
click at [861, 336] on button "Print Packing Slip" at bounding box center [902, 346] width 106 height 27
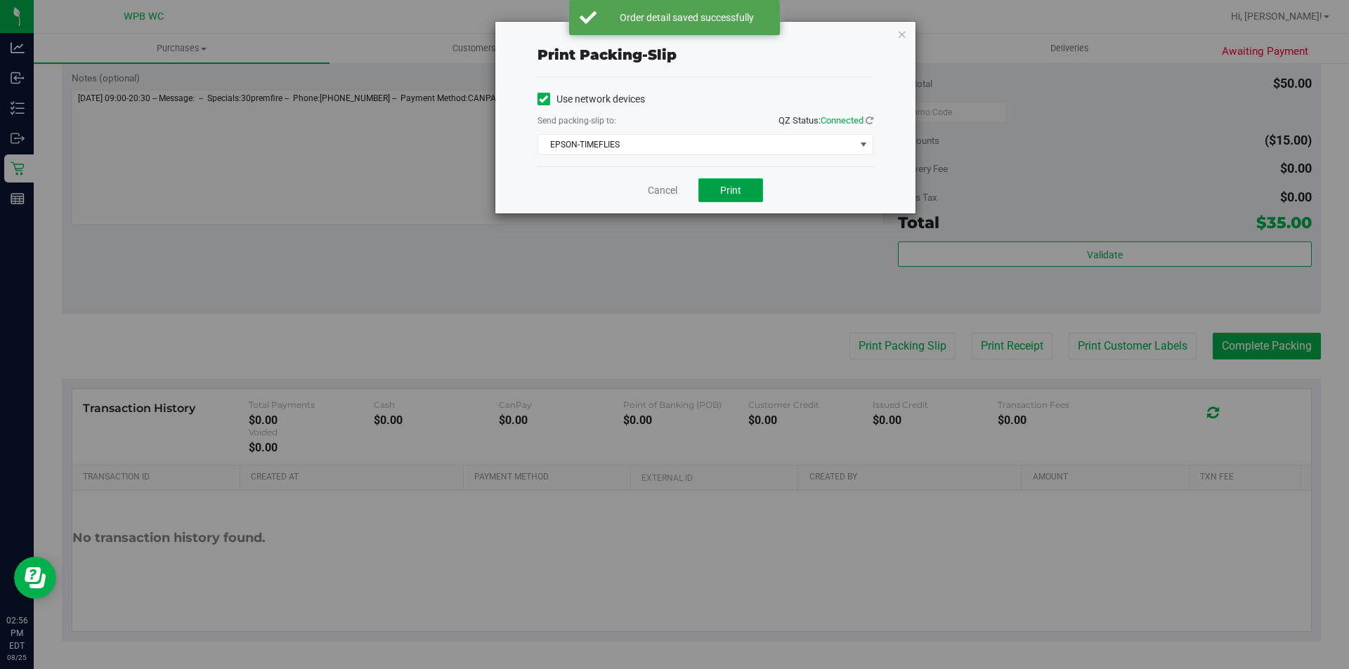
click at [714, 183] on button "Print" at bounding box center [730, 190] width 65 height 24
click at [662, 189] on link "Cancel" at bounding box center [663, 190] width 30 height 15
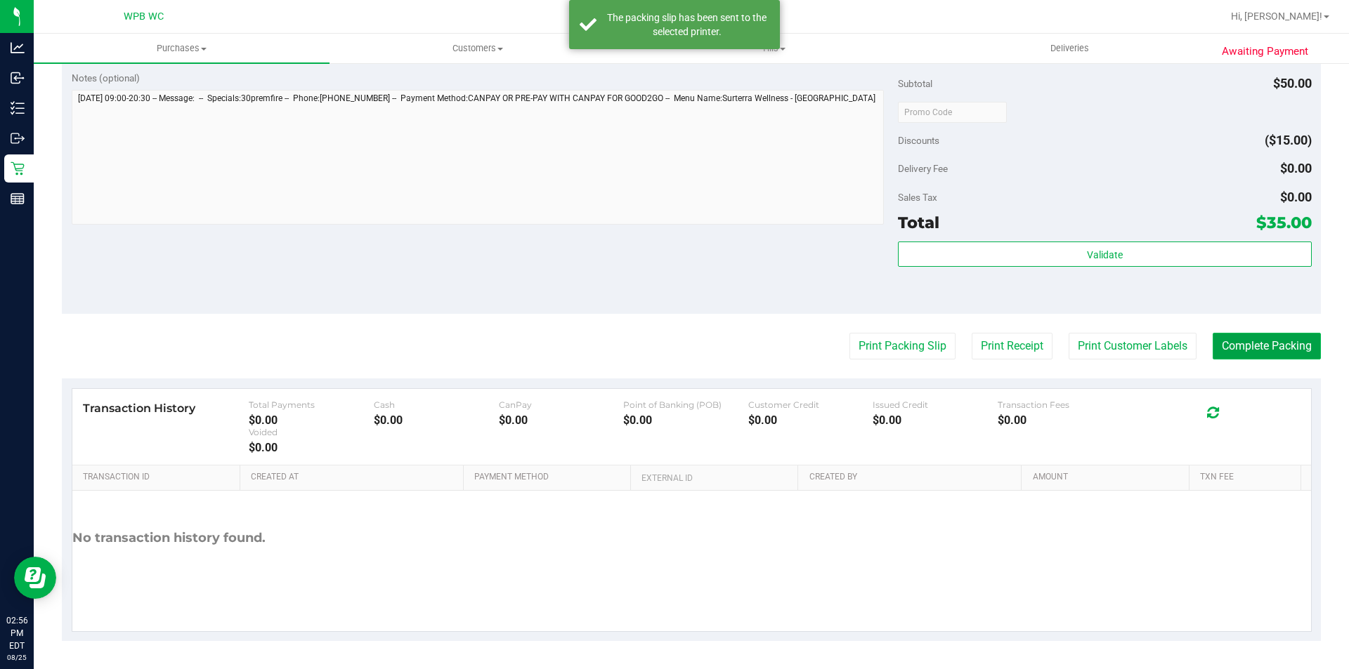
click at [1280, 348] on button "Complete Packing" at bounding box center [1267, 346] width 108 height 27
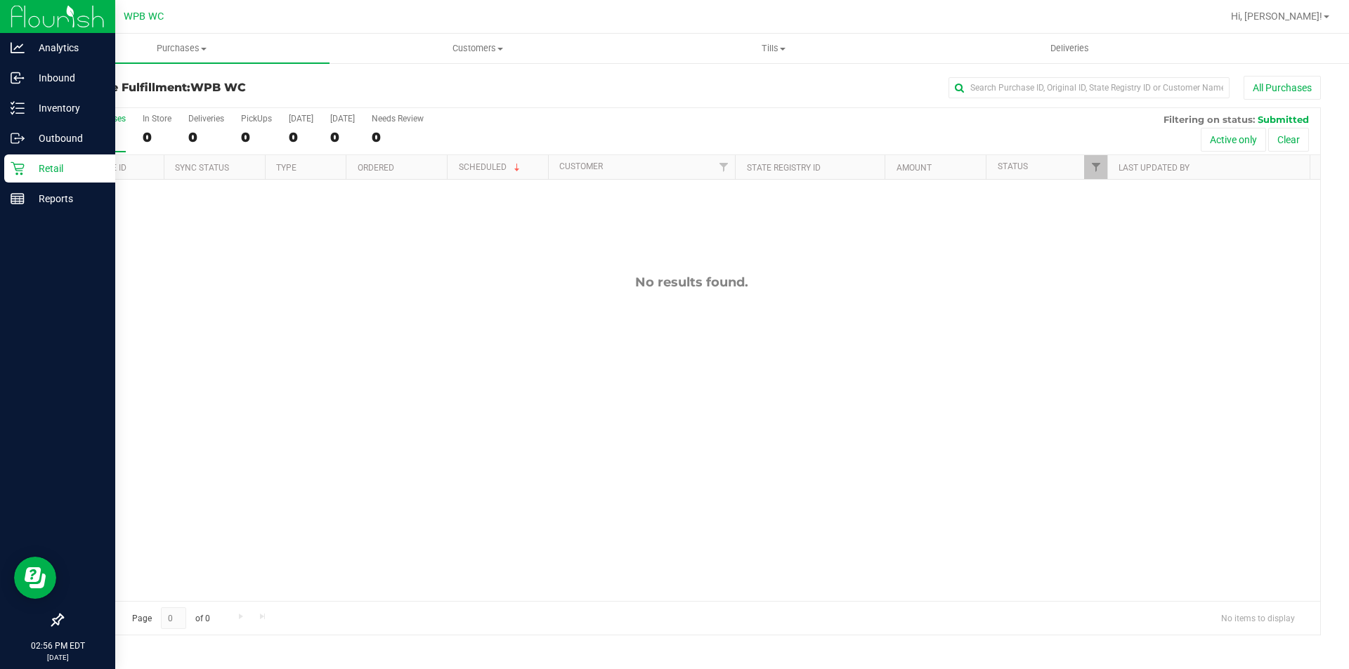
click at [52, 164] on p "Retail" at bounding box center [67, 168] width 84 height 17
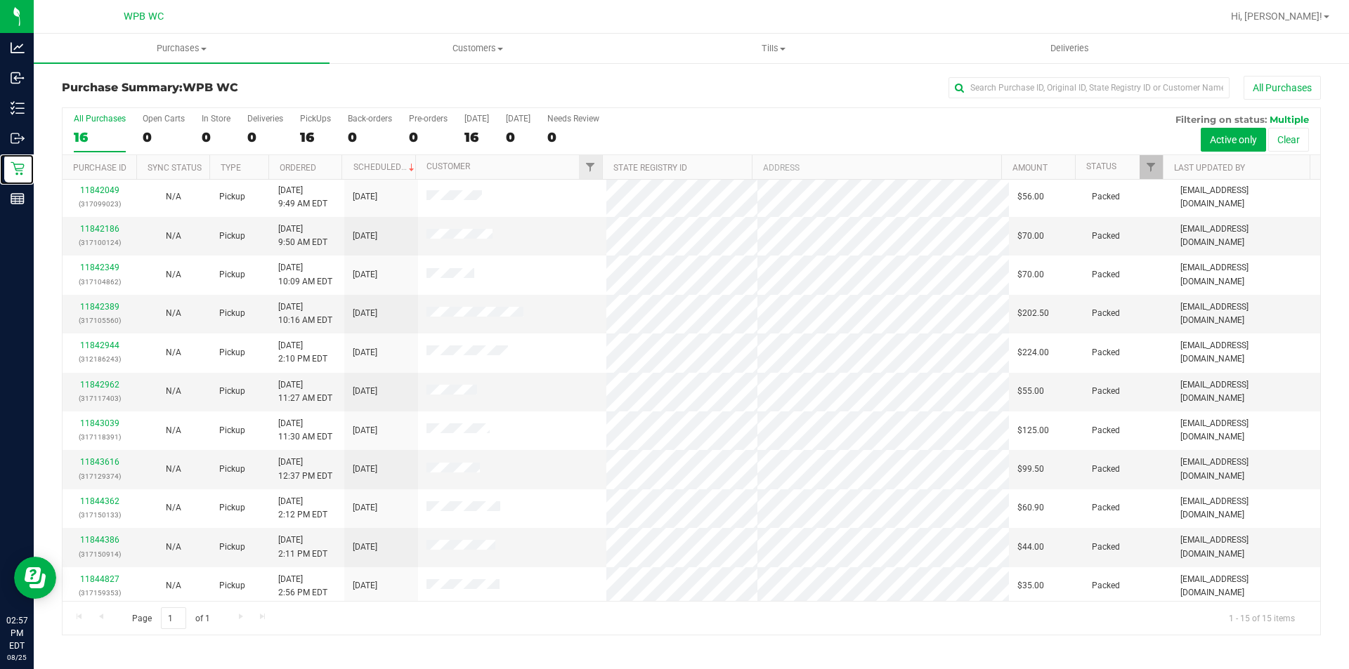
scroll to position [162, 0]
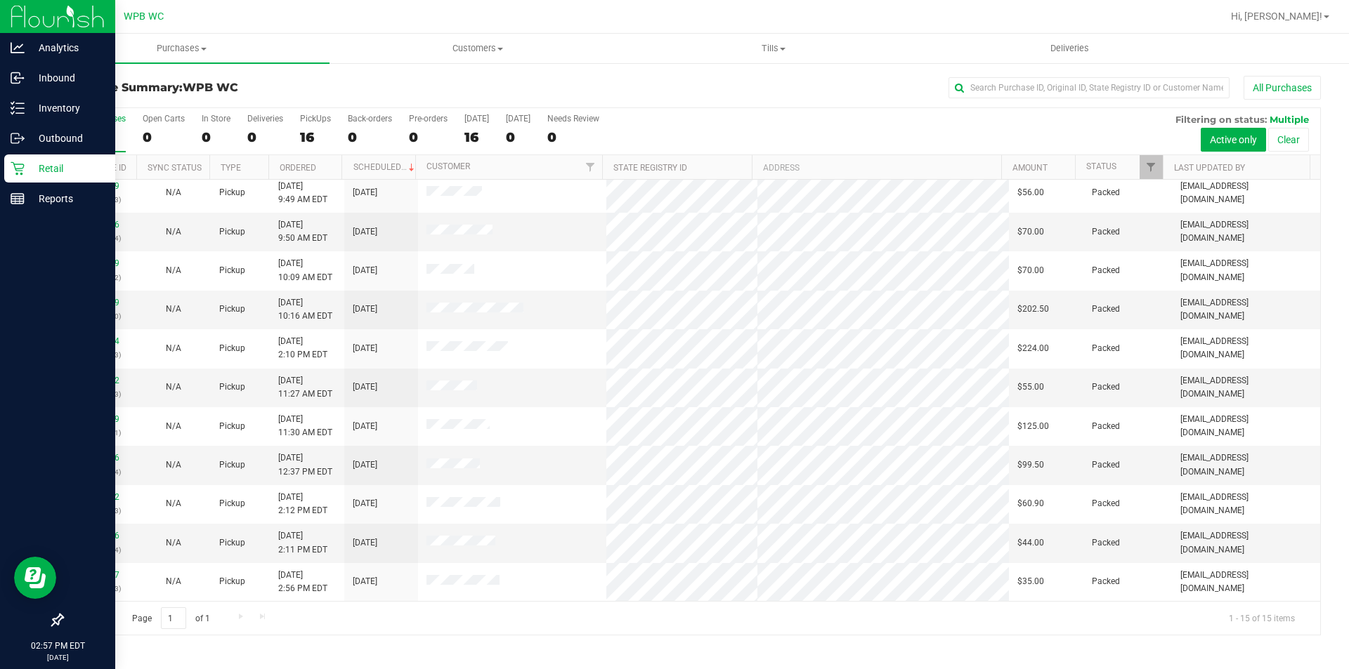
click at [34, 167] on p "Retail" at bounding box center [67, 168] width 84 height 17
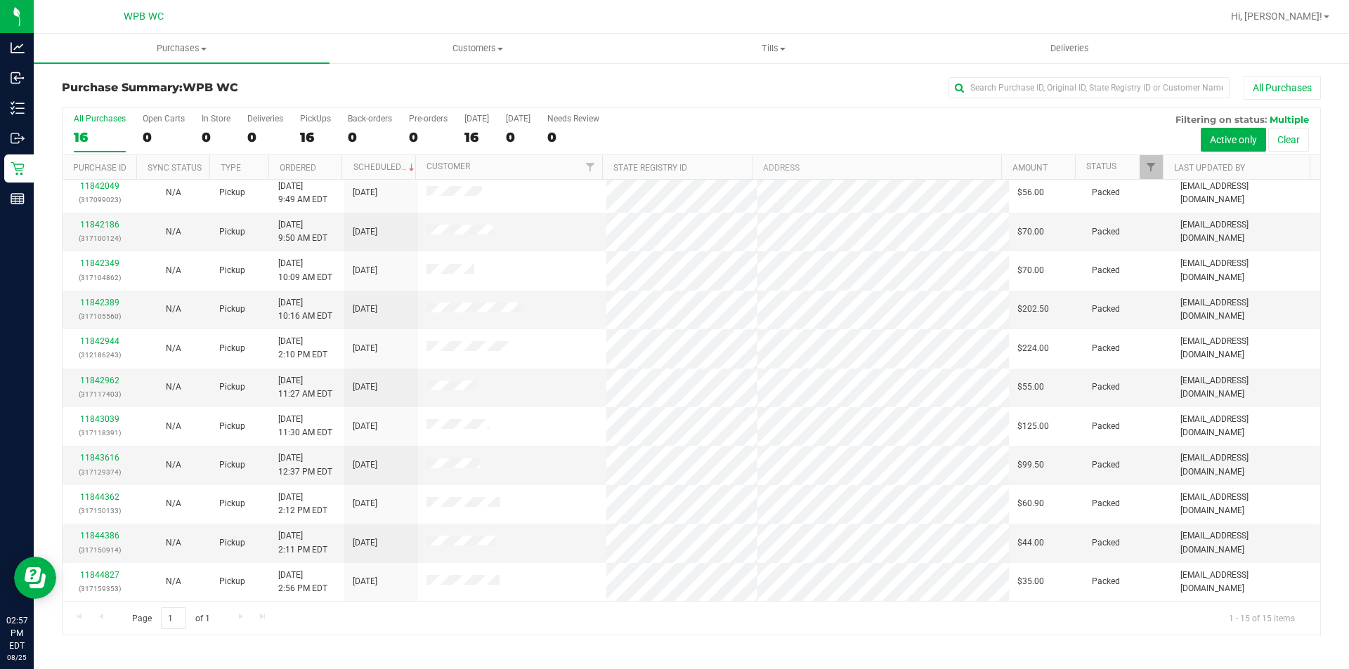
click at [641, 78] on div "All Purchases" at bounding box center [900, 88] width 839 height 24
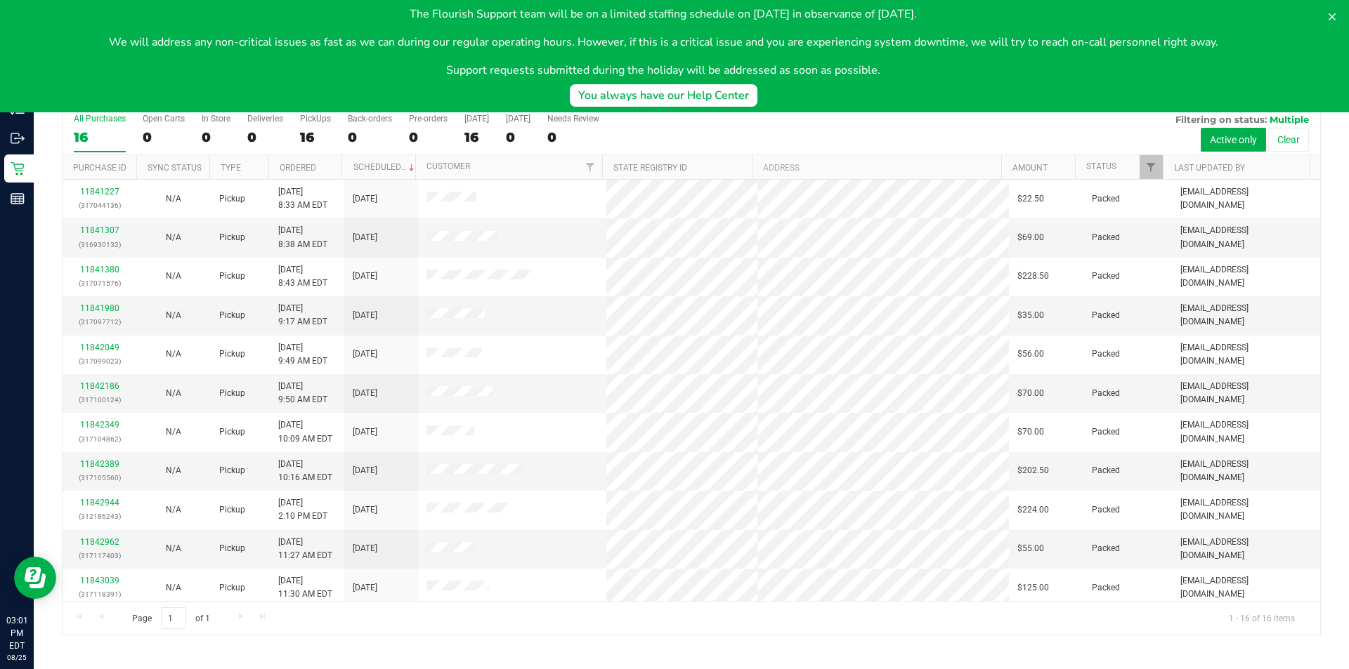
scroll to position [201, 0]
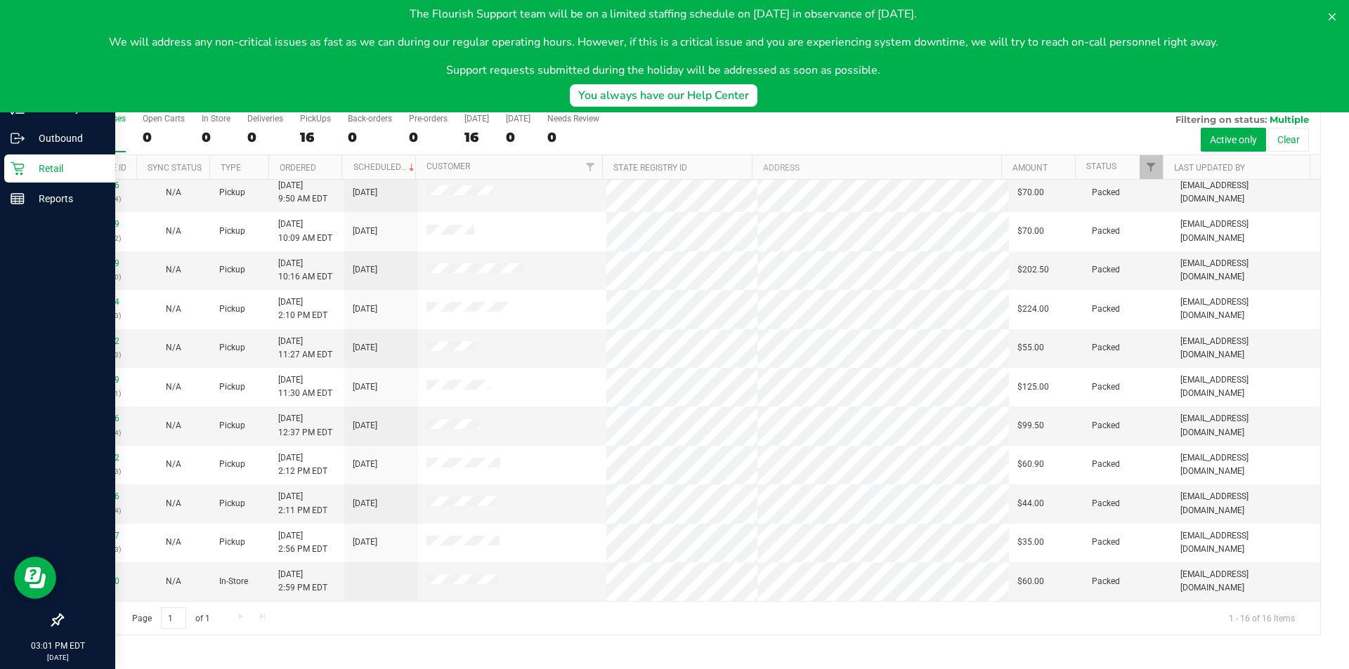
click at [29, 169] on p "Retail" at bounding box center [67, 168] width 84 height 17
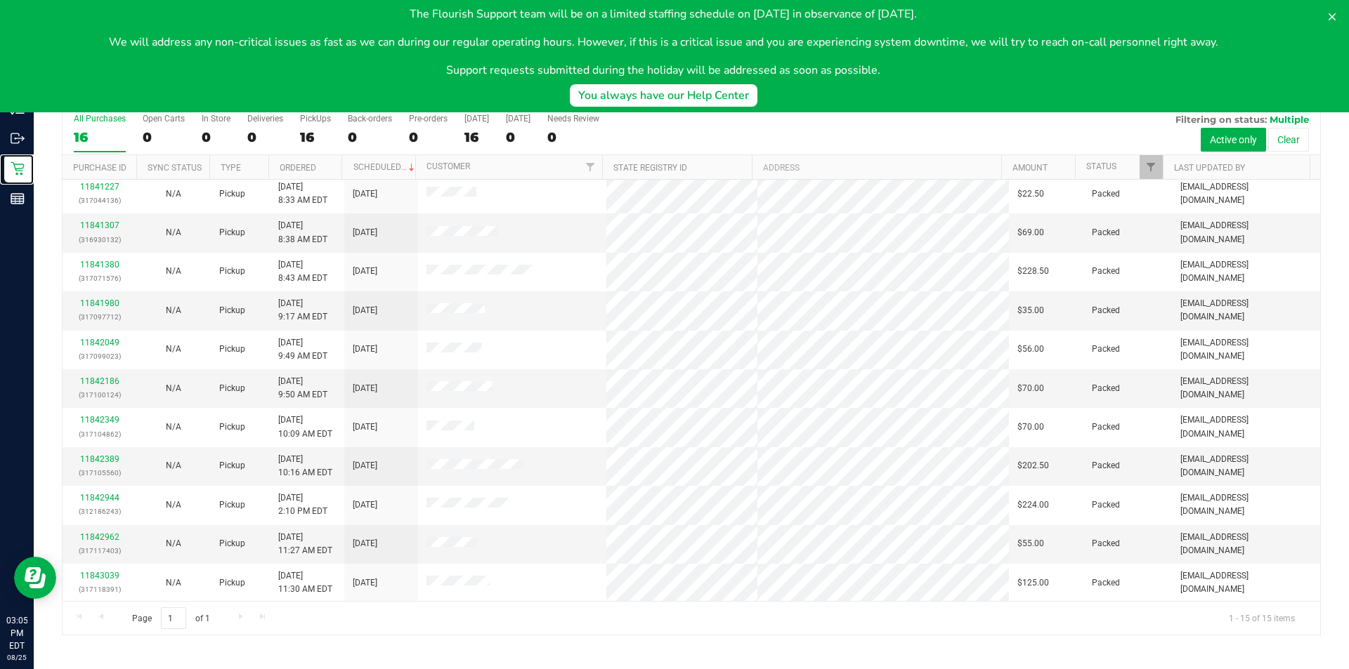
scroll to position [0, 0]
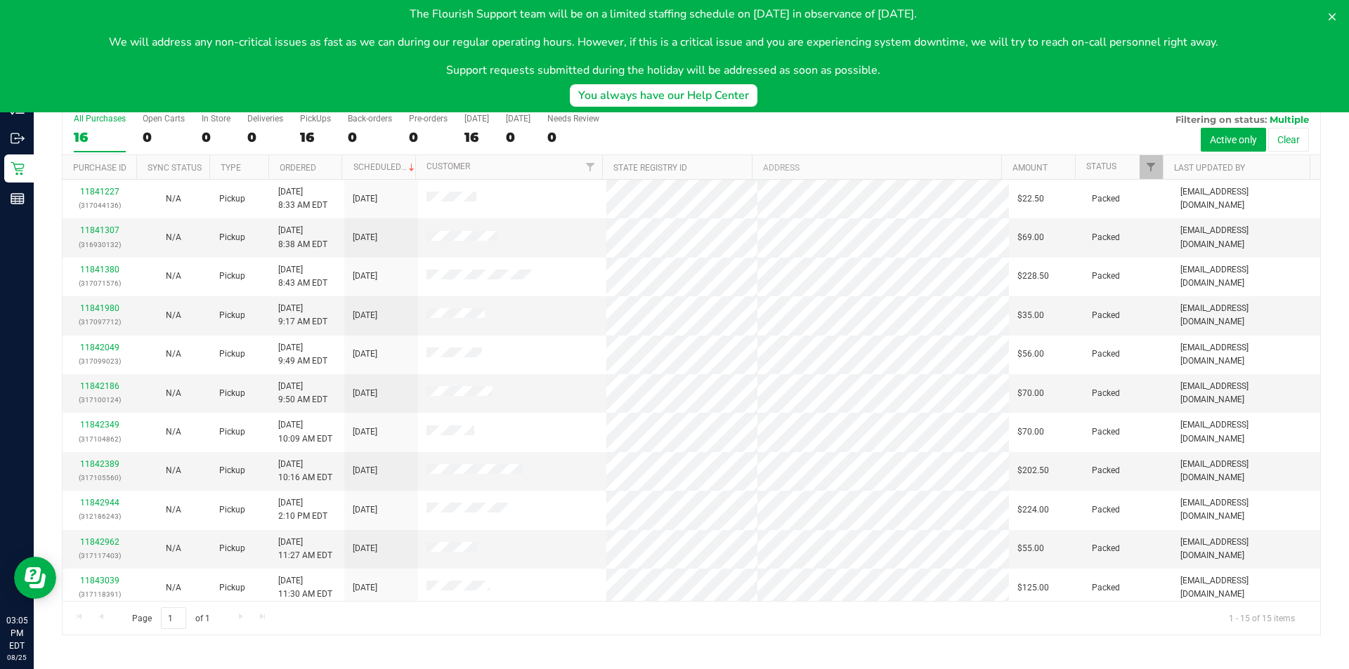
click at [823, 141] on div "All Purchases 16 Open Carts 0 In Store 0 Deliveries 0 PickUps 16 Back-orders 0 …" at bounding box center [691, 131] width 1257 height 47
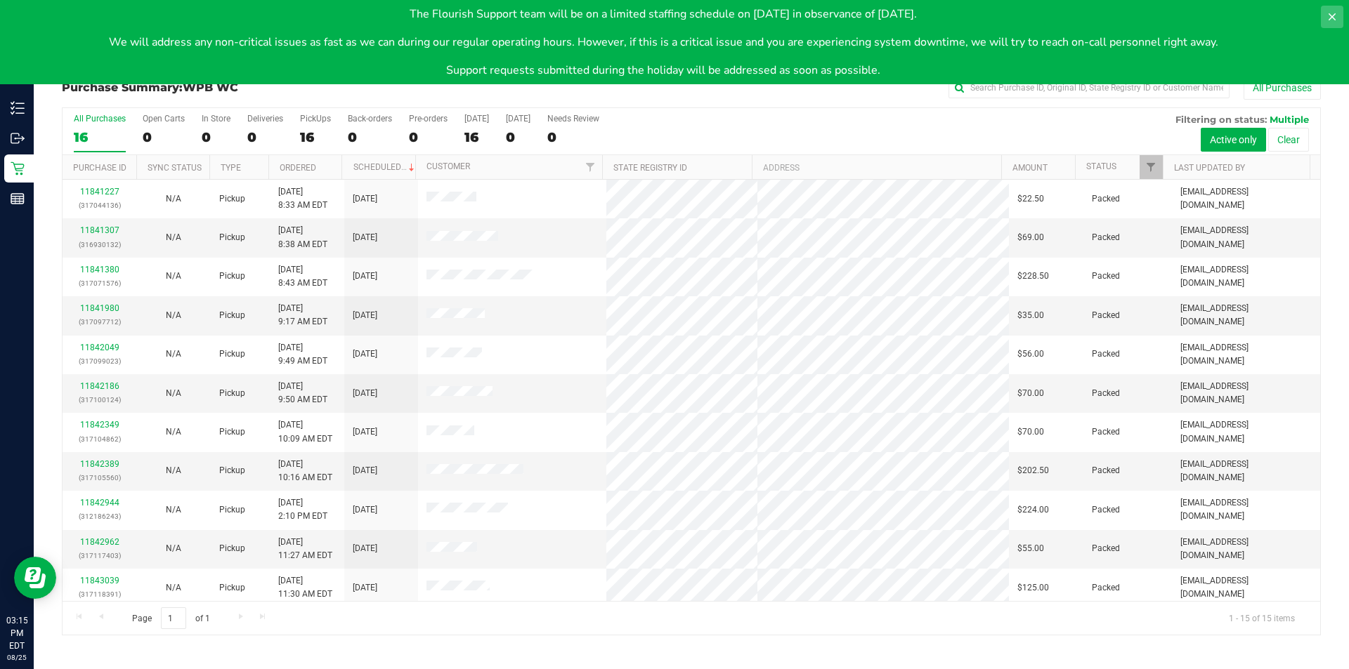
click at [1328, 12] on icon at bounding box center [1331, 16] width 11 height 11
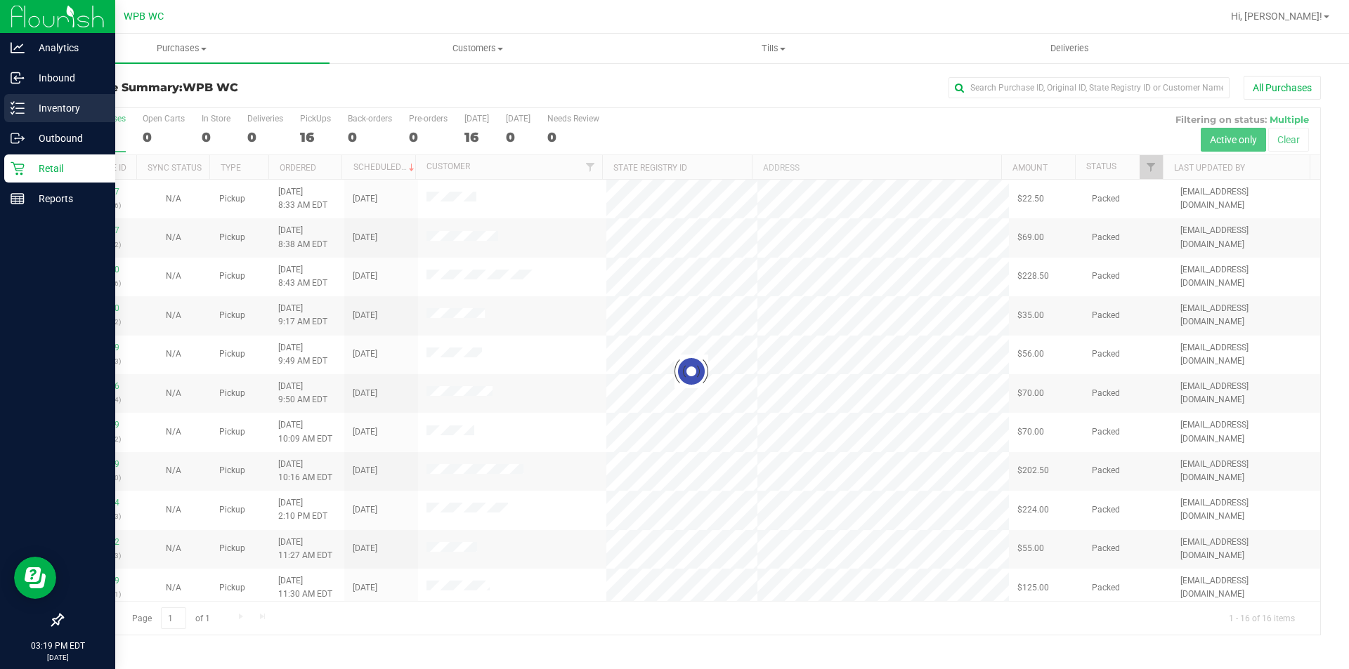
click at [29, 107] on p "Inventory" at bounding box center [67, 108] width 84 height 17
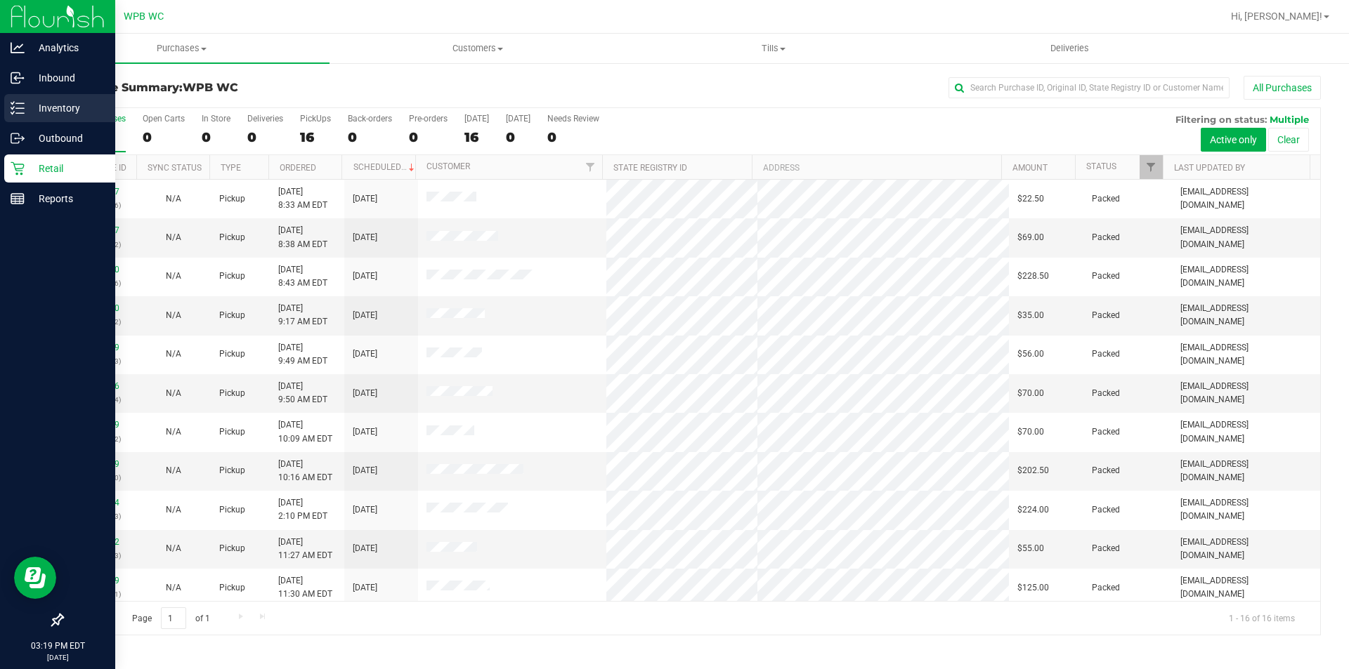
click at [27, 106] on p "Inventory" at bounding box center [67, 108] width 84 height 17
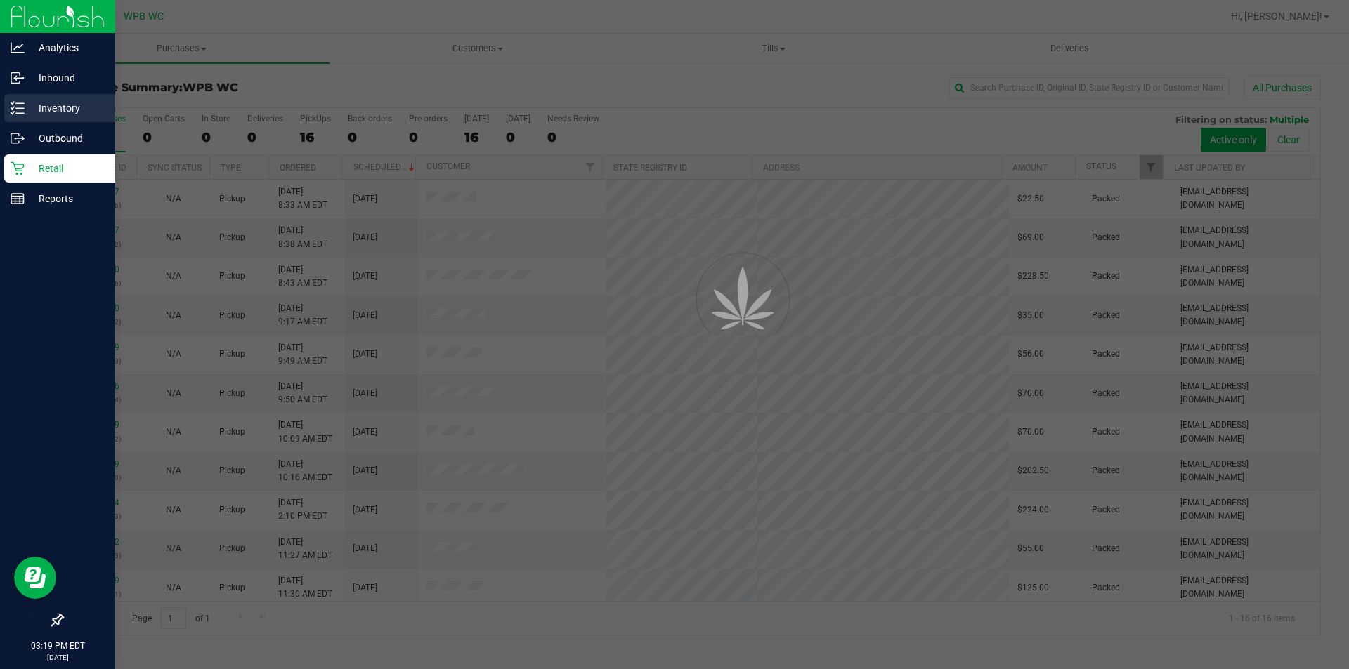
click at [27, 106] on p "Inventory" at bounding box center [67, 108] width 84 height 17
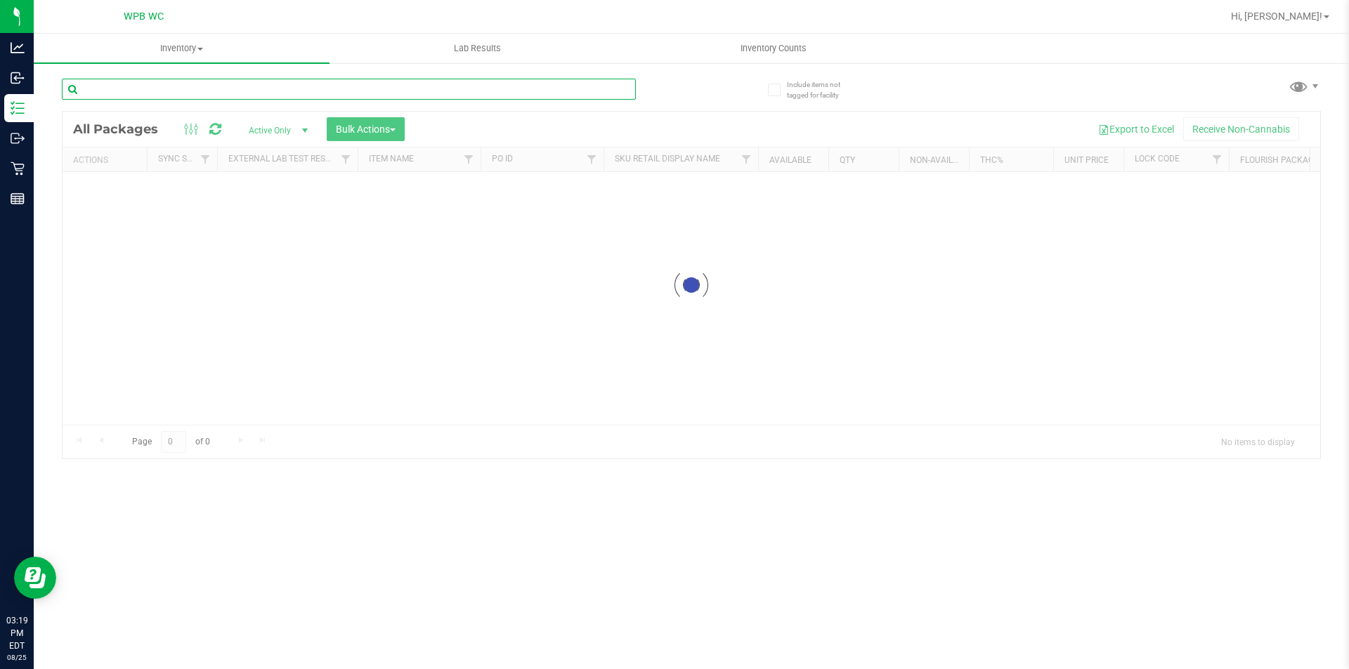
click at [240, 89] on input "text" at bounding box center [349, 89] width 574 height 21
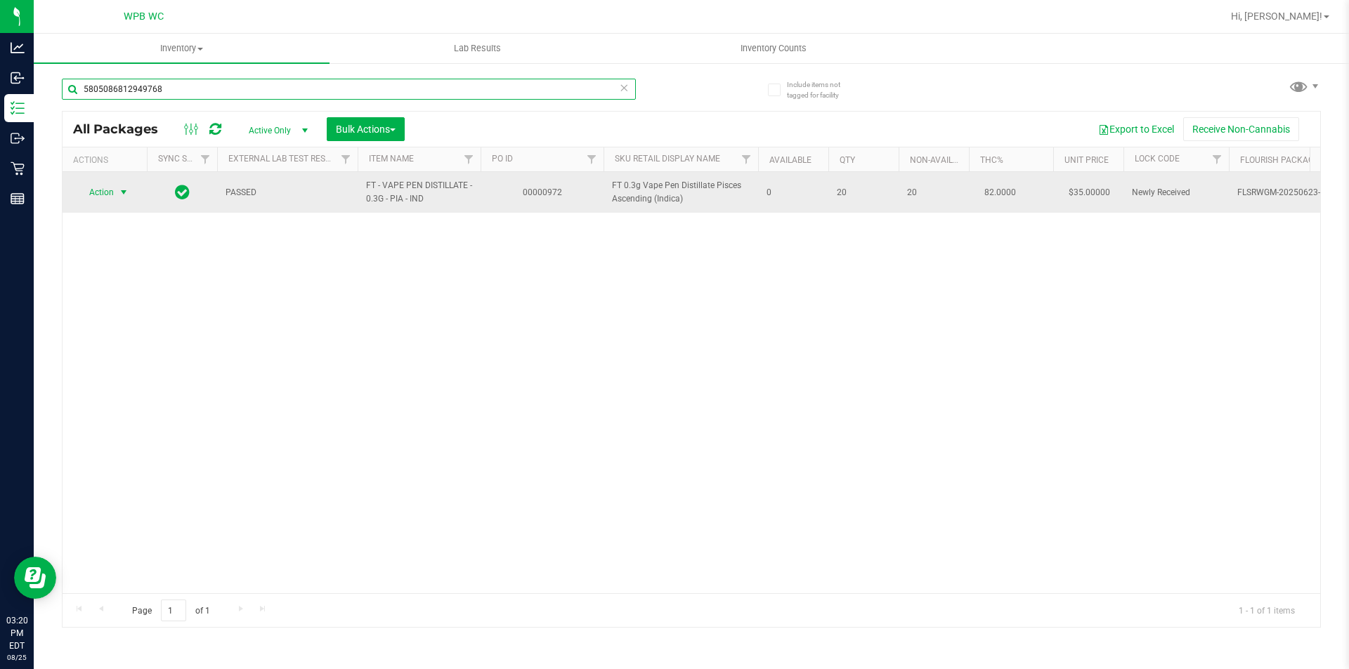
type input "5805086812949768"
click at [103, 192] on span "Action" at bounding box center [96, 193] width 38 height 20
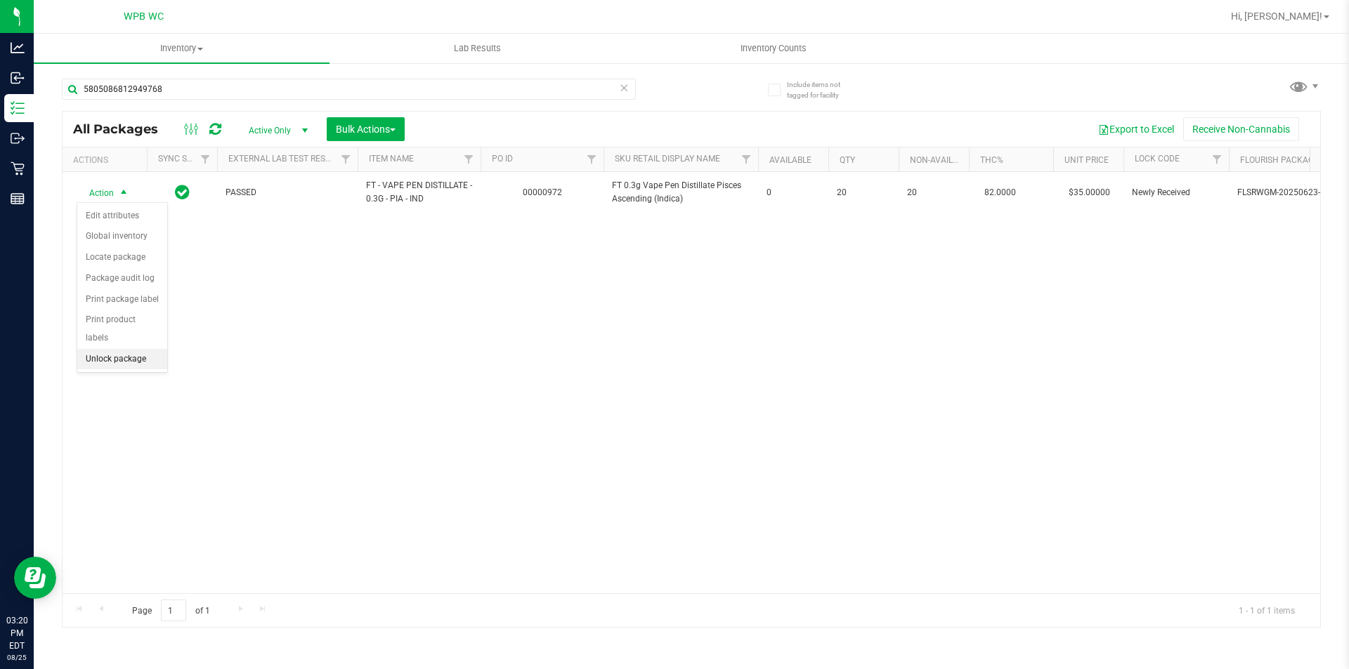
click at [129, 349] on li "Unlock package" at bounding box center [122, 359] width 90 height 21
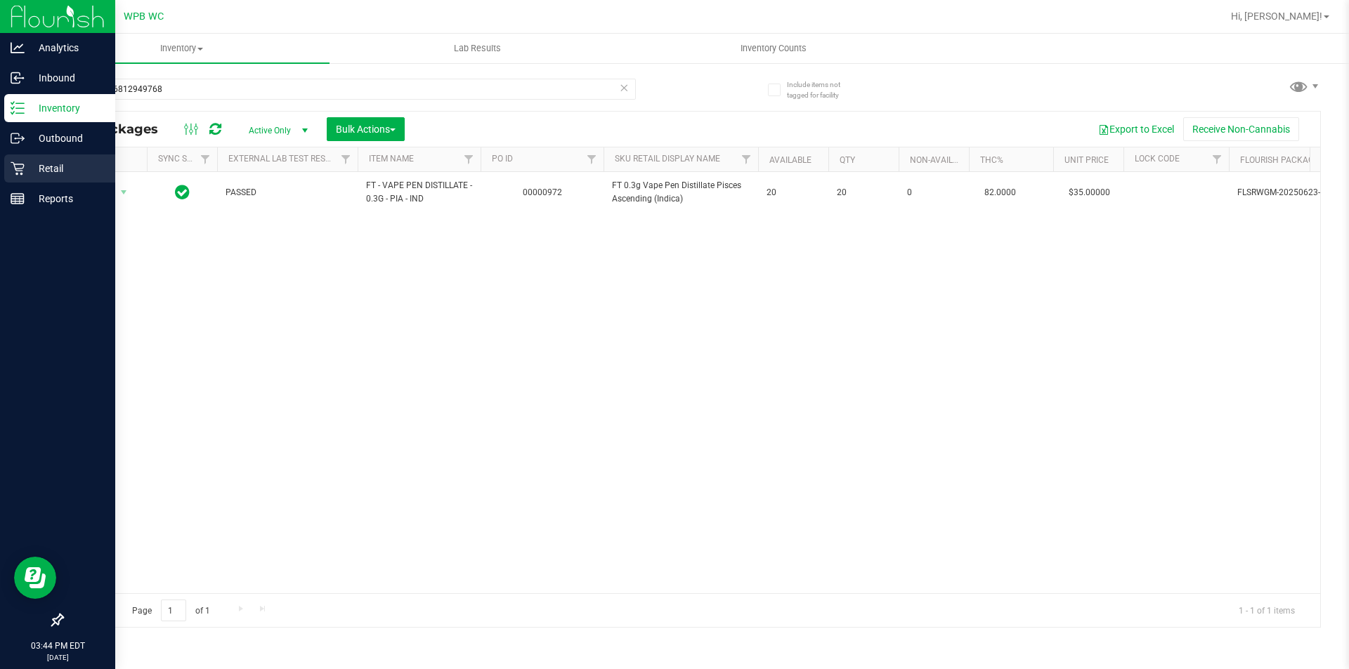
click at [20, 167] on icon at bounding box center [18, 169] width 14 height 14
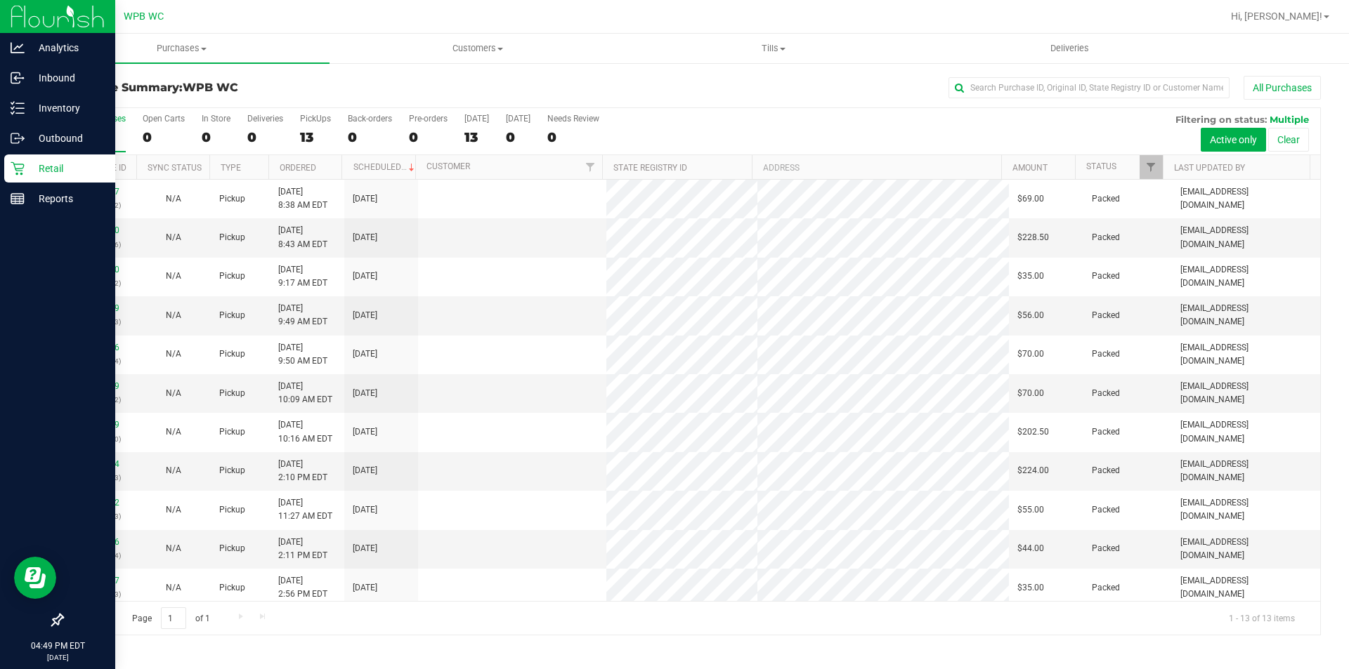
click at [108, 138] on div "13" at bounding box center [100, 137] width 52 height 16
click at [0, 0] on input "All Purchases 13" at bounding box center [0, 0] width 0 height 0
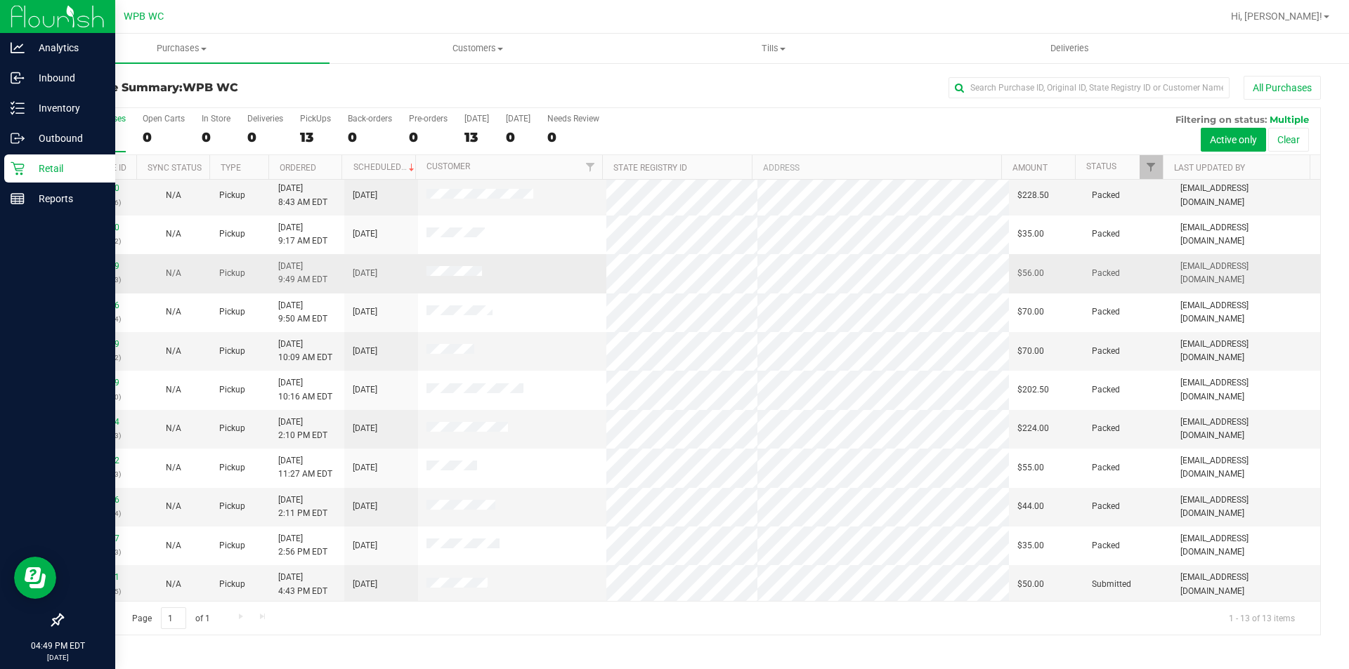
scroll to position [84, 0]
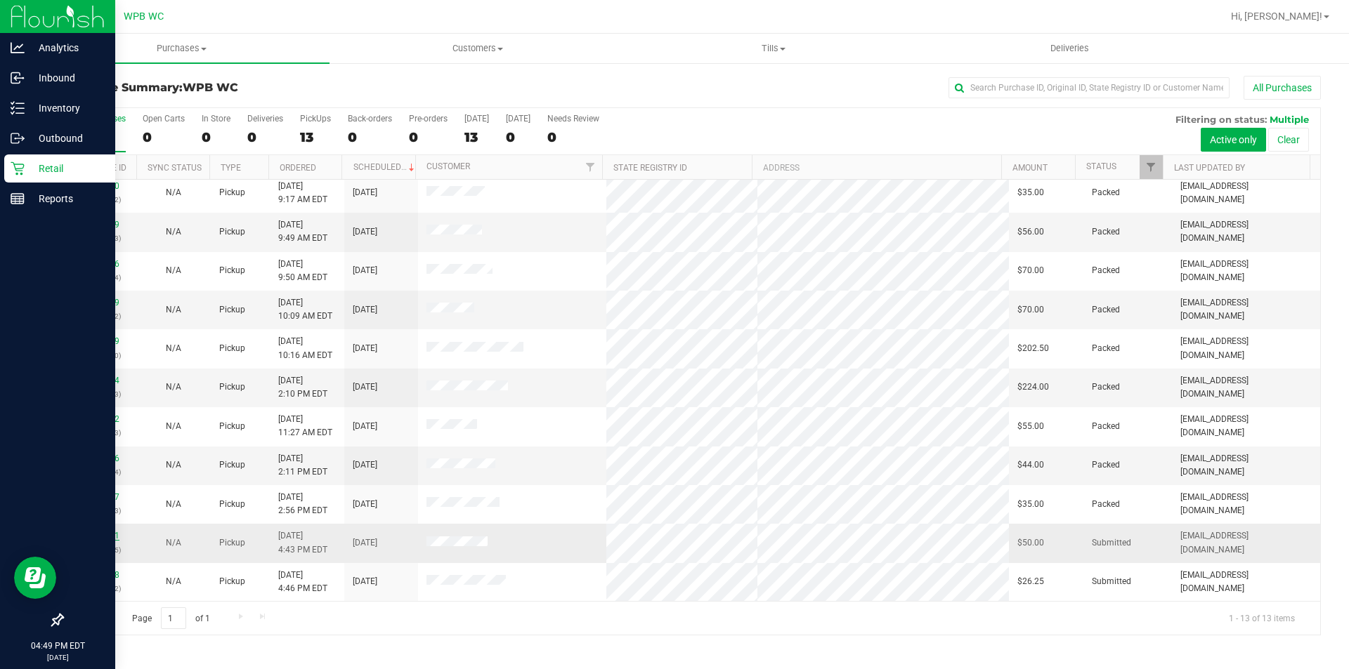
click at [107, 535] on link "11845741" at bounding box center [99, 536] width 39 height 10
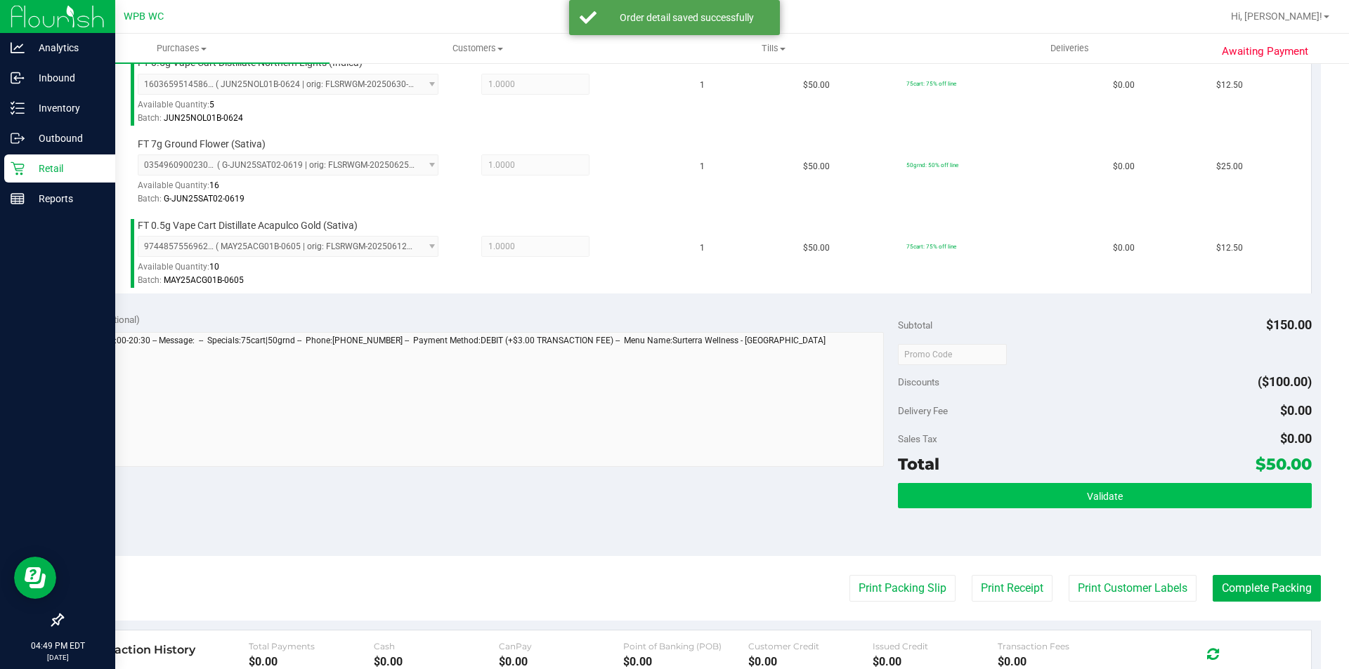
scroll to position [422, 0]
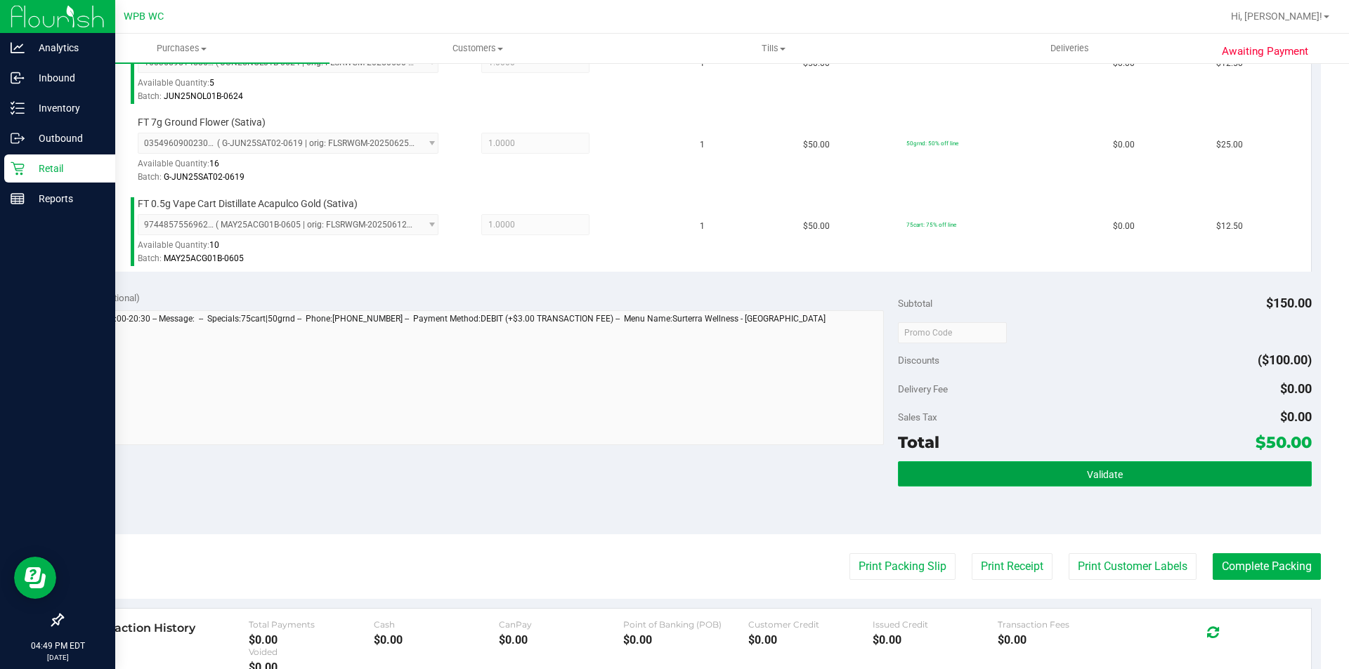
click at [1090, 483] on button "Validate" at bounding box center [1104, 474] width 413 height 25
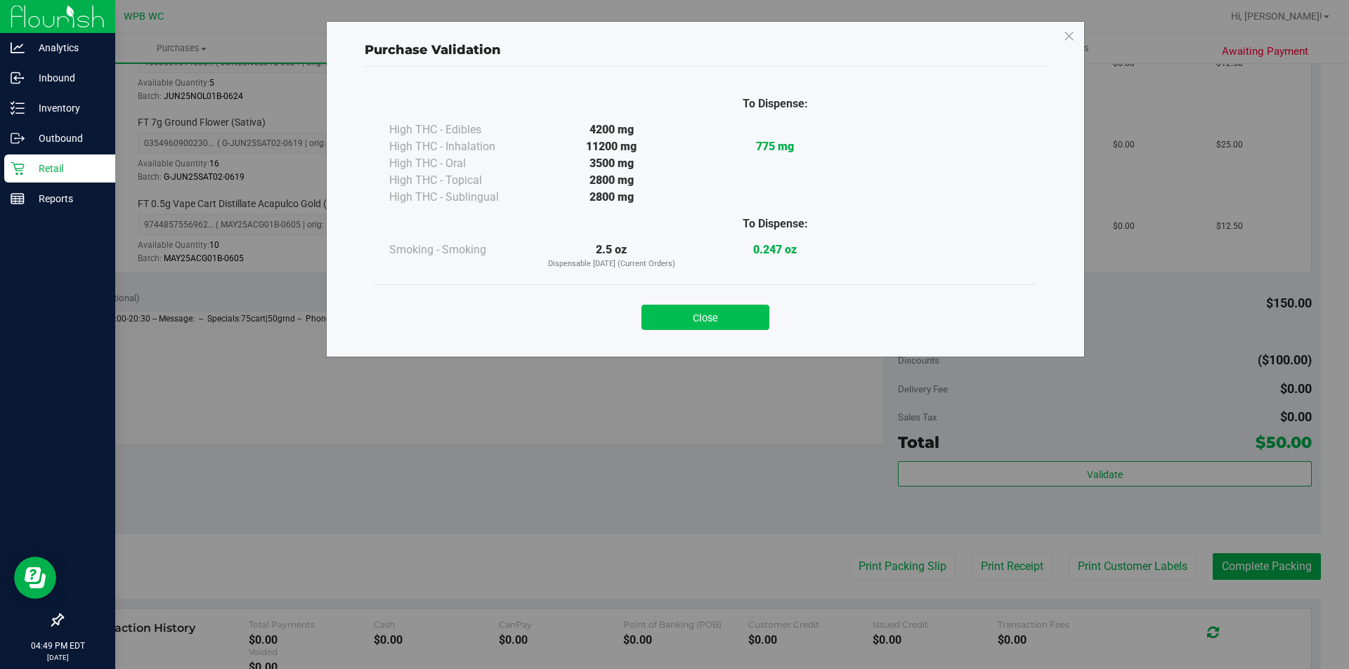
click at [747, 313] on button "Close" at bounding box center [705, 317] width 128 height 25
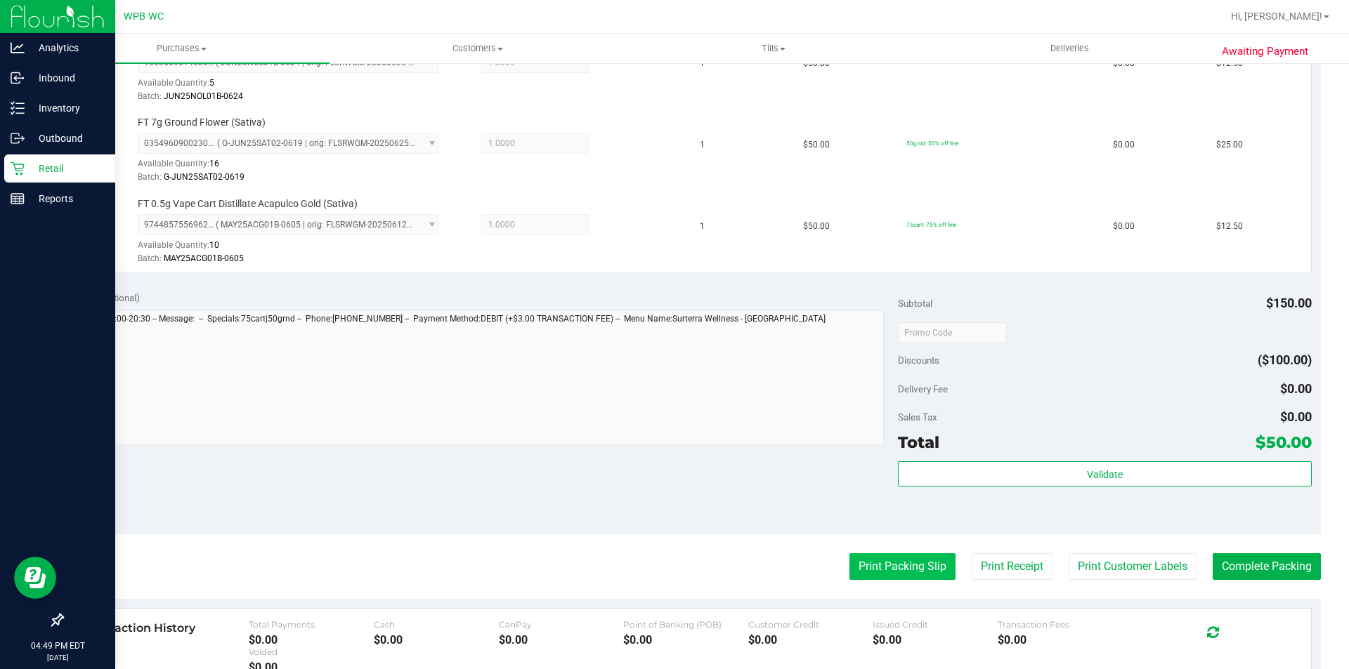
click at [897, 568] on button "Print Packing Slip" at bounding box center [902, 567] width 106 height 27
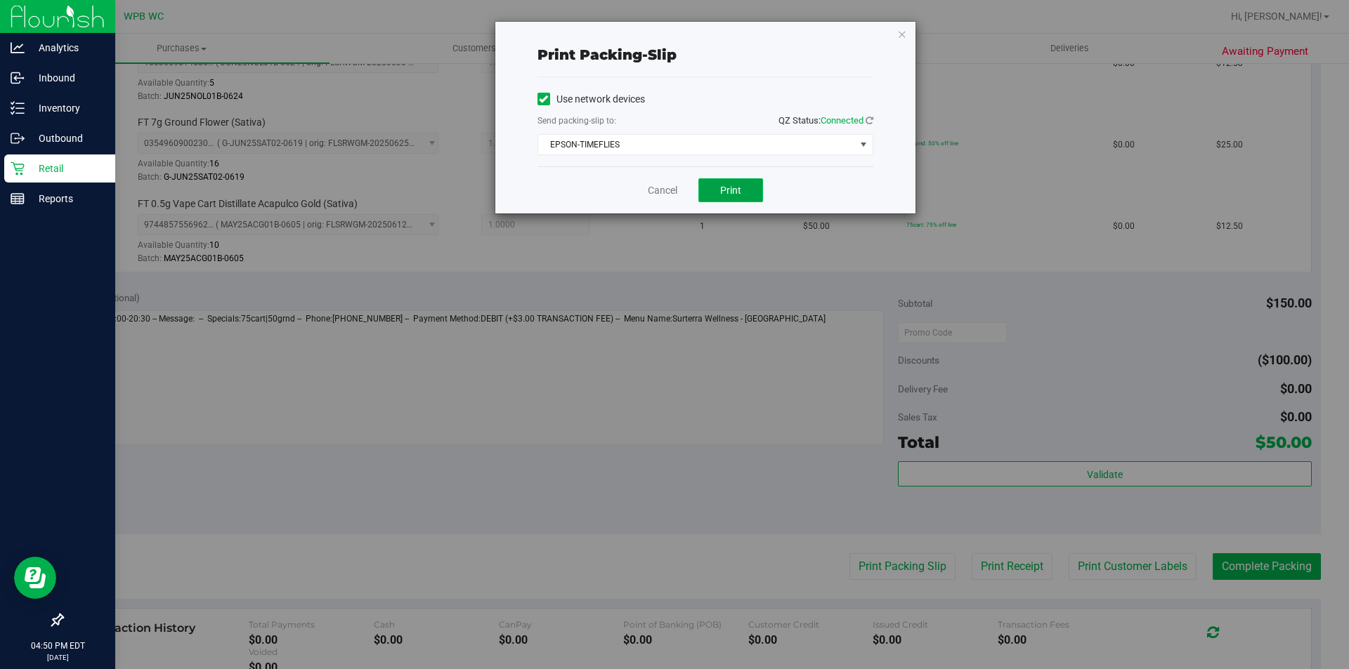
click at [724, 188] on span "Print" at bounding box center [730, 190] width 21 height 11
click at [677, 194] on link "Cancel" at bounding box center [663, 190] width 30 height 15
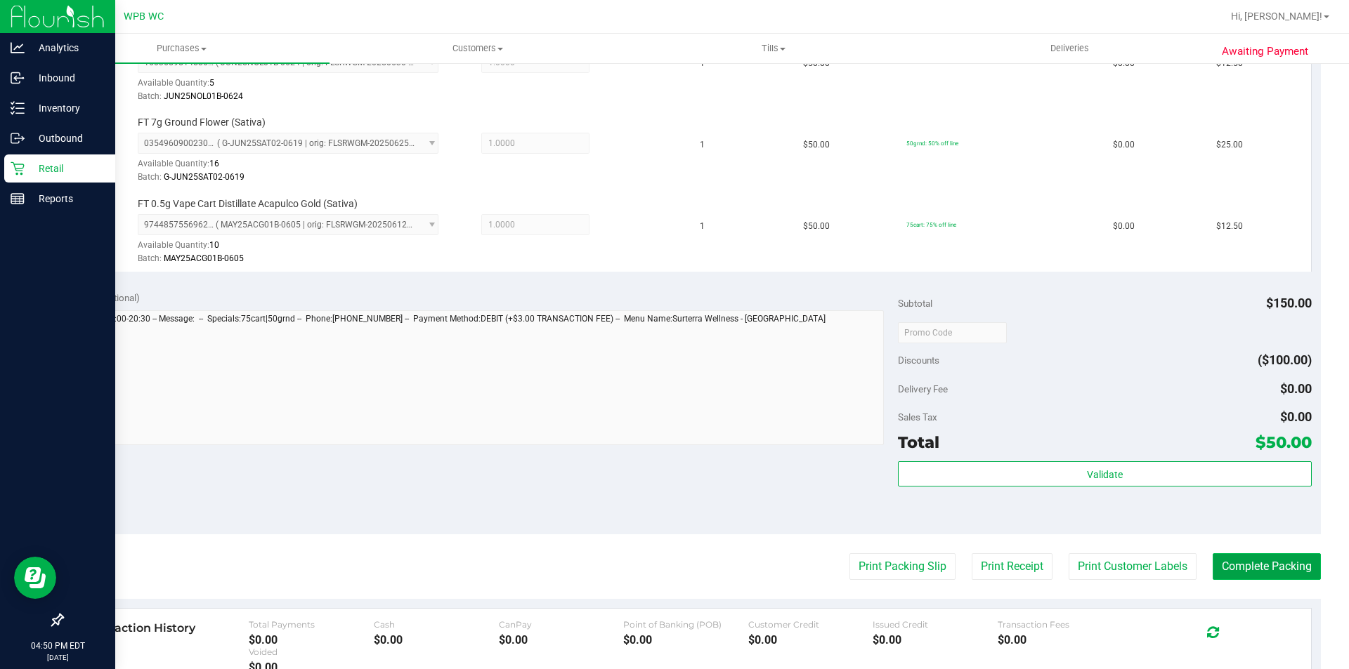
click at [1258, 565] on button "Complete Packing" at bounding box center [1267, 567] width 108 height 27
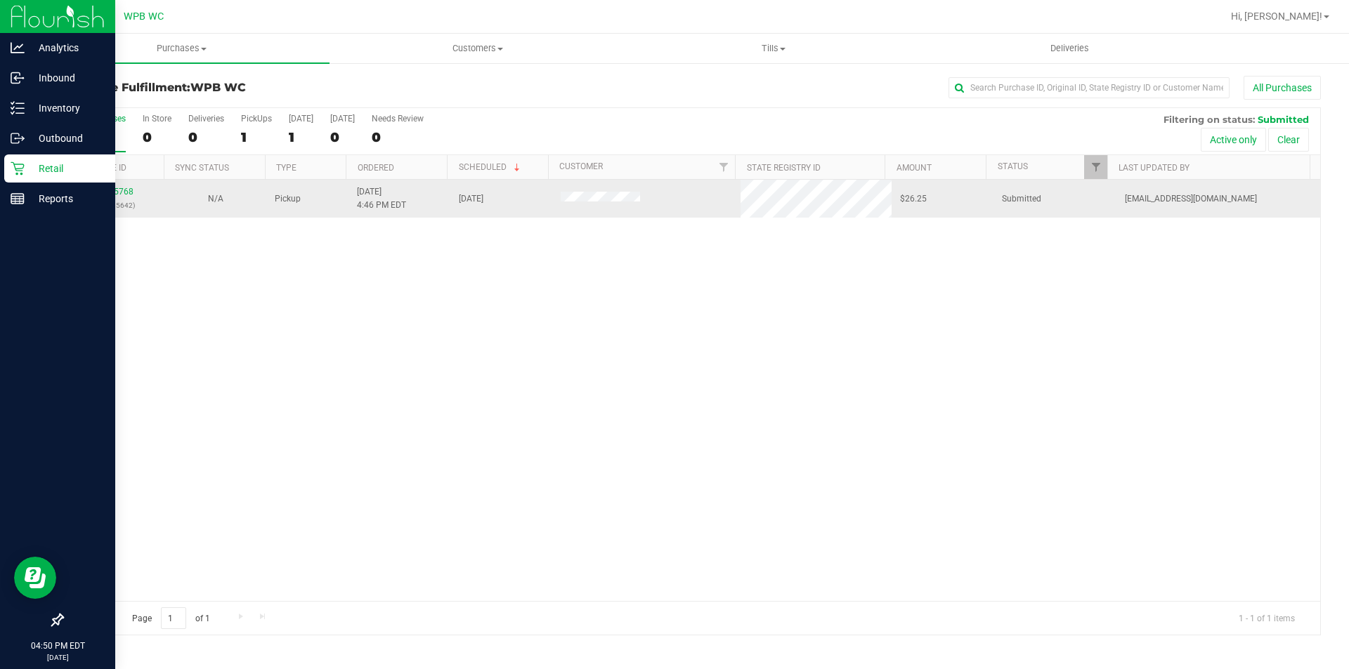
click at [133, 195] on div "11845768 (317185642)" at bounding box center [113, 198] width 85 height 27
click at [122, 185] on div "11845768 (317185642)" at bounding box center [113, 198] width 85 height 27
click at [131, 193] on link "11845768" at bounding box center [113, 192] width 39 height 10
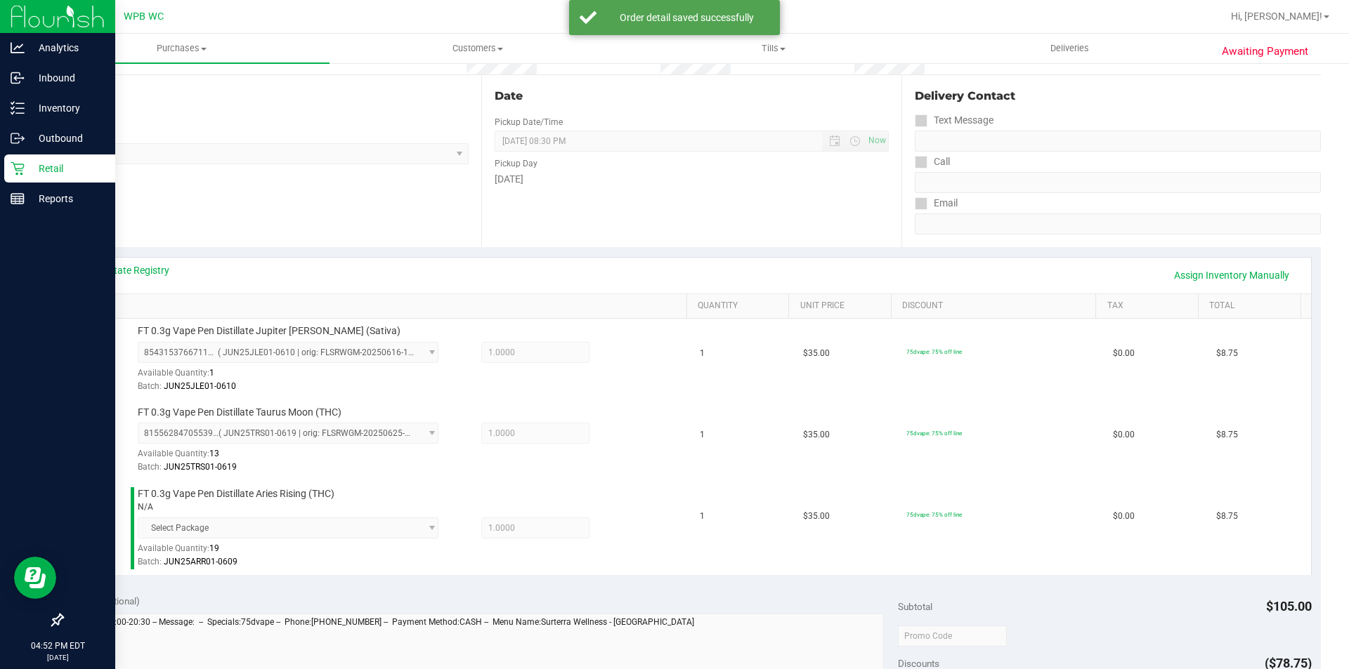
scroll to position [562, 0]
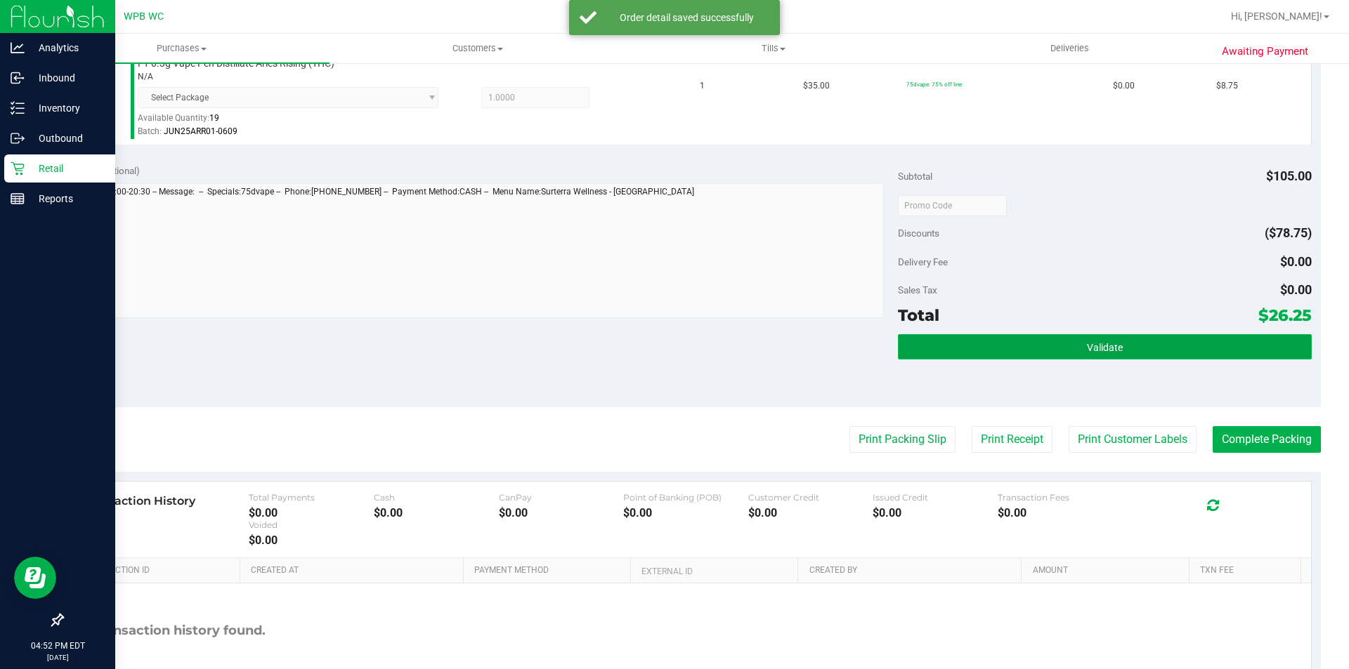
click at [1060, 337] on button "Validate" at bounding box center [1104, 346] width 413 height 25
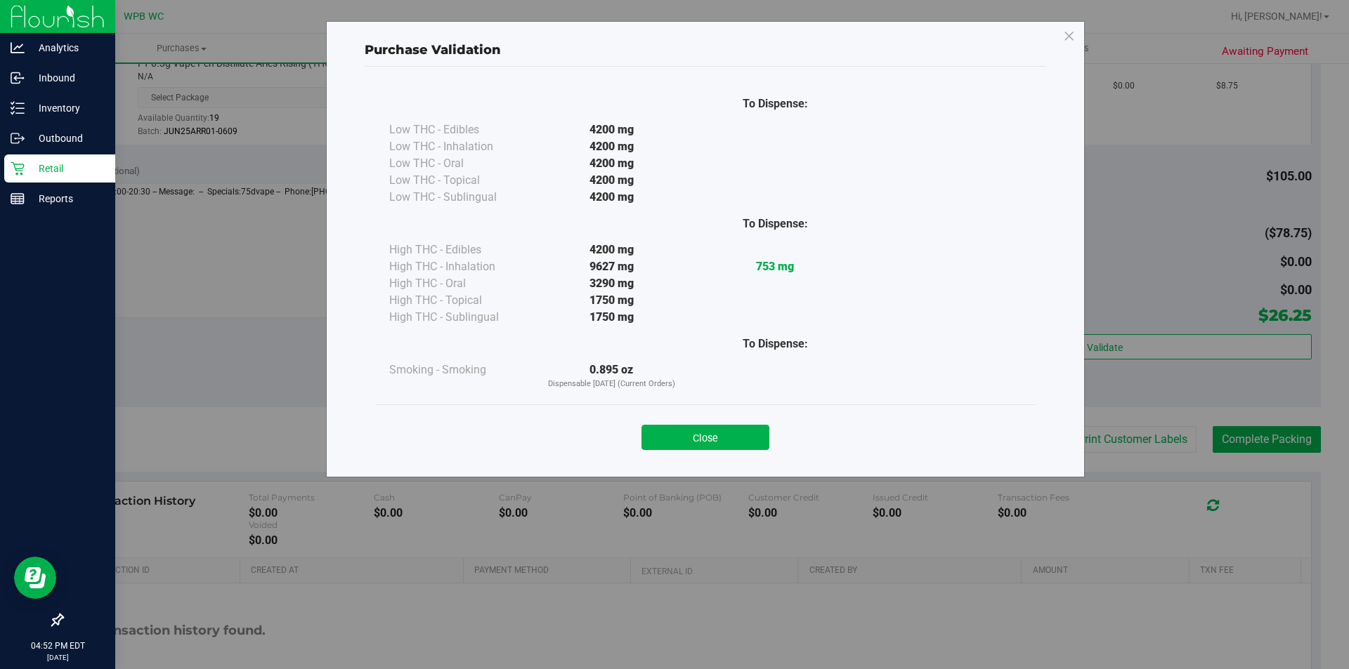
drag, startPoint x: 739, startPoint y: 435, endPoint x: 841, endPoint y: 469, distance: 107.3
click at [738, 434] on button "Close" at bounding box center [705, 437] width 128 height 25
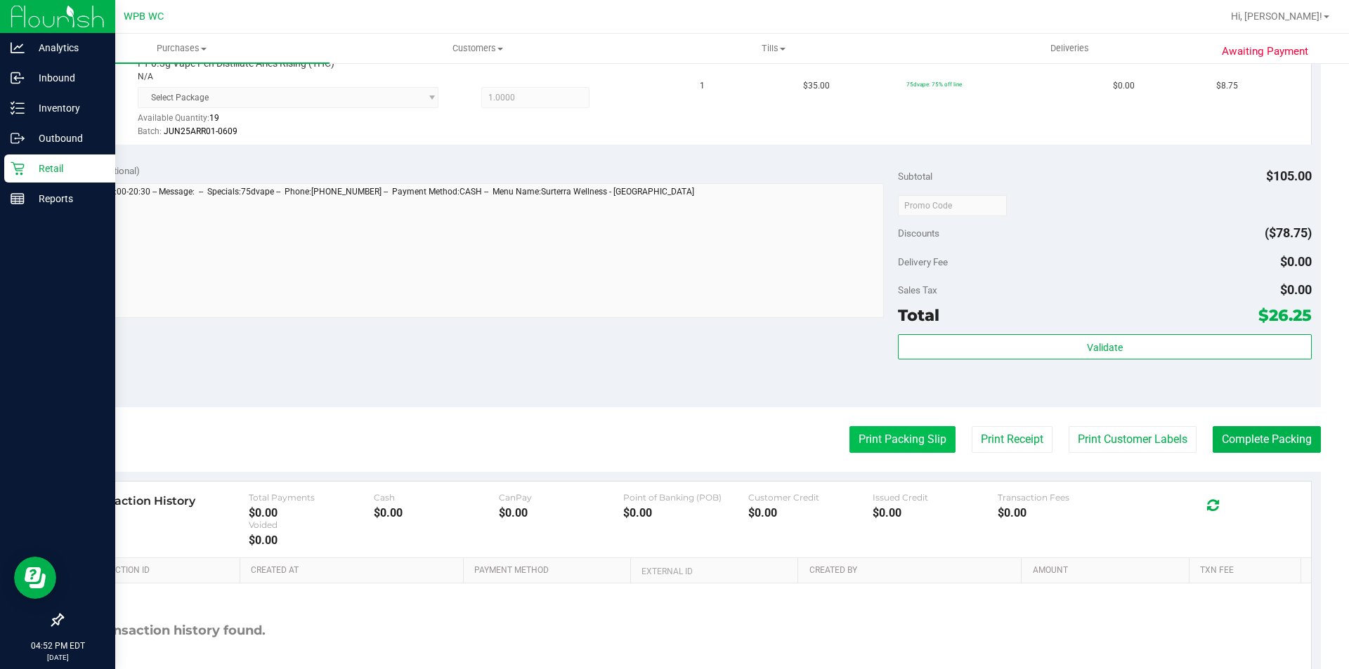
click at [873, 443] on button "Print Packing Slip" at bounding box center [902, 439] width 106 height 27
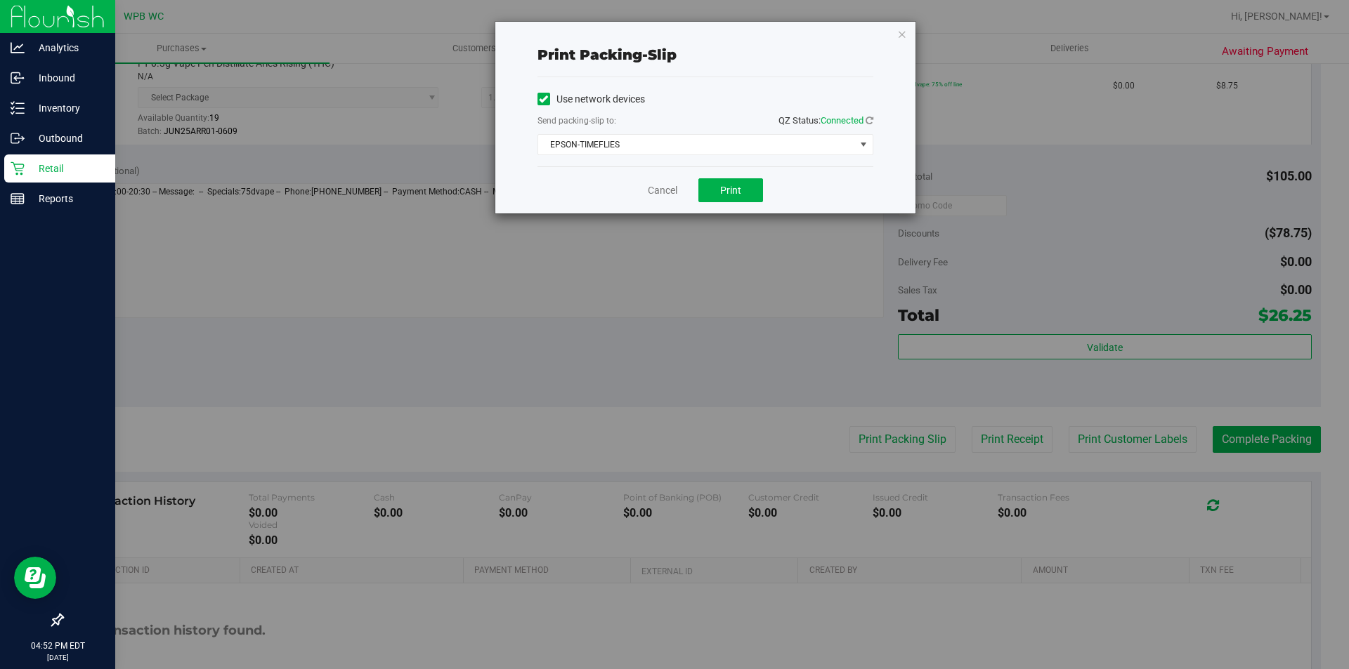
click at [725, 176] on div "Cancel Print" at bounding box center [705, 189] width 336 height 47
click at [724, 189] on span "Print" at bounding box center [730, 190] width 21 height 11
click at [665, 190] on link "Cancel" at bounding box center [663, 190] width 30 height 15
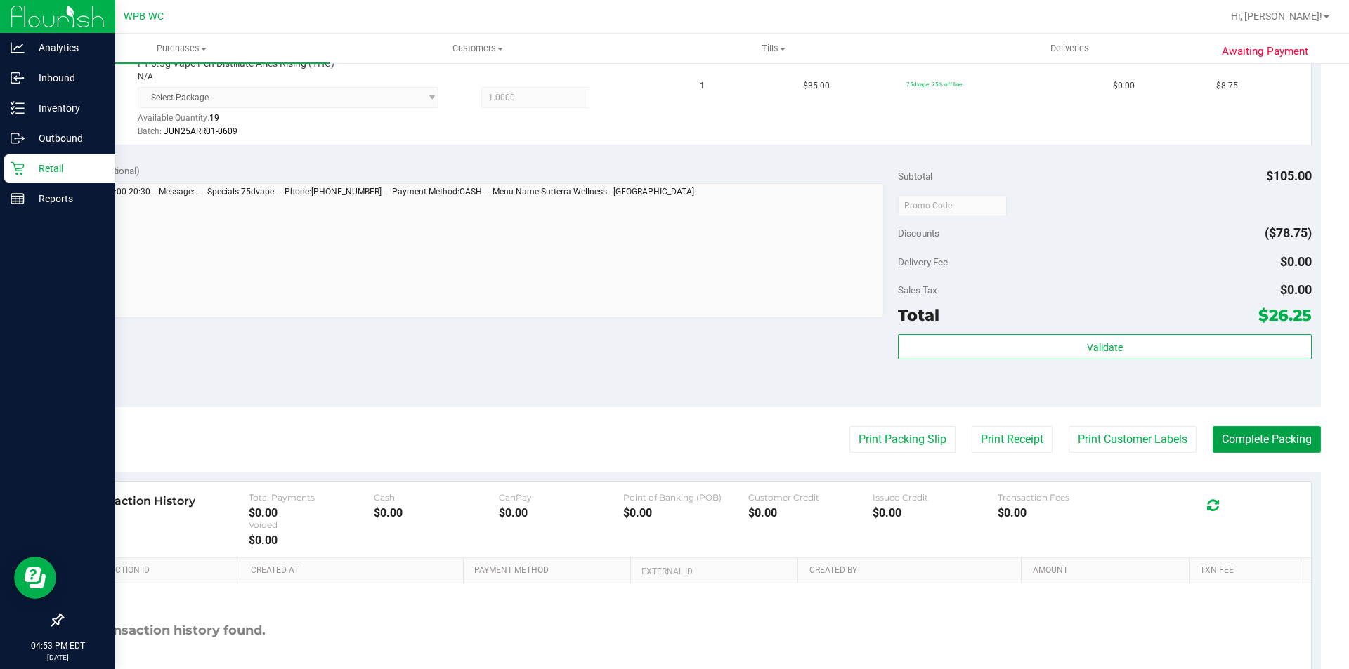
click at [1265, 445] on button "Complete Packing" at bounding box center [1267, 439] width 108 height 27
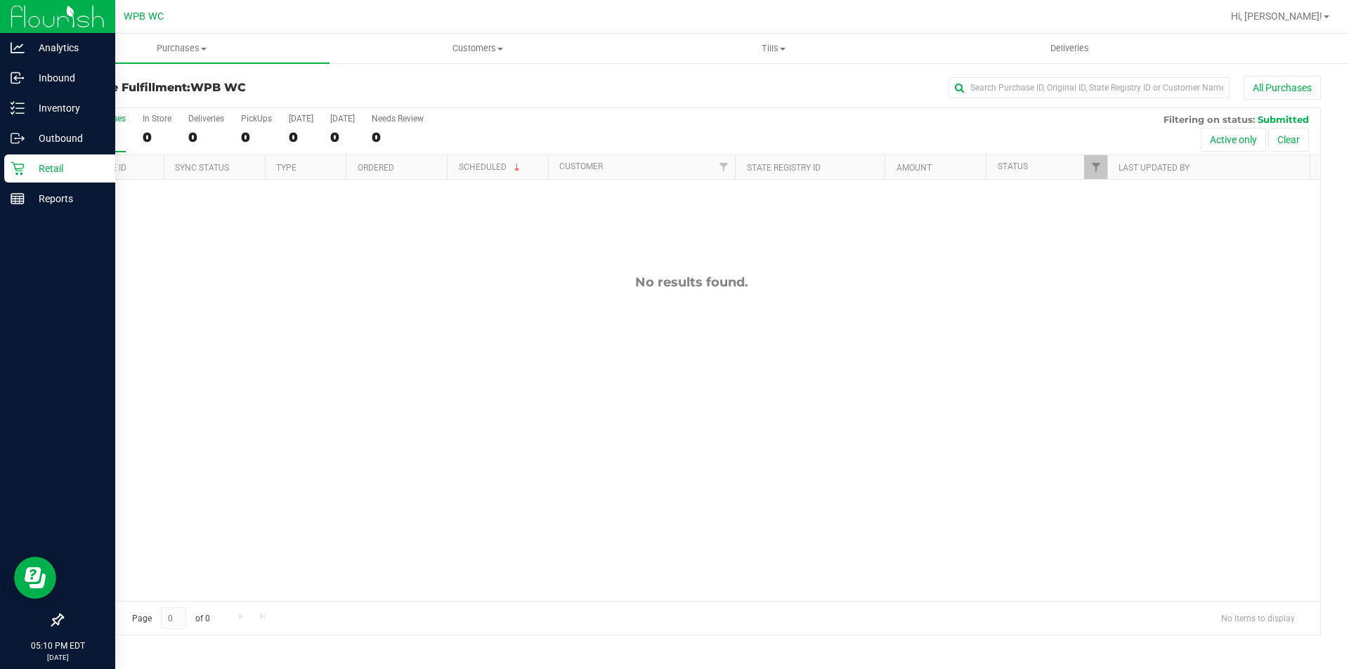
click at [33, 171] on p "Retail" at bounding box center [67, 168] width 84 height 17
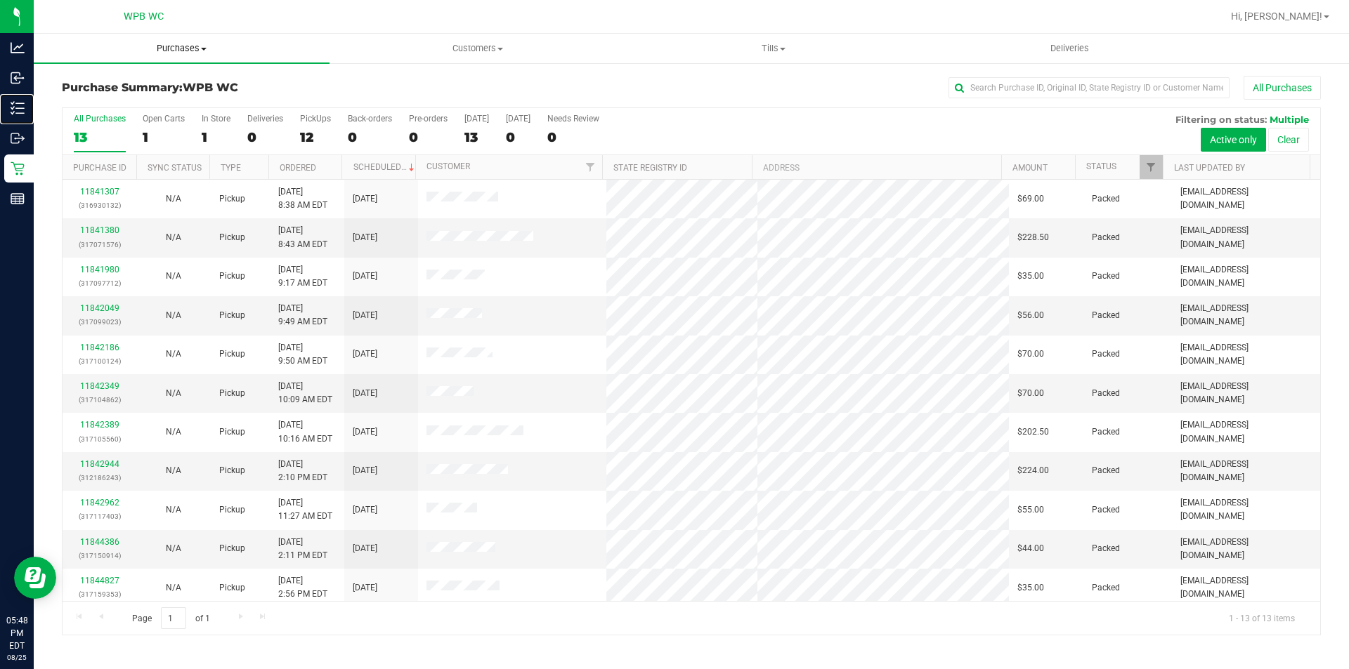
drag, startPoint x: 44, startPoint y: 115, endPoint x: 133, endPoint y: 45, distance: 113.7
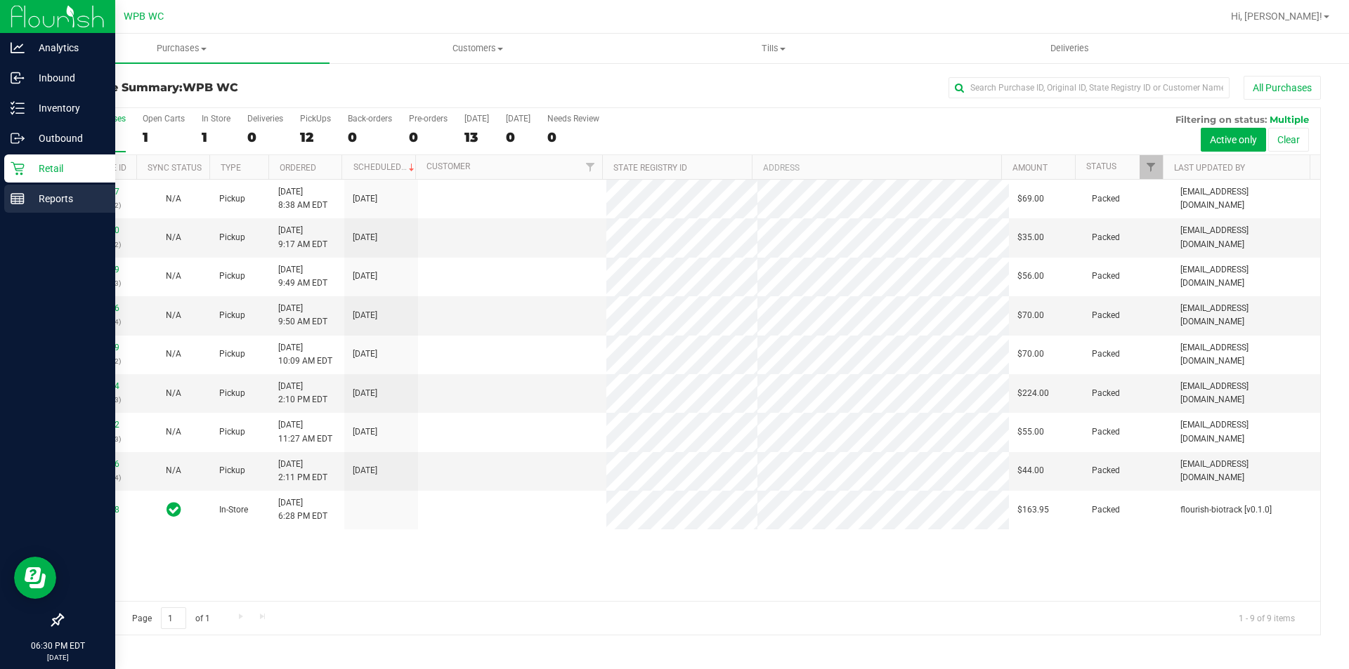
click at [19, 199] on line at bounding box center [17, 199] width 13 height 0
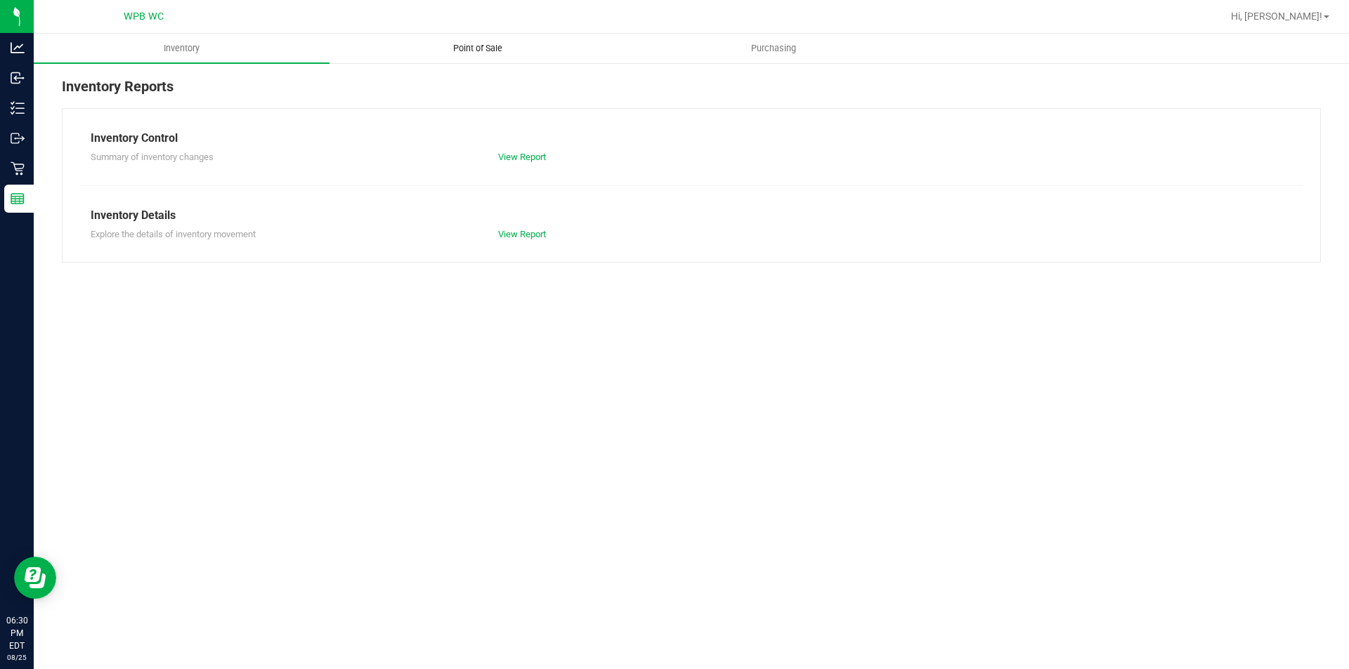
click at [462, 55] on uib-tab-heading "Point of Sale" at bounding box center [477, 48] width 294 height 28
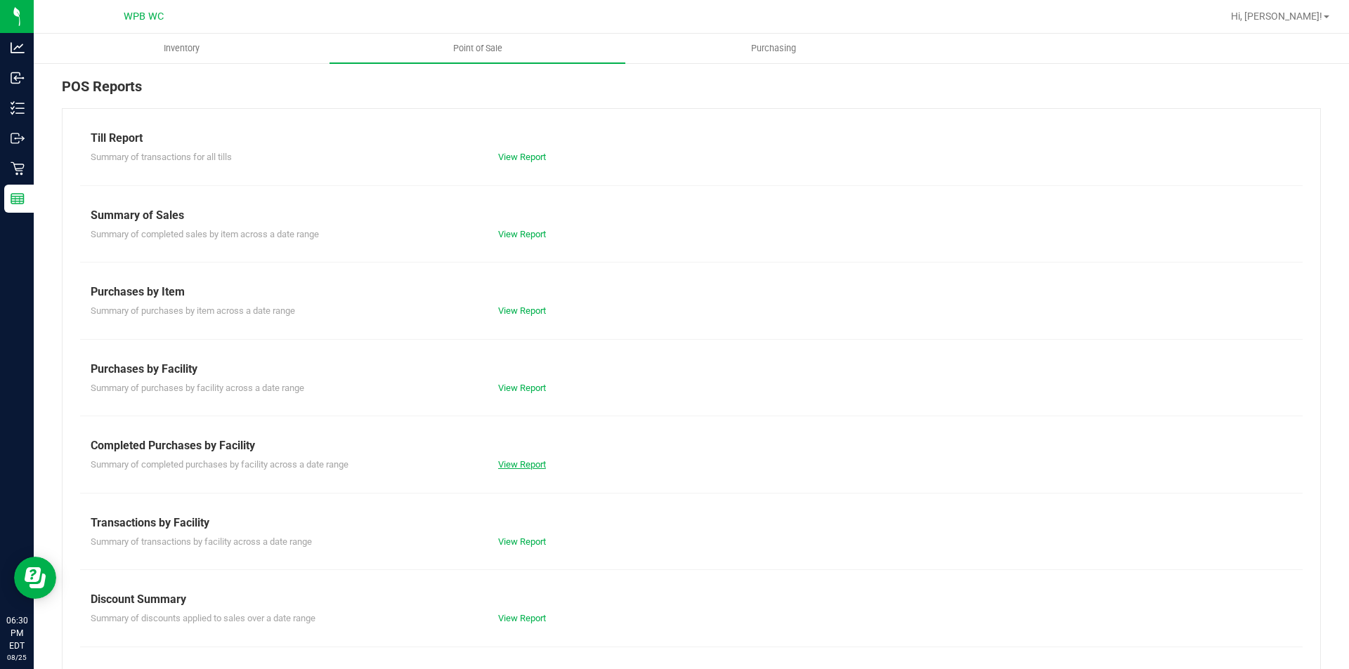
drag, startPoint x: 516, startPoint y: 456, endPoint x: 514, endPoint y: 469, distance: 12.8
click at [516, 462] on div "Summary of completed purchases by facility across a date range View Report" at bounding box center [691, 464] width 1222 height 18
click at [514, 469] on link "View Report" at bounding box center [522, 464] width 48 height 11
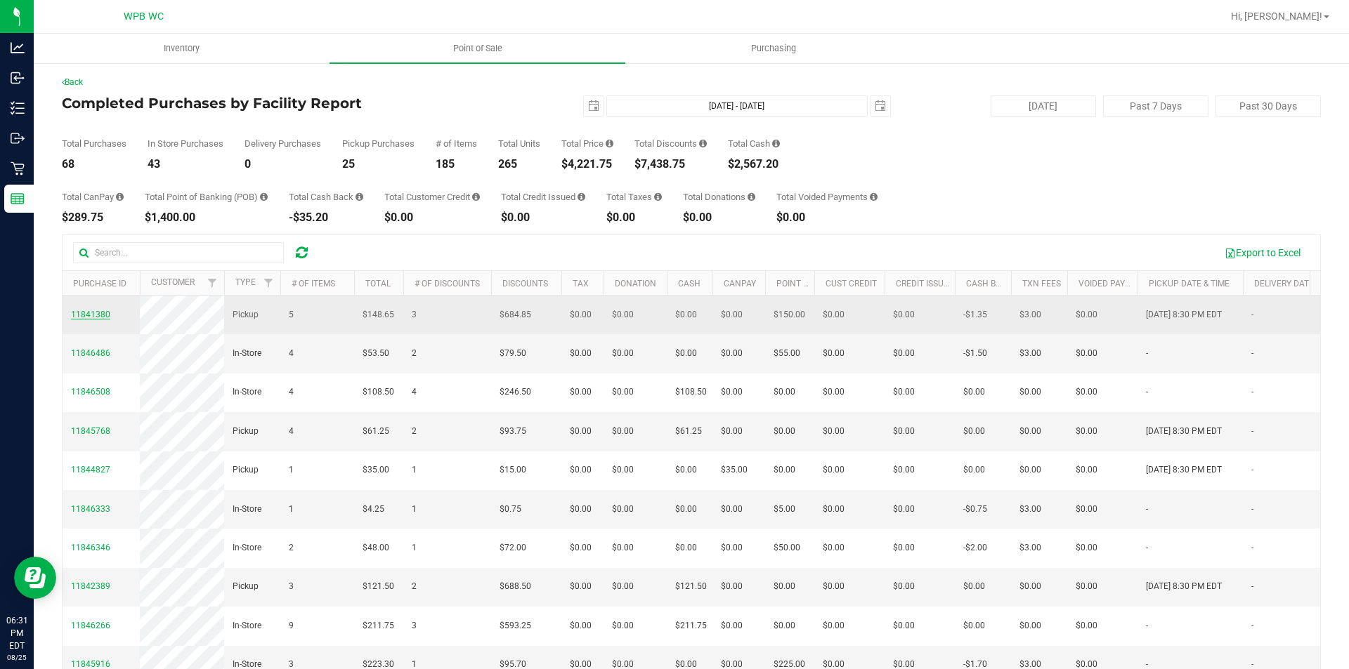
click at [100, 320] on span "11841380" at bounding box center [90, 315] width 39 height 10
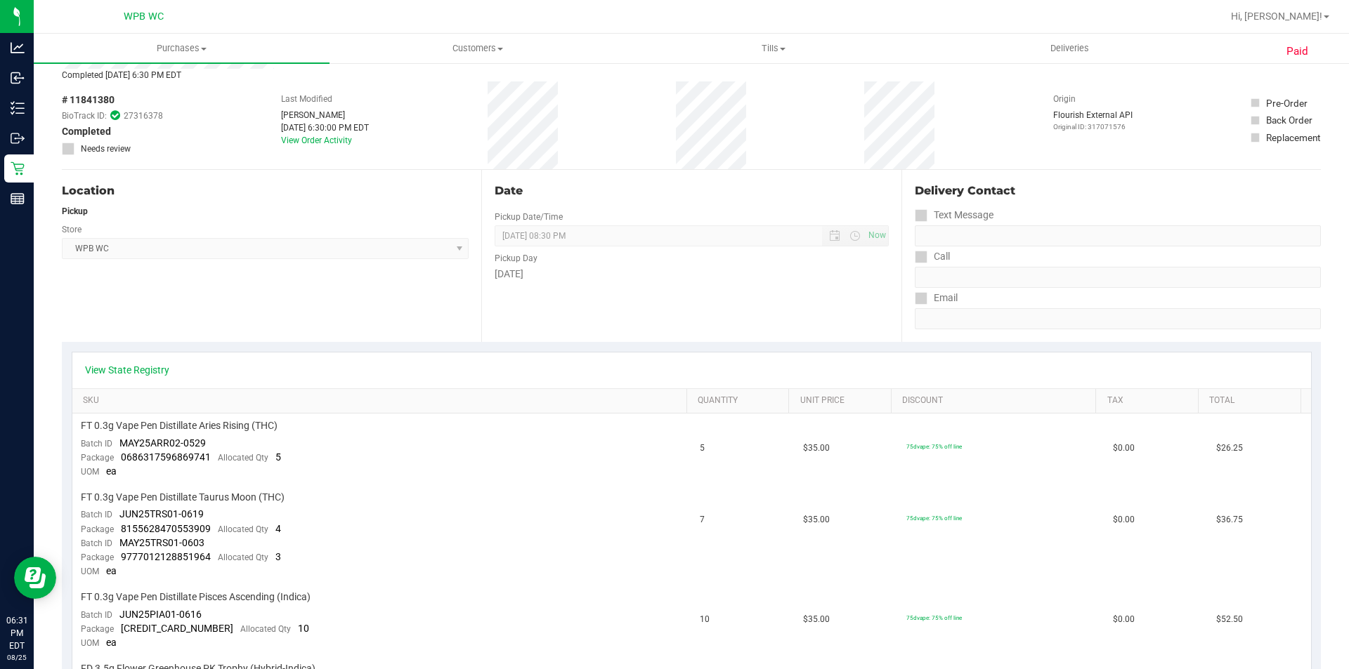
scroll to position [28, 0]
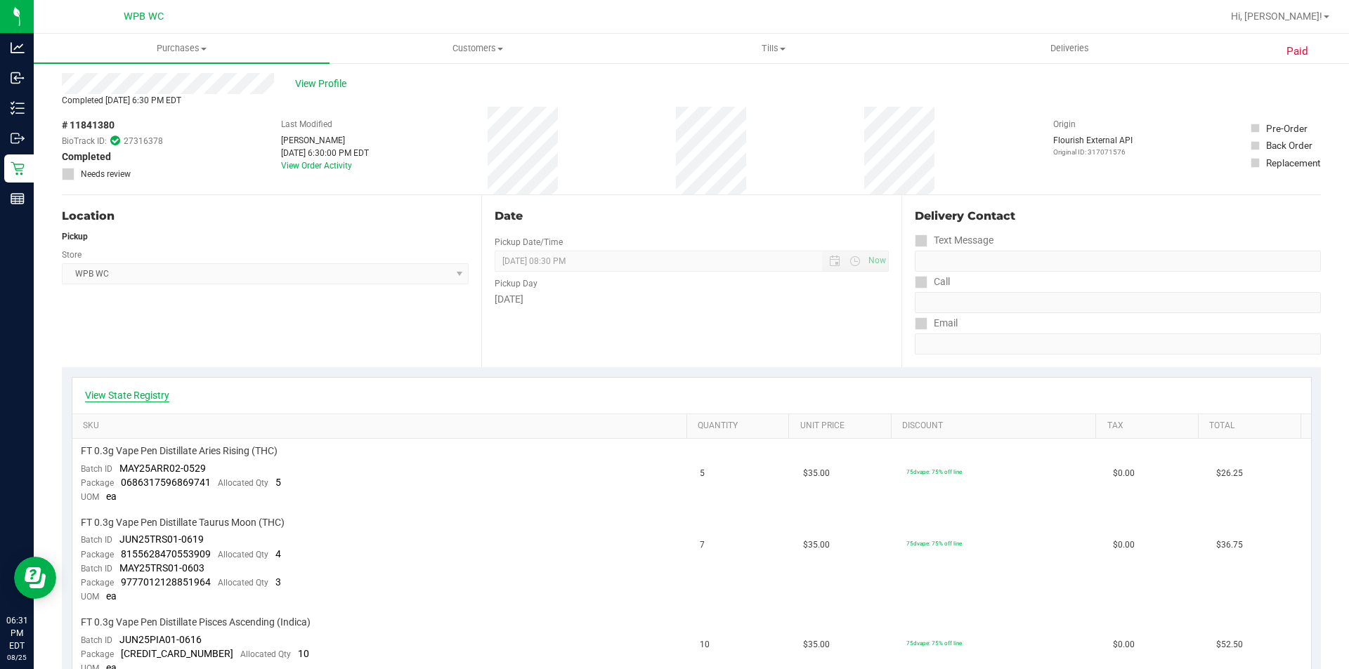
click at [148, 395] on link "View State Registry" at bounding box center [127, 395] width 84 height 14
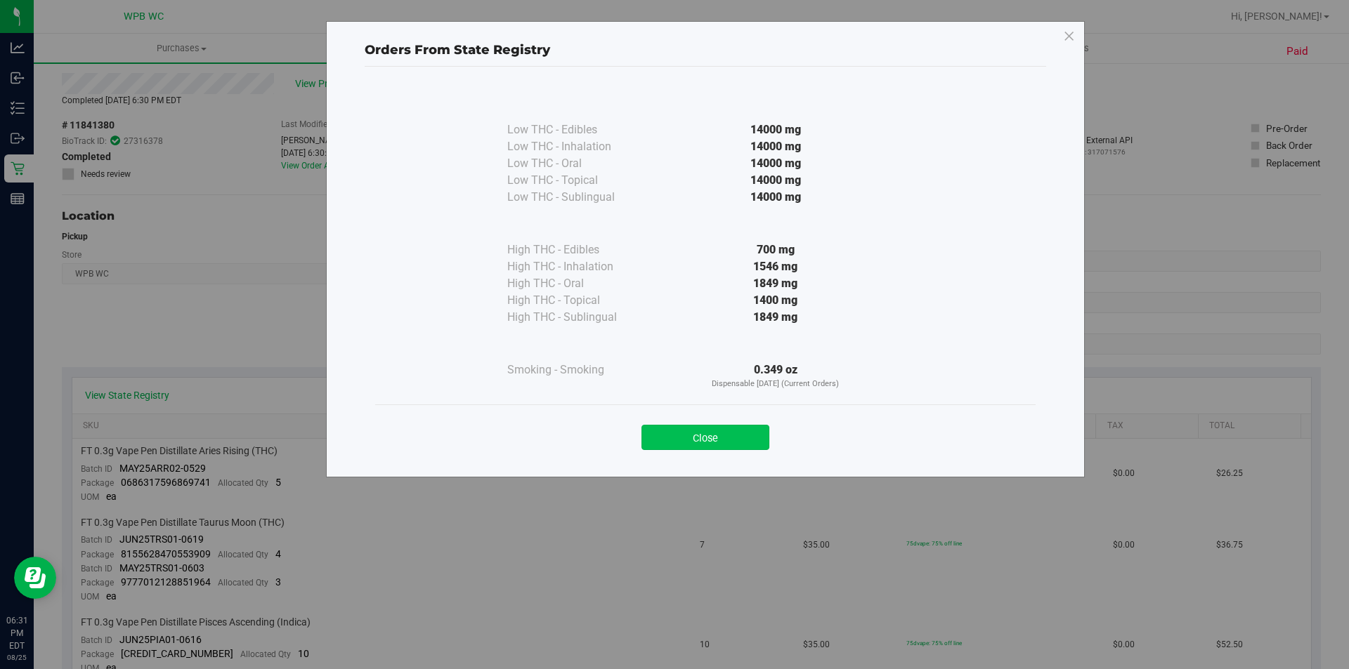
click at [662, 433] on button "Close" at bounding box center [705, 437] width 128 height 25
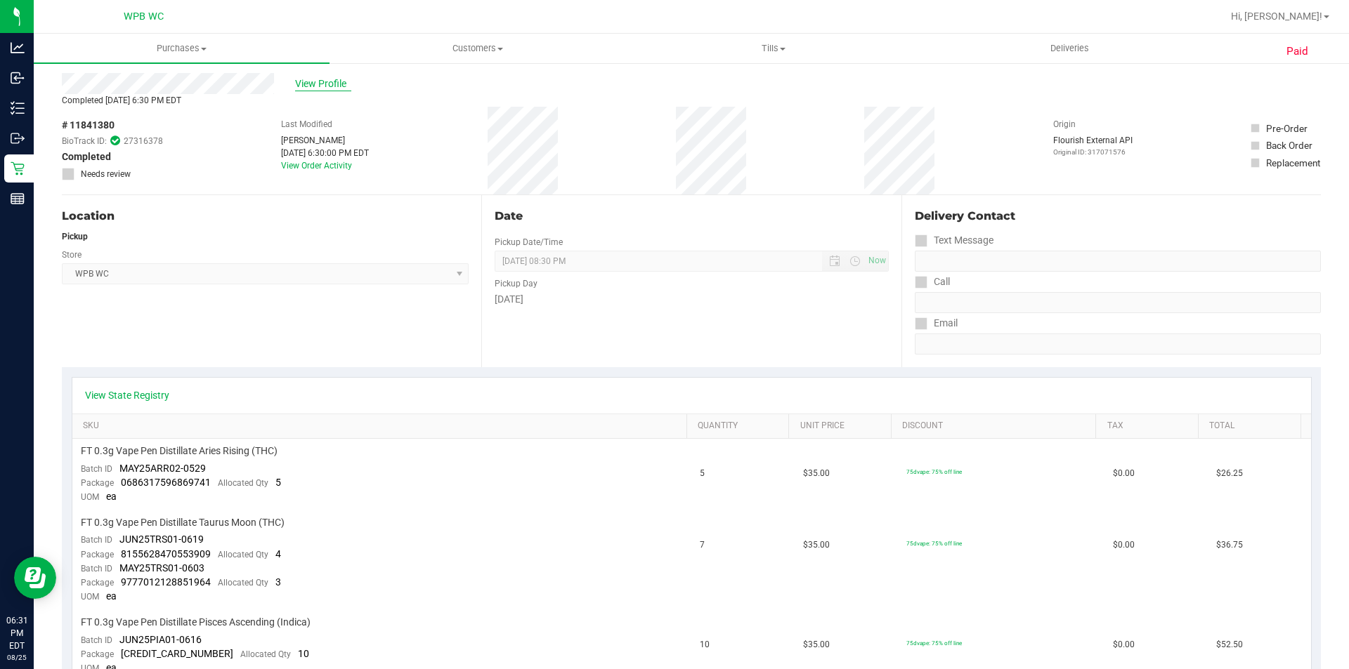
click at [314, 86] on span "View Profile" at bounding box center [323, 84] width 56 height 15
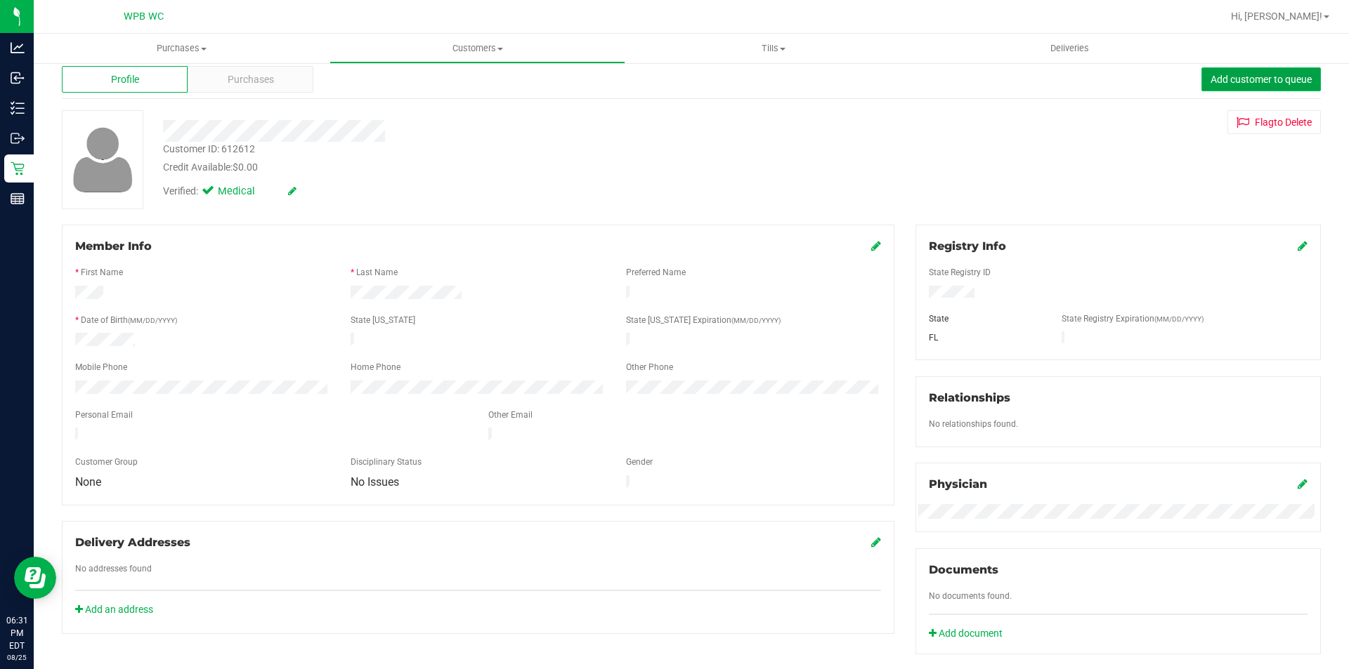
click at [1225, 79] on span "Add customer to queue" at bounding box center [1260, 79] width 101 height 11
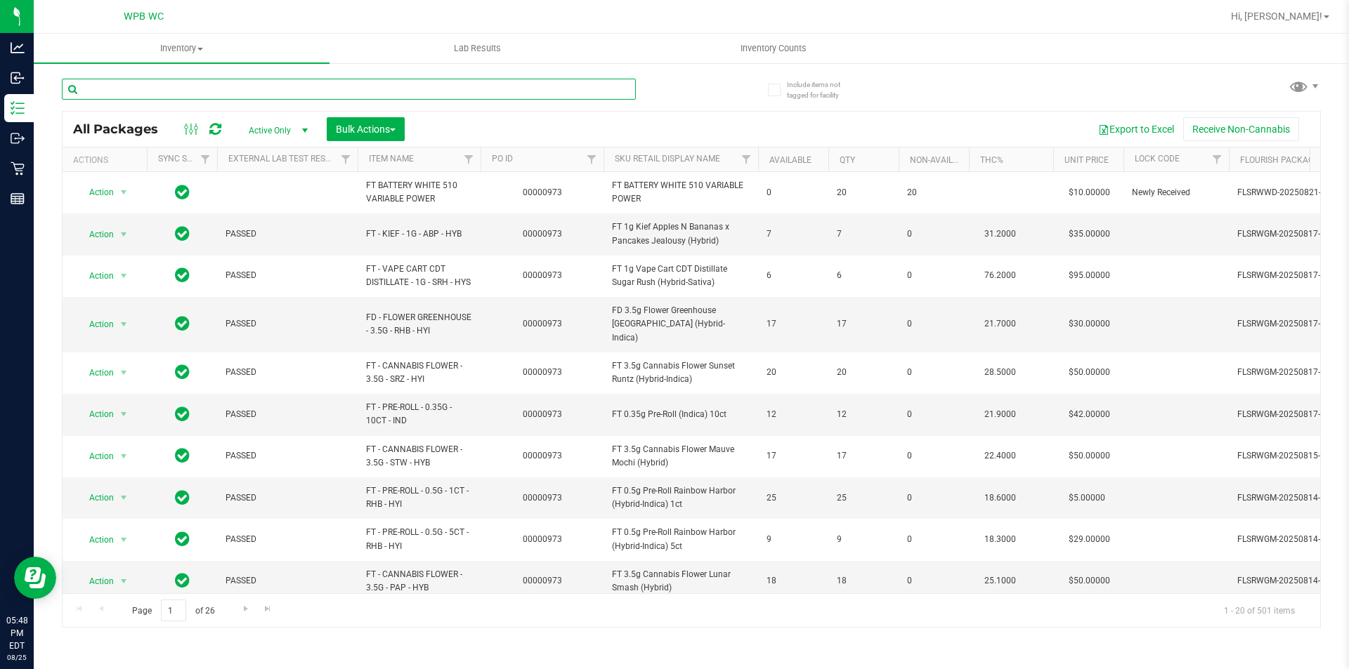
click at [428, 85] on input "text" at bounding box center [349, 89] width 574 height 21
type input "f"
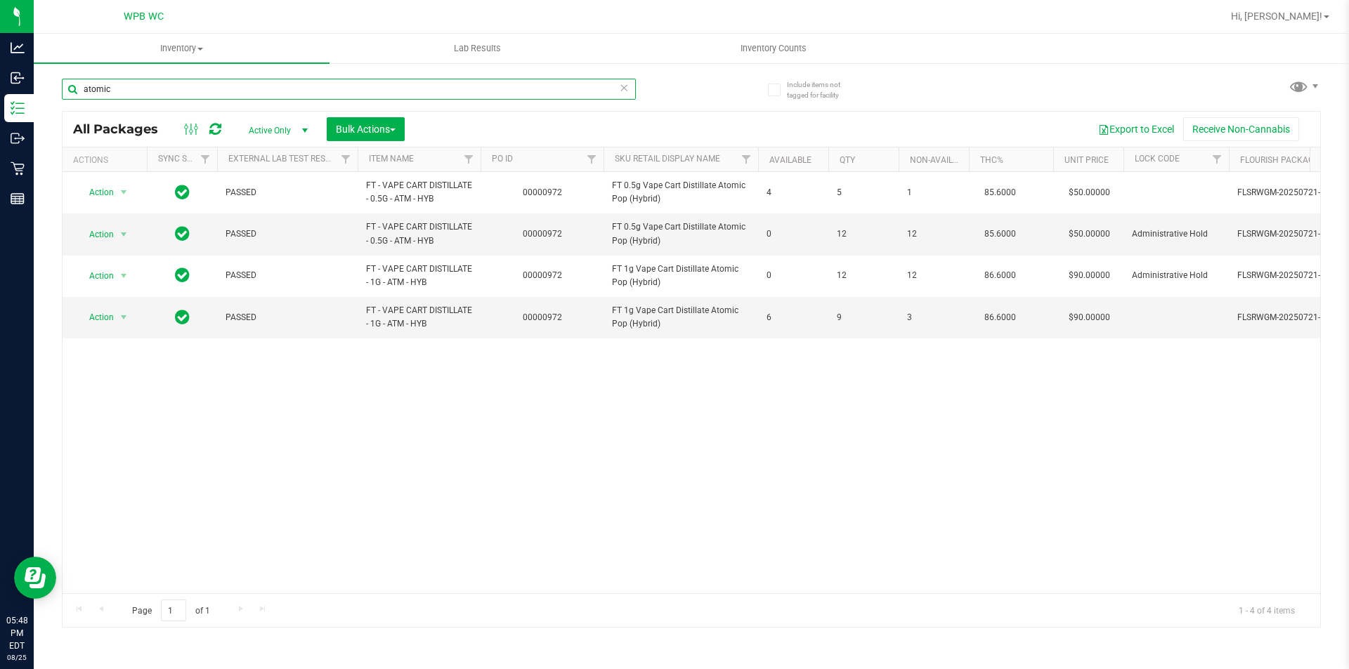
type input "atomic"
click at [592, 389] on div "Action Action Adjust qty Create package Edit attributes Global inventory Locate…" at bounding box center [691, 383] width 1257 height 422
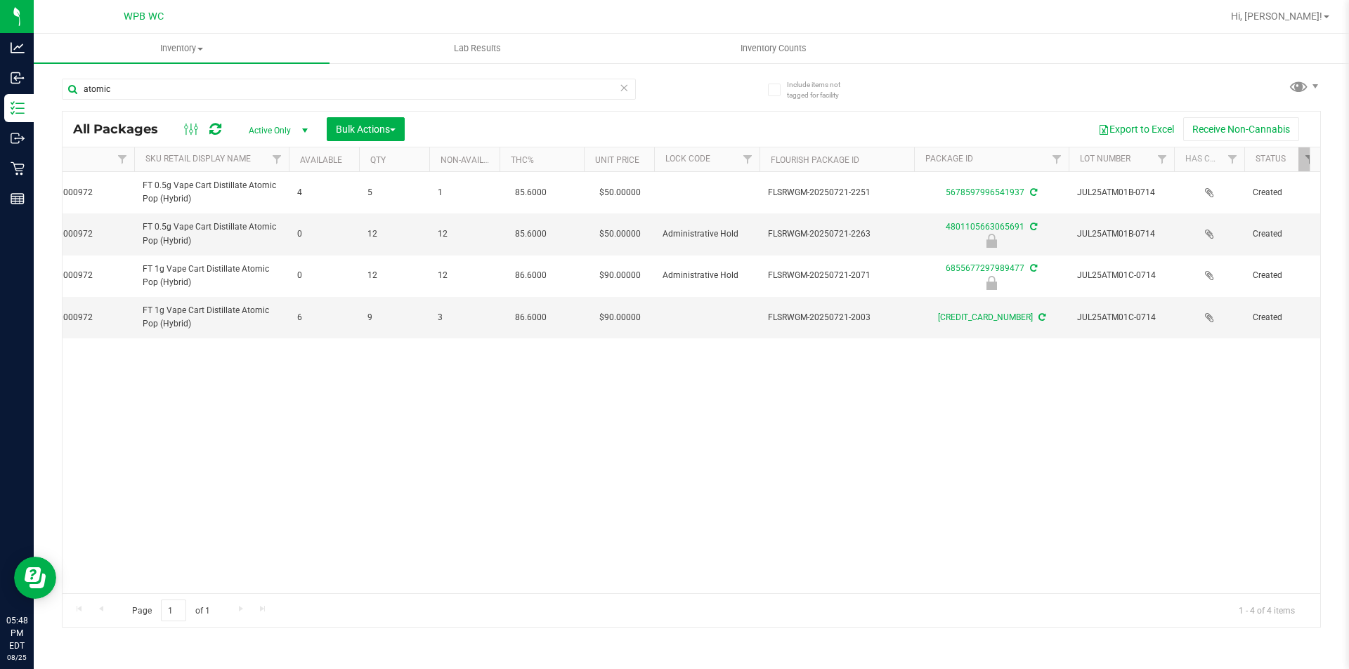
scroll to position [0, 568]
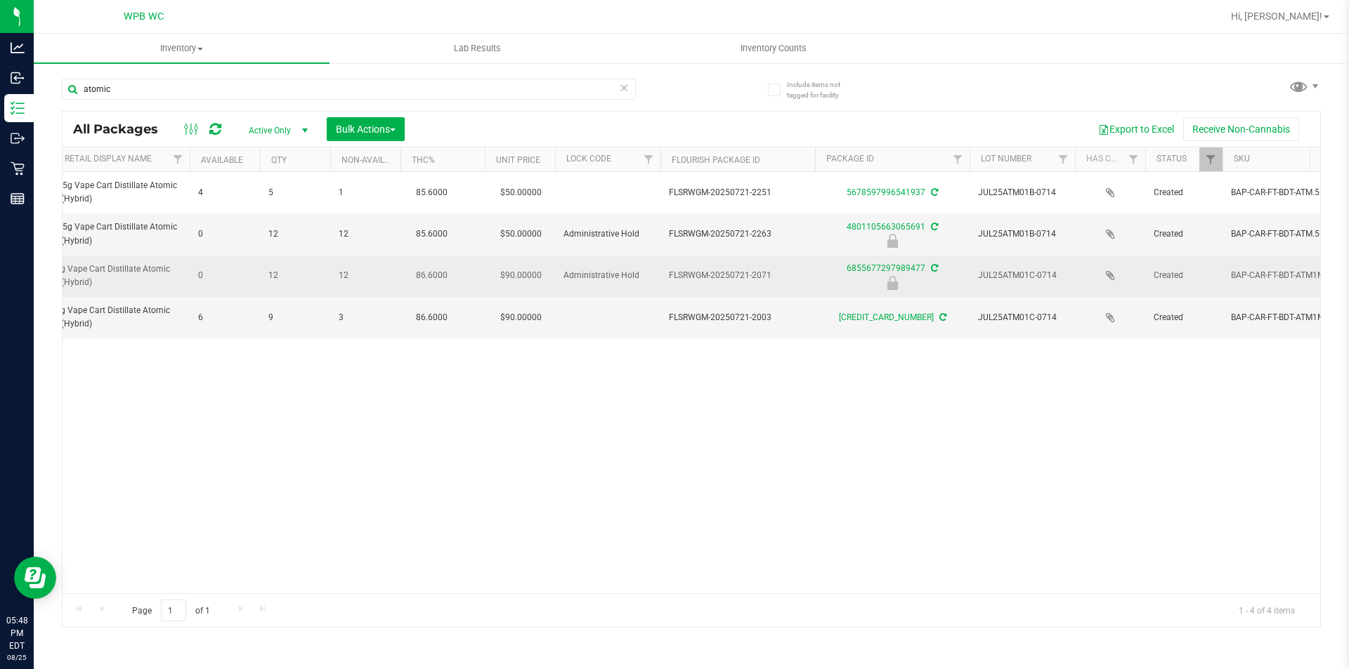
click at [908, 279] on div at bounding box center [892, 283] width 159 height 14
click at [908, 270] on link "6855677297989477" at bounding box center [886, 268] width 79 height 10
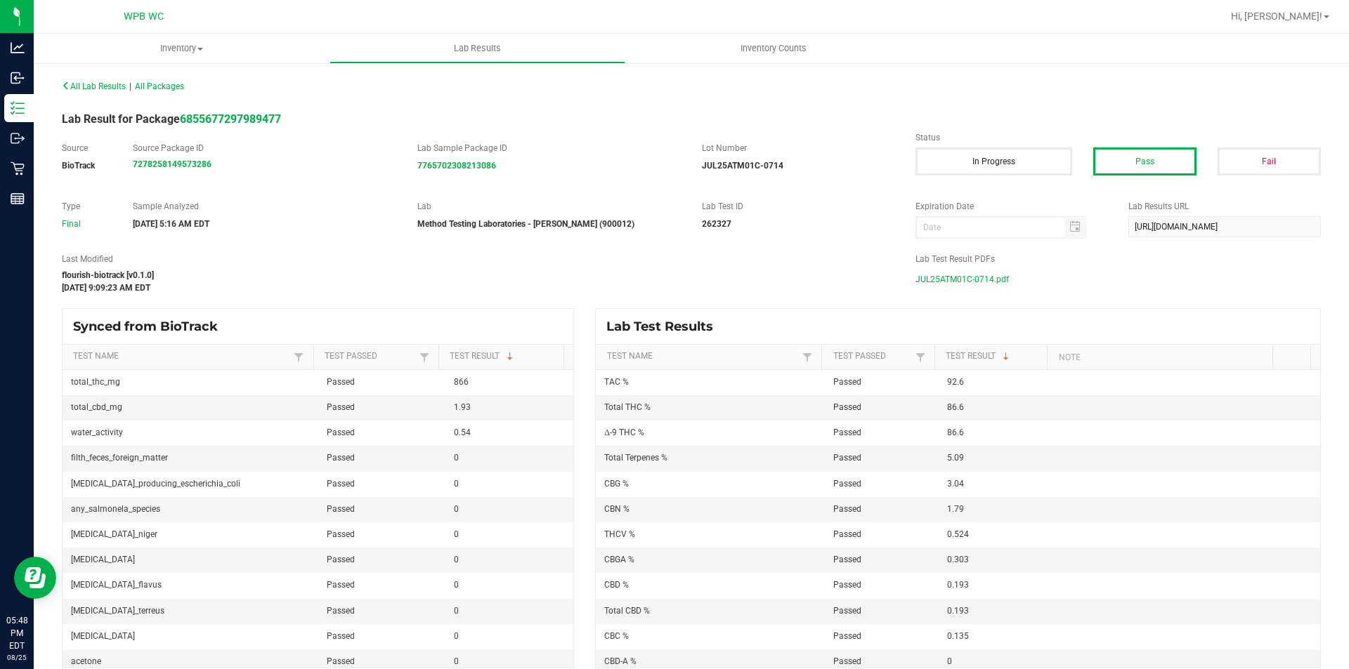
click at [989, 278] on span "JUL25ATM01C-0714.pdf" at bounding box center [961, 279] width 93 height 21
